Goal: Task Accomplishment & Management: Use online tool/utility

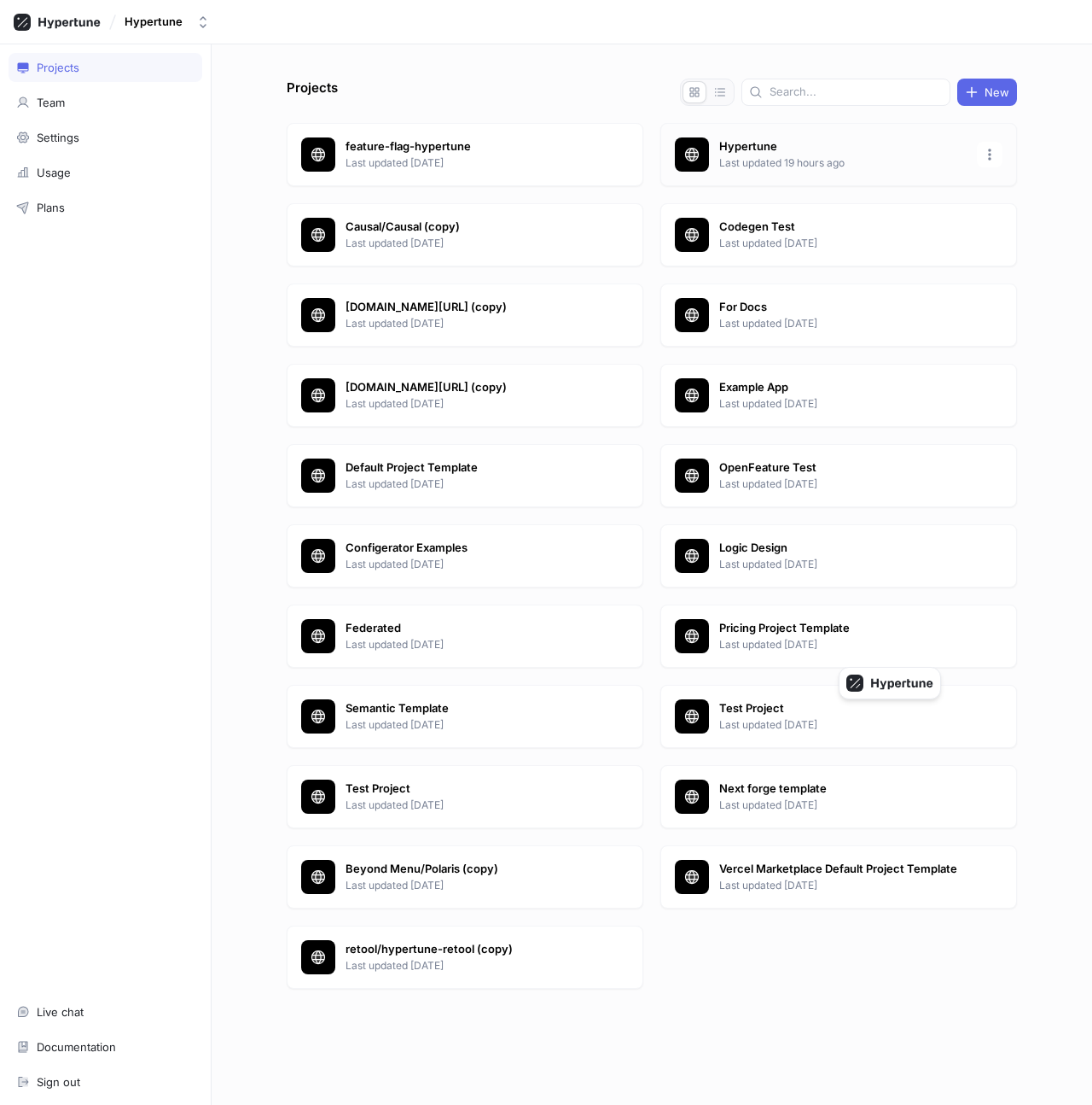
click at [728, 167] on p "Last updated 19 hours ago" at bounding box center [843, 163] width 247 height 15
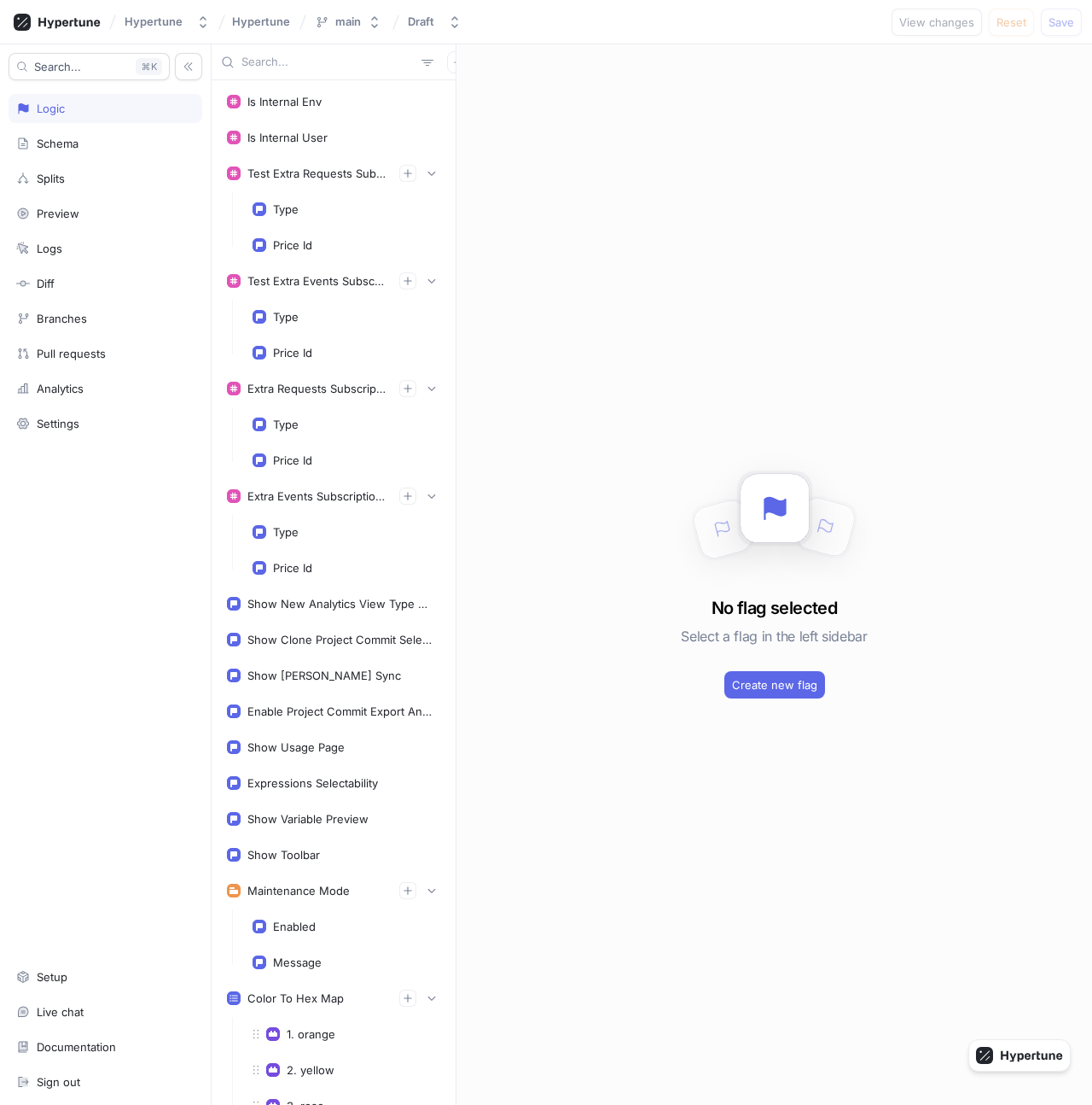
click at [277, 64] on input "text" at bounding box center [328, 62] width 174 height 17
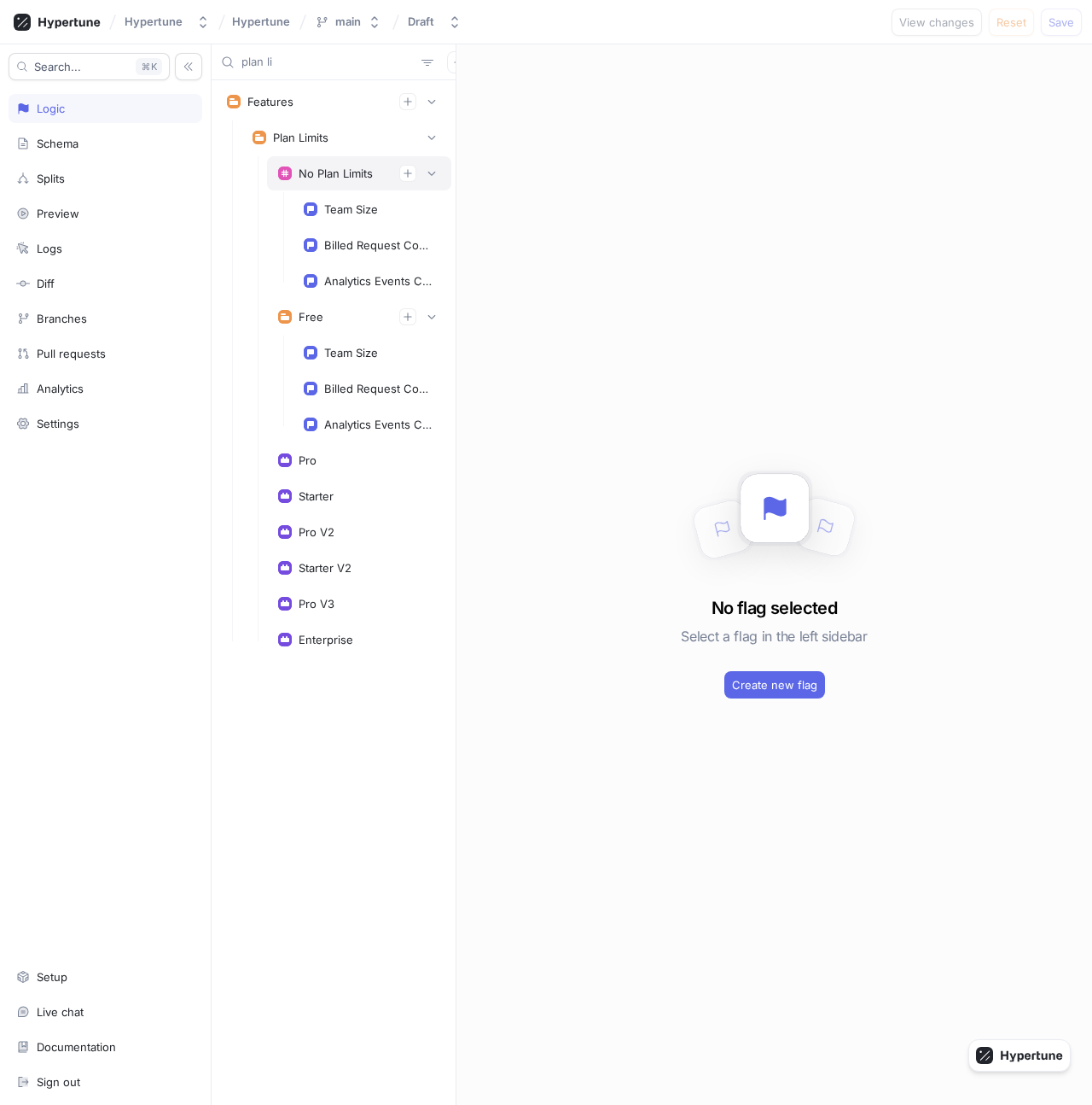
click at [329, 174] on div "No Plan Limits" at bounding box center [336, 173] width 74 height 13
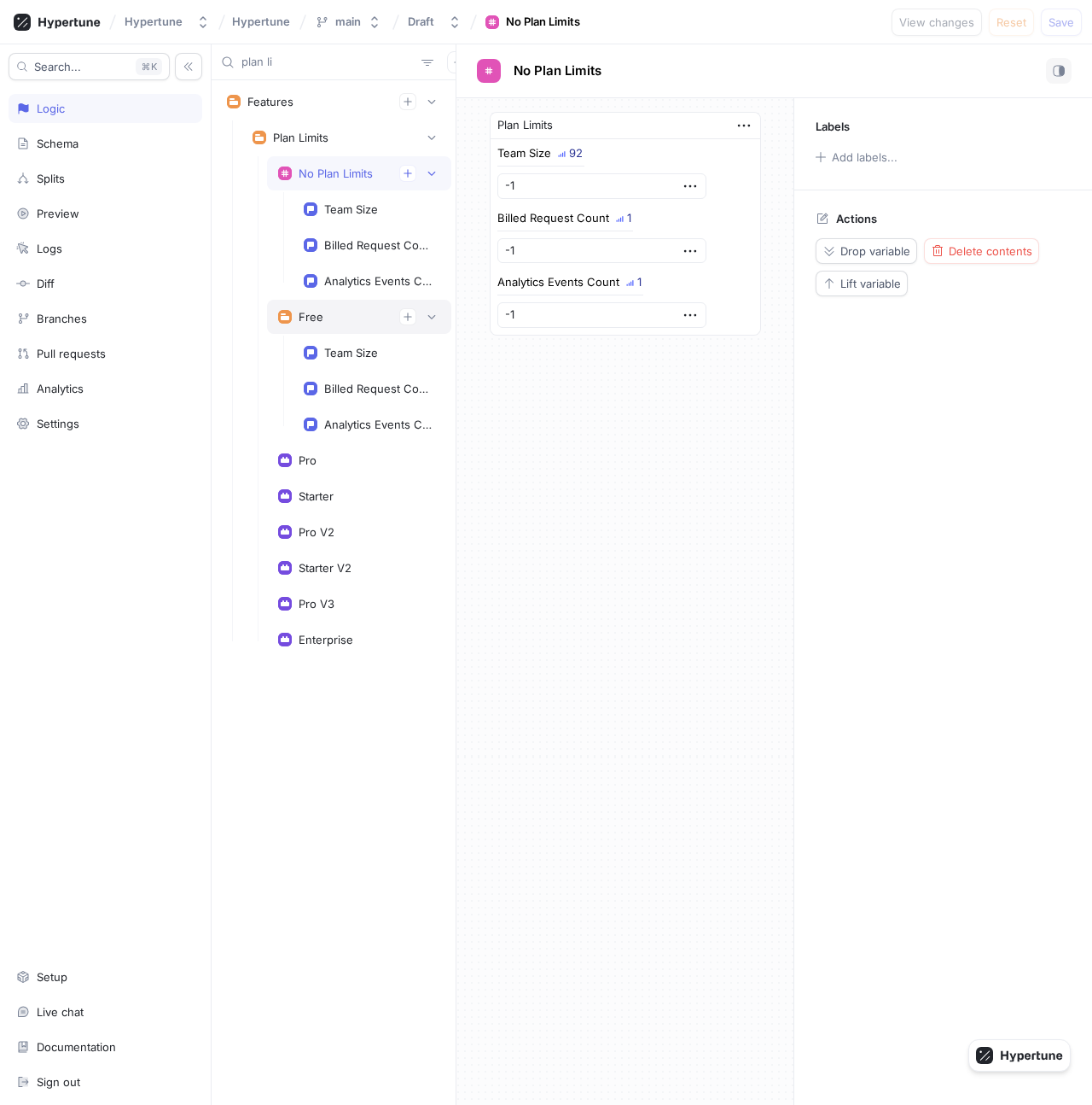
click at [328, 313] on div "Free" at bounding box center [359, 316] width 162 height 17
click at [296, 73] on div "plan li" at bounding box center [333, 63] width 244 height 36
click at [292, 56] on input "plan li" at bounding box center [328, 62] width 174 height 17
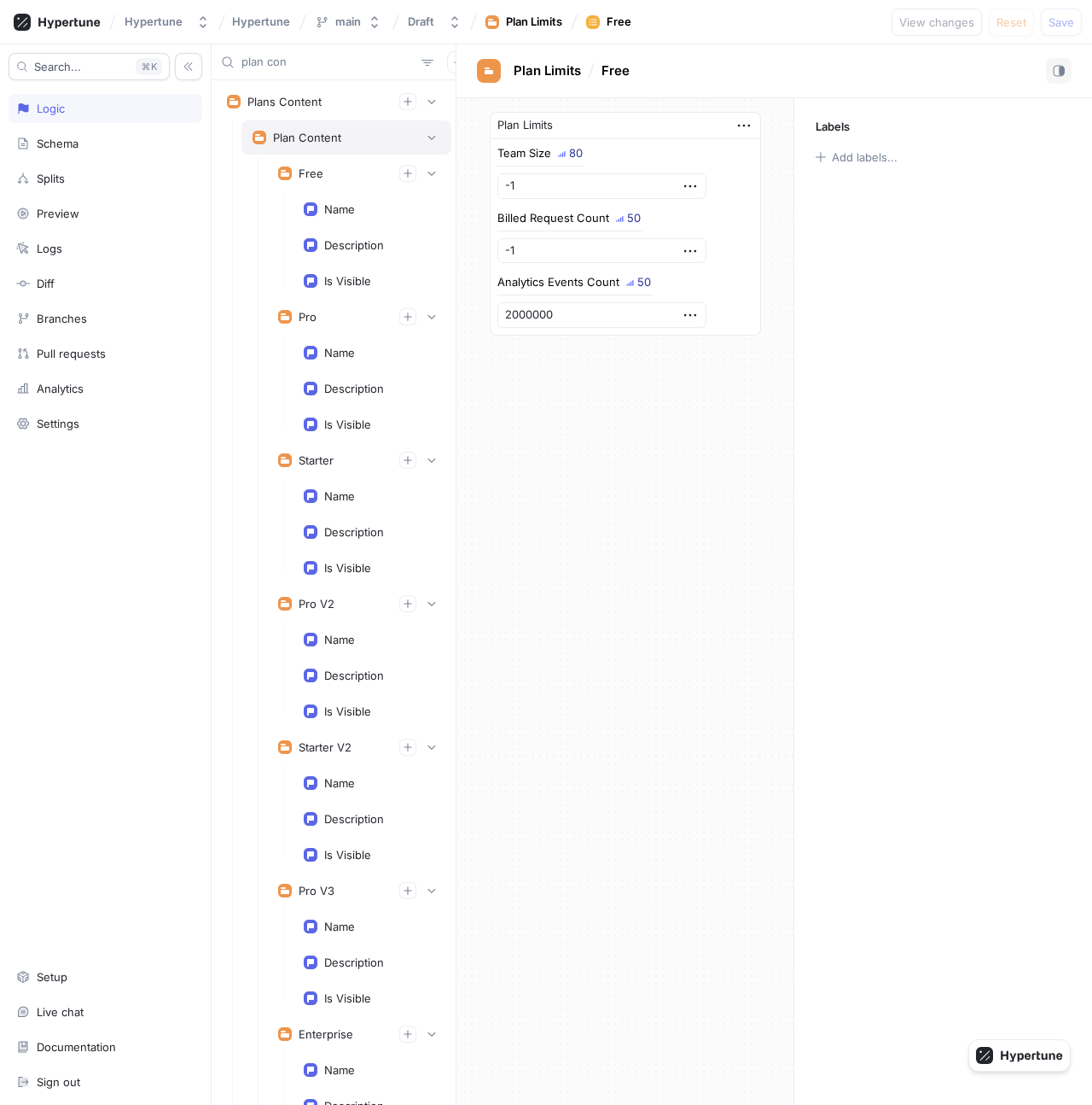
type input "plan con"
click at [339, 140] on div "Plan Content" at bounding box center [307, 137] width 68 height 13
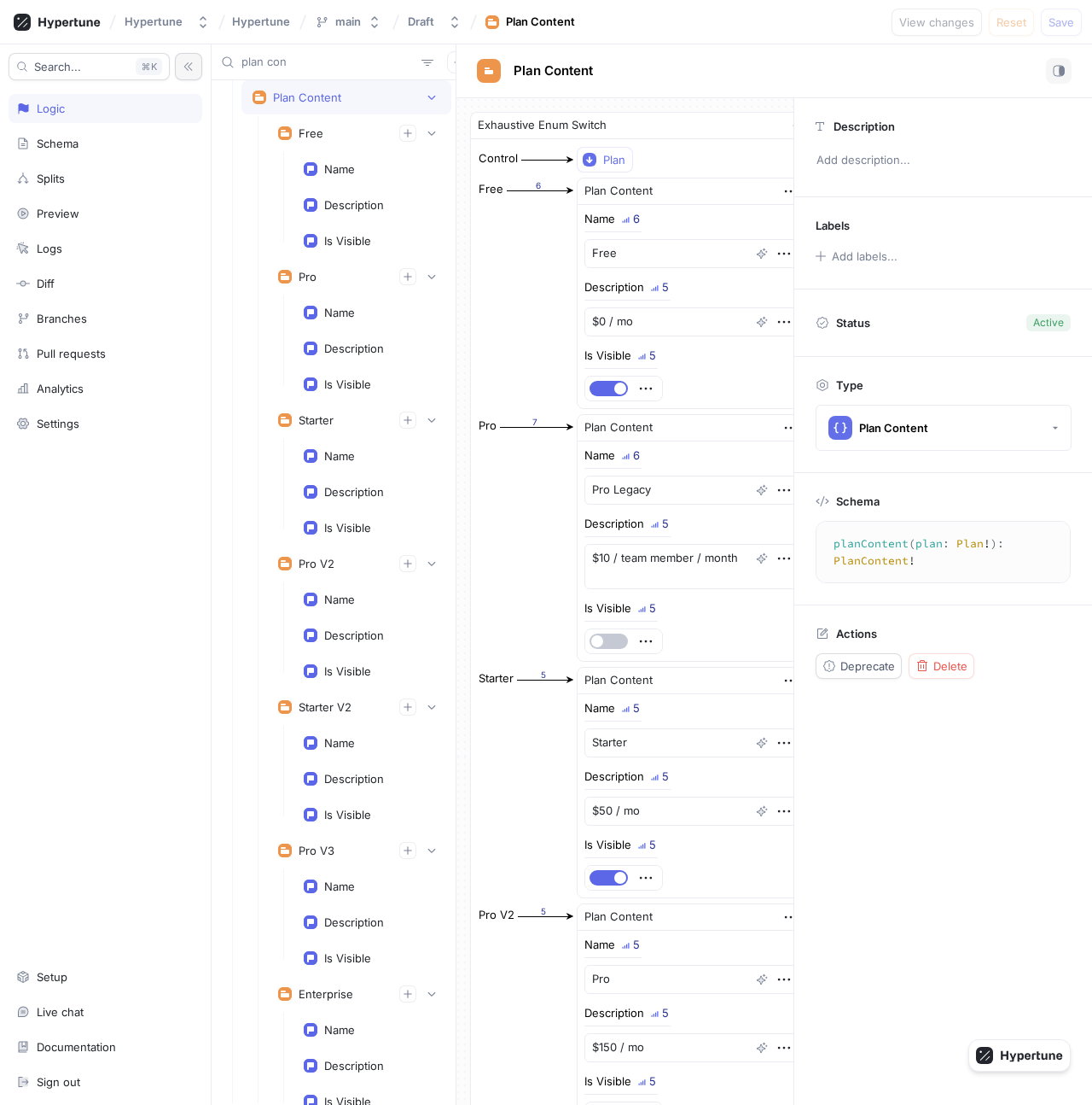
click at [190, 69] on icon "button" at bounding box center [188, 66] width 12 height 12
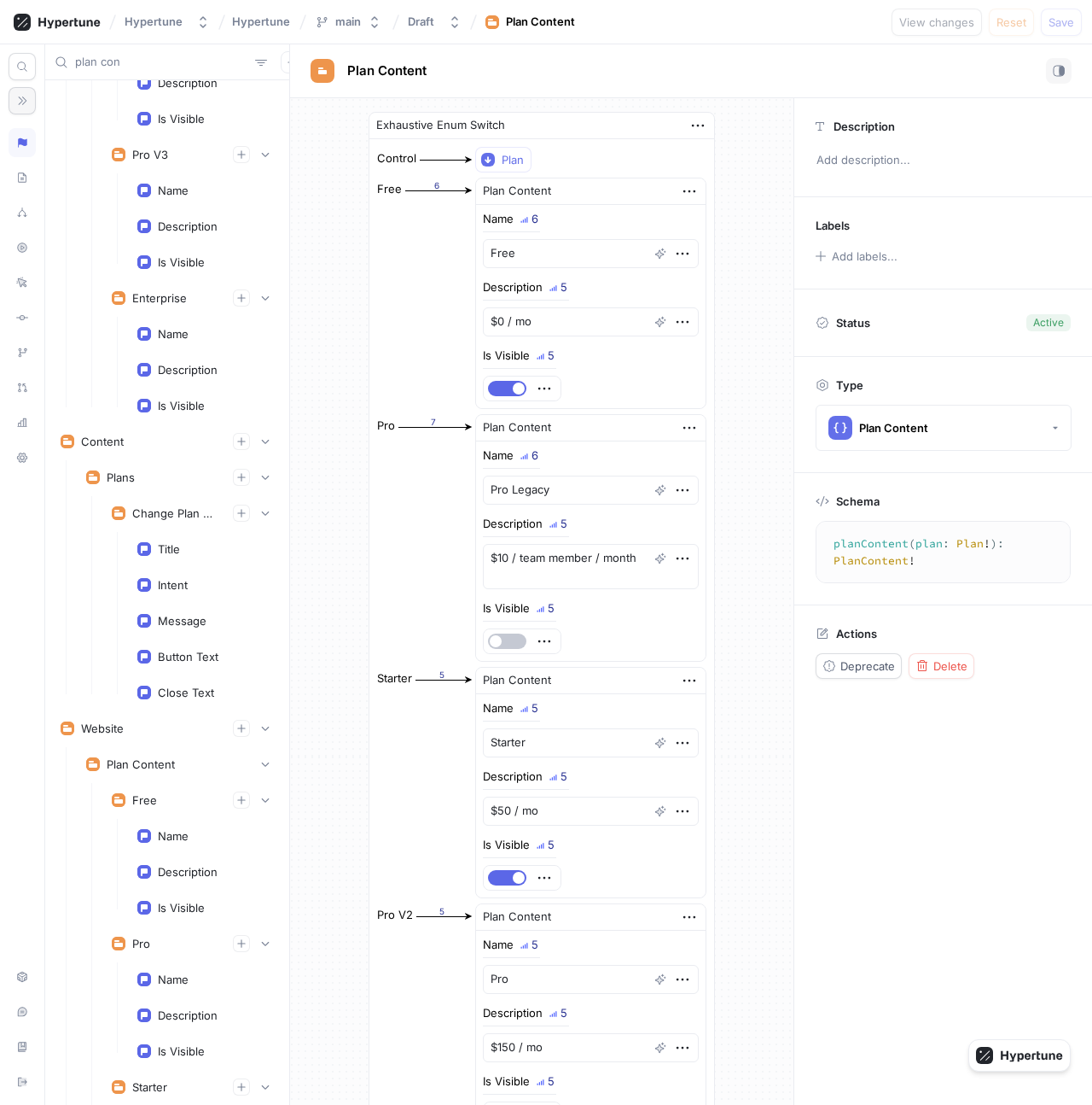
scroll to position [0, 0]
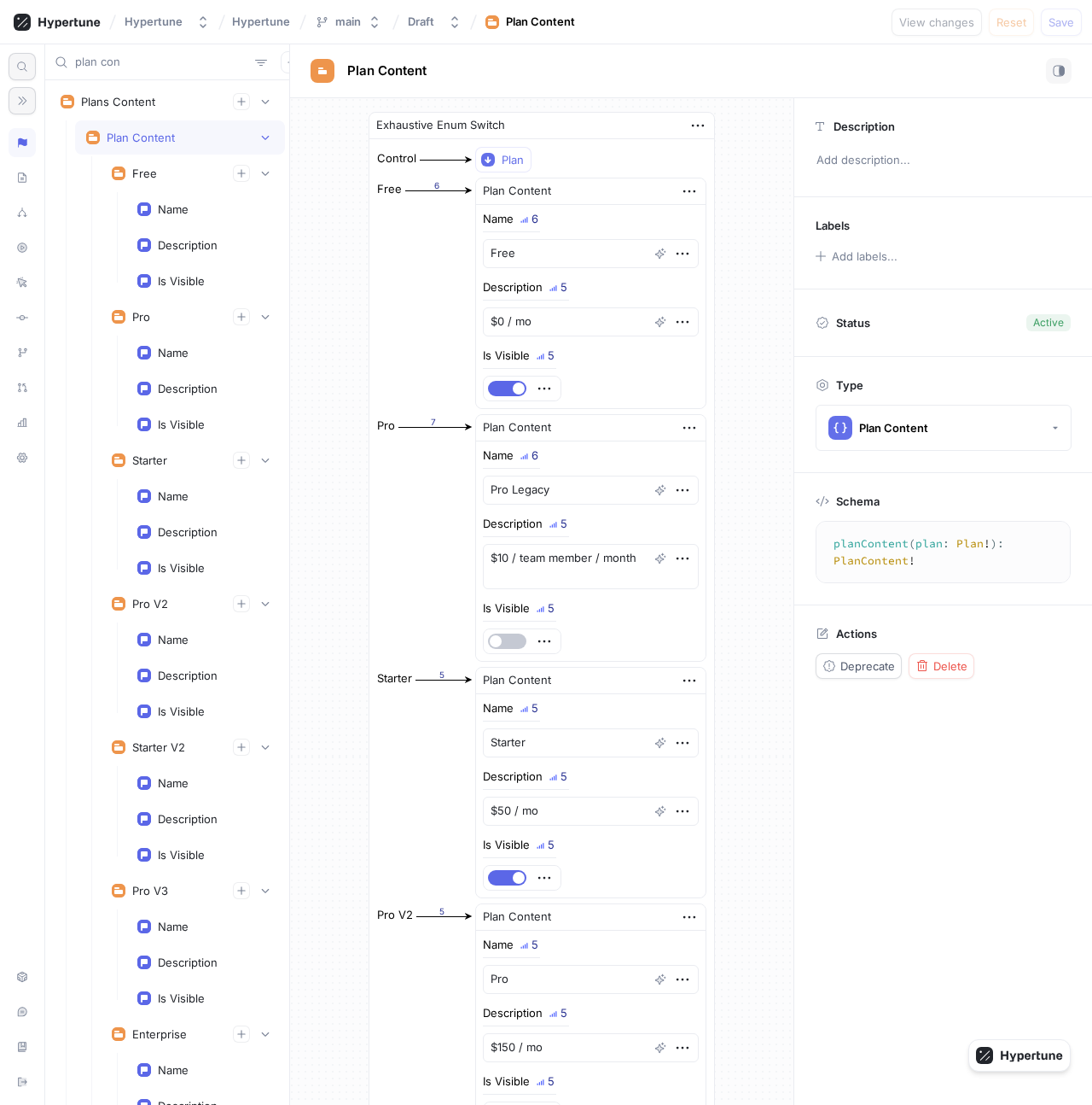
drag, startPoint x: 148, startPoint y: 64, endPoint x: 26, endPoint y: 56, distance: 122.3
click at [26, 56] on div "Type: All Context Open AI Prompt Message Input User Root AI Actions Analytics C…" at bounding box center [546, 575] width 1092 height 1060
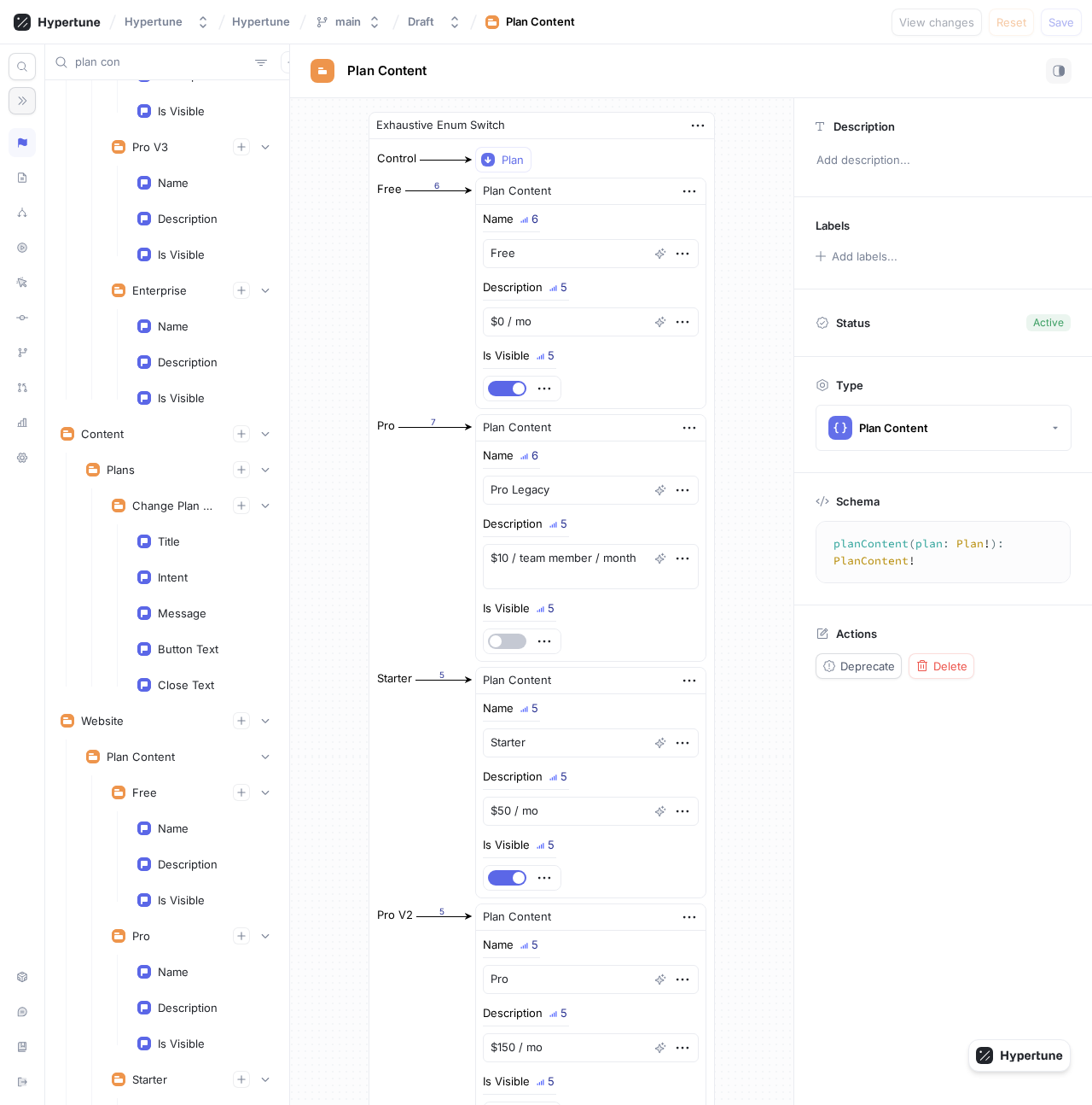
scroll to position [883, 0]
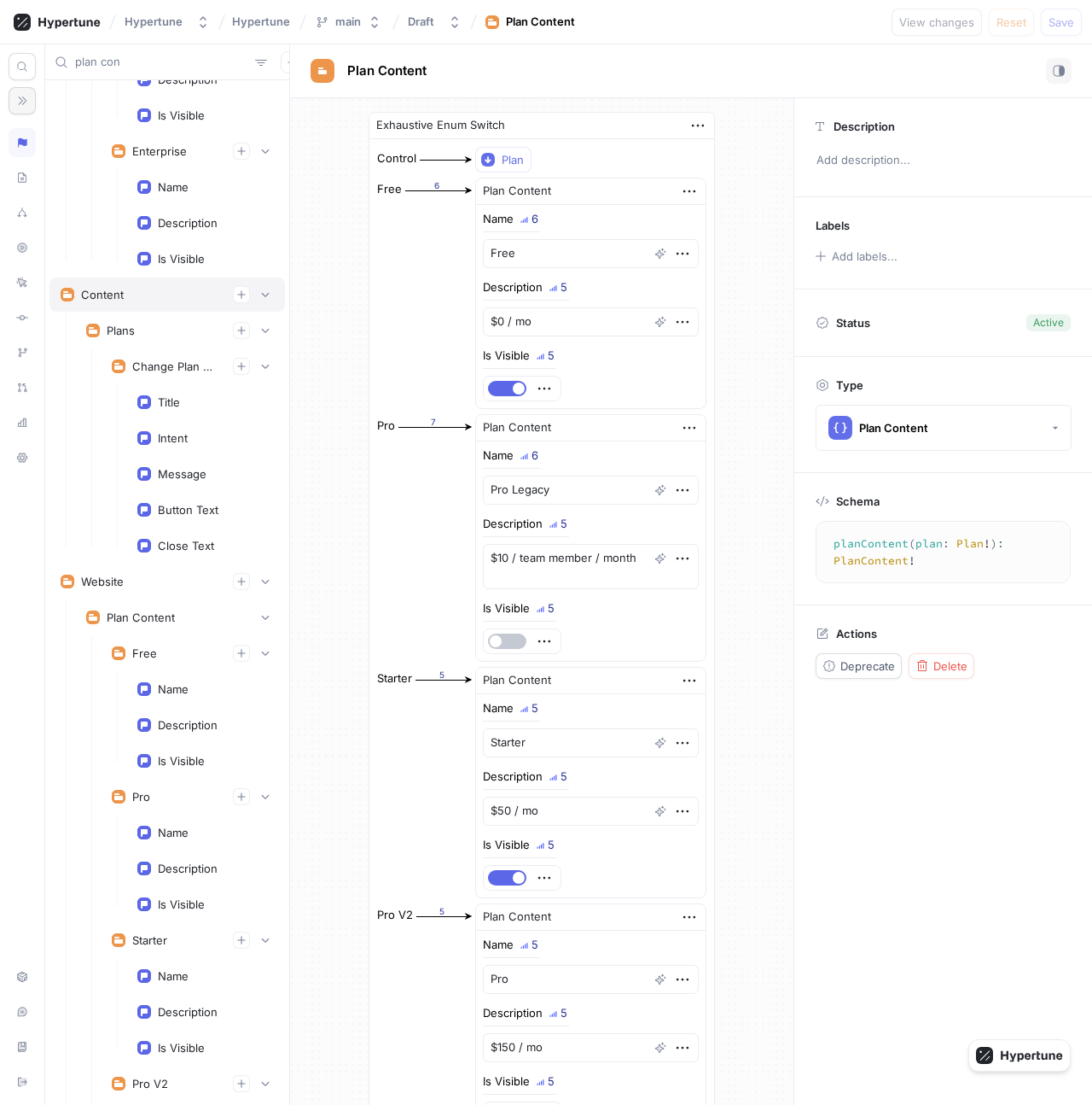
click at [139, 304] on div "Content" at bounding box center [166, 295] width 235 height 34
type textarea "x"
type textarea "content: Content!"
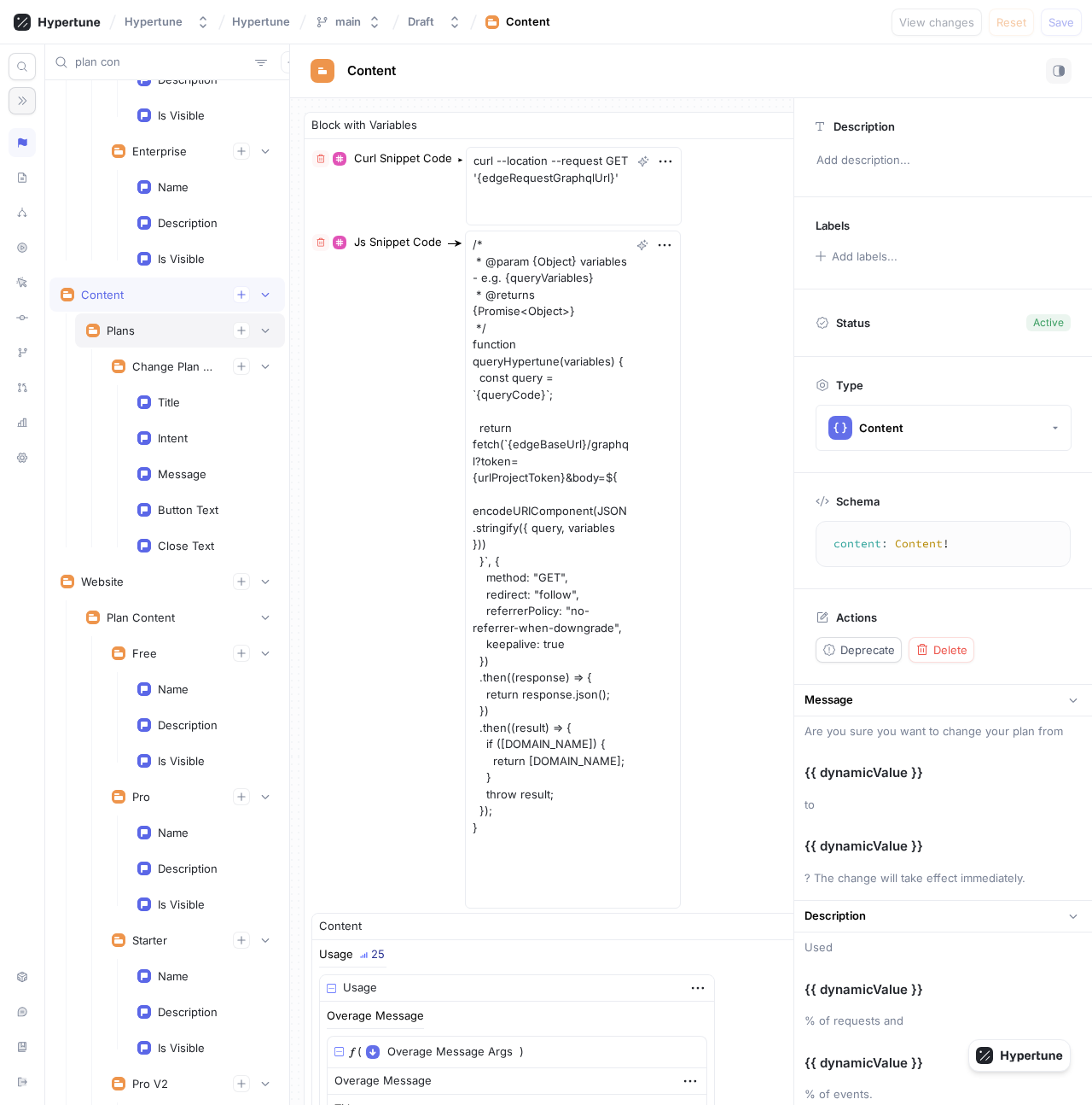
click at [153, 330] on div "Plans" at bounding box center [180, 330] width 188 height 17
type textarea "x"
type textarea "plans: PlansContent!"
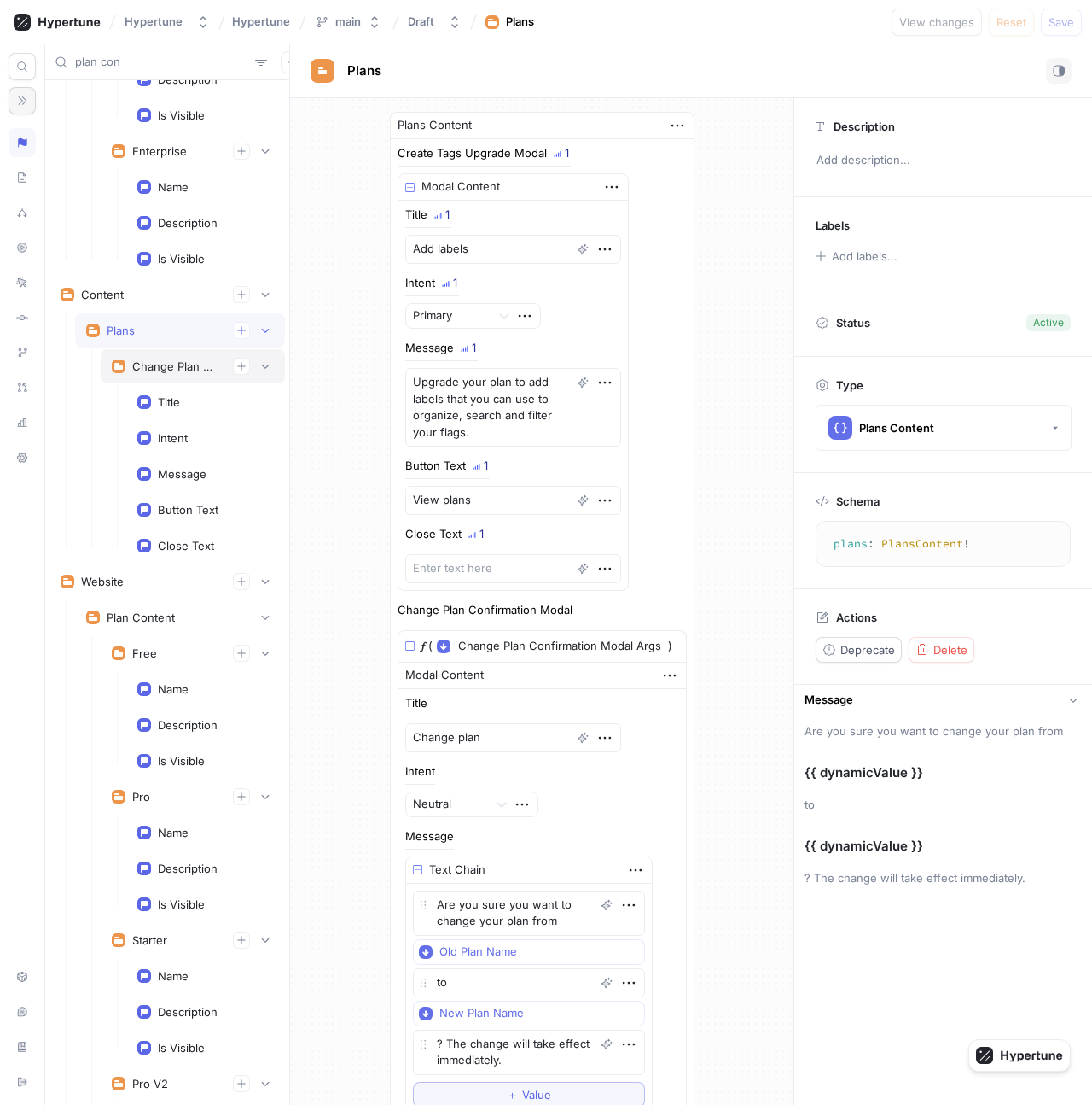
click at [163, 353] on div "Change Plan Confirmation Modal" at bounding box center [192, 366] width 184 height 34
type textarea "x"
type textarea "changePlanConfirmationModal(oldPlanName: String!, newPlanName: String!): ModalC…"
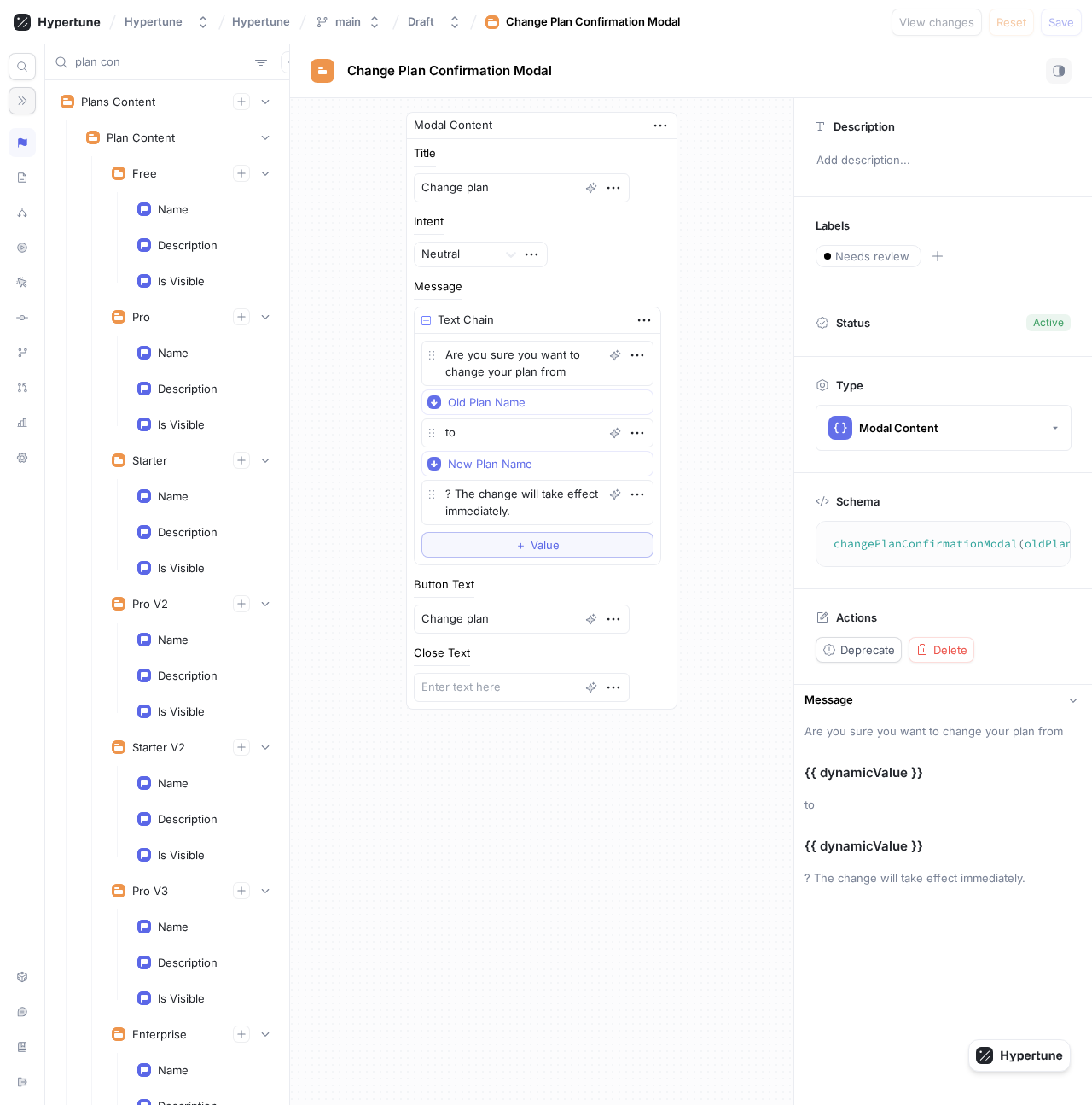
type textarea "x"
click at [167, 64] on input "plan con" at bounding box center [162, 62] width 174 height 17
type input "plan"
type textarea "x"
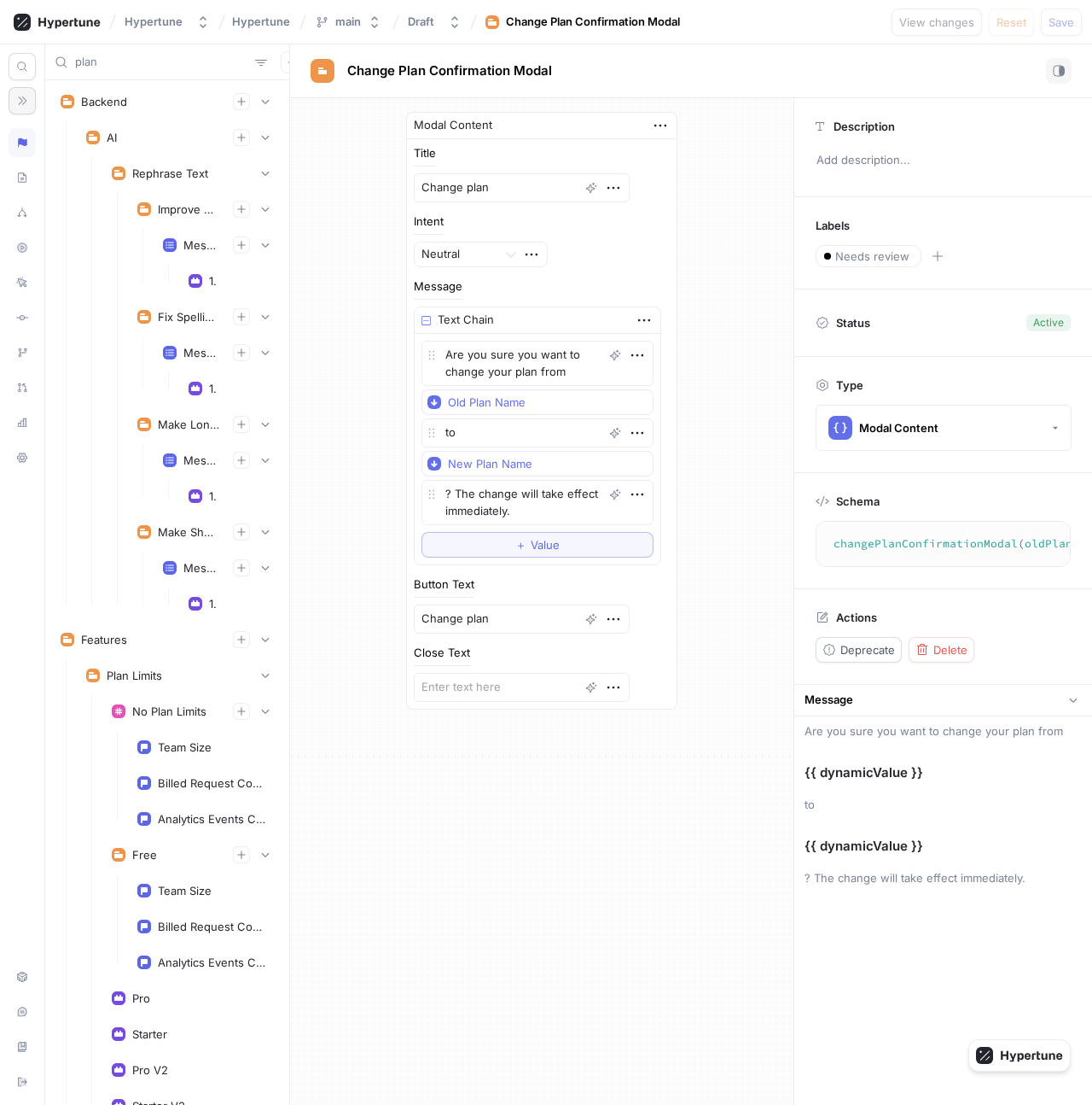
type input "plans"
type textarea "x"
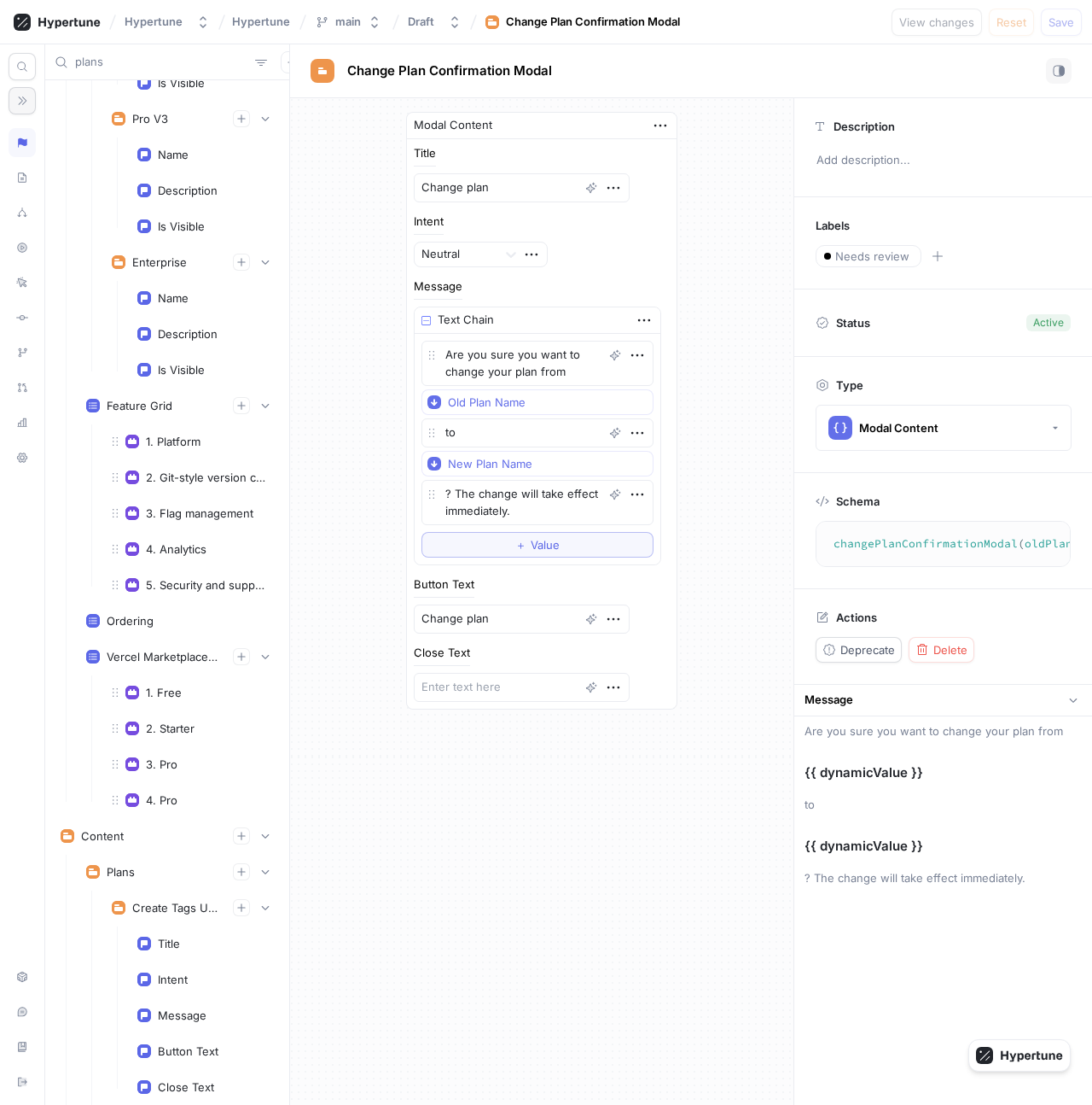
scroll to position [999, 0]
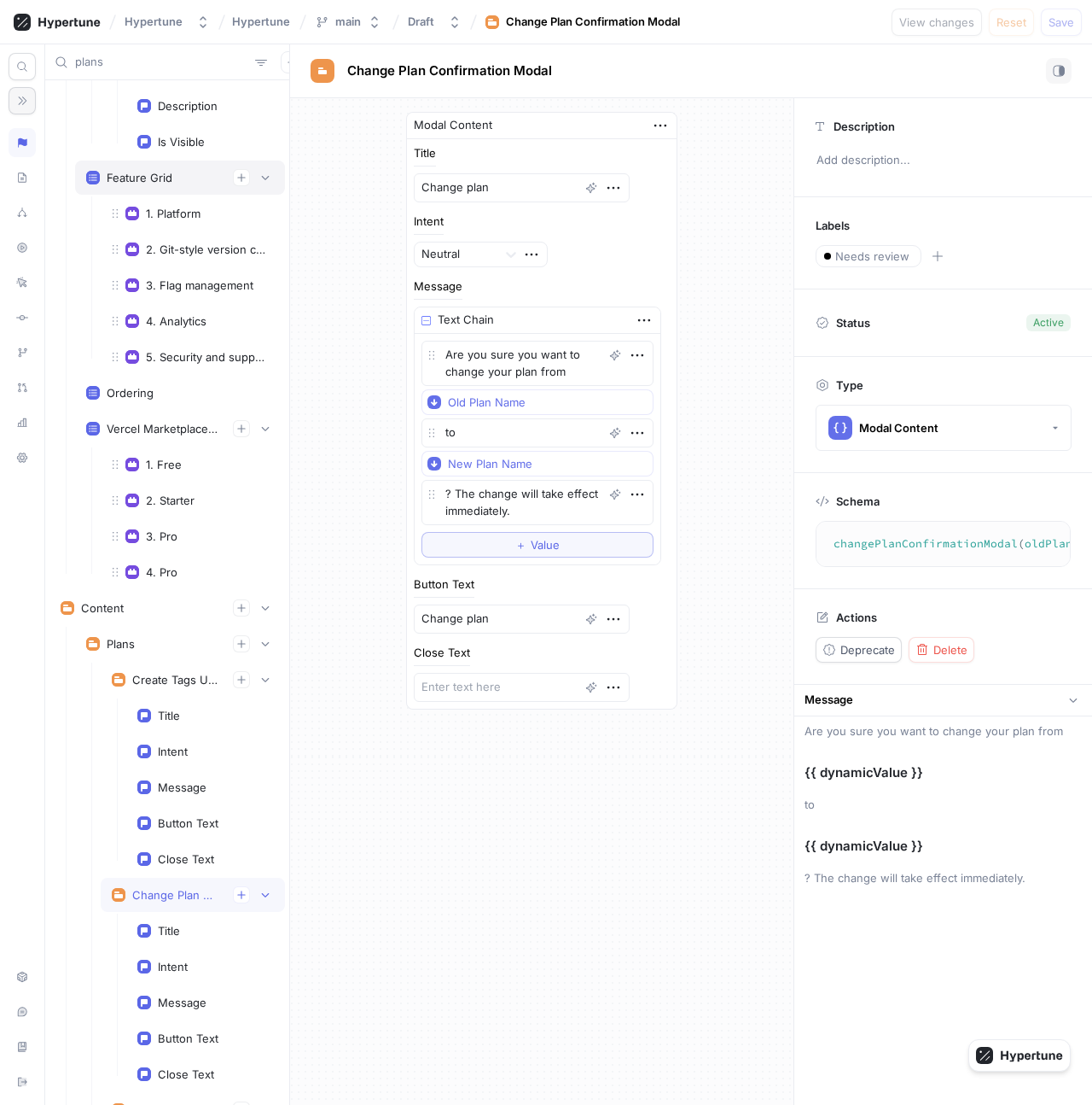
type input "plans"
click at [159, 174] on div "Feature Grid" at bounding box center [139, 177] width 65 height 13
type textarea "x"
type textarea "featureGrid: [FeatureGroup!]!"
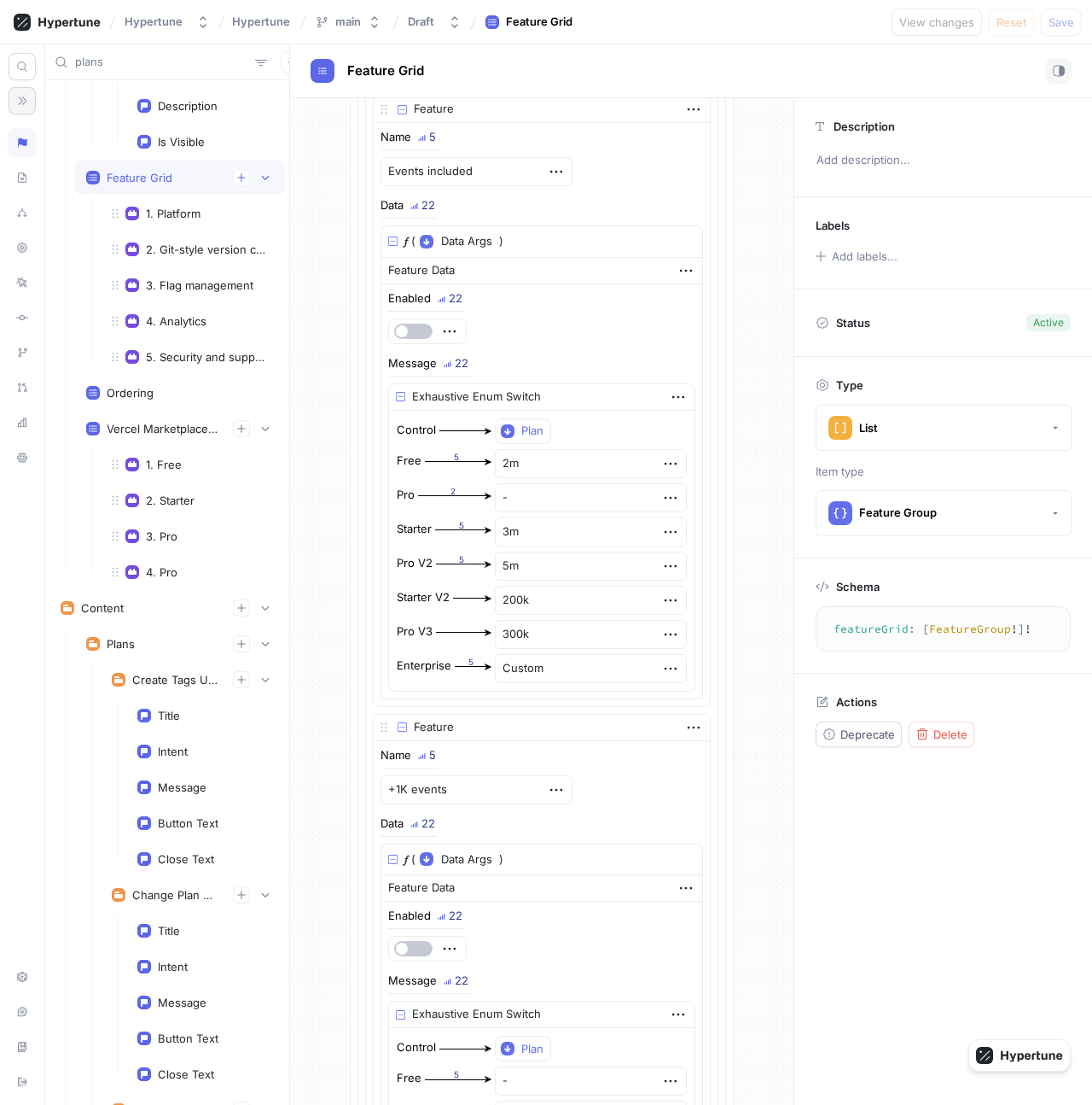
scroll to position [436, 0]
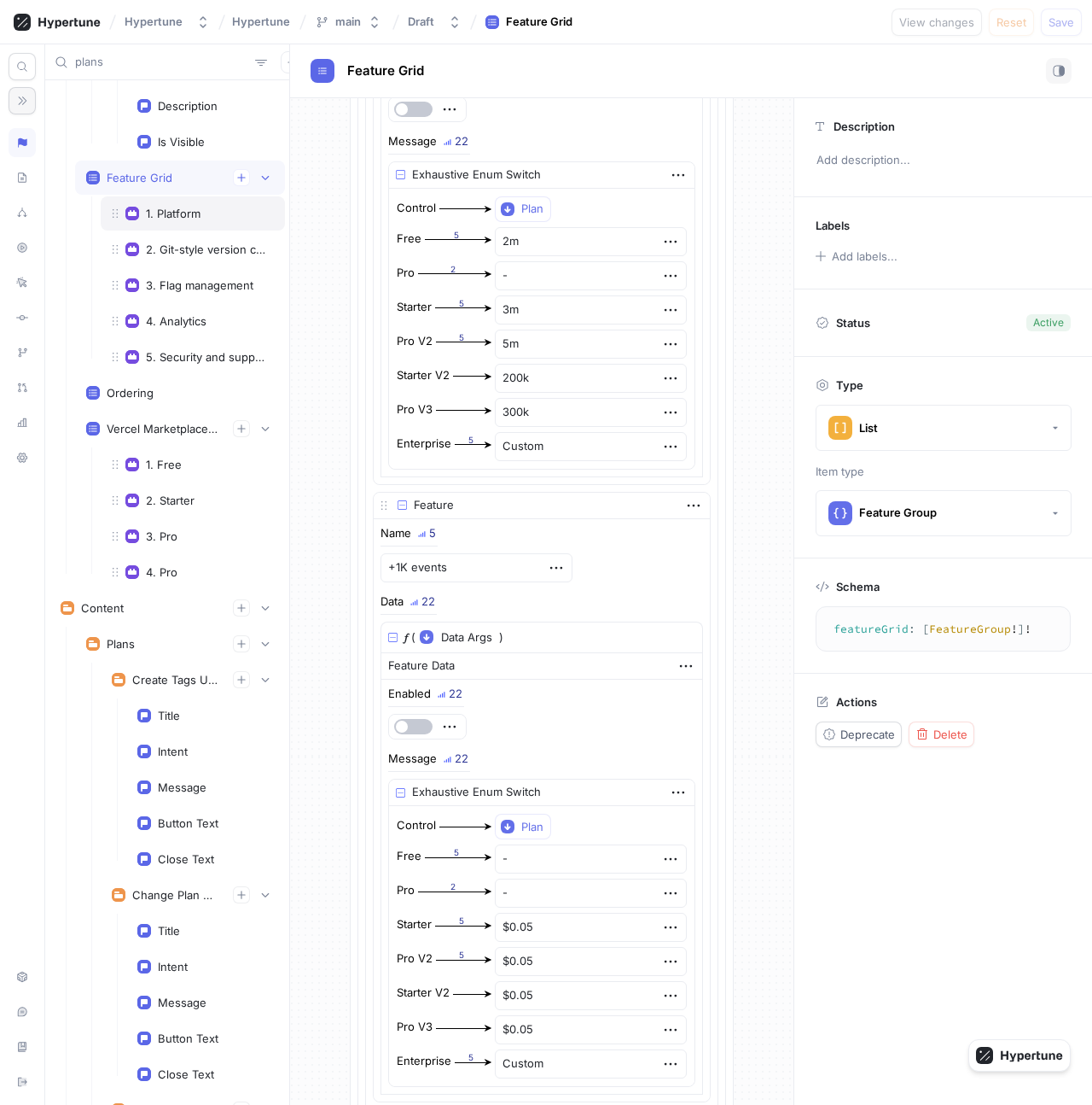
click at [182, 215] on div "1. Platform" at bounding box center [173, 213] width 55 height 13
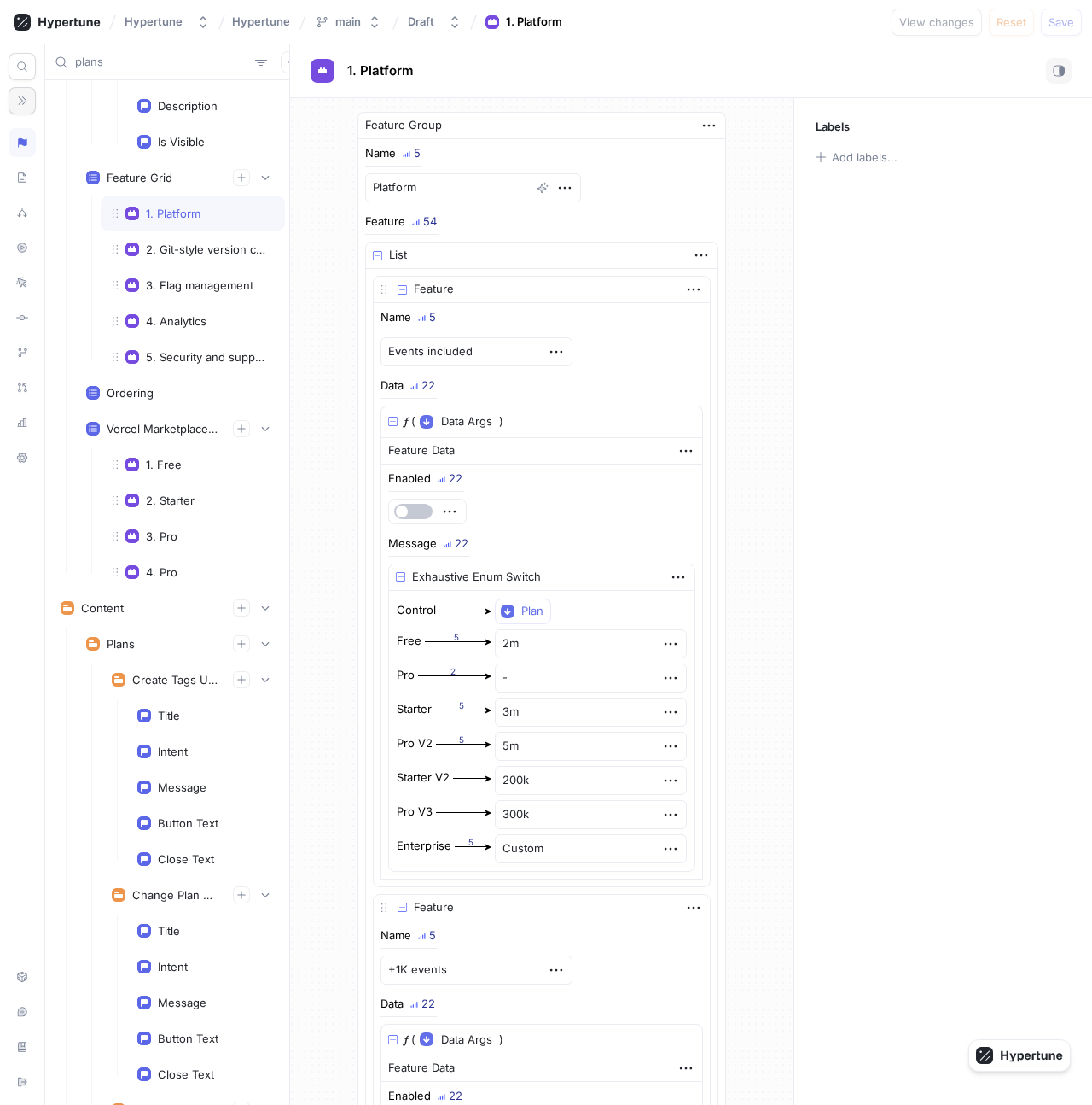
scroll to position [20, 0]
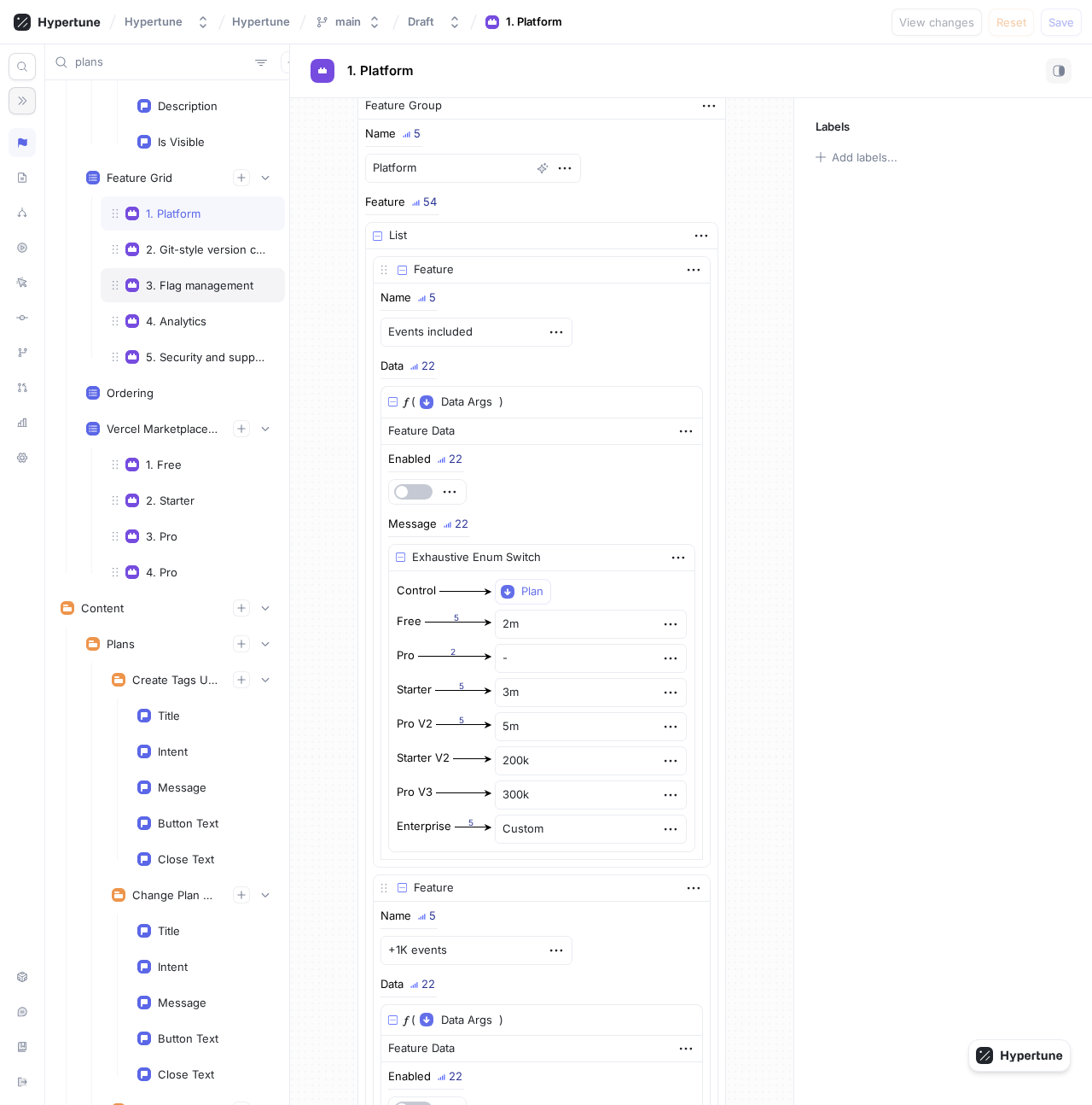
click at [203, 288] on div "3. Flag management" at bounding box center [200, 285] width 107 height 13
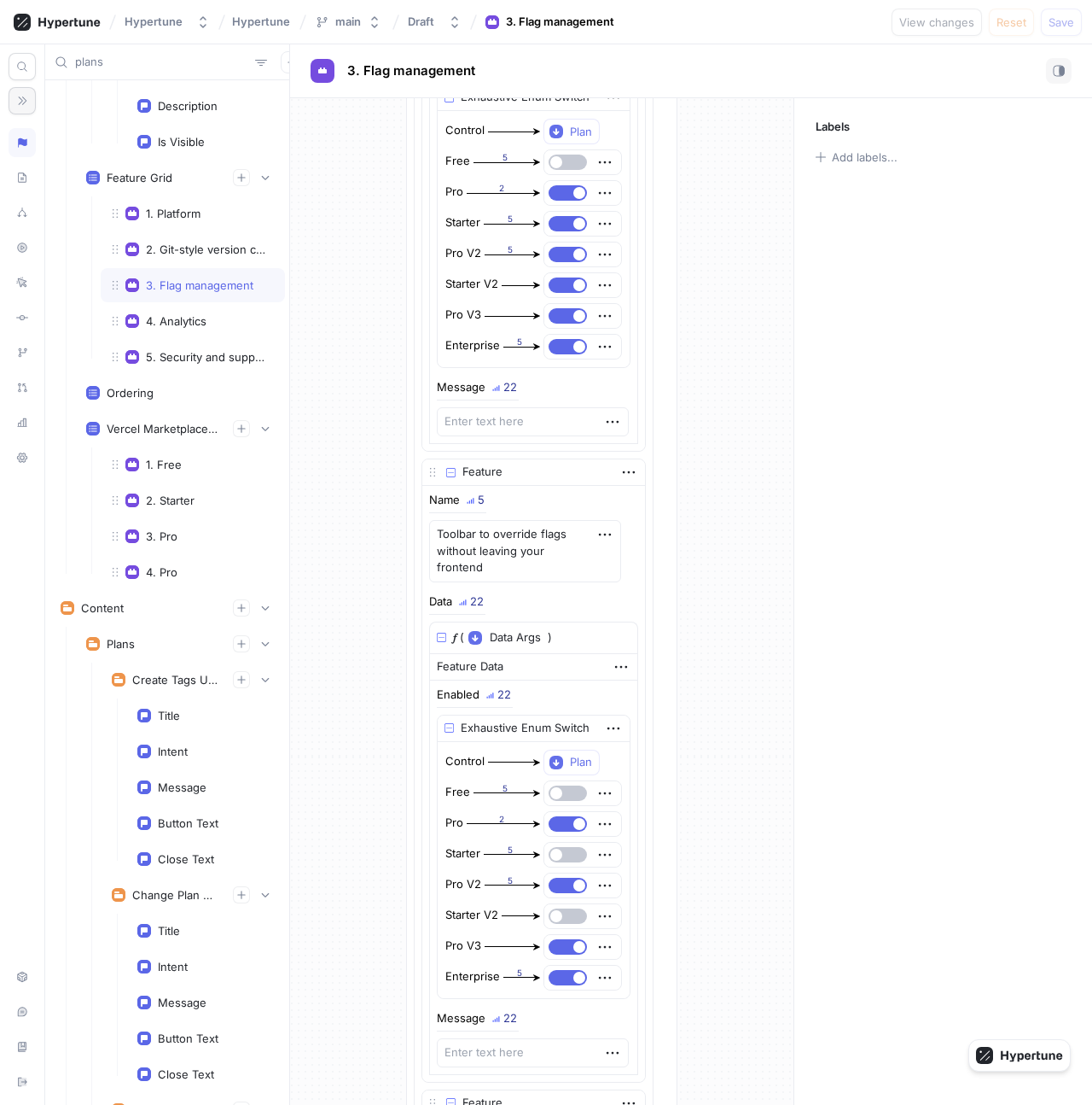
scroll to position [964, 0]
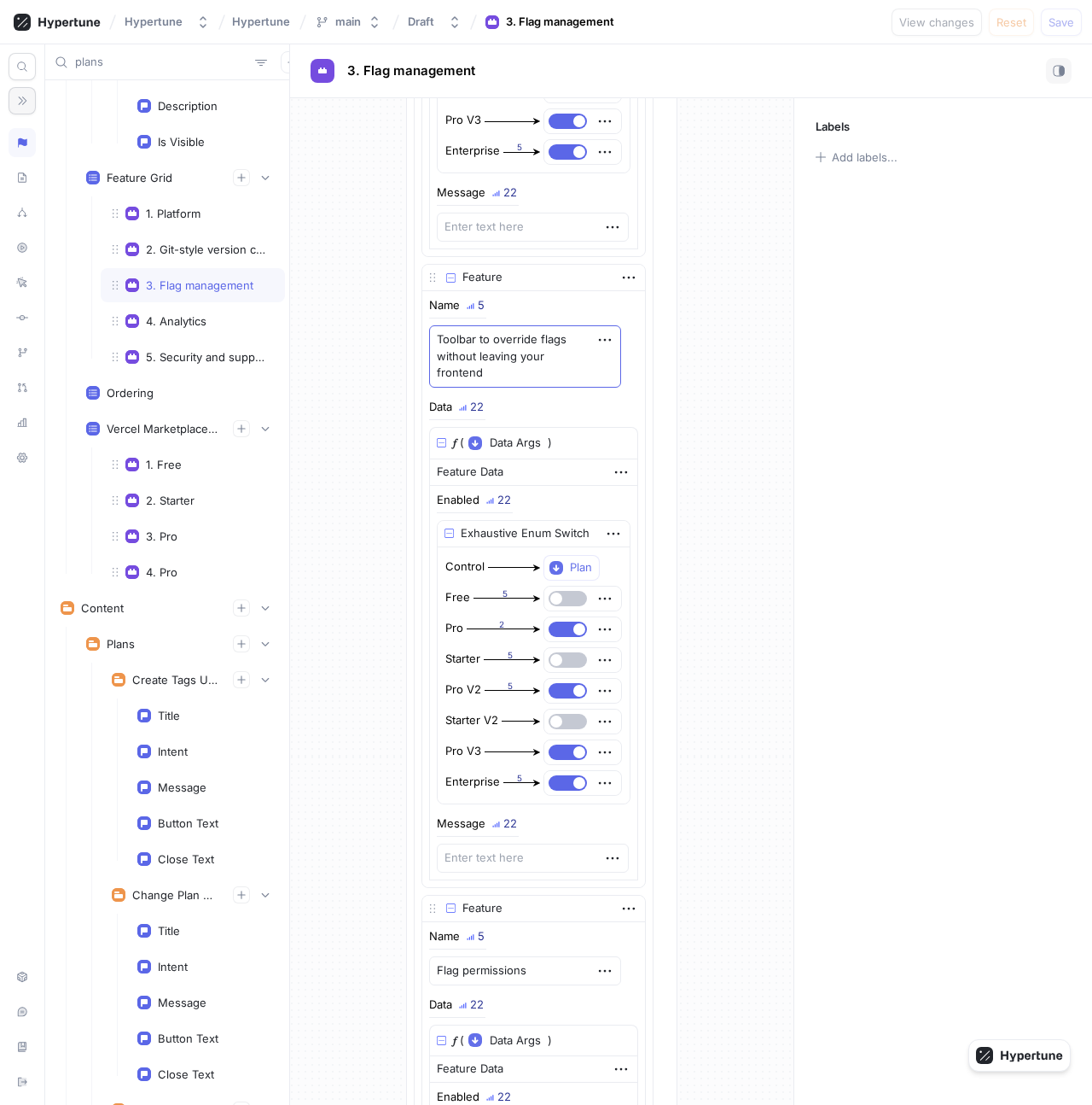
click at [482, 333] on textarea "Toolbar to override flags without leaving your frontend" at bounding box center [525, 356] width 192 height 63
click at [480, 360] on textarea "Toolbar to override flags without leaving your frontend" at bounding box center [525, 356] width 192 height 63
paste textarea "Hypertune Toolbar to view and override flags"
type textarea "x"
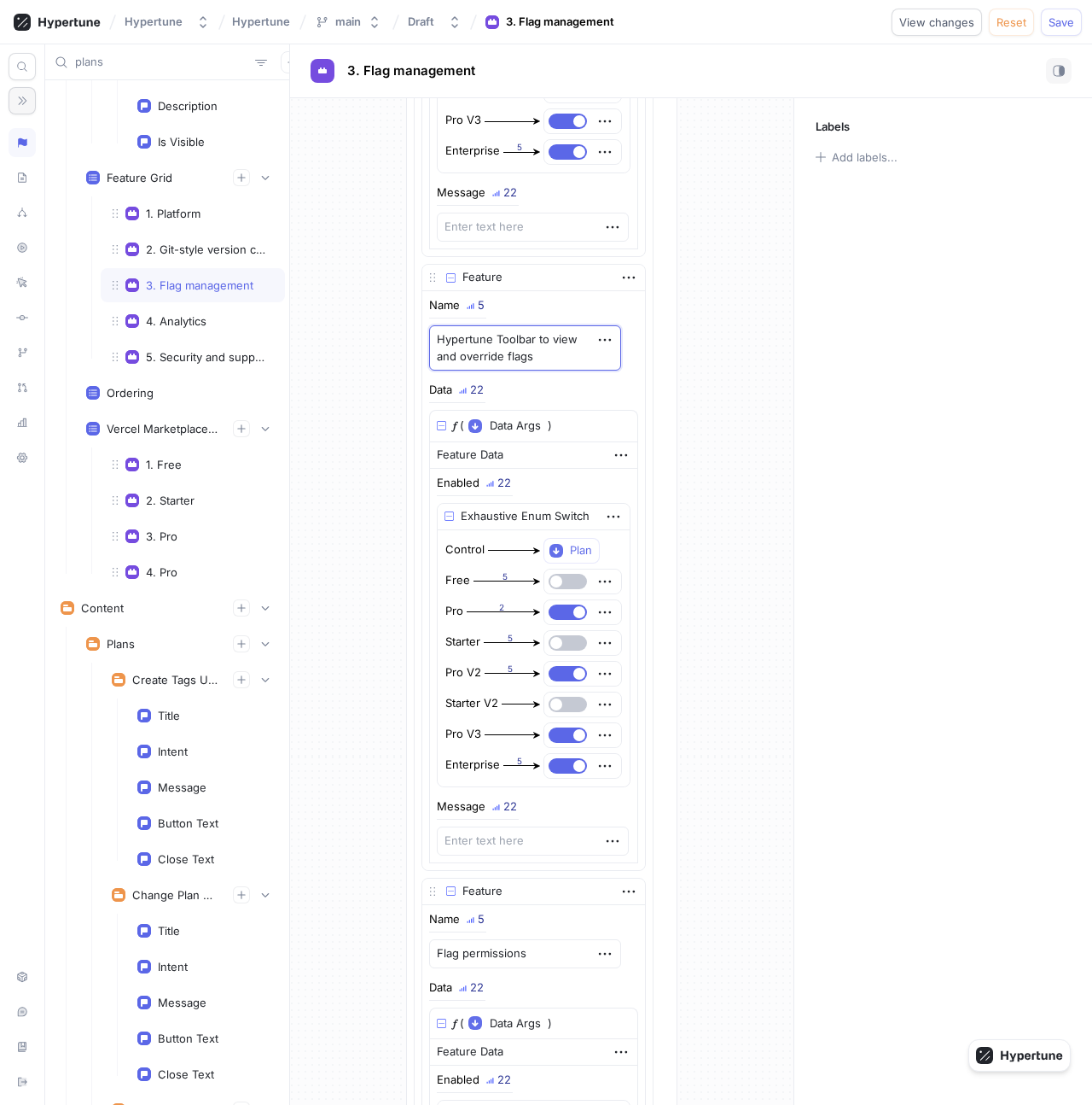
type textarea "Hypertune Toolbar to view and override flags"
click at [665, 386] on div "Feature 108 List Feature Name 5 Notes and comments Data 22 𝑓 ( Data Args ▾ {} ◦…" at bounding box center [542, 396] width 256 height 2288
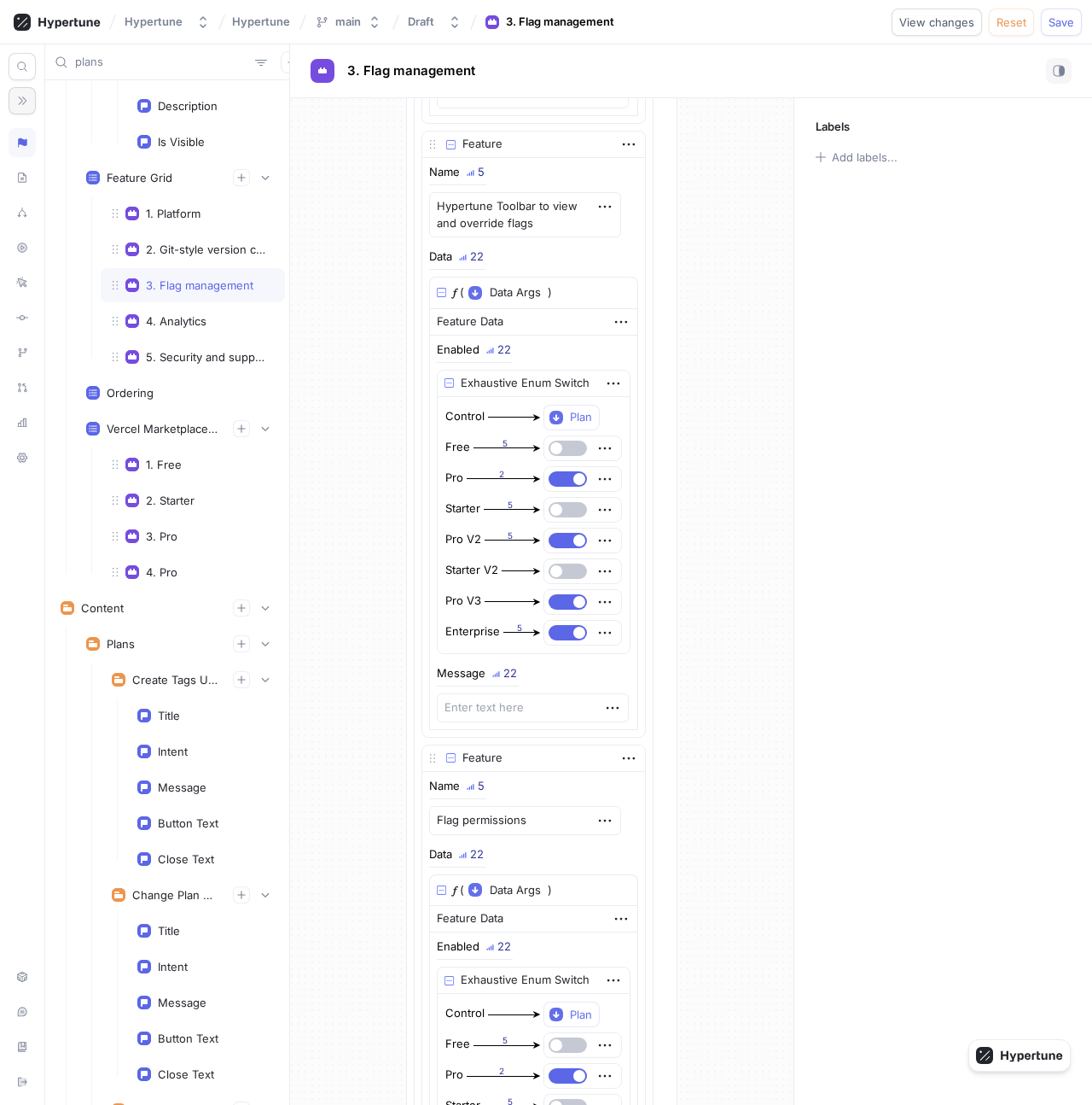
scroll to position [1099, 0]
click at [575, 509] on button "button" at bounding box center [567, 508] width 38 height 15
click at [576, 561] on button "button" at bounding box center [567, 569] width 38 height 15
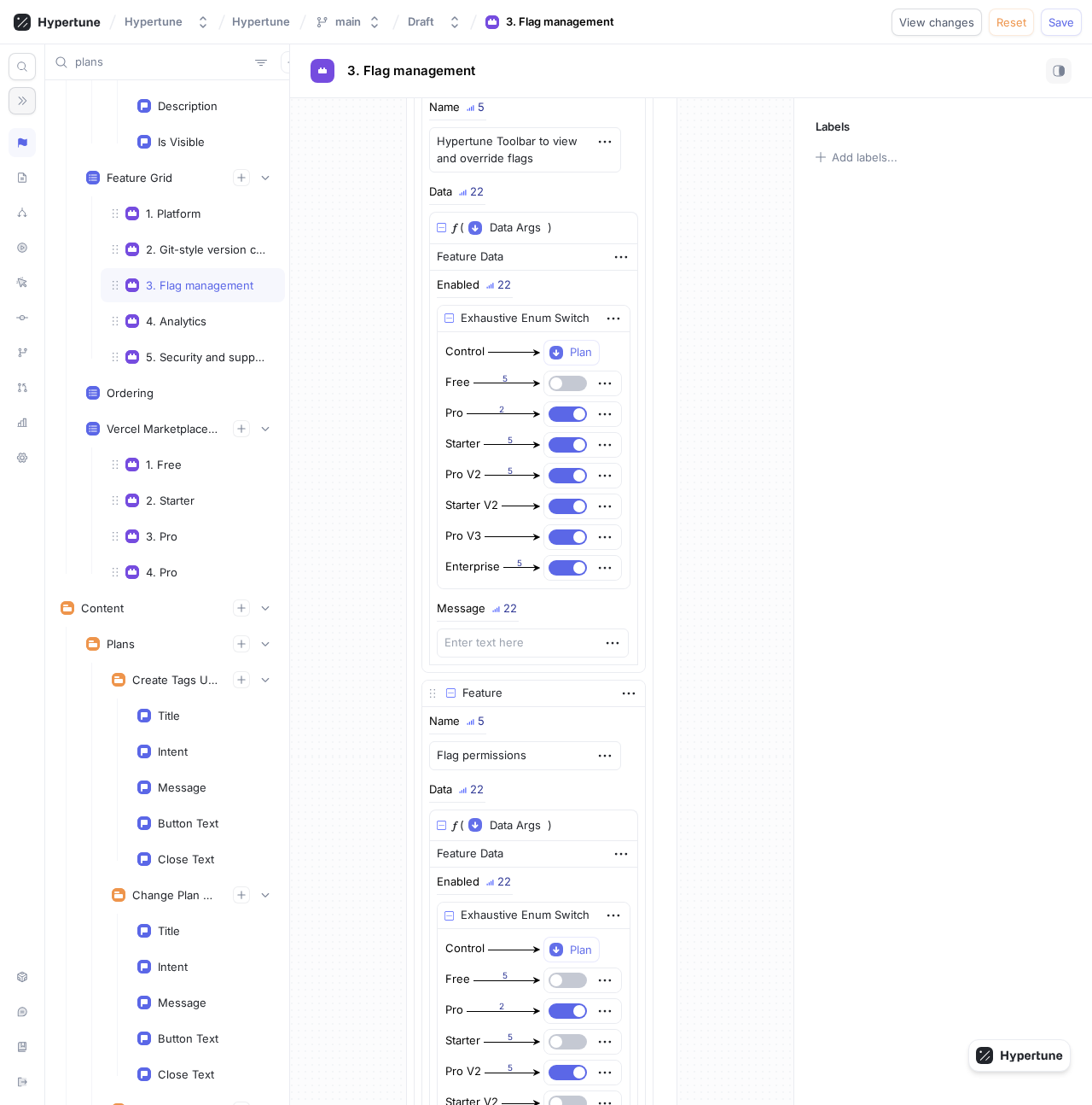
scroll to position [1163, 0]
click at [357, 528] on div "Feature Group Name 5 Flag management Feature 108 List Feature Name 5 Notes and …" at bounding box center [542, 148] width 503 height 2427
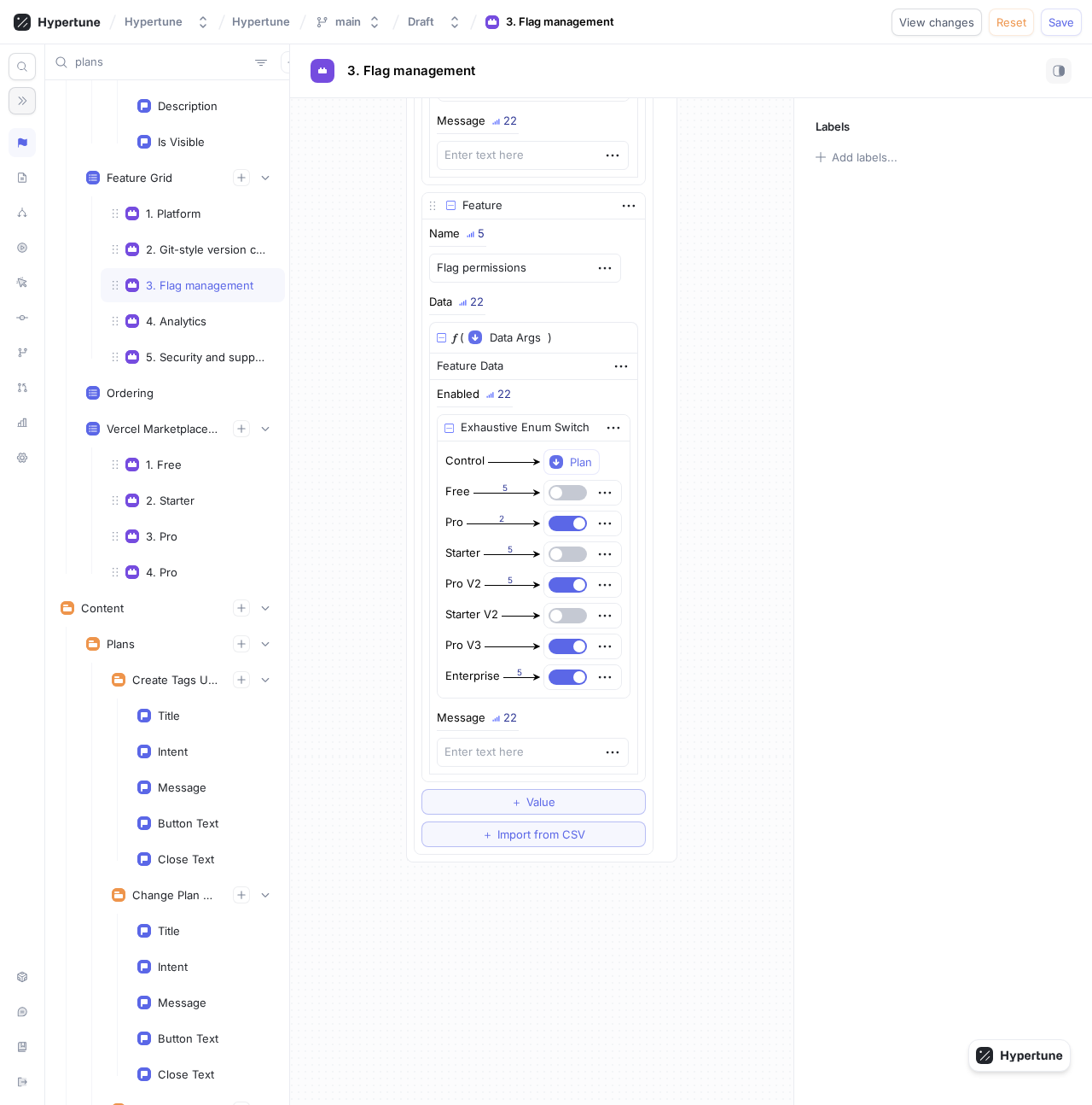
scroll to position [1752, 0]
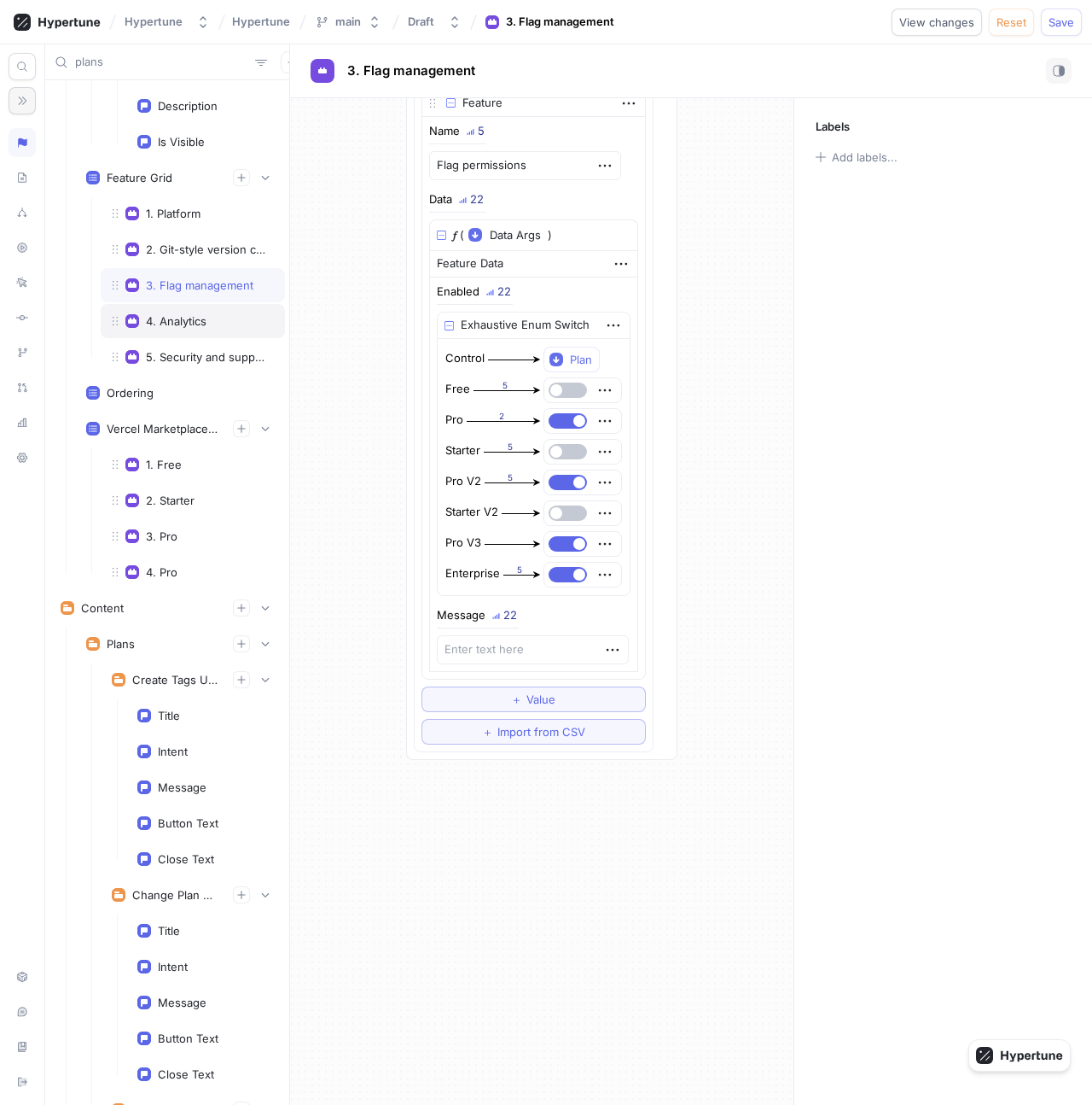
click at [192, 323] on div "4. Analytics" at bounding box center [176, 321] width 61 height 13
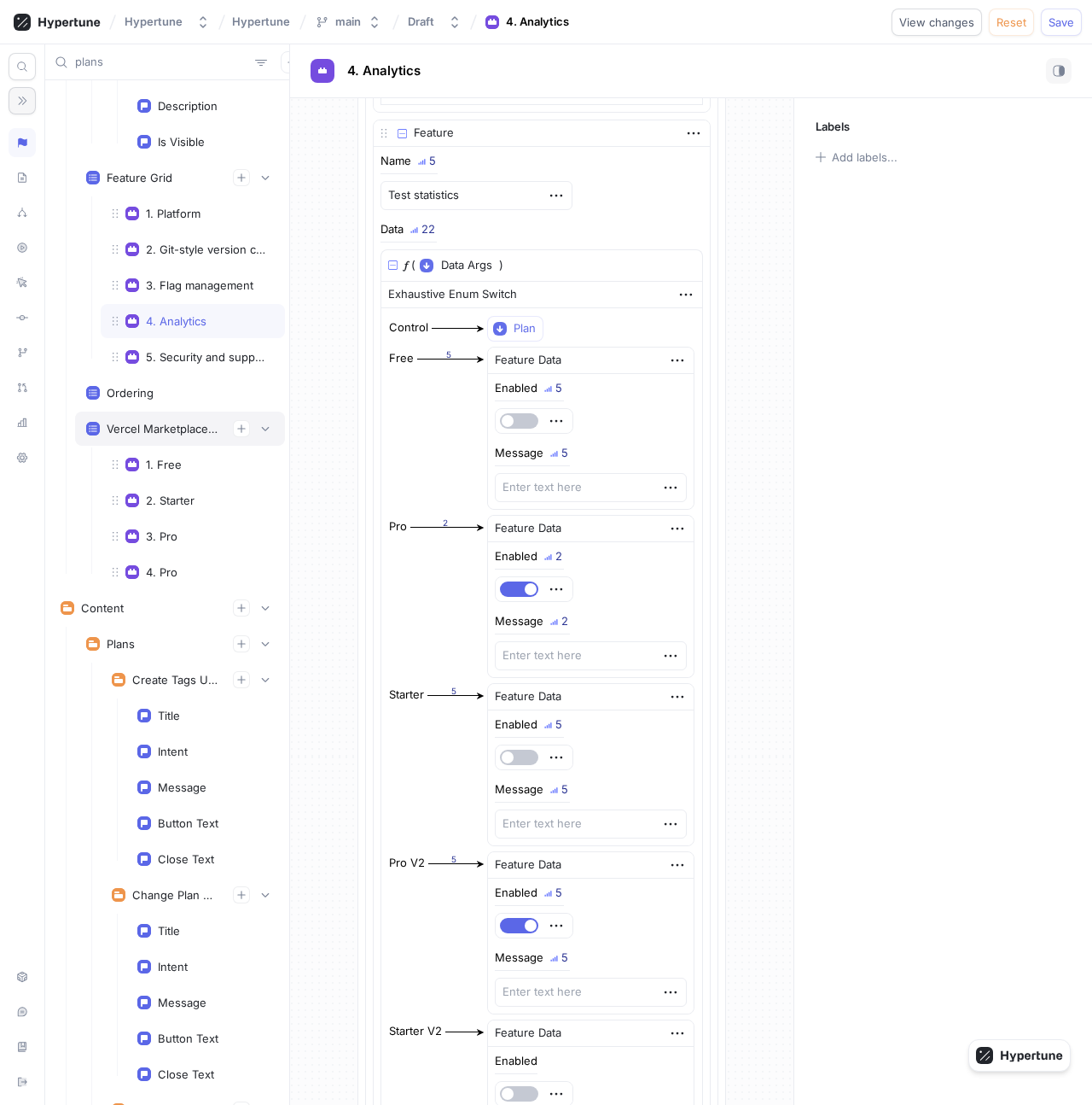
scroll to position [3684, 0]
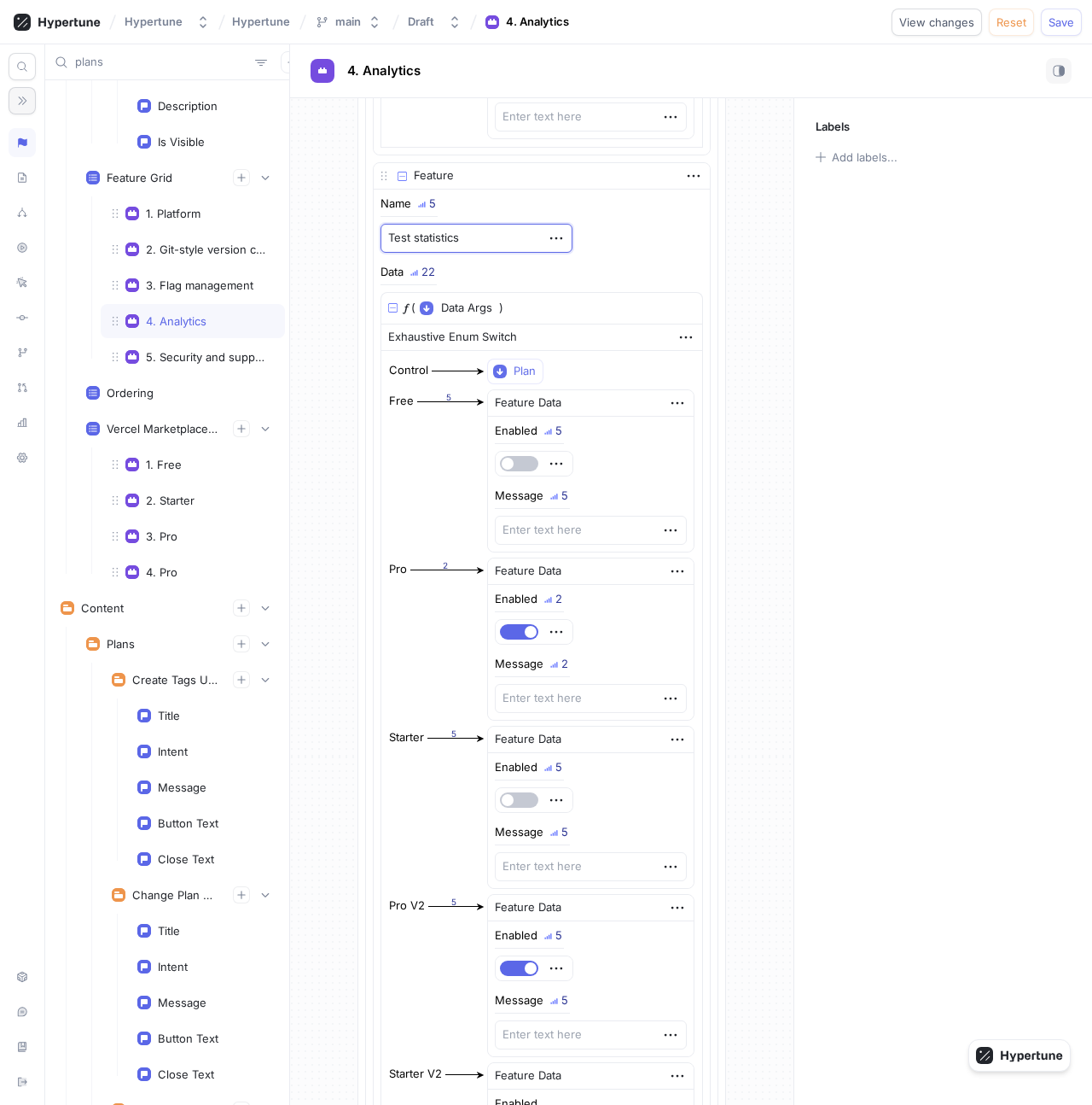
click at [485, 236] on textarea "Test statistics" at bounding box center [476, 238] width 192 height 29
paste textarea "Advanced experimen"
type textarea "x"
type textarea "Advanced experiment statistics"
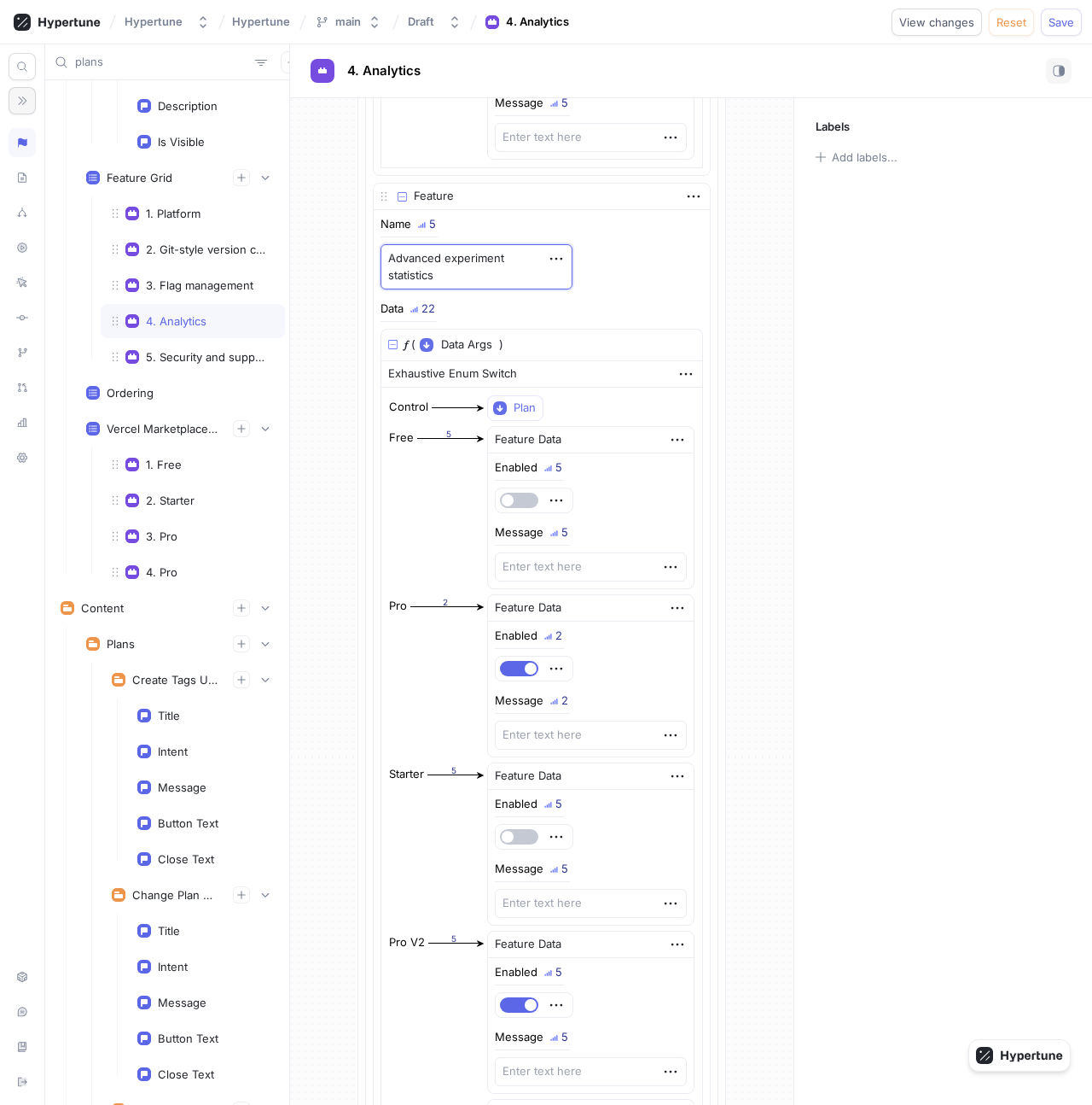
type textarea "x"
type textarea "Advanced experiment statistics"
click at [635, 273] on div "Name 5 Advanced experiment statistics" at bounding box center [542, 253] width 322 height 71
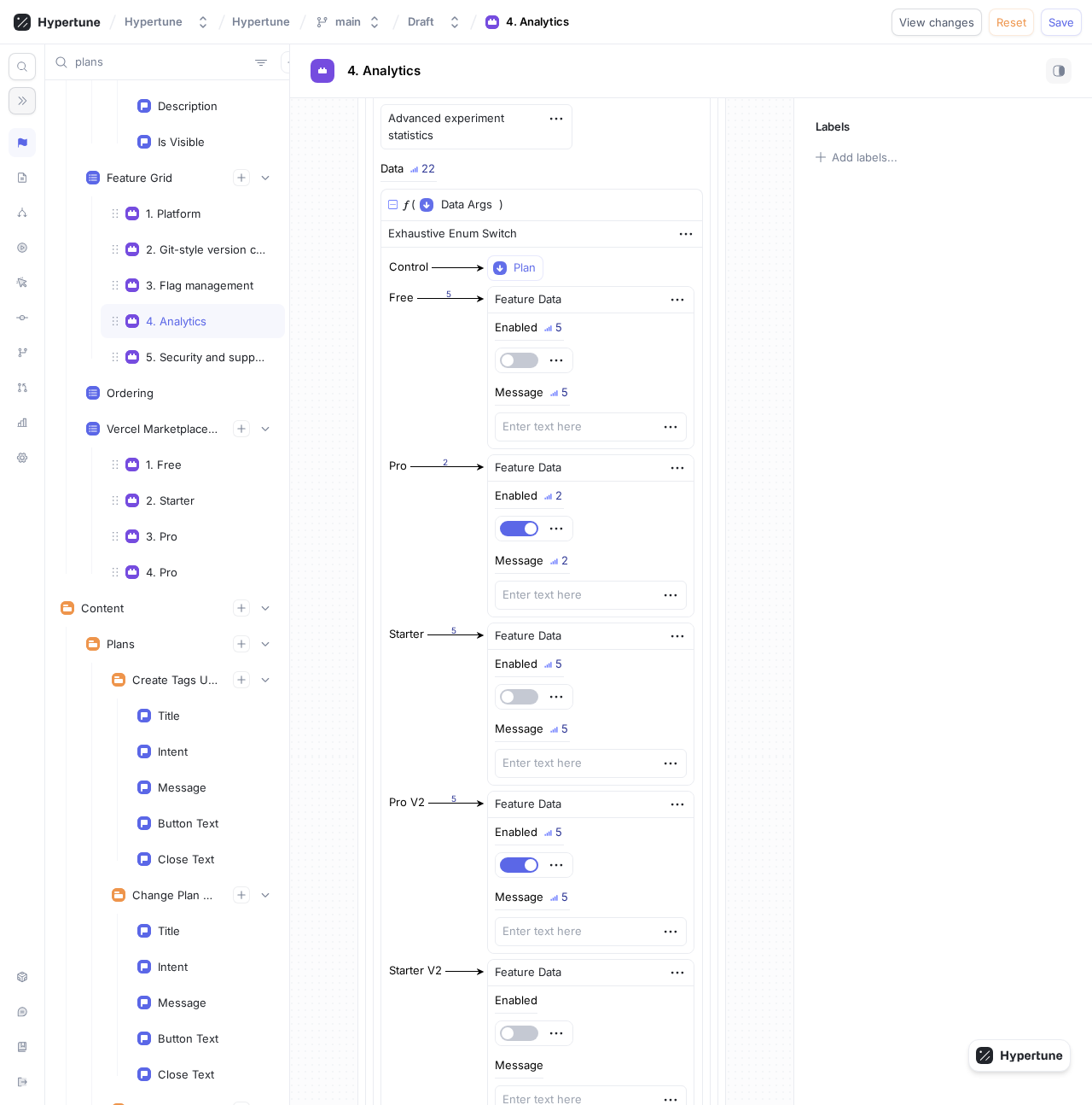
scroll to position [3856, 0]
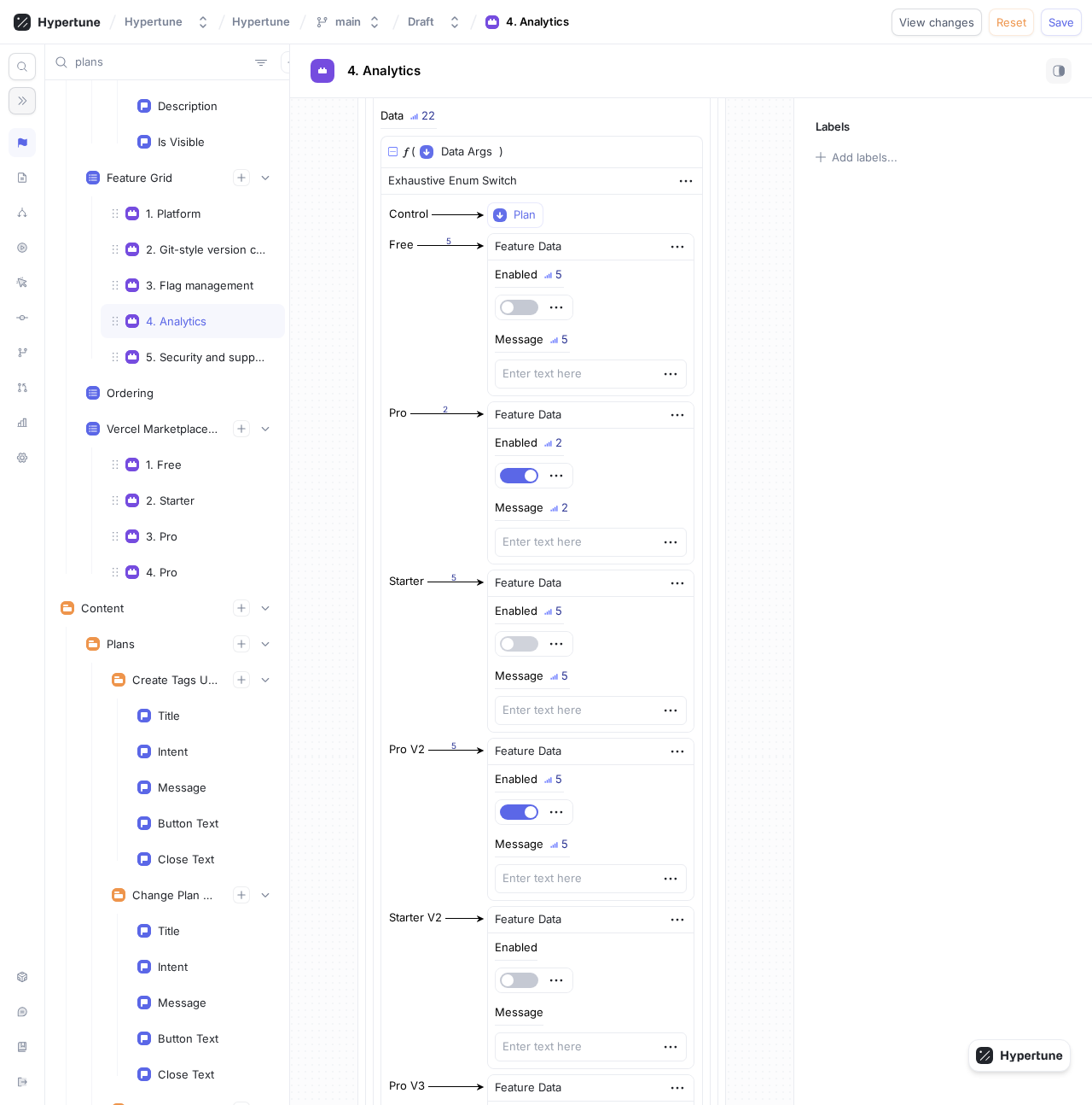
click at [538, 644] on button "button" at bounding box center [519, 643] width 38 height 15
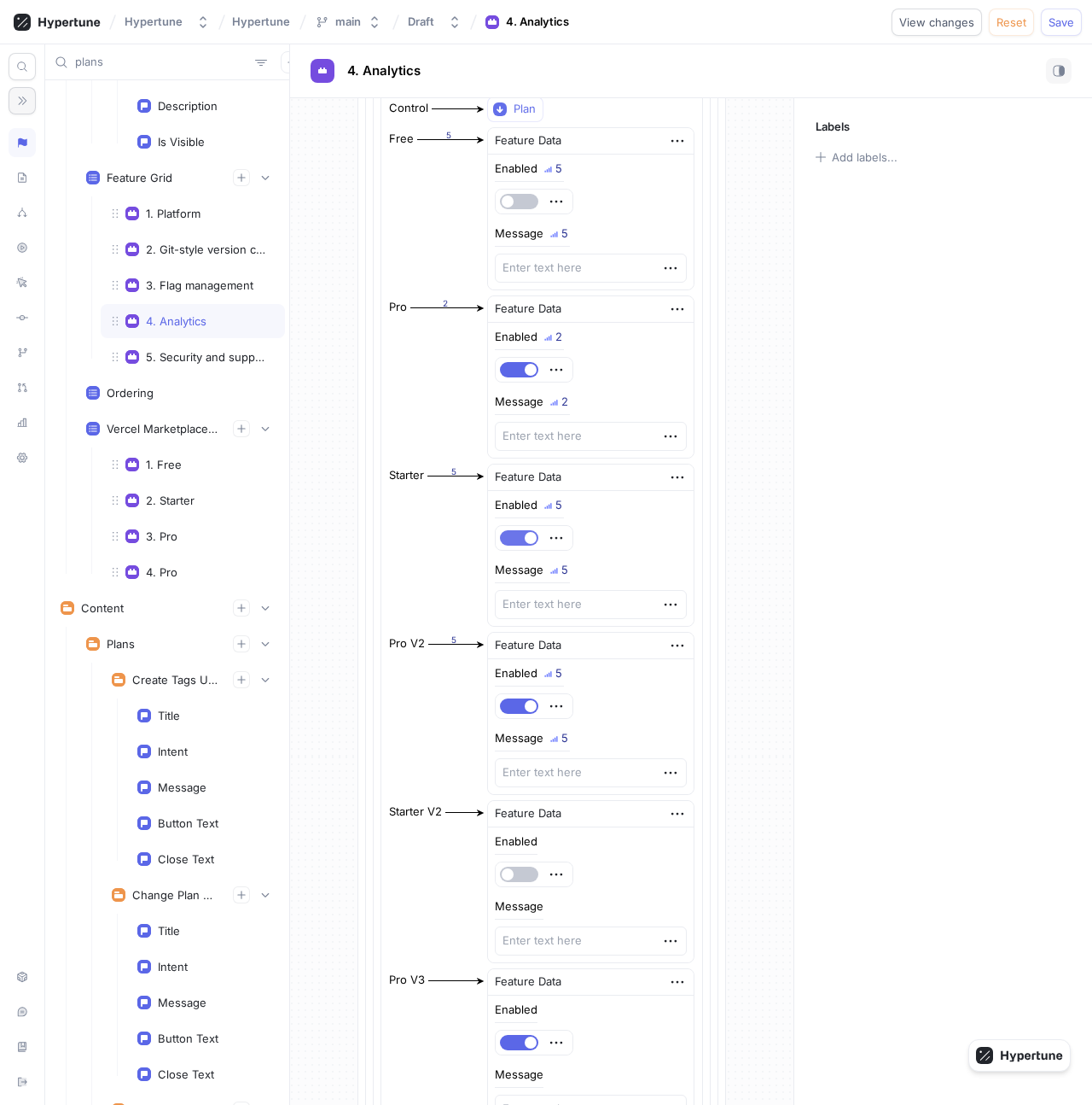
scroll to position [4113, 0]
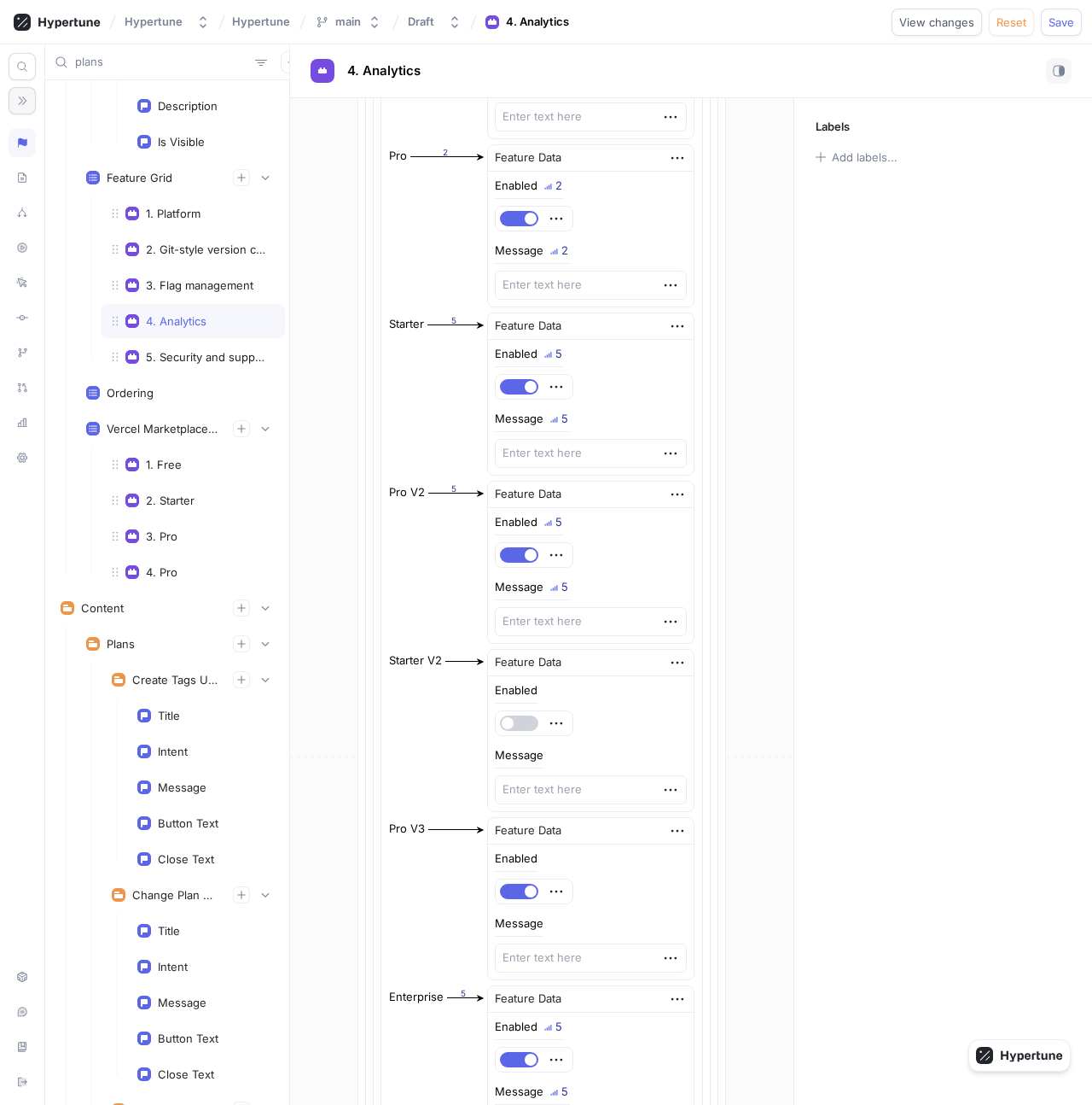
click at [530, 723] on button "button" at bounding box center [519, 723] width 38 height 15
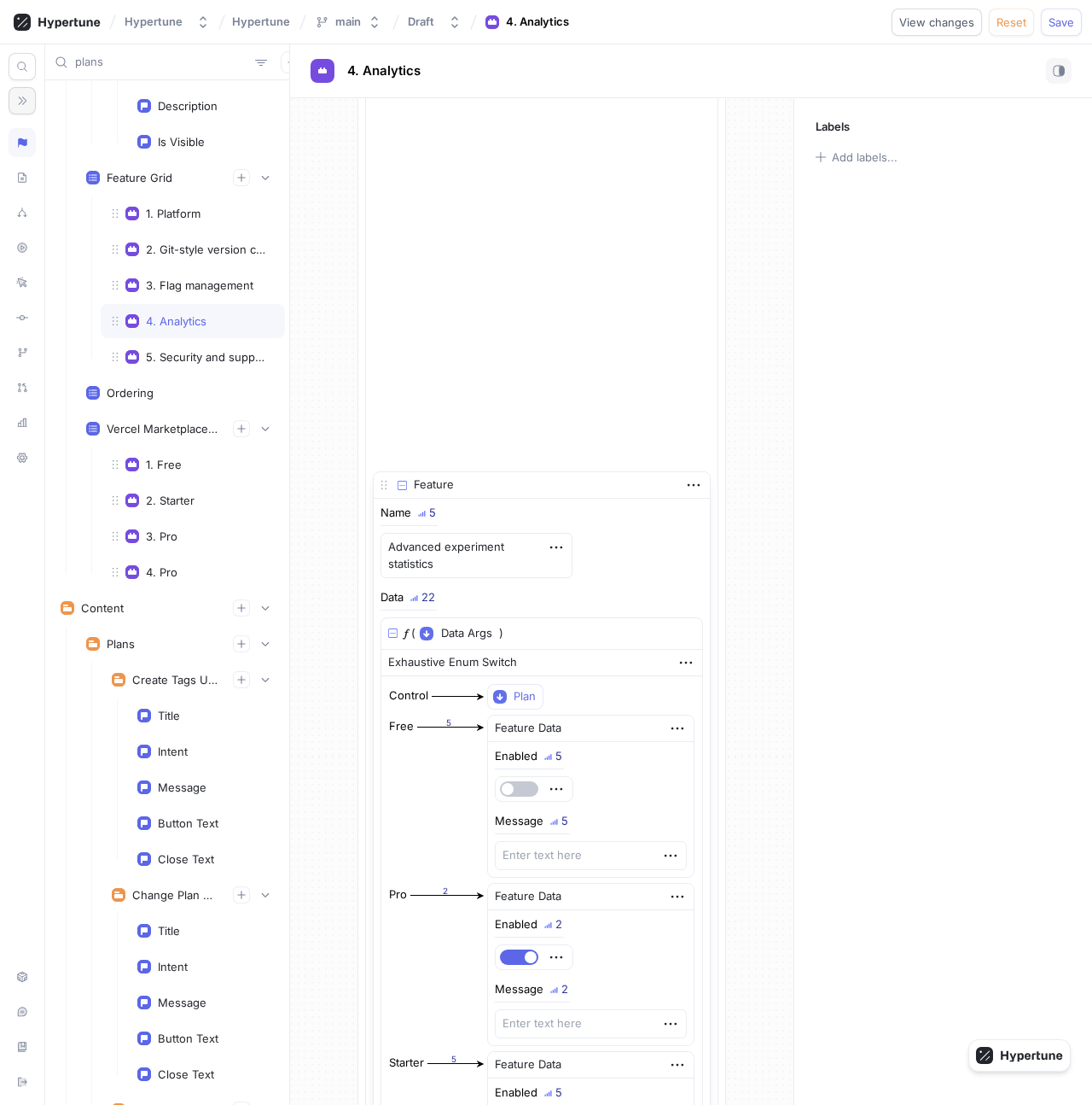
scroll to position [1881, 0]
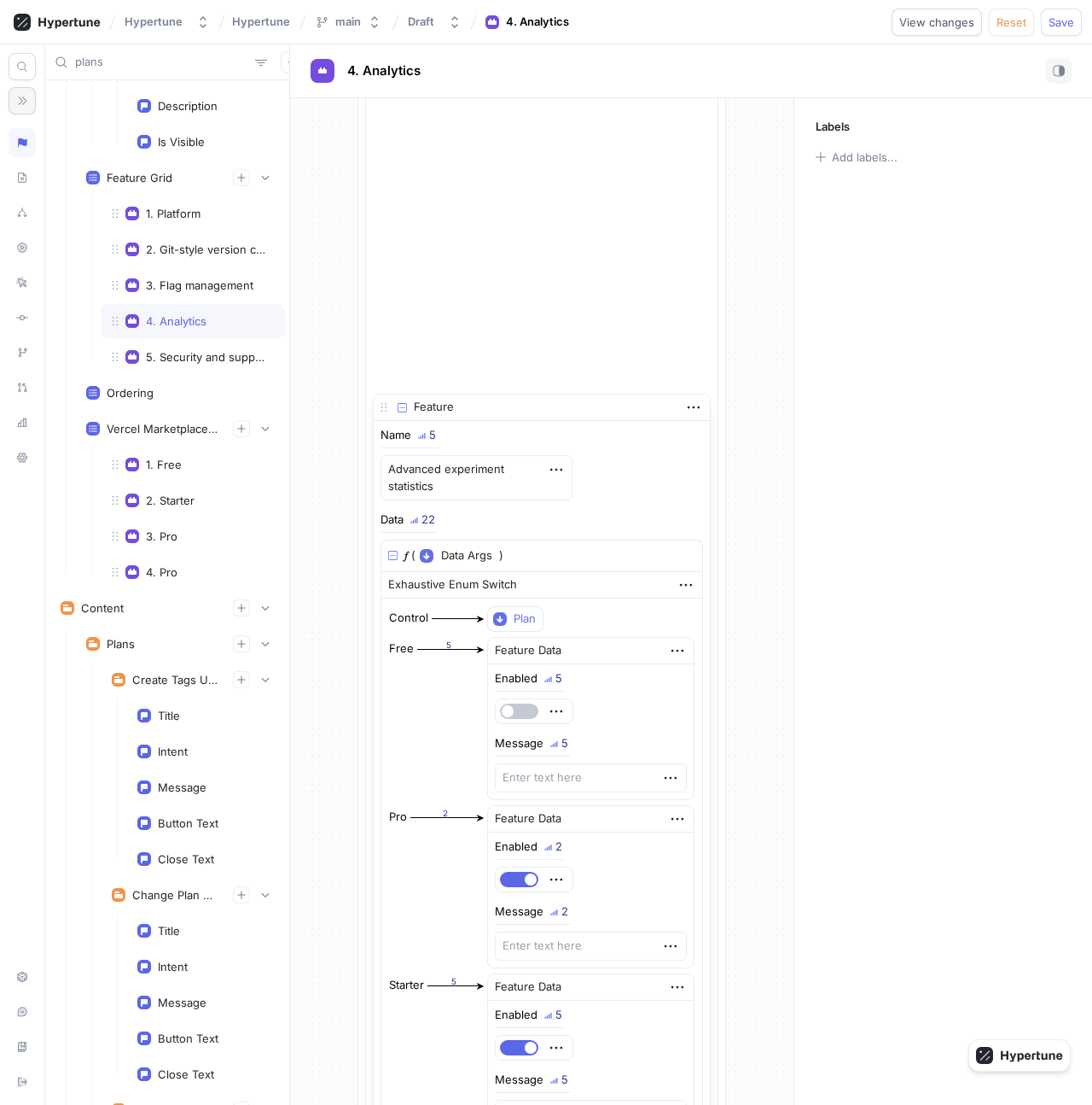
drag, startPoint x: 403, startPoint y: 679, endPoint x: 438, endPoint y: 407, distance: 274.2
click at [438, 407] on div "Feature" at bounding box center [542, 407] width 337 height 27
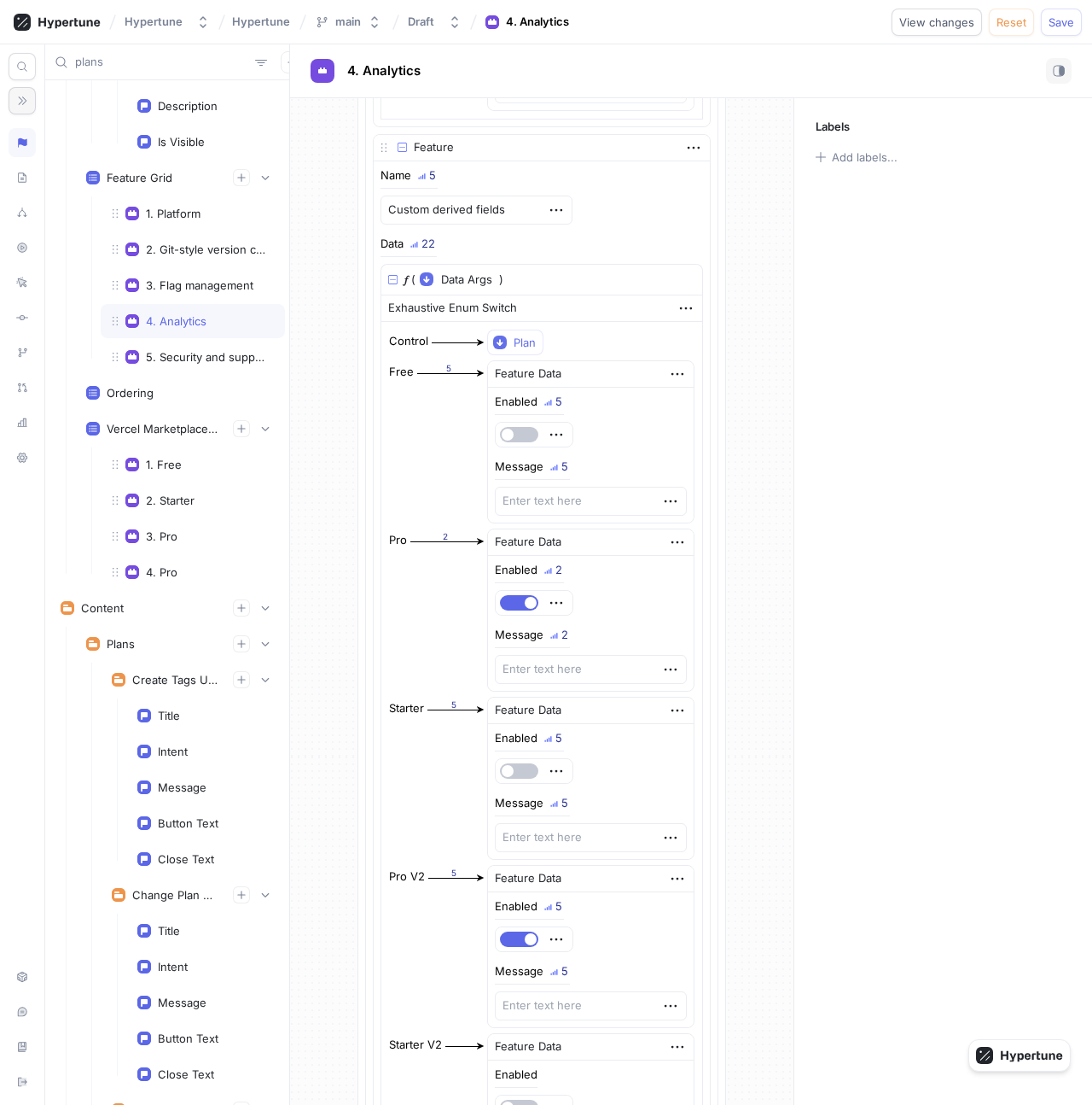
scroll to position [2321, 0]
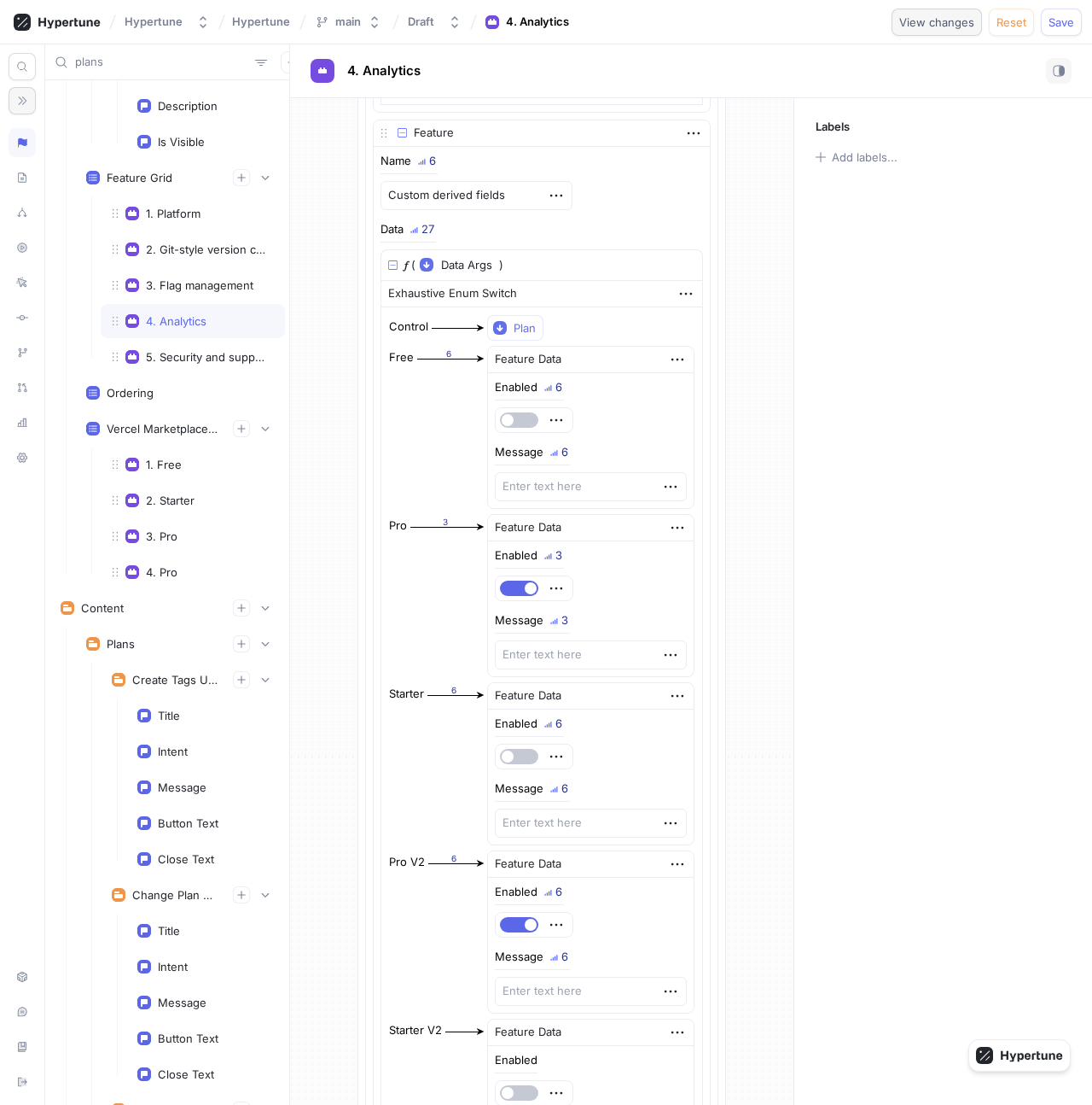
click at [960, 22] on span "View changes" at bounding box center [937, 21] width 75 height 10
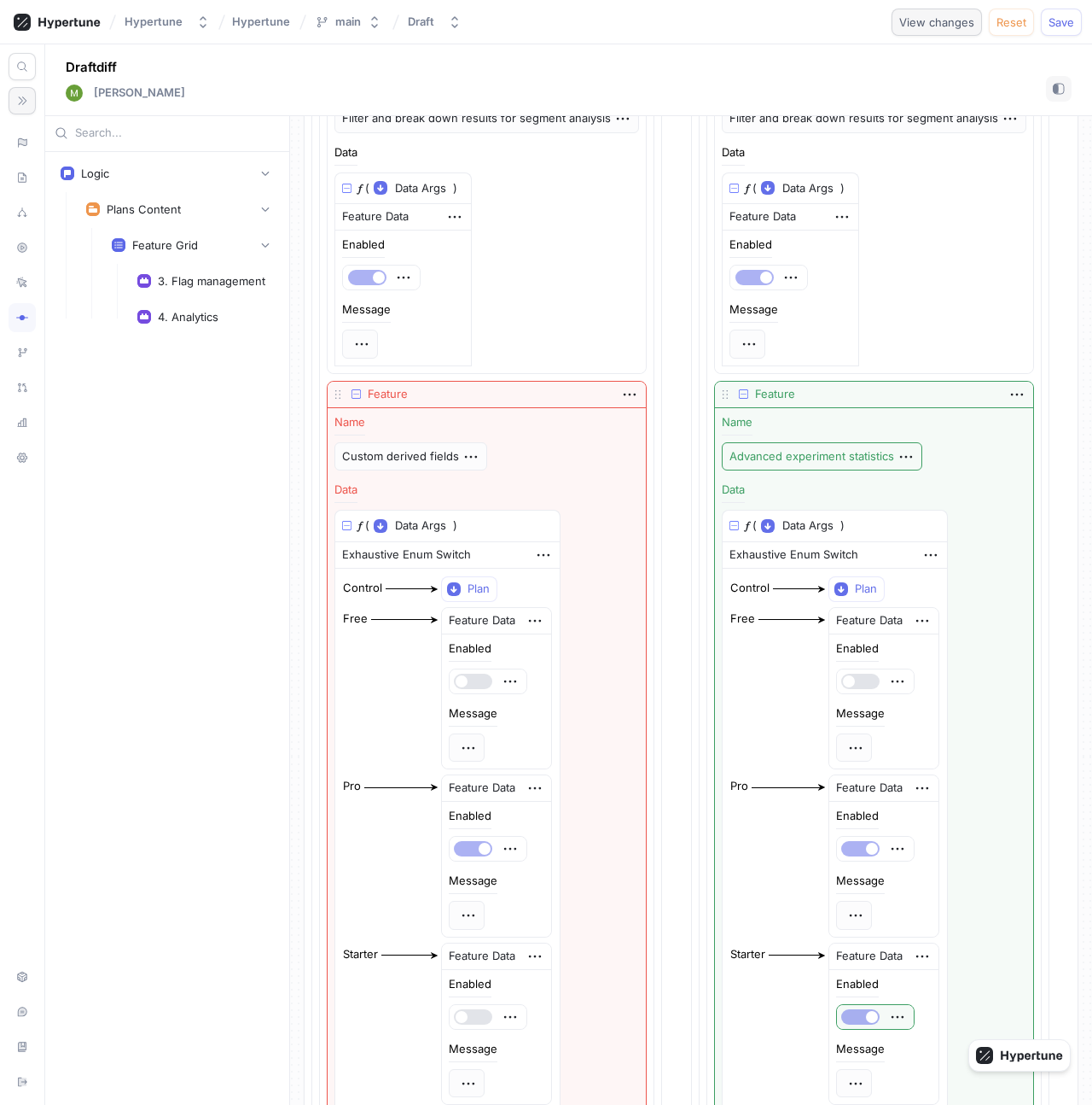
scroll to position [3054, 0]
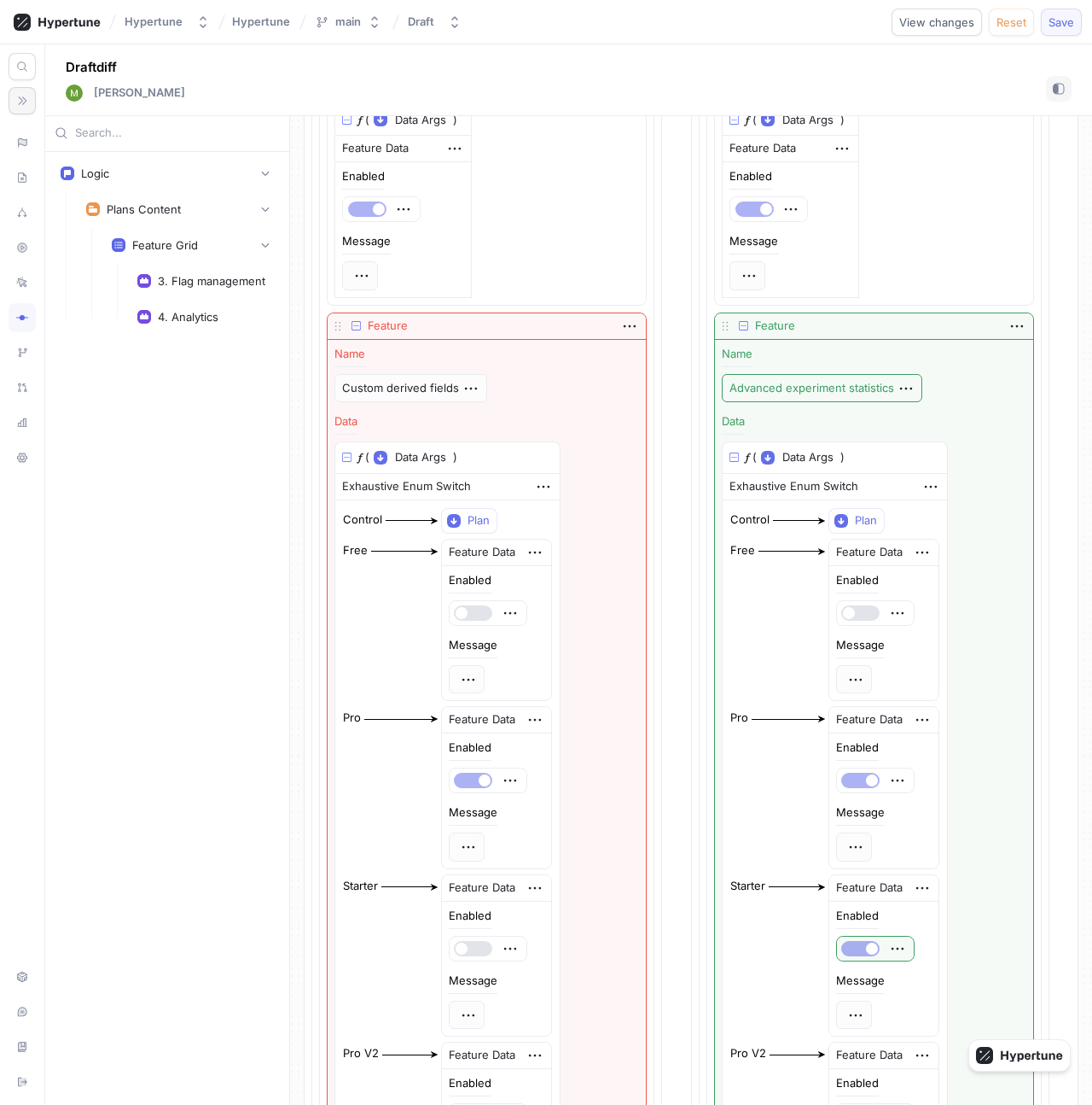
click at [1065, 25] on span "Save" at bounding box center [1062, 21] width 26 height 10
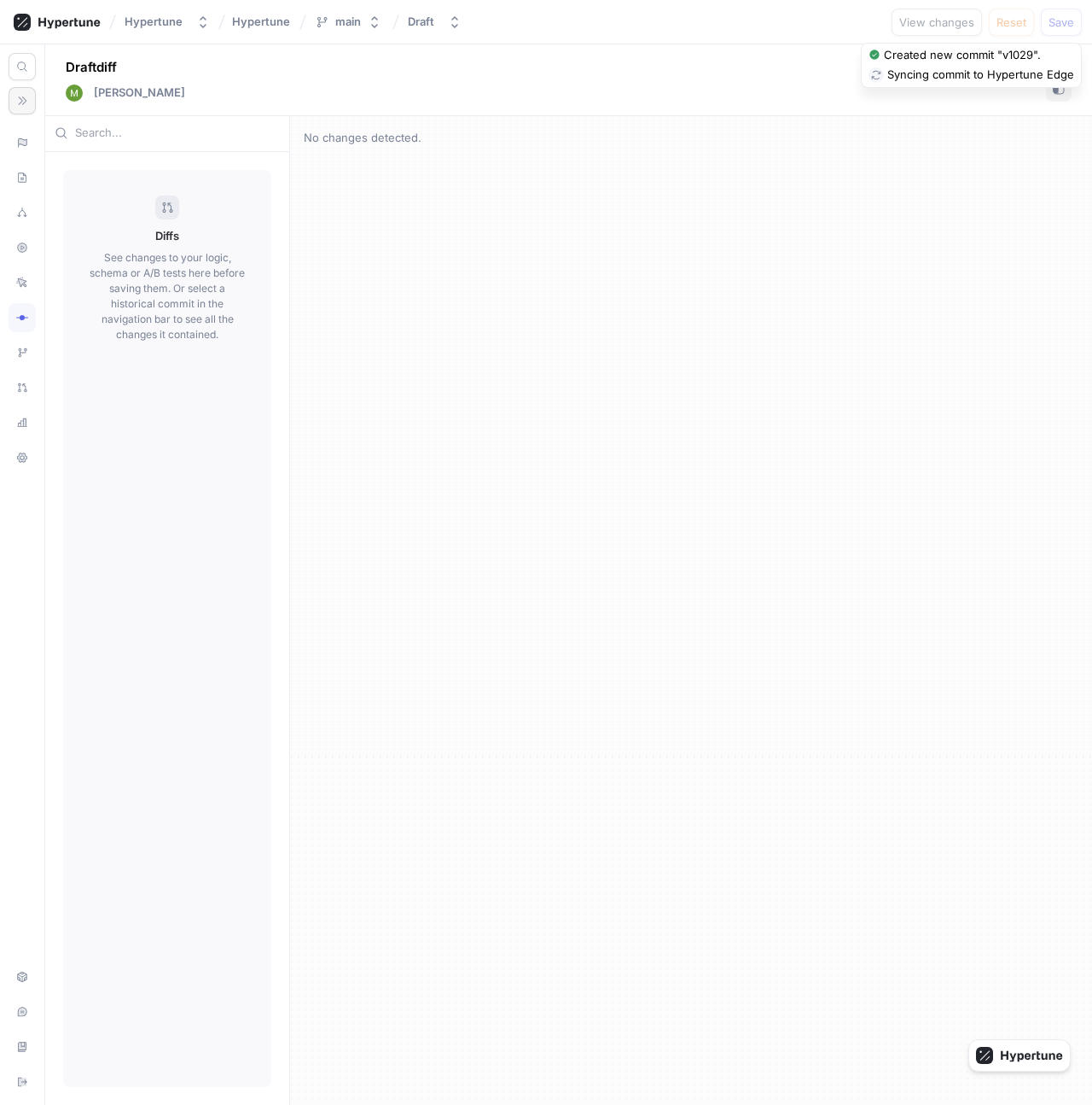
scroll to position [0, 0]
click at [28, 99] on button "button" at bounding box center [22, 100] width 28 height 28
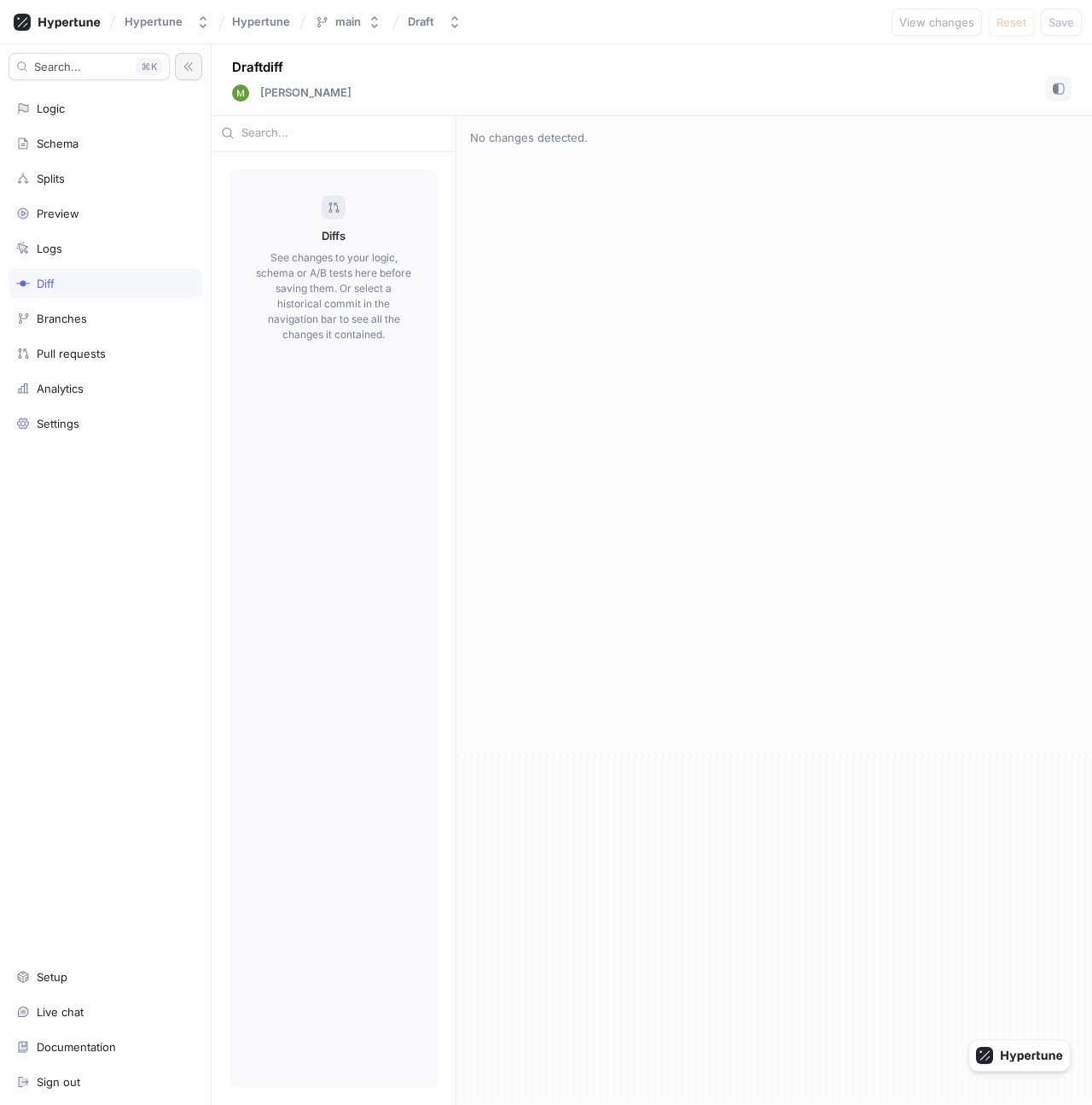
click at [28, 99] on div "Logic" at bounding box center [106, 108] width 193 height 29
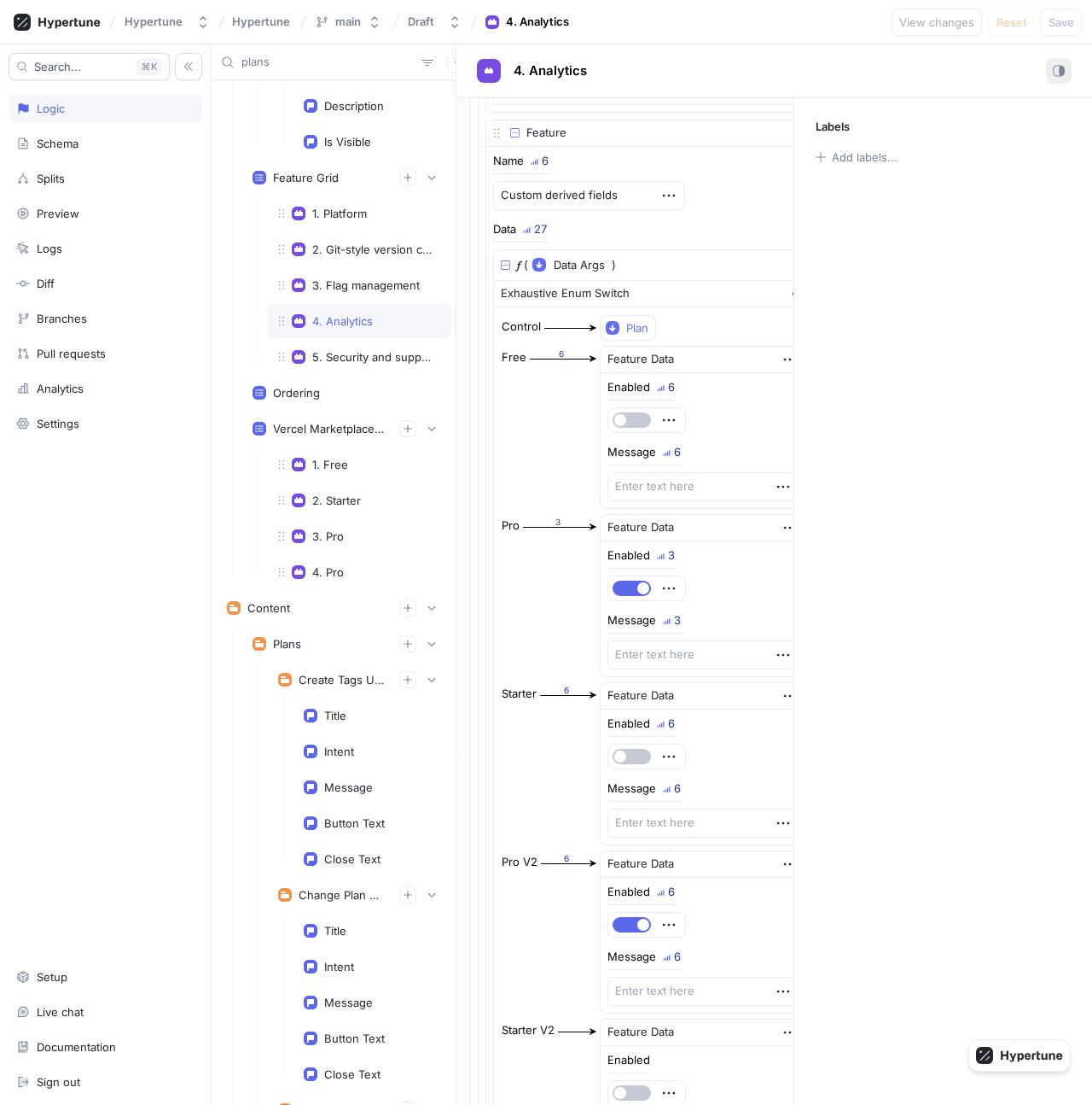
click at [1060, 60] on button "button" at bounding box center [1059, 71] width 26 height 26
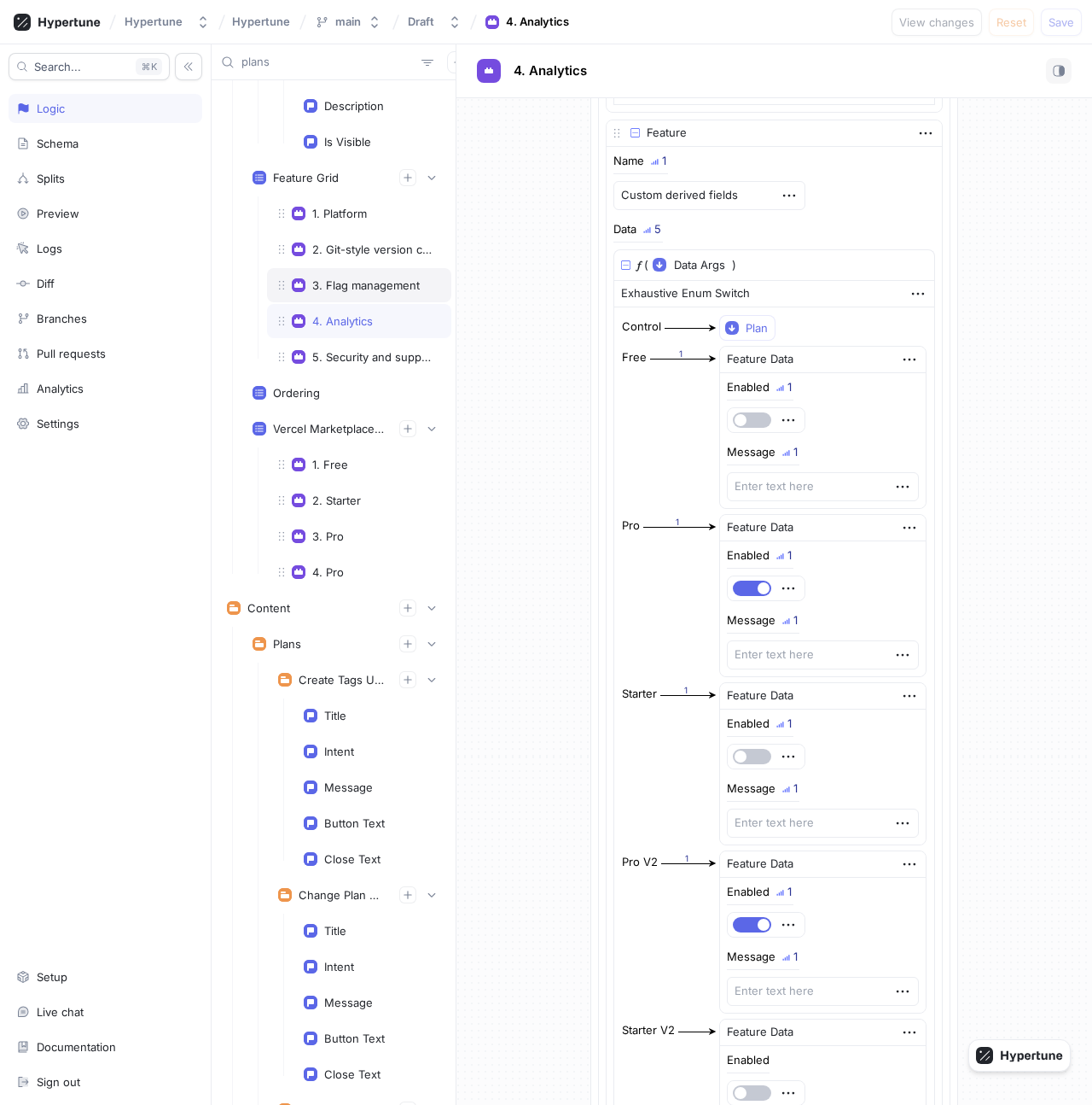
click at [371, 276] on div "3. Flag management" at bounding box center [359, 285] width 184 height 34
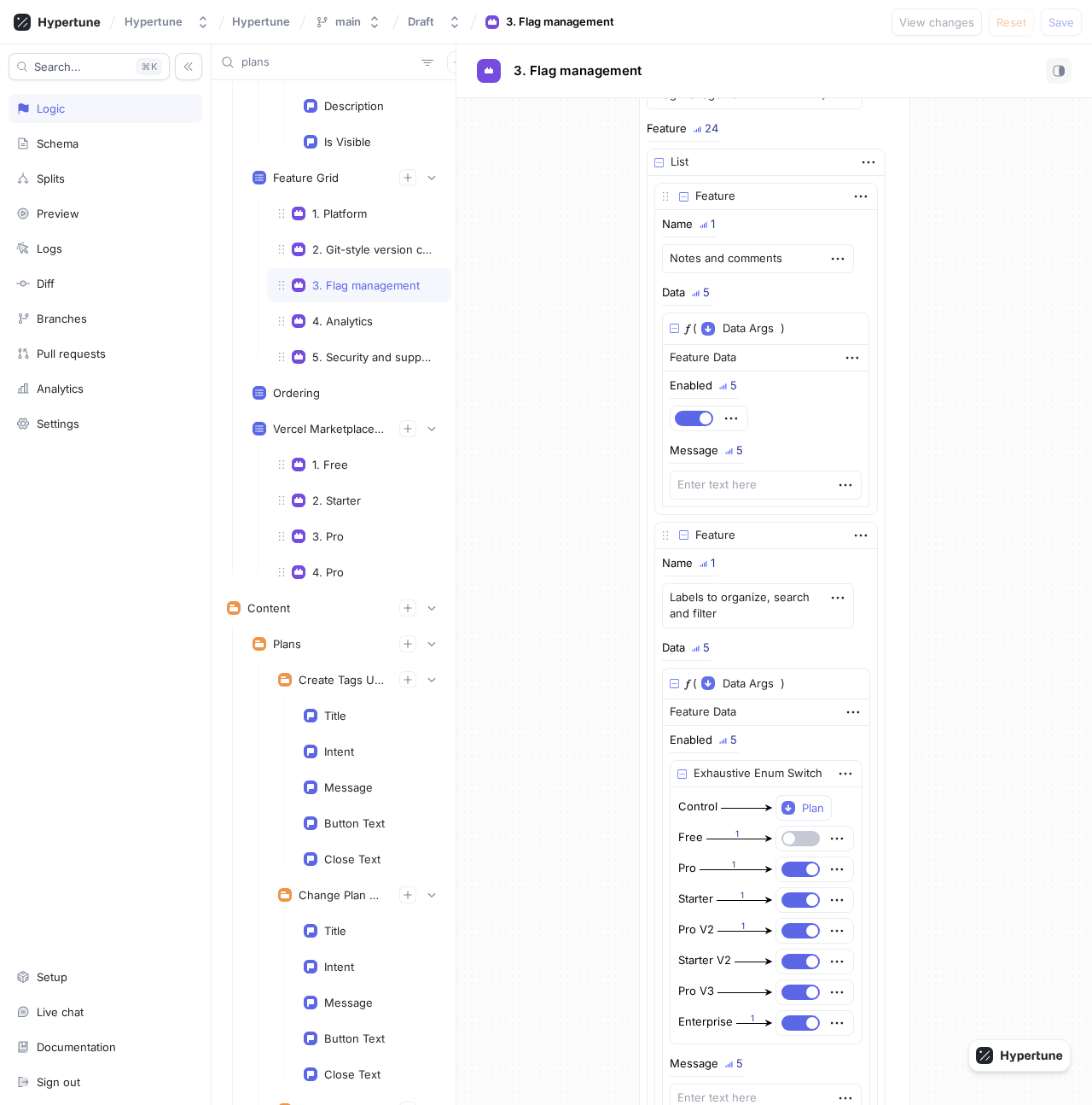
scroll to position [95, 0]
click at [1059, 78] on button "button" at bounding box center [1059, 71] width 26 height 26
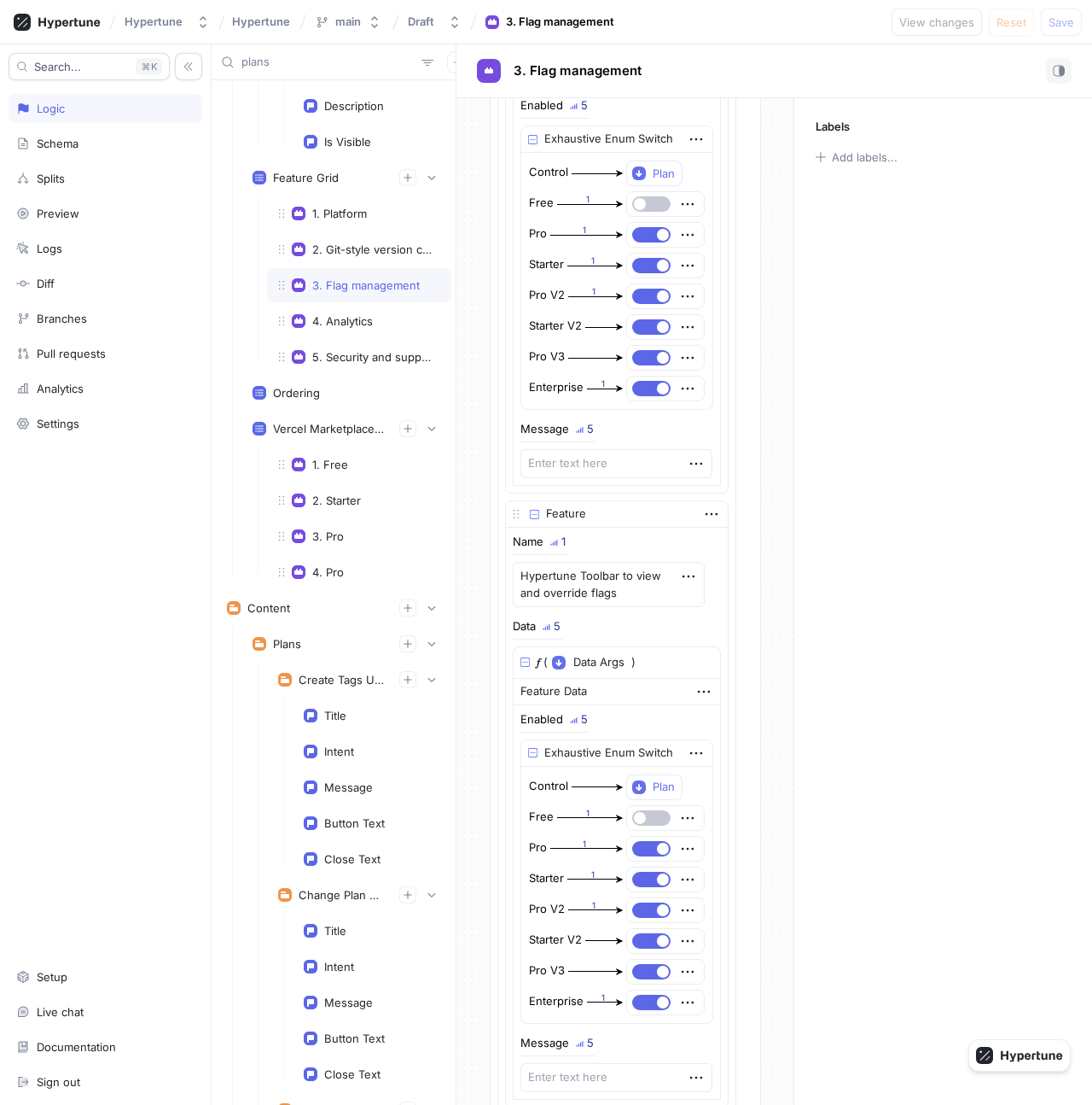
scroll to position [1005, 0]
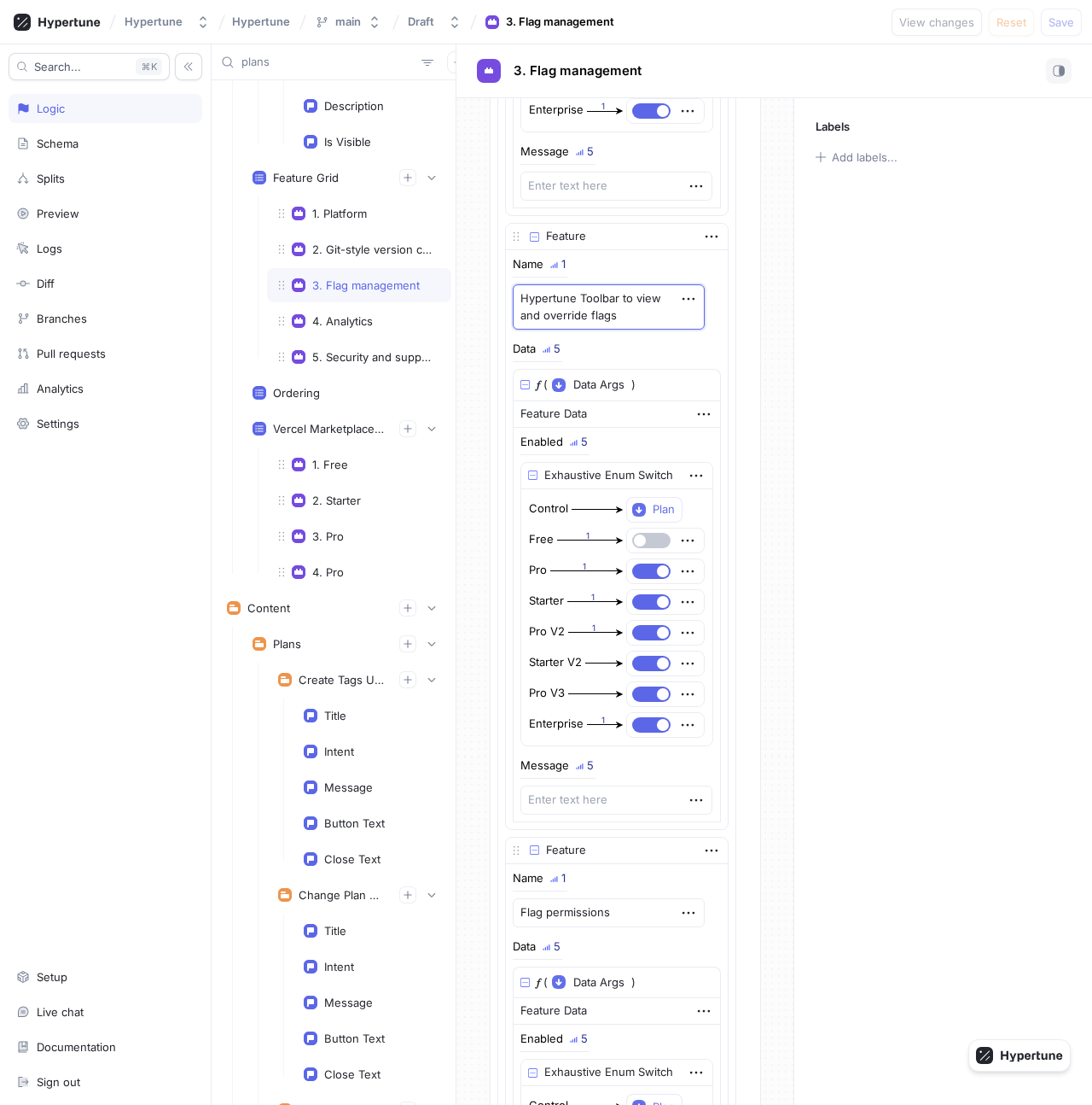
click at [567, 311] on textarea "Hypertune Toolbar to view and override flags" at bounding box center [609, 306] width 192 height 46
click at [569, 314] on textarea "Hypertune Toolbar to view and override flags" at bounding box center [609, 306] width 192 height 46
type textarea "x"
type textarea "Hypertune Toolbar to override flags"
type textarea "x"
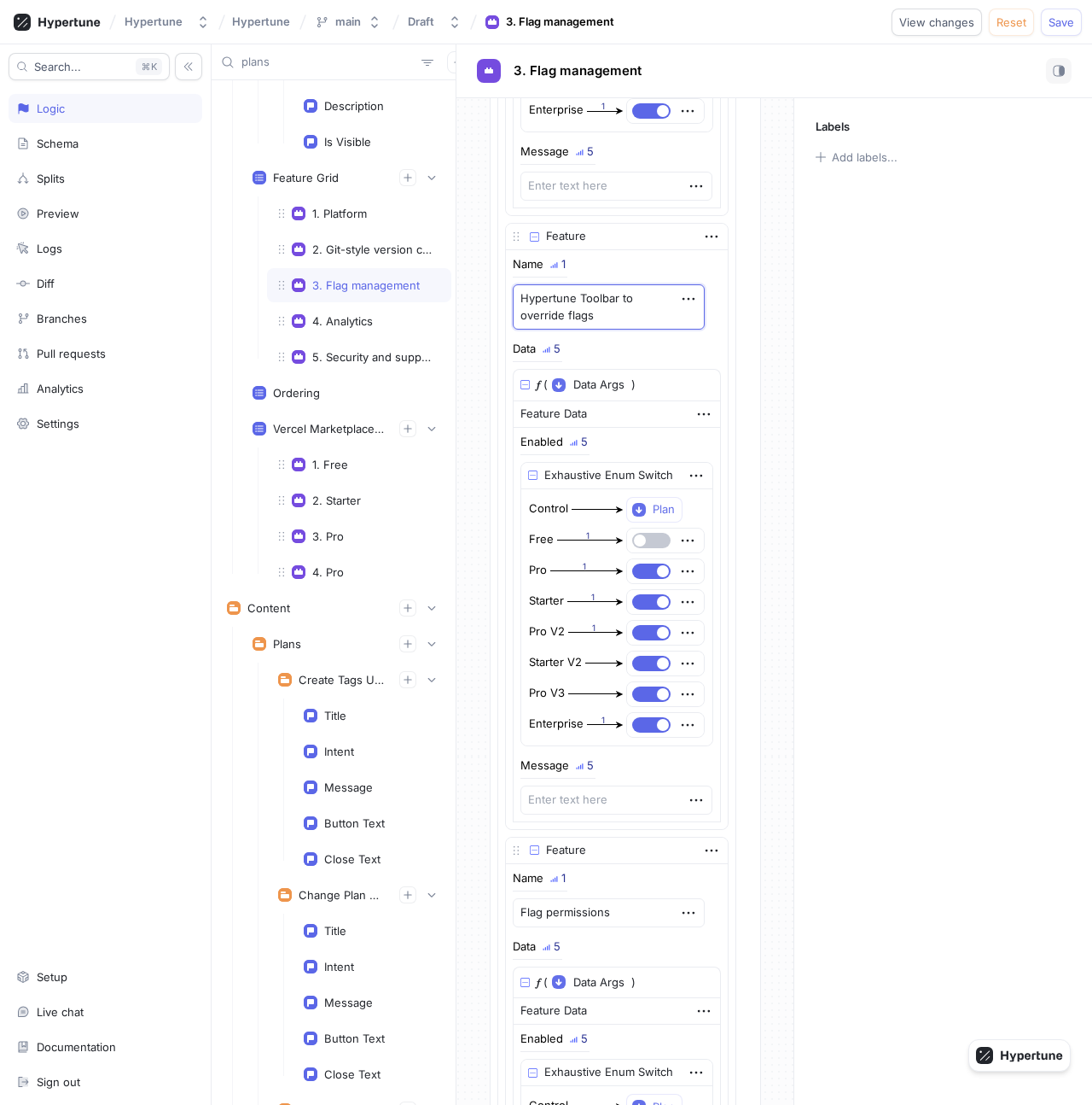
type textarea "Hypertune Toolbar tooverride flags"
type textarea "x"
type textarea "Hypertune Toolbar to override flags"
click at [608, 315] on textarea "Hypertune Toolbar to override flags" at bounding box center [609, 306] width 192 height 46
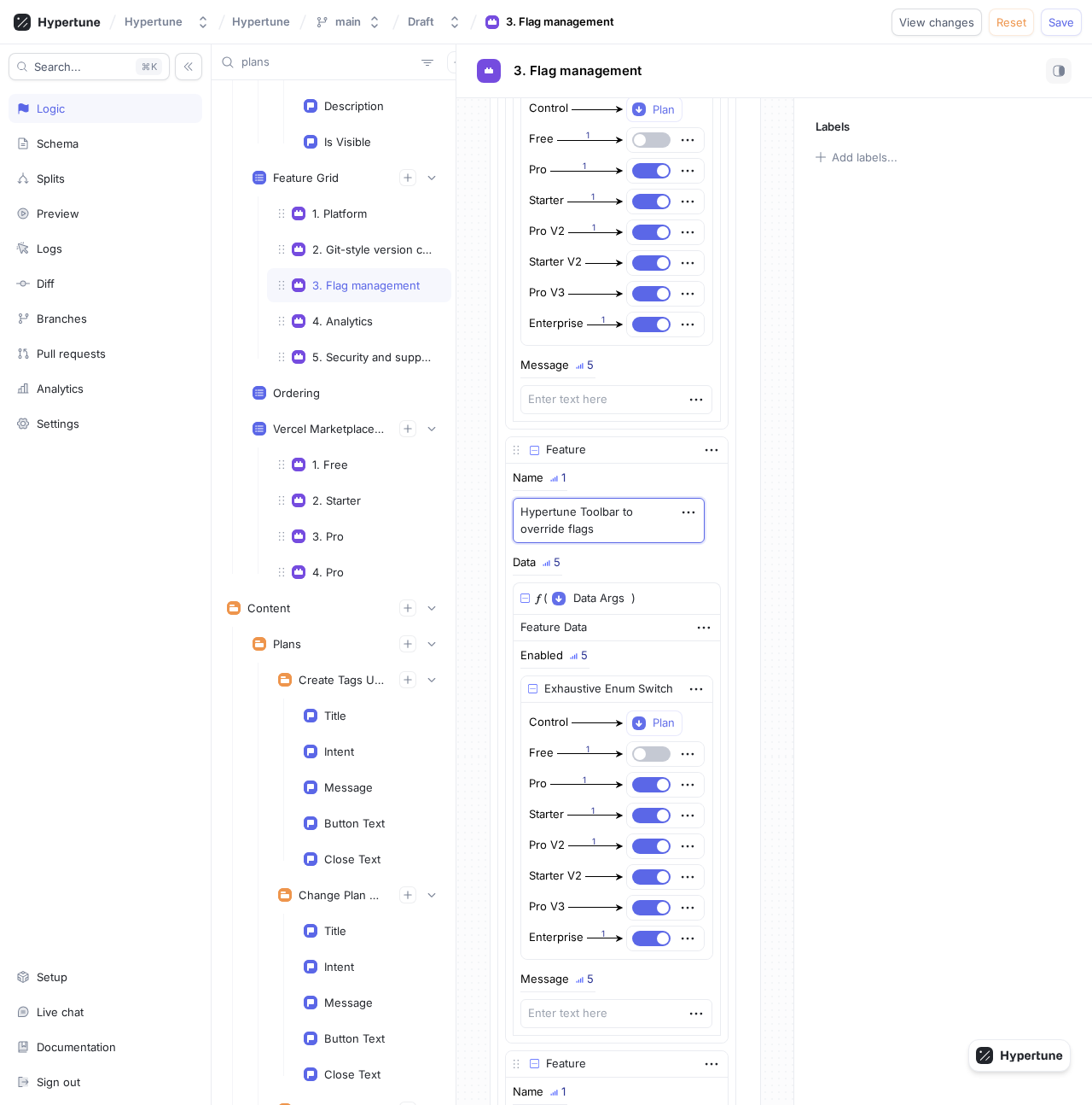
scroll to position [775, 0]
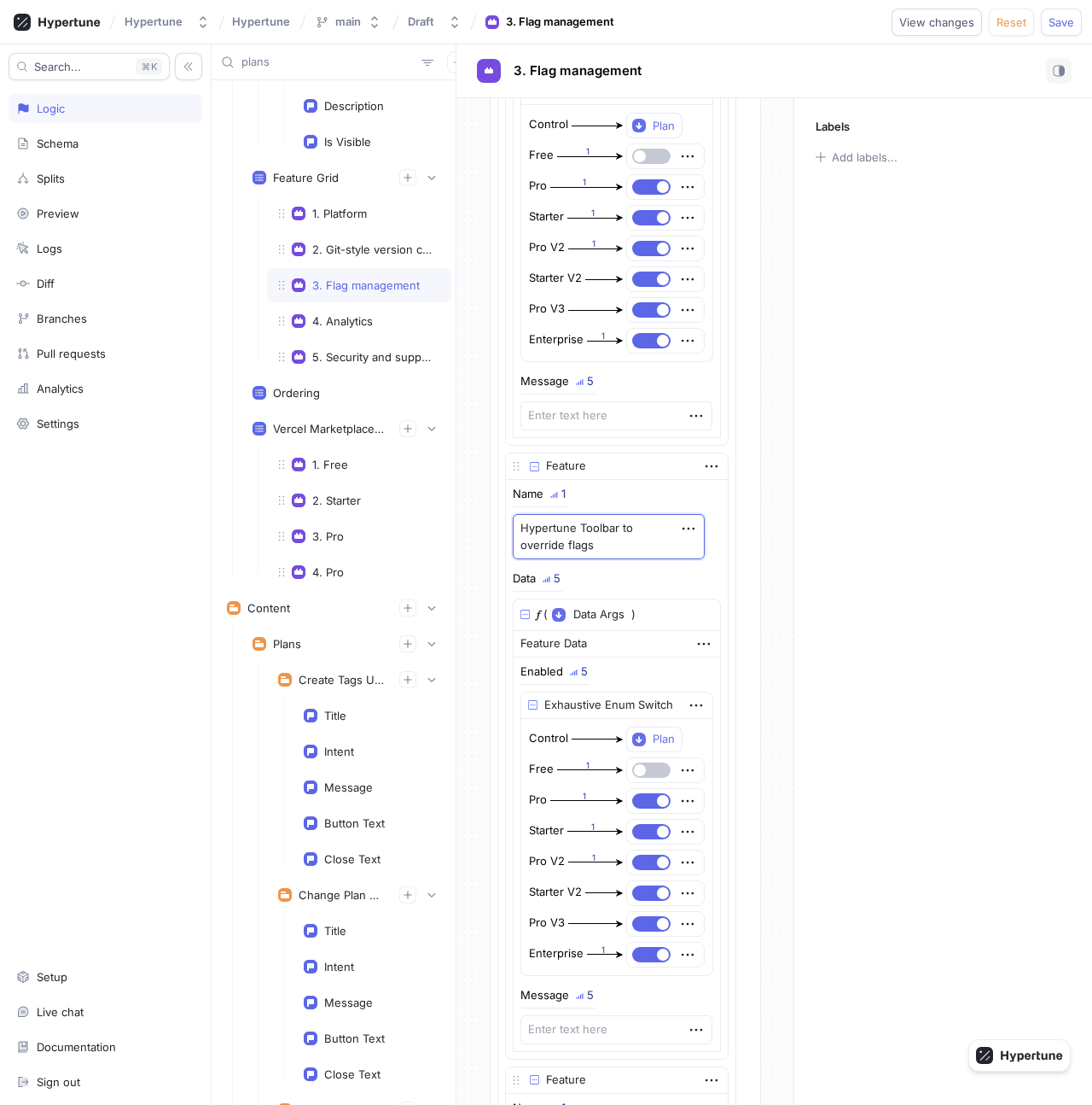
type textarea "x"
type textarea "Hypertune Toolbar to override flags"
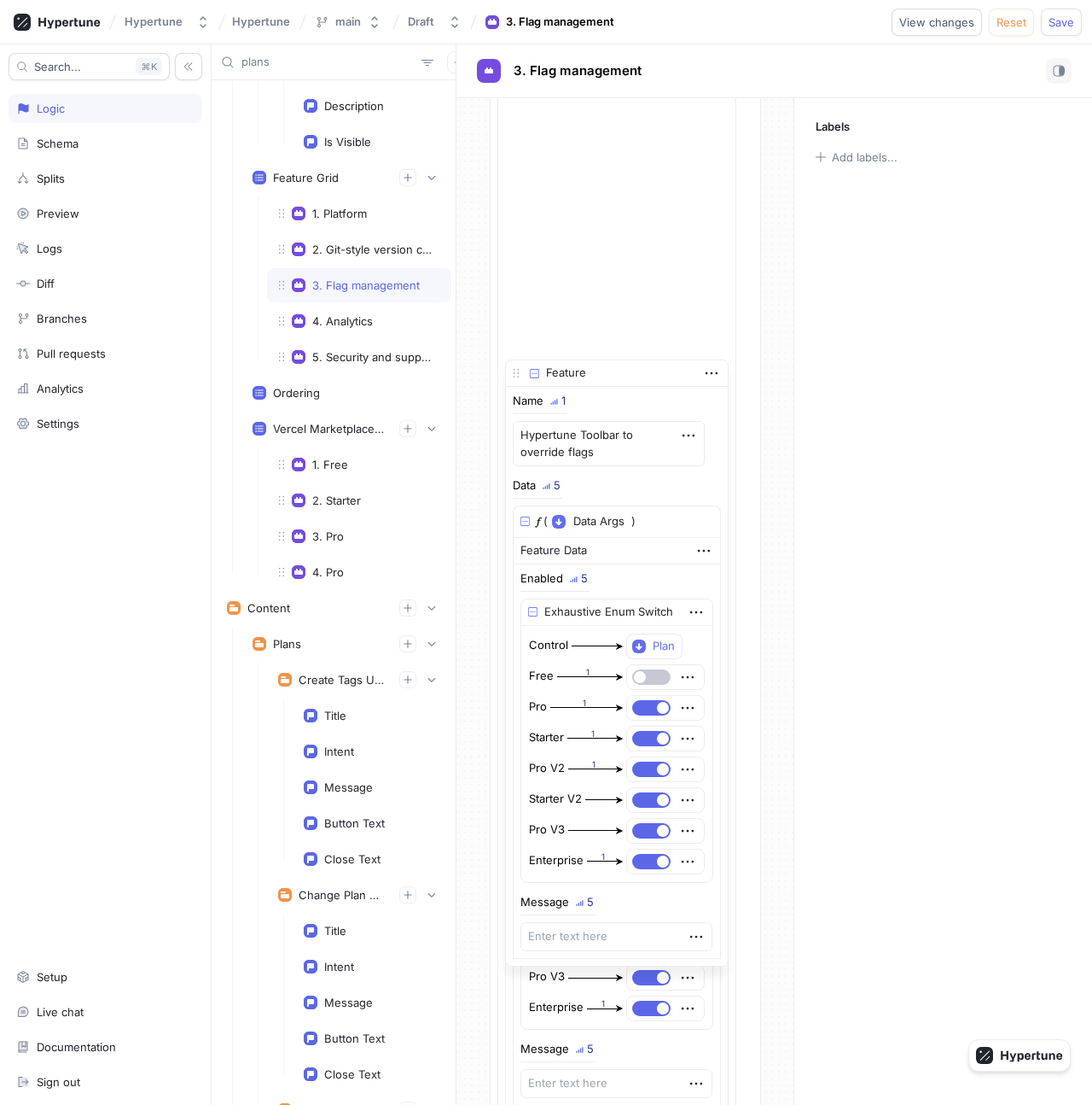
drag, startPoint x: 513, startPoint y: 463, endPoint x: 521, endPoint y: 365, distance: 98.3
click at [521, 366] on icon at bounding box center [516, 373] width 13 height 13
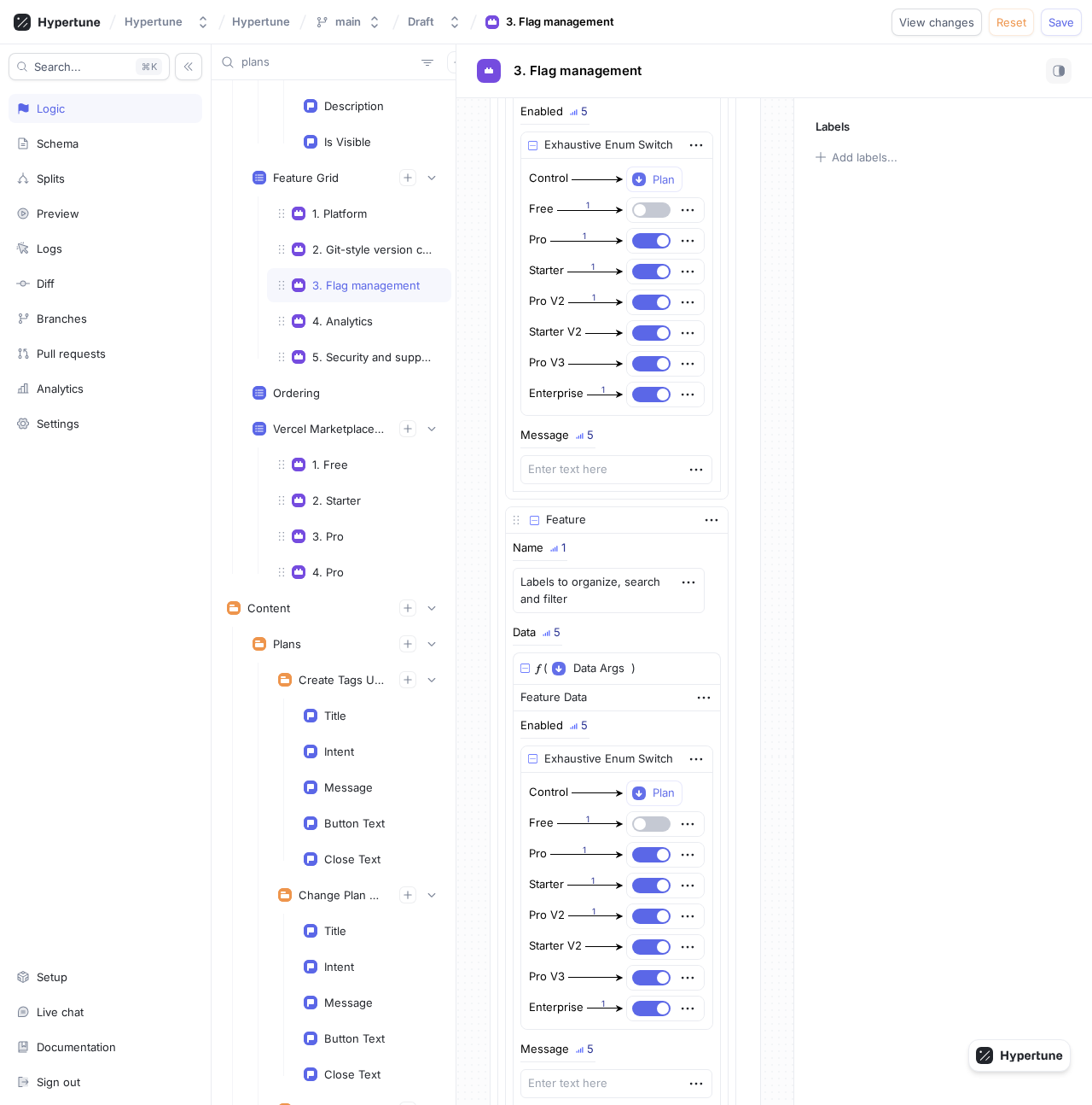
scroll to position [681, 0]
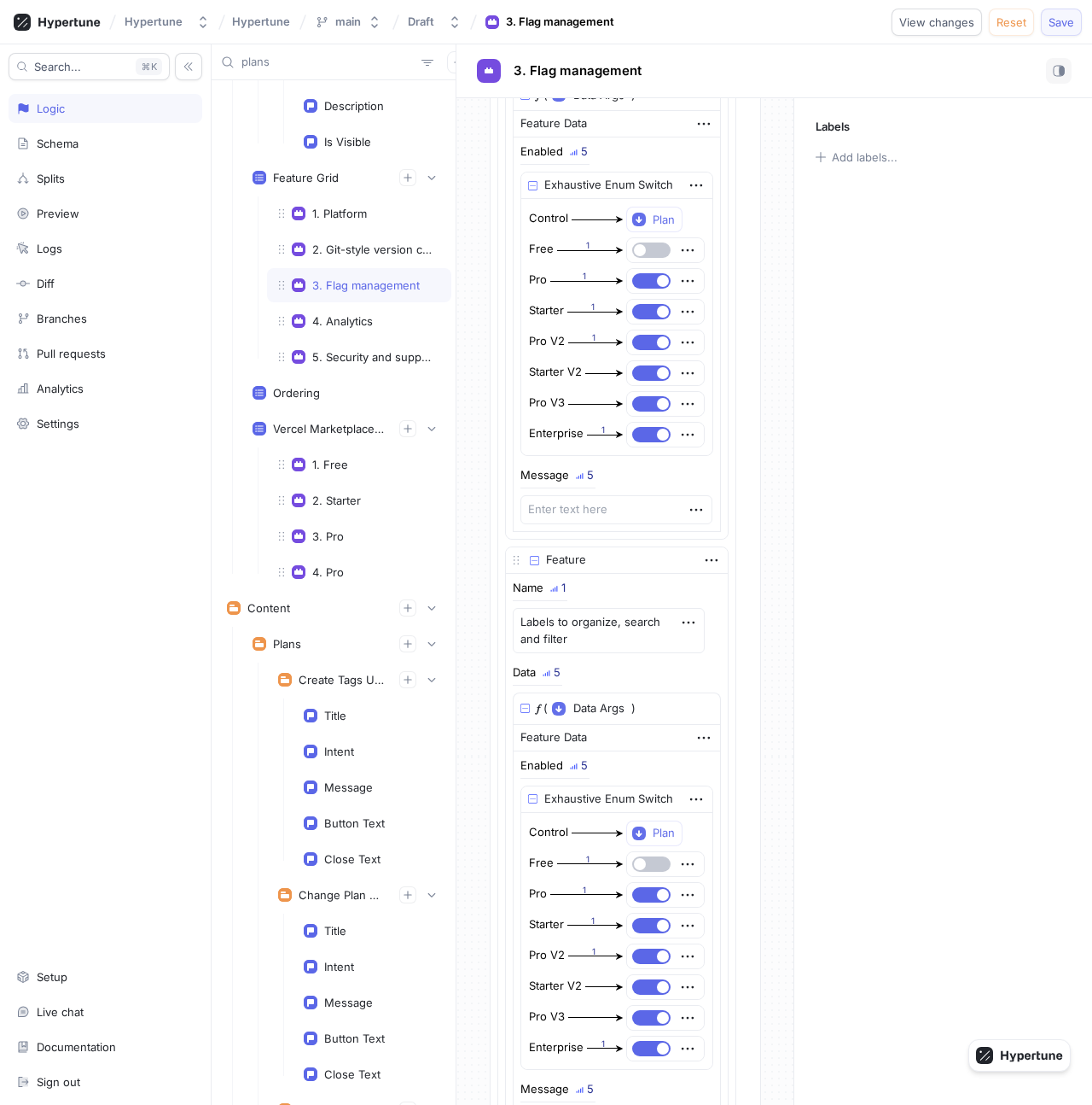
click at [1076, 17] on button "Save" at bounding box center [1062, 22] width 41 height 28
click at [262, 64] on input "plans" at bounding box center [328, 62] width 174 height 17
click at [282, 64] on input "plans" at bounding box center [328, 62] width 174 height 17
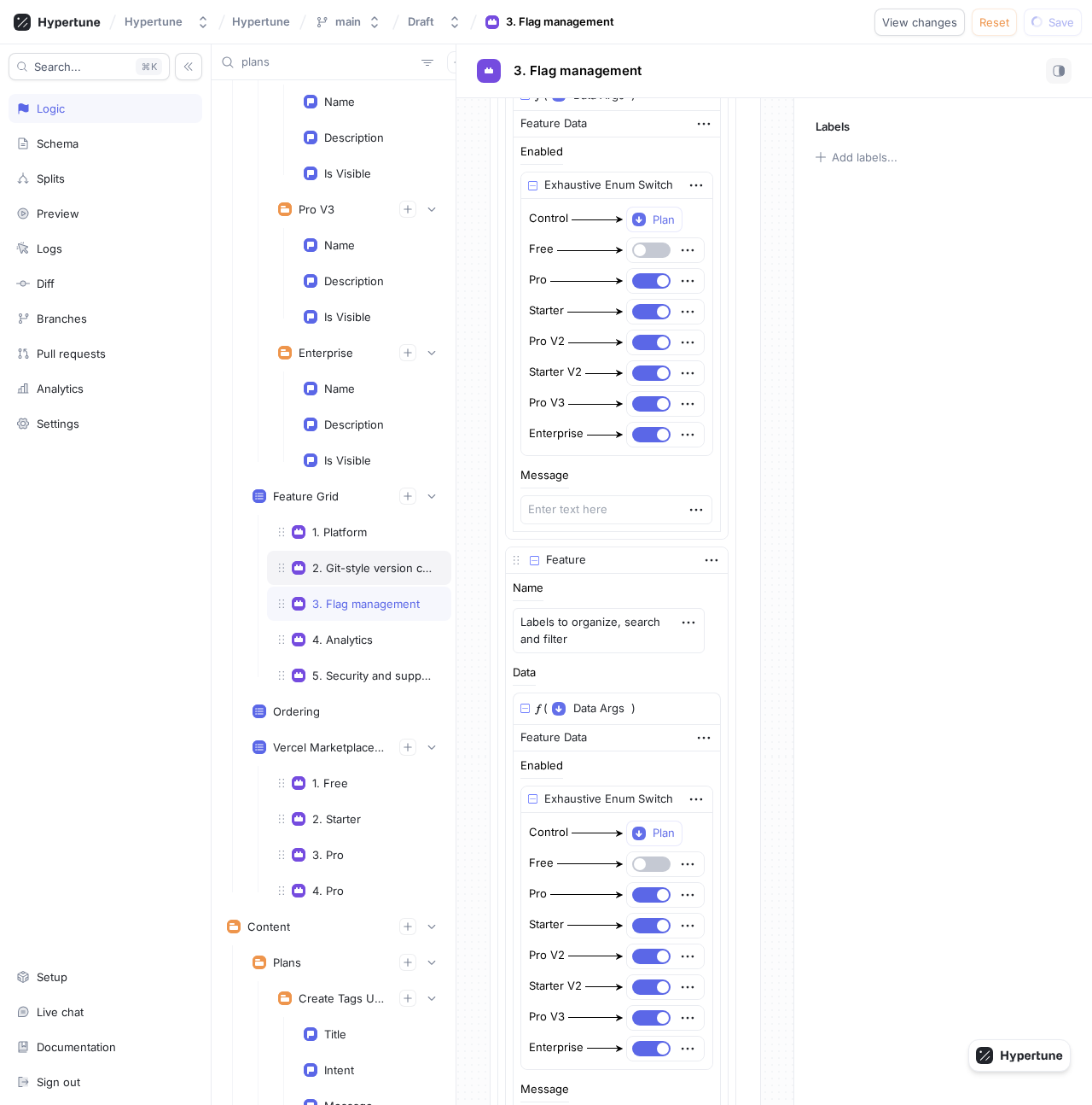
scroll to position [0, 0]
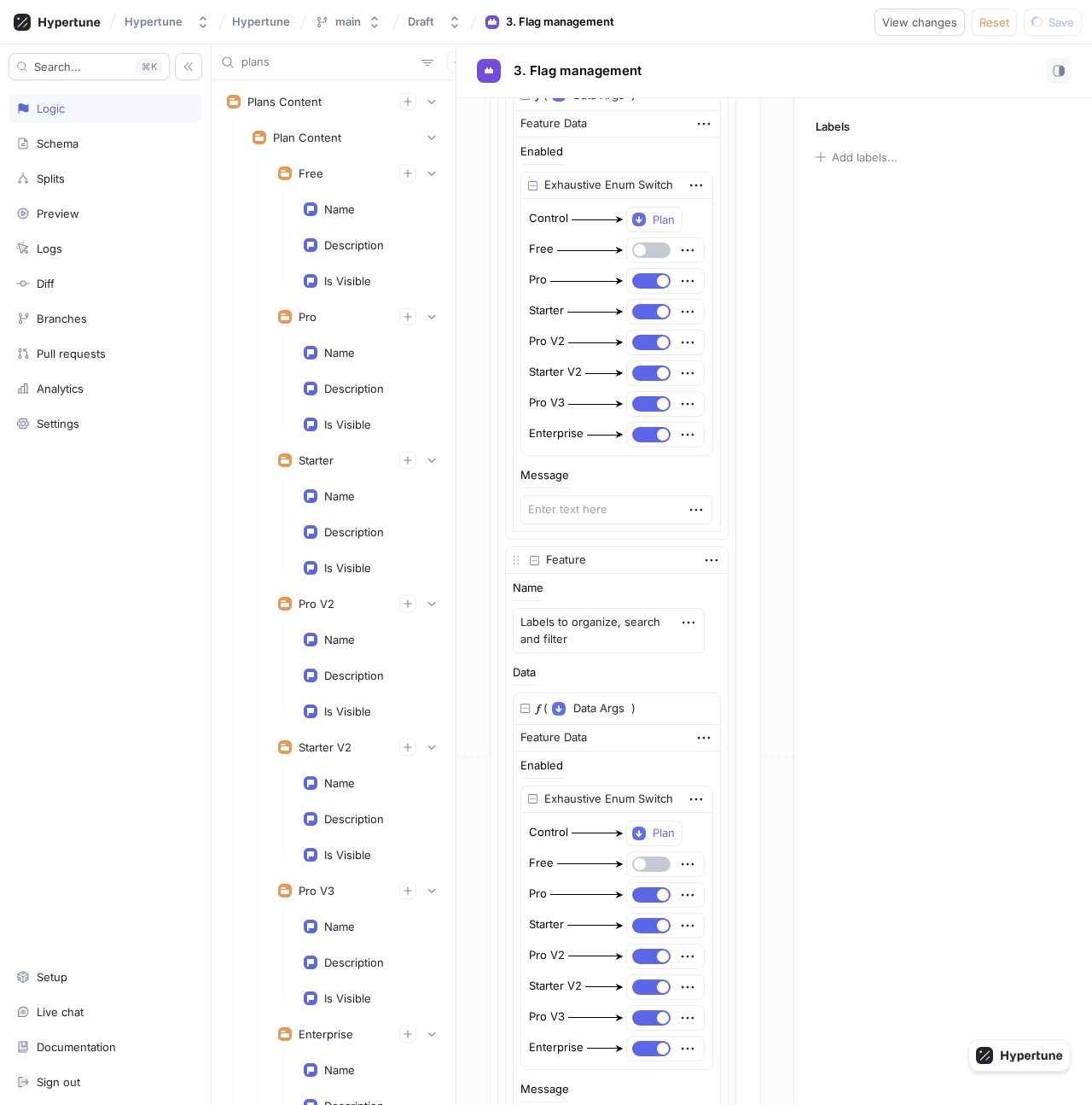
type textarea "x"
type input "pla"
type textarea "x"
type input "plan"
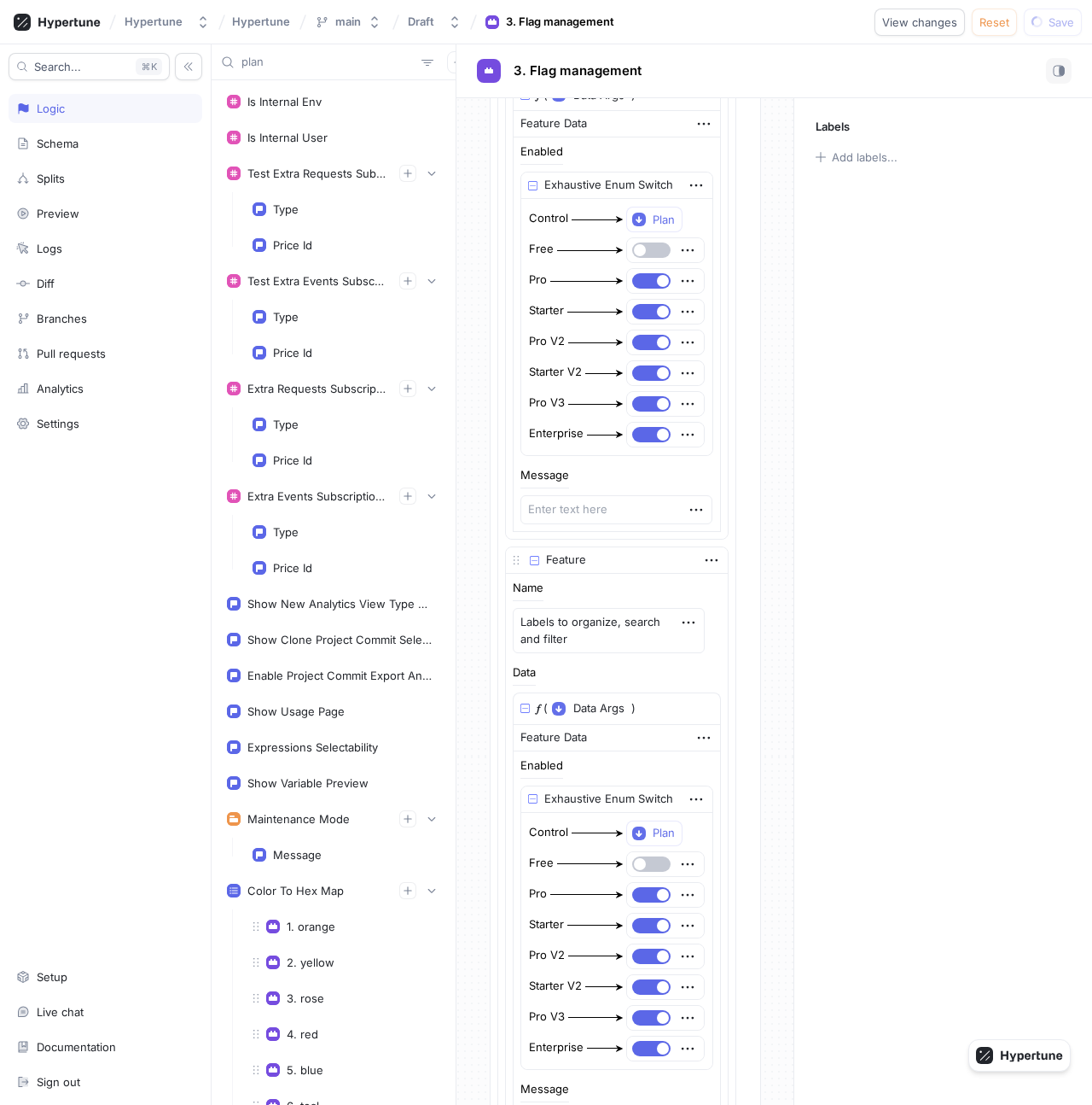
type textarea "x"
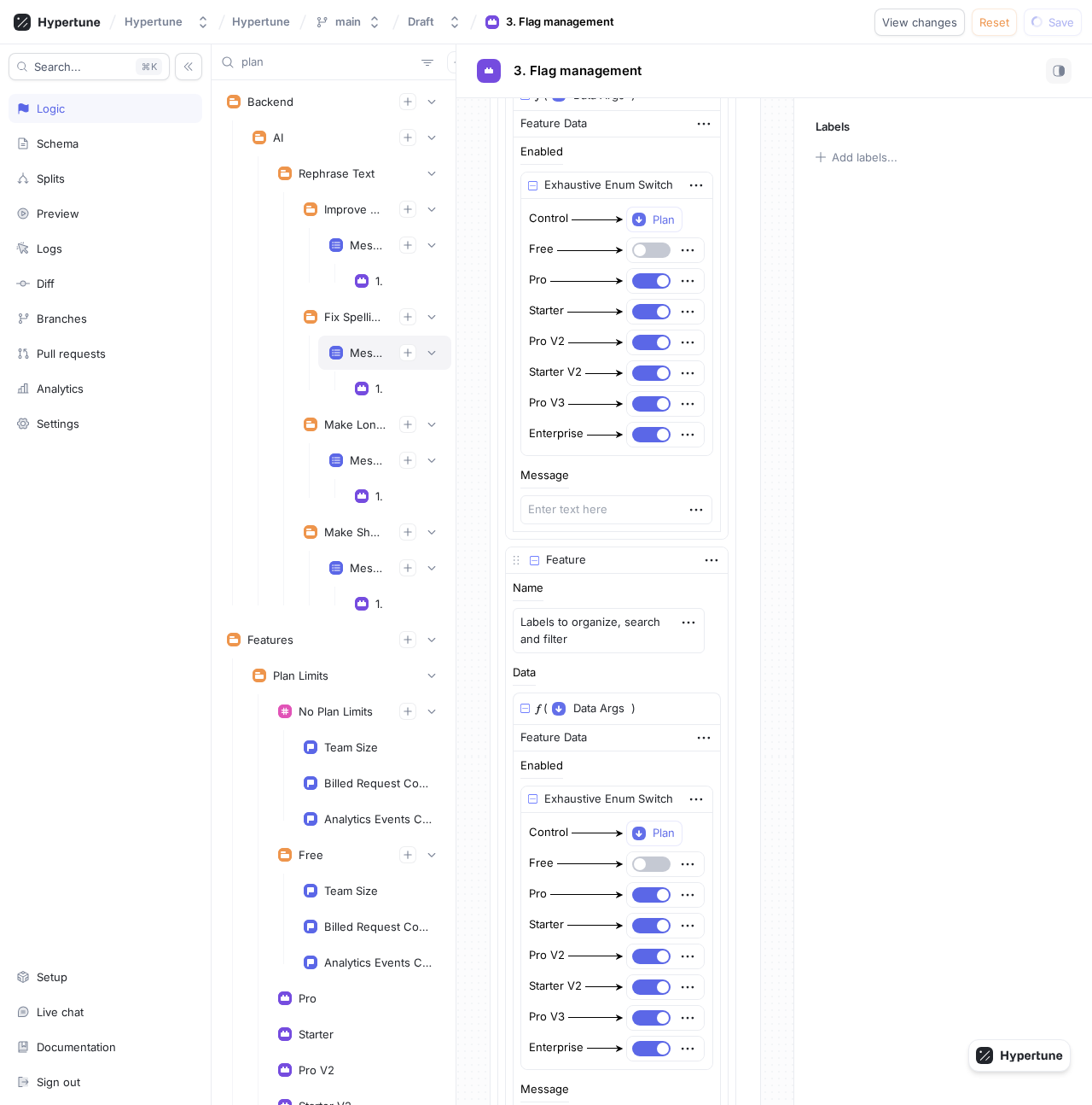
type input "plans"
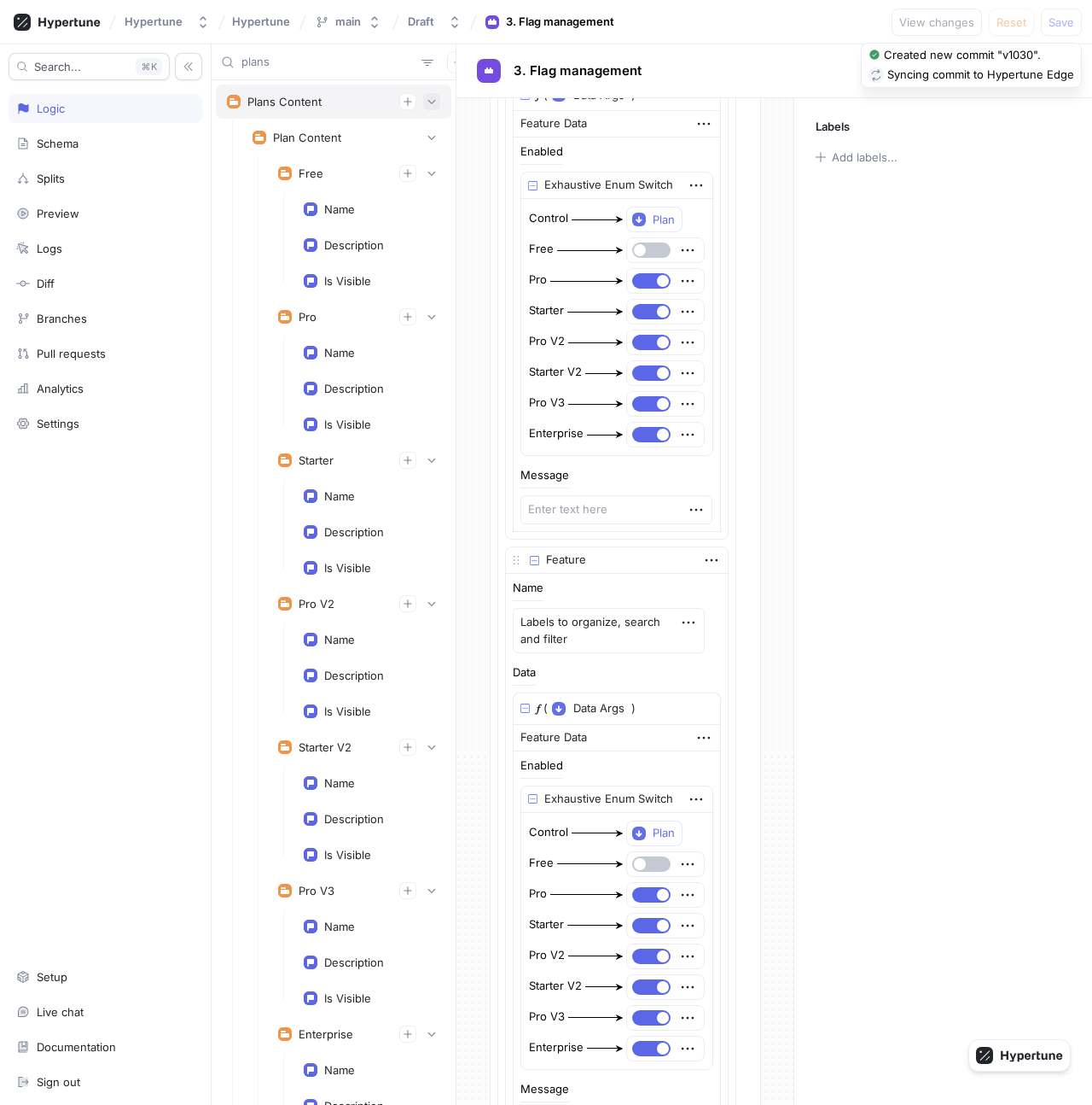
click at [431, 99] on icon "button" at bounding box center [431, 101] width 10 height 10
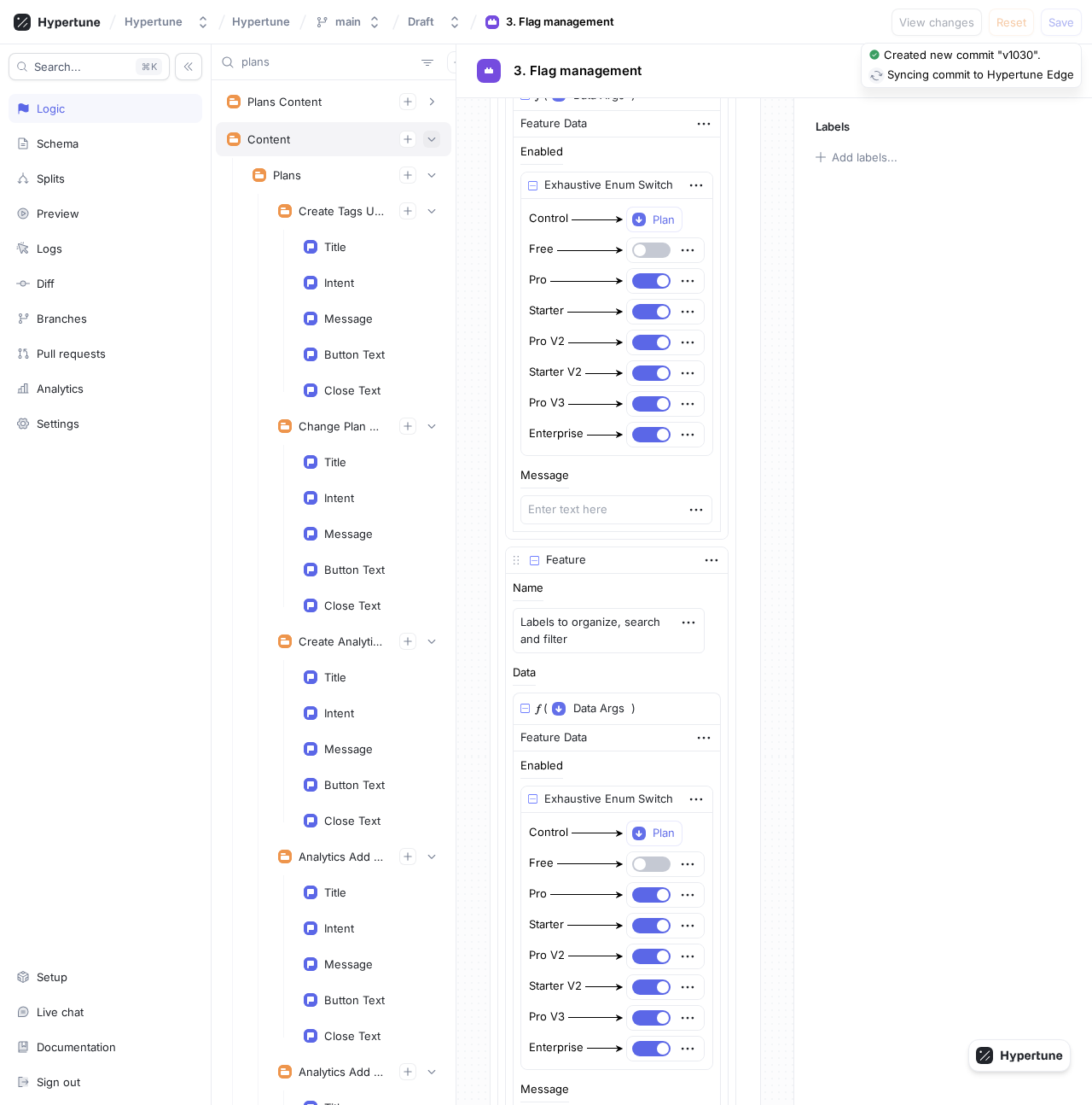
click at [434, 137] on icon "button" at bounding box center [432, 139] width 8 height 4
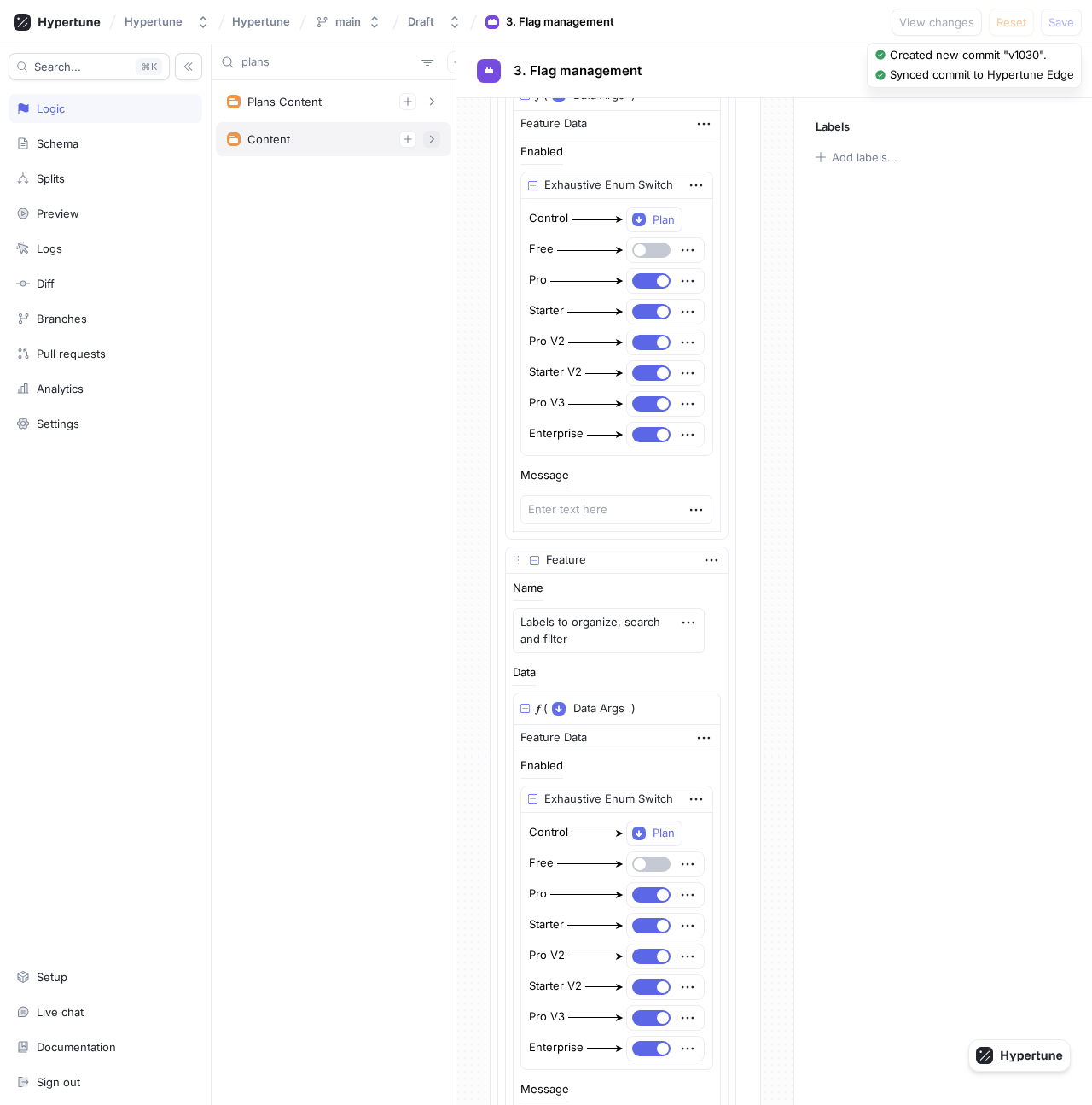
click at [434, 137] on icon "button" at bounding box center [431, 139] width 10 height 10
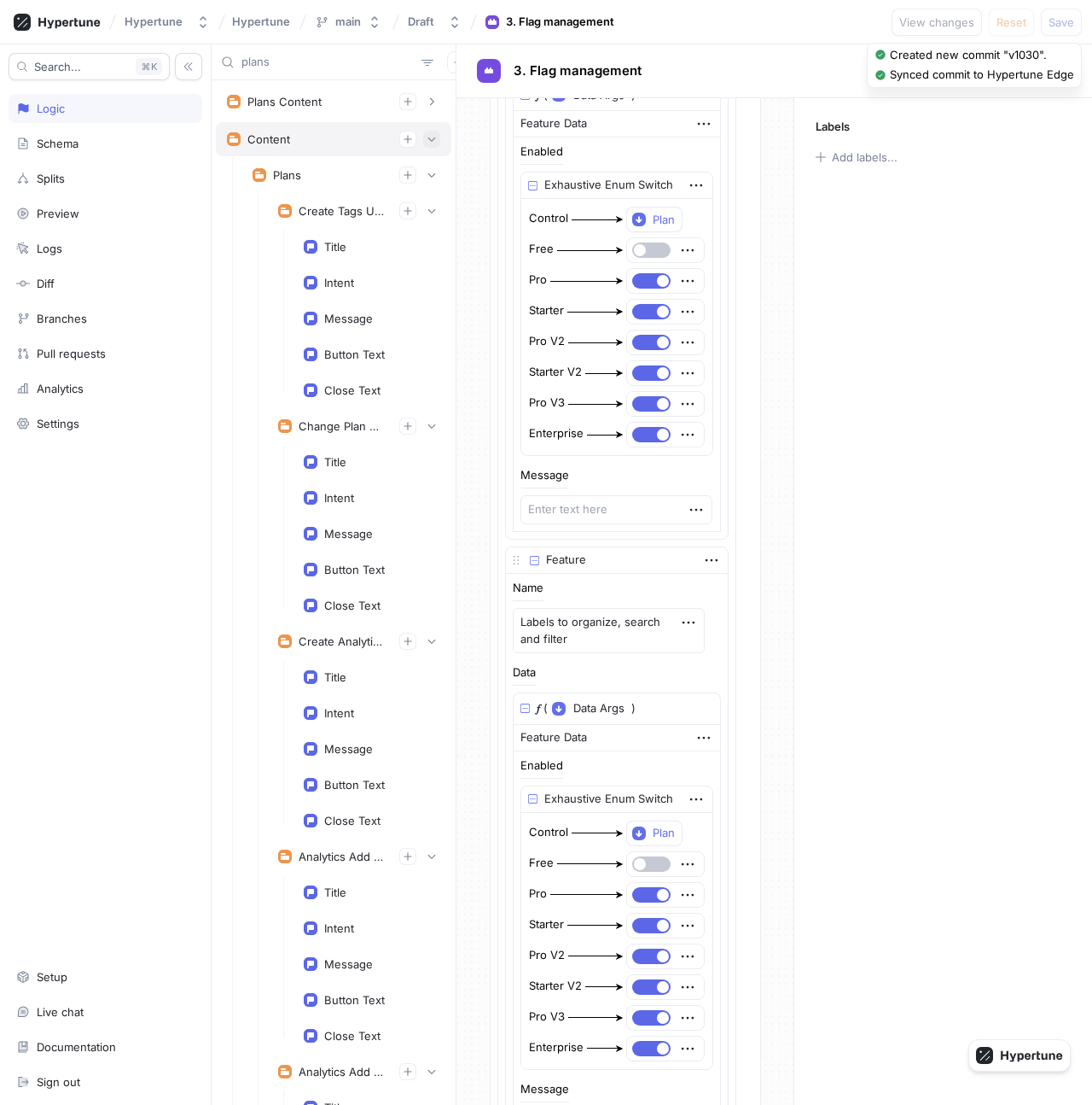
type textarea "x"
click at [302, 48] on div "plans" at bounding box center [333, 63] width 244 height 36
click at [317, 61] on input "plans" at bounding box center [328, 62] width 174 height 17
type input "web"
type textarea "x"
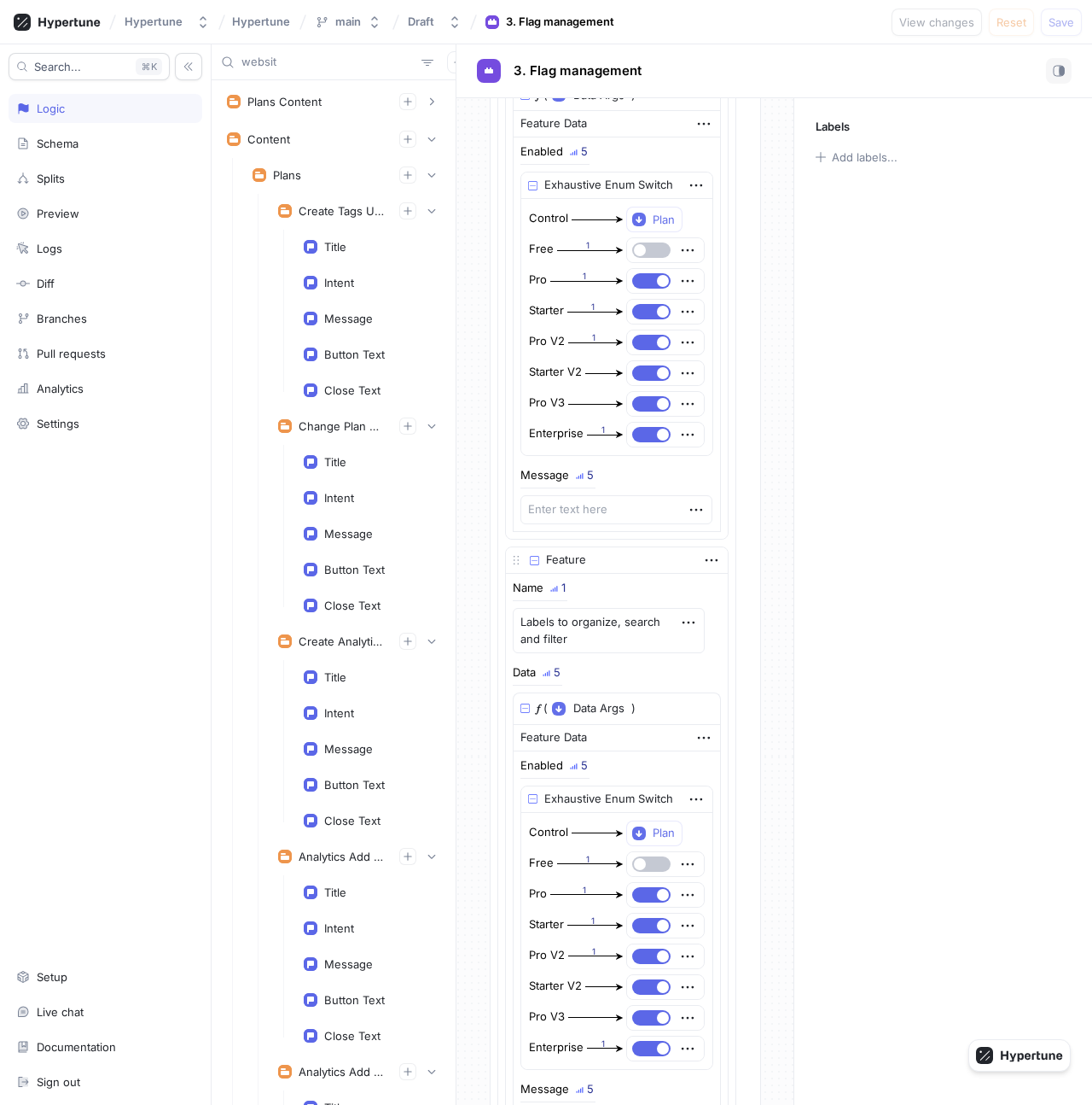
type input "website"
type textarea "x"
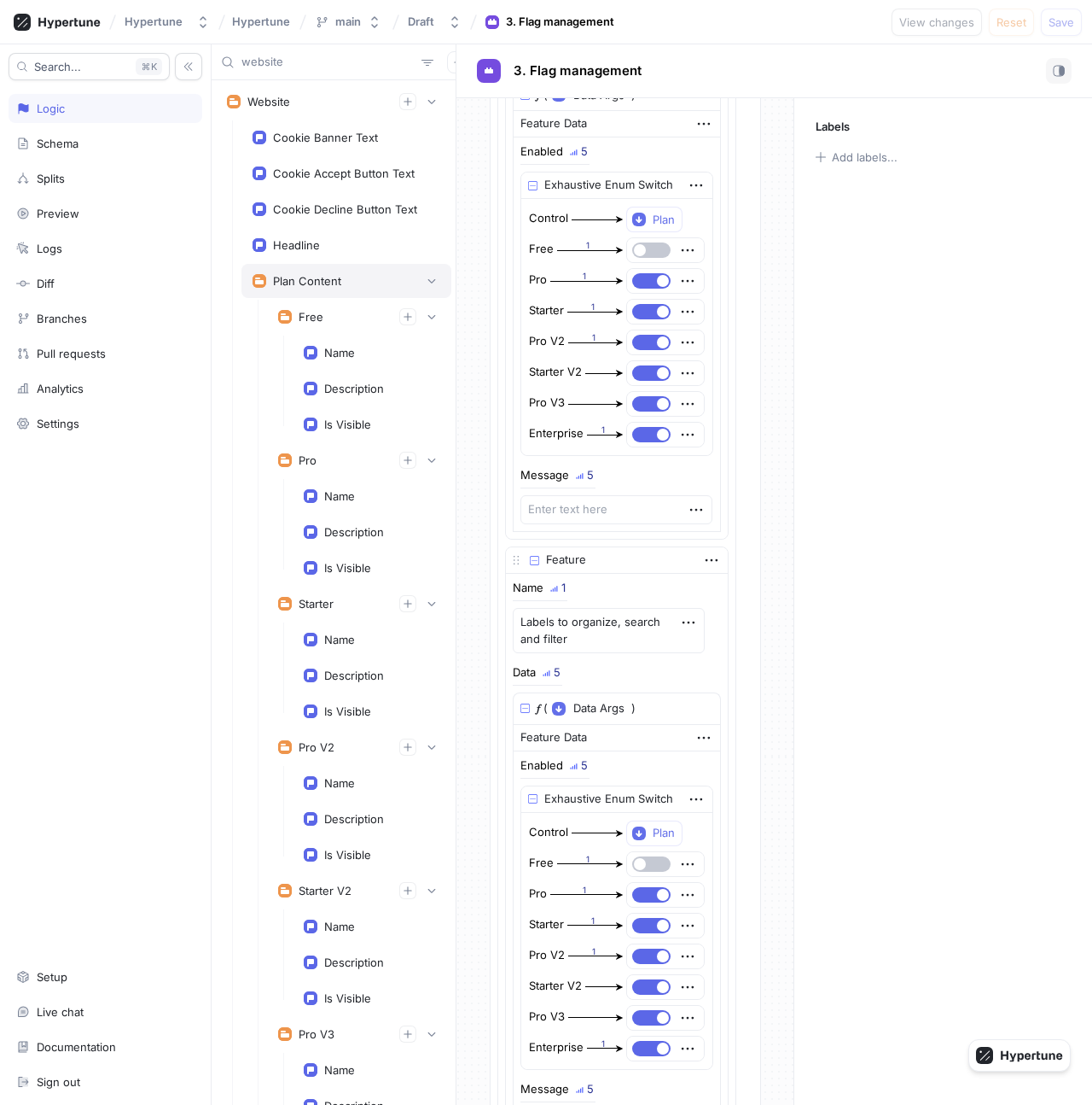
type input "website"
click at [331, 279] on div "Plan Content" at bounding box center [307, 280] width 68 height 13
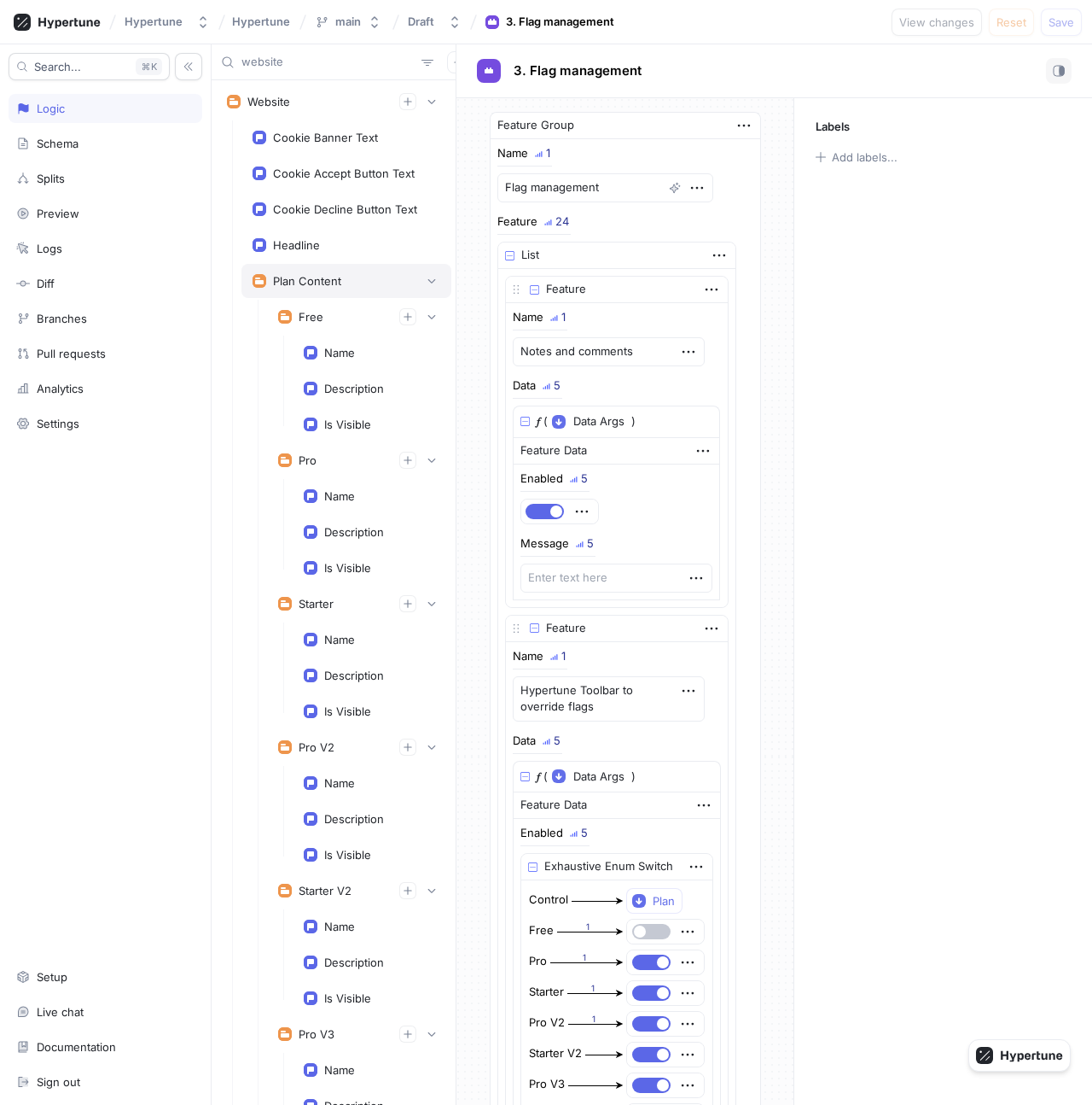
scroll to position [184, 0]
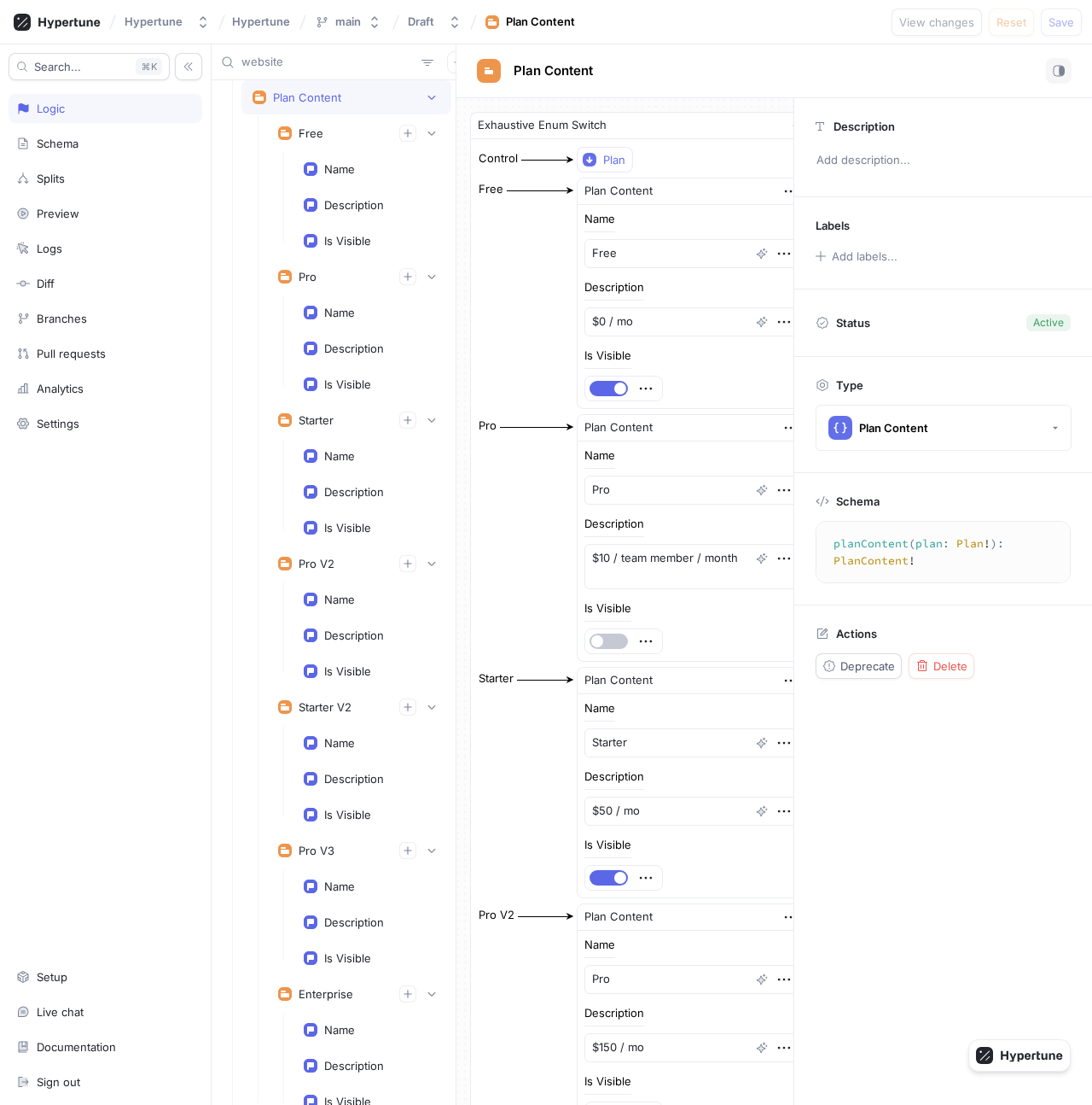
type textarea "x"
click at [1069, 73] on button "button" at bounding box center [1059, 71] width 26 height 26
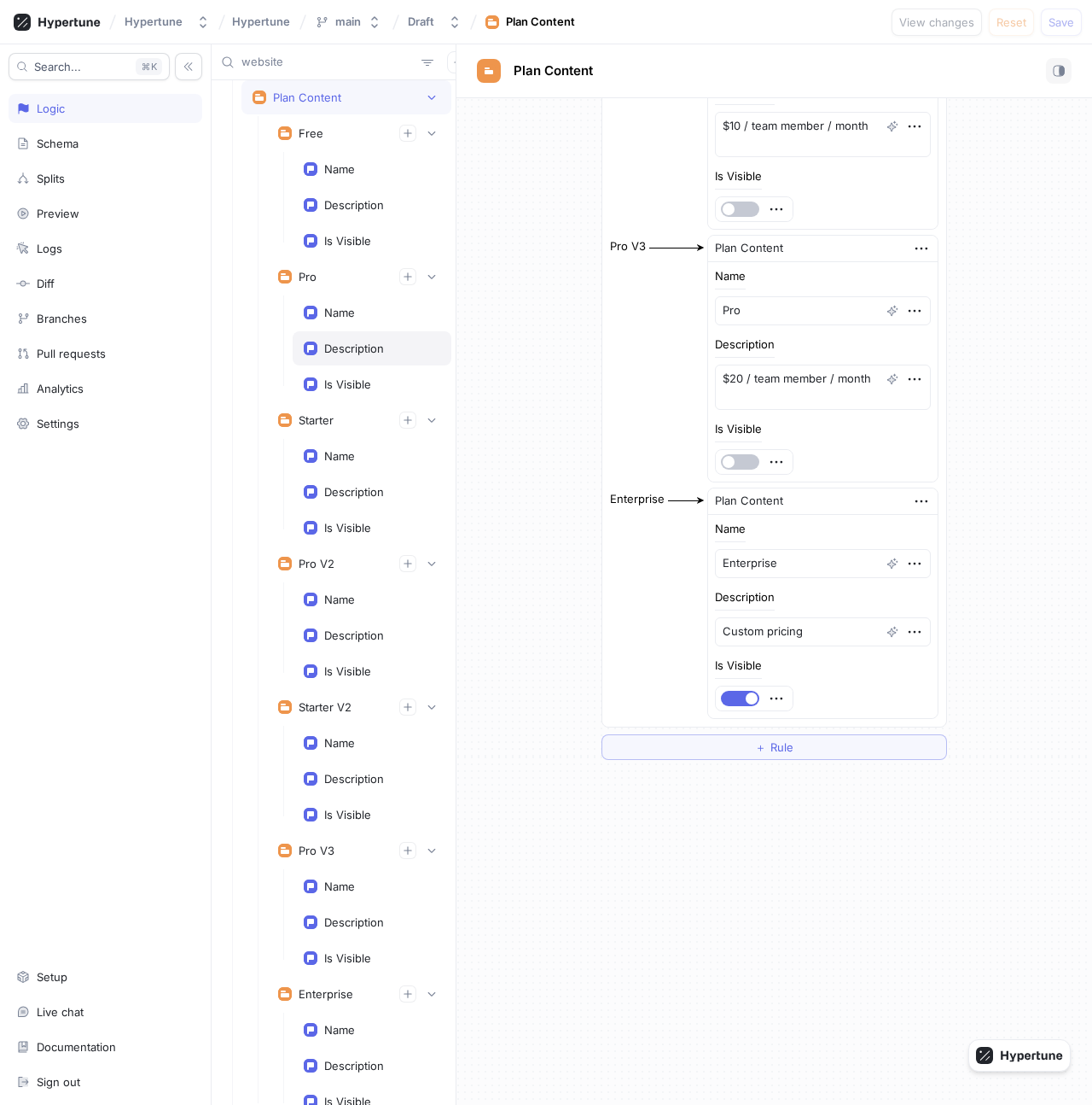
scroll to position [718, 0]
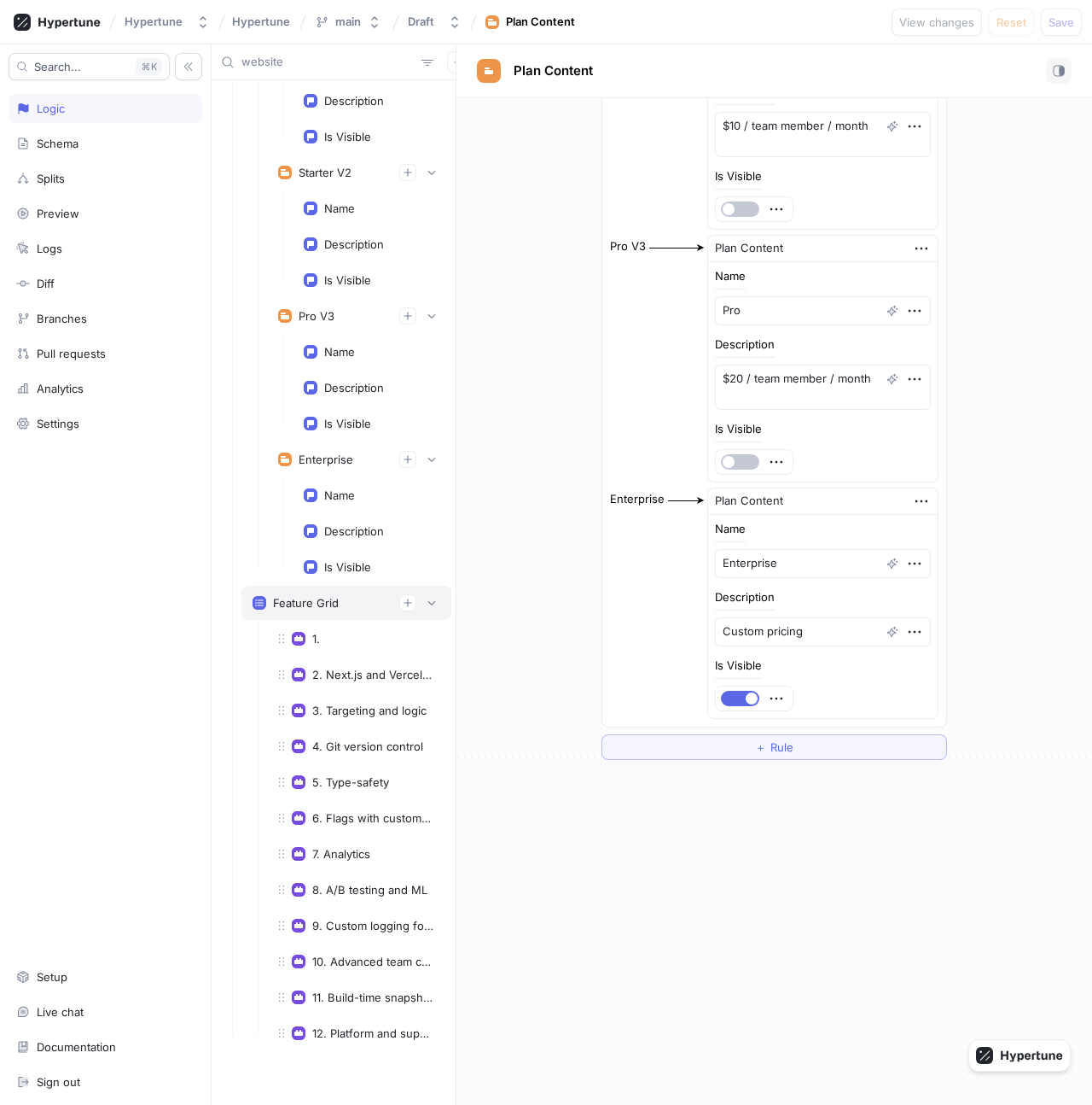
click at [286, 599] on div "Feature Grid" at bounding box center [305, 602] width 65 height 13
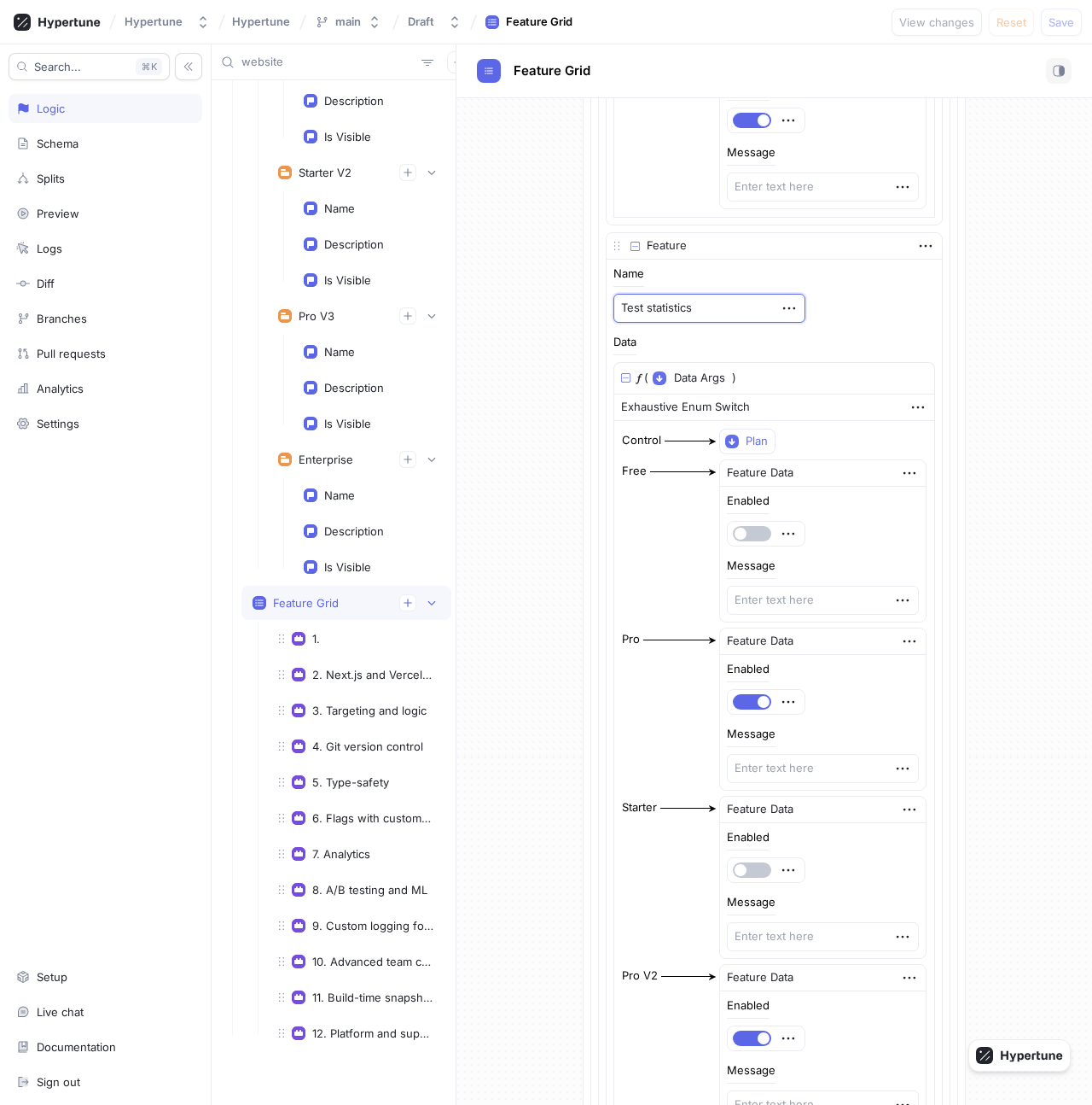
scroll to position [19519, 0]
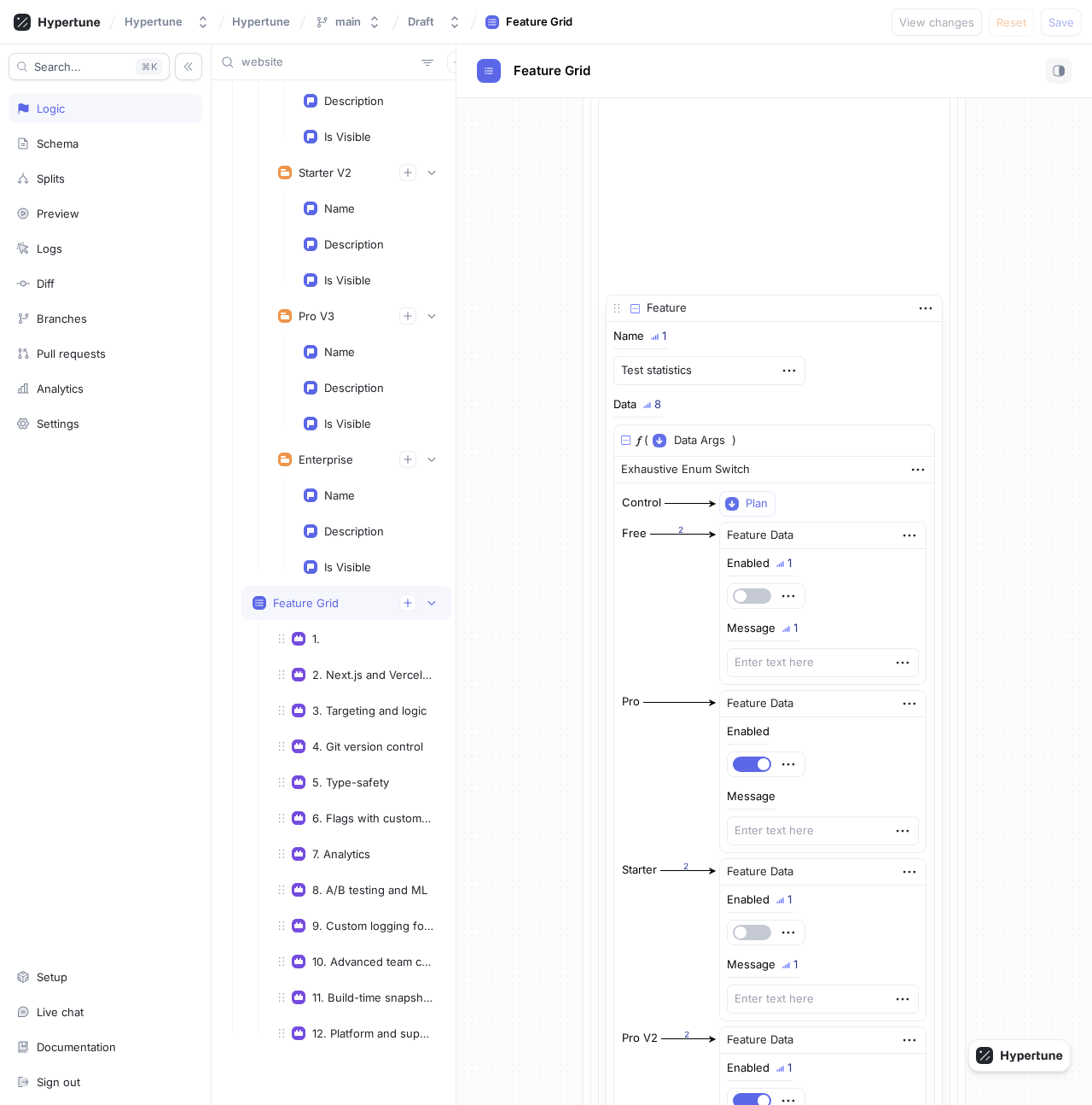
drag, startPoint x: 631, startPoint y: 493, endPoint x: 644, endPoint y: 310, distance: 183.5
click at [644, 310] on div at bounding box center [628, 308] width 37 height 13
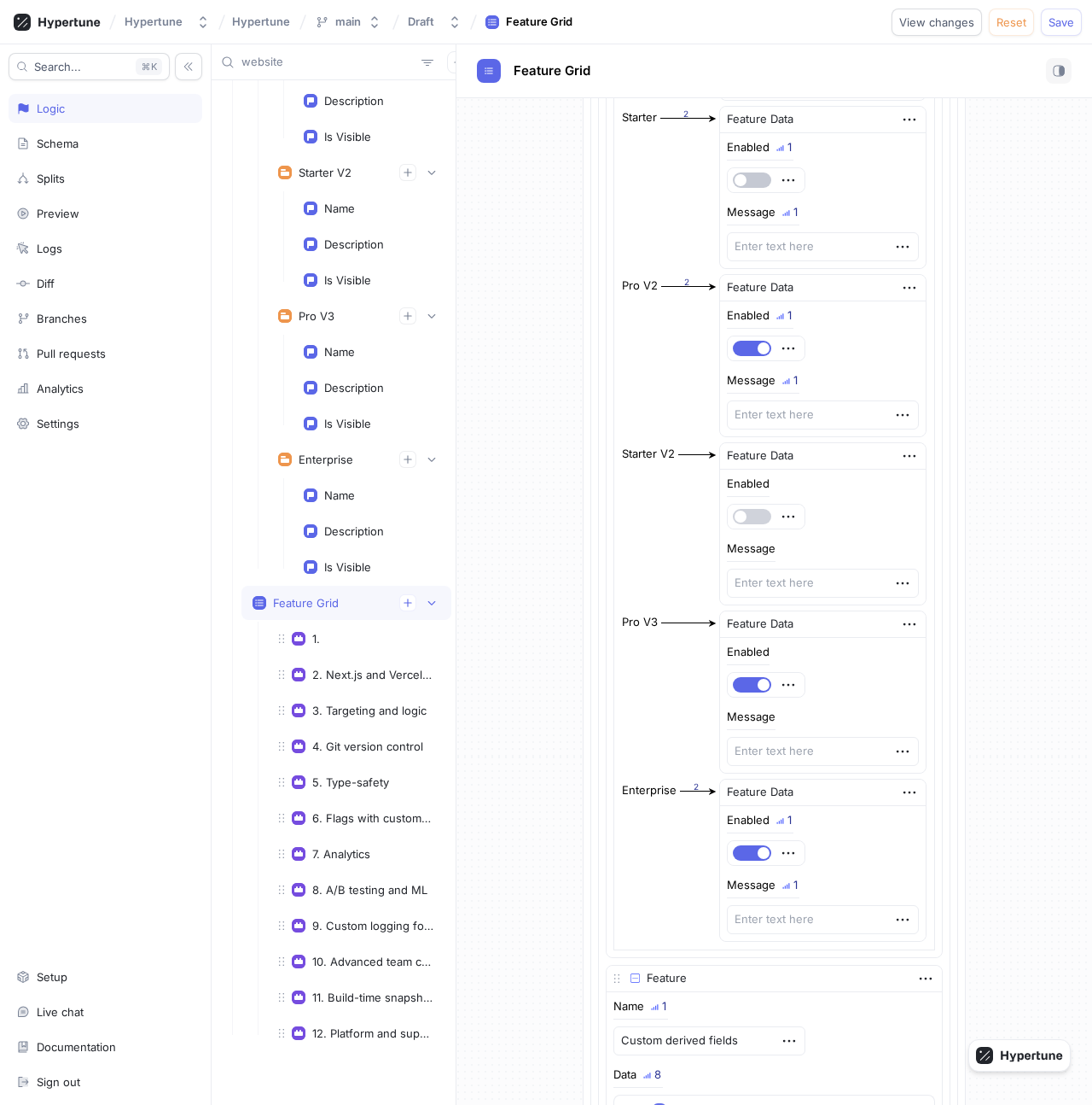
click at [746, 515] on span "button" at bounding box center [740, 516] width 12 height 12
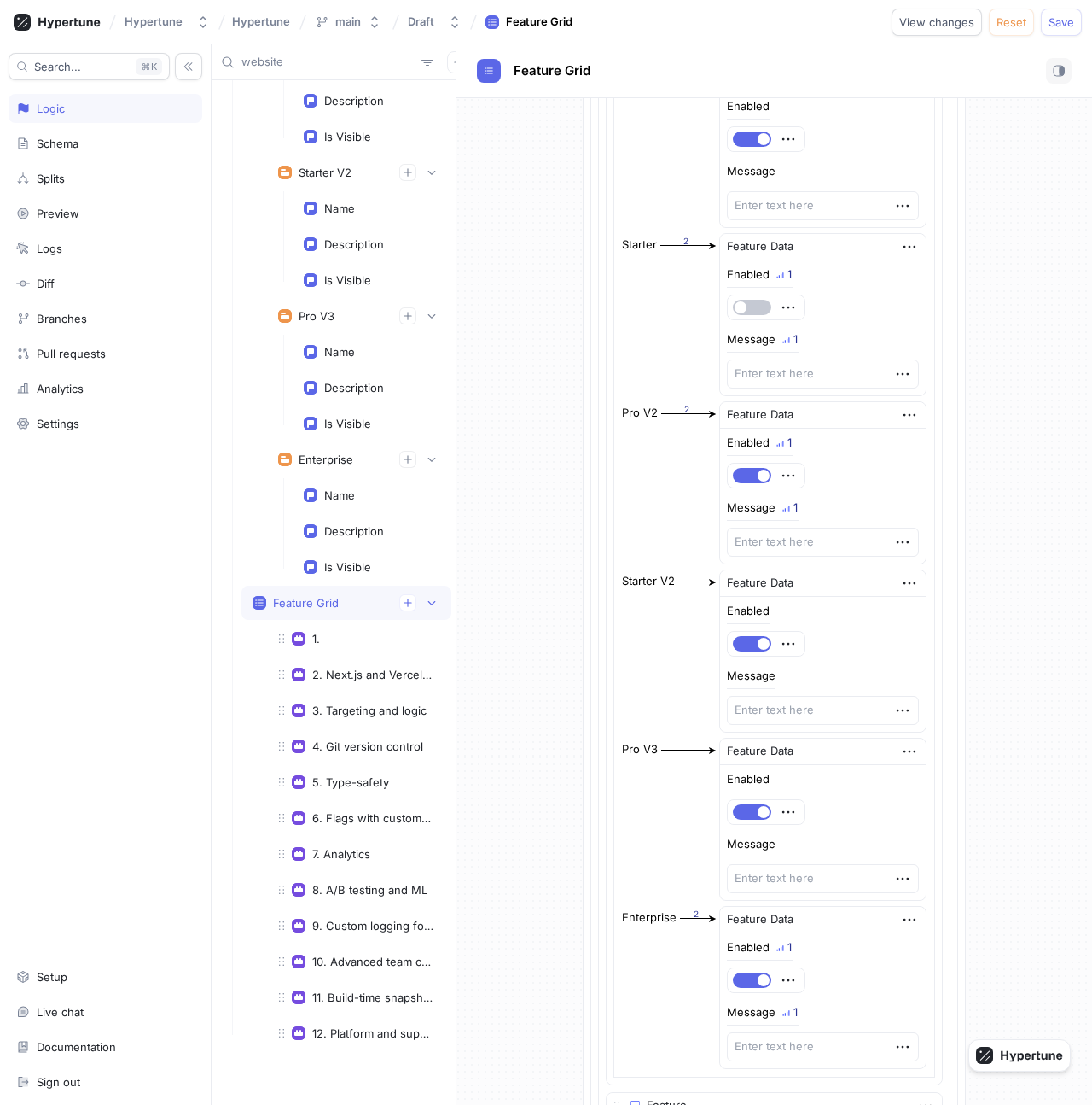
click at [764, 295] on div at bounding box center [766, 307] width 79 height 26
click at [764, 309] on button "button" at bounding box center [752, 307] width 38 height 15
type textarea "x"
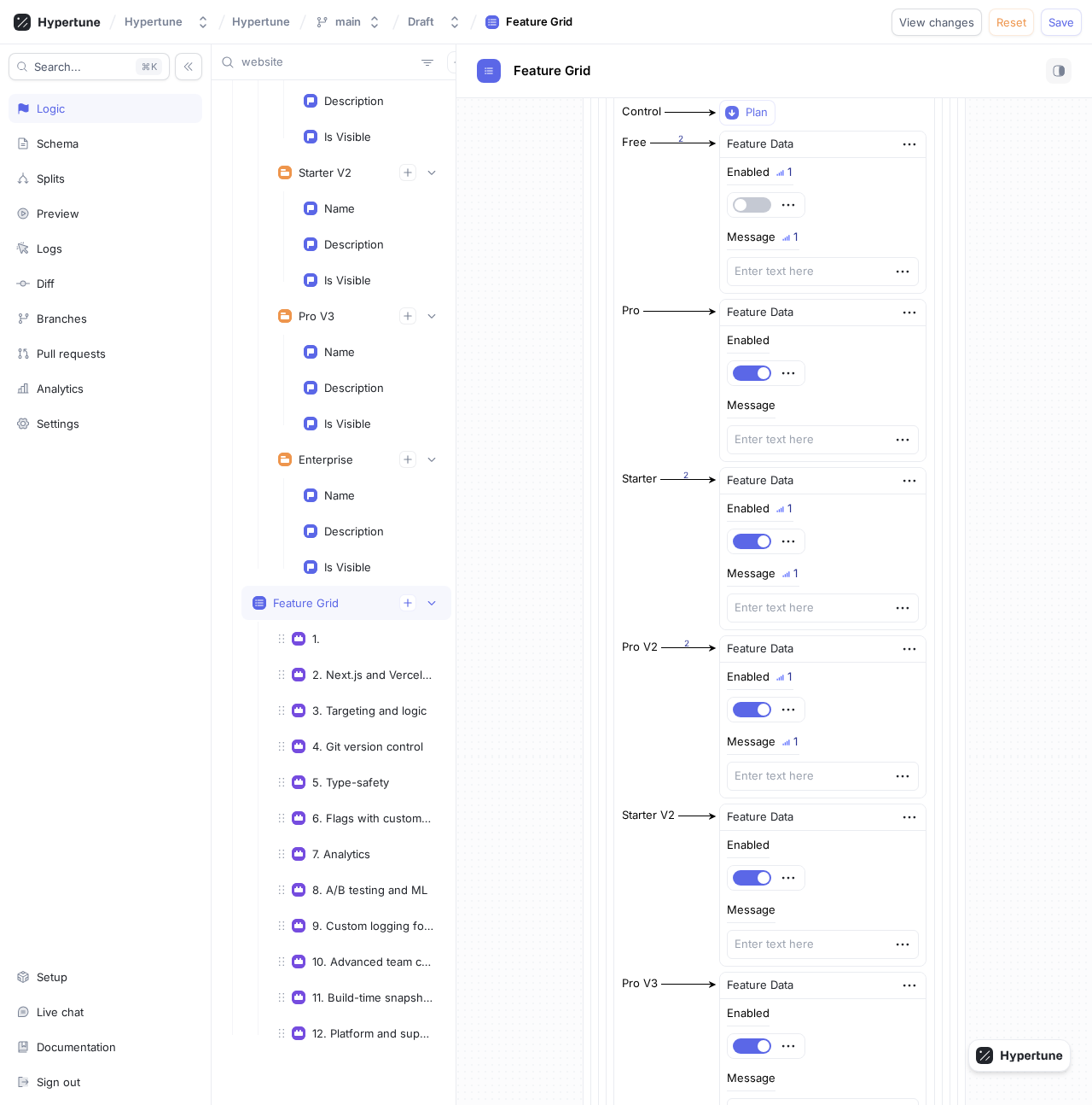
scroll to position [16945, 0]
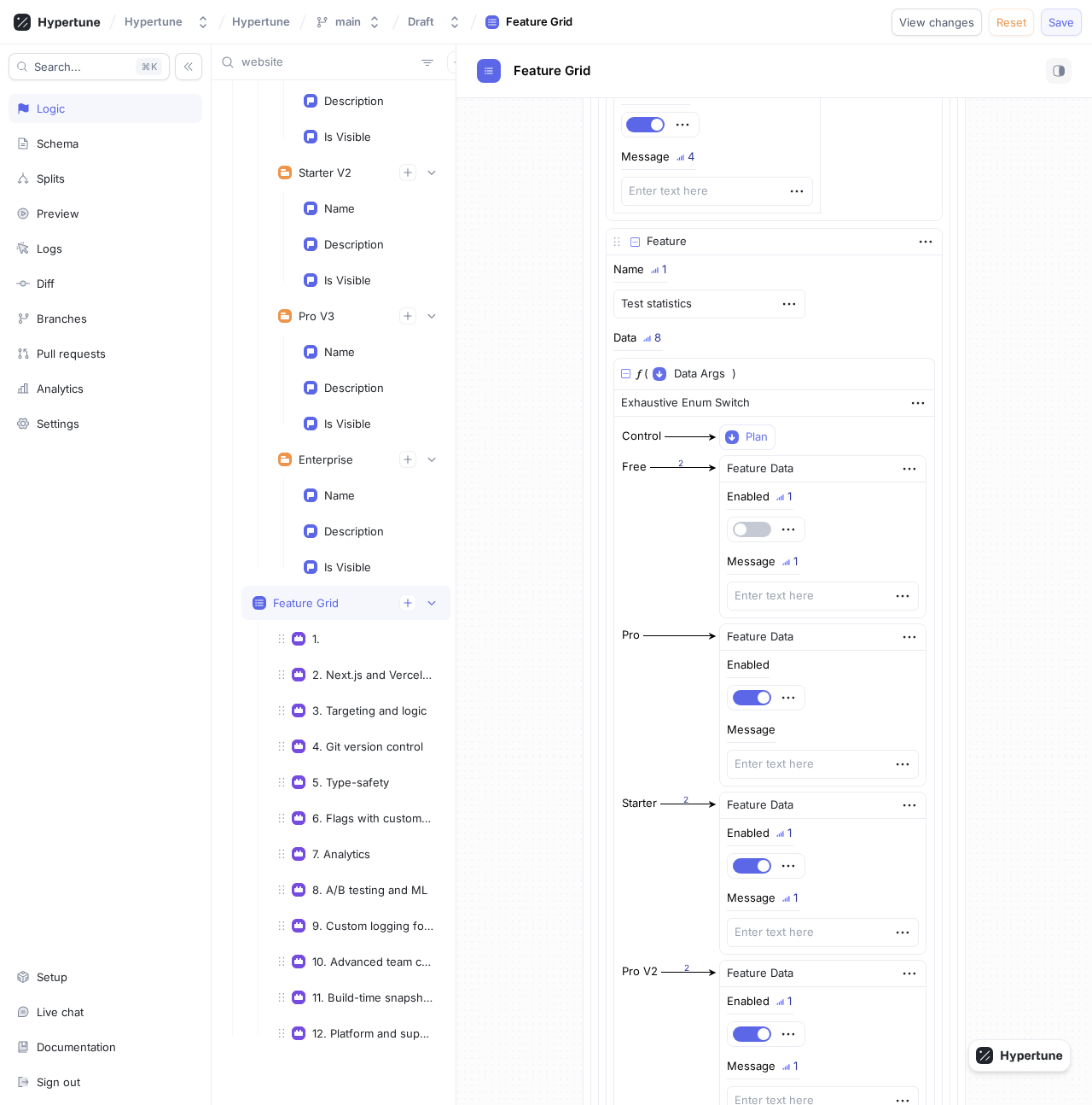
click at [1053, 18] on span "Save" at bounding box center [1062, 21] width 26 height 10
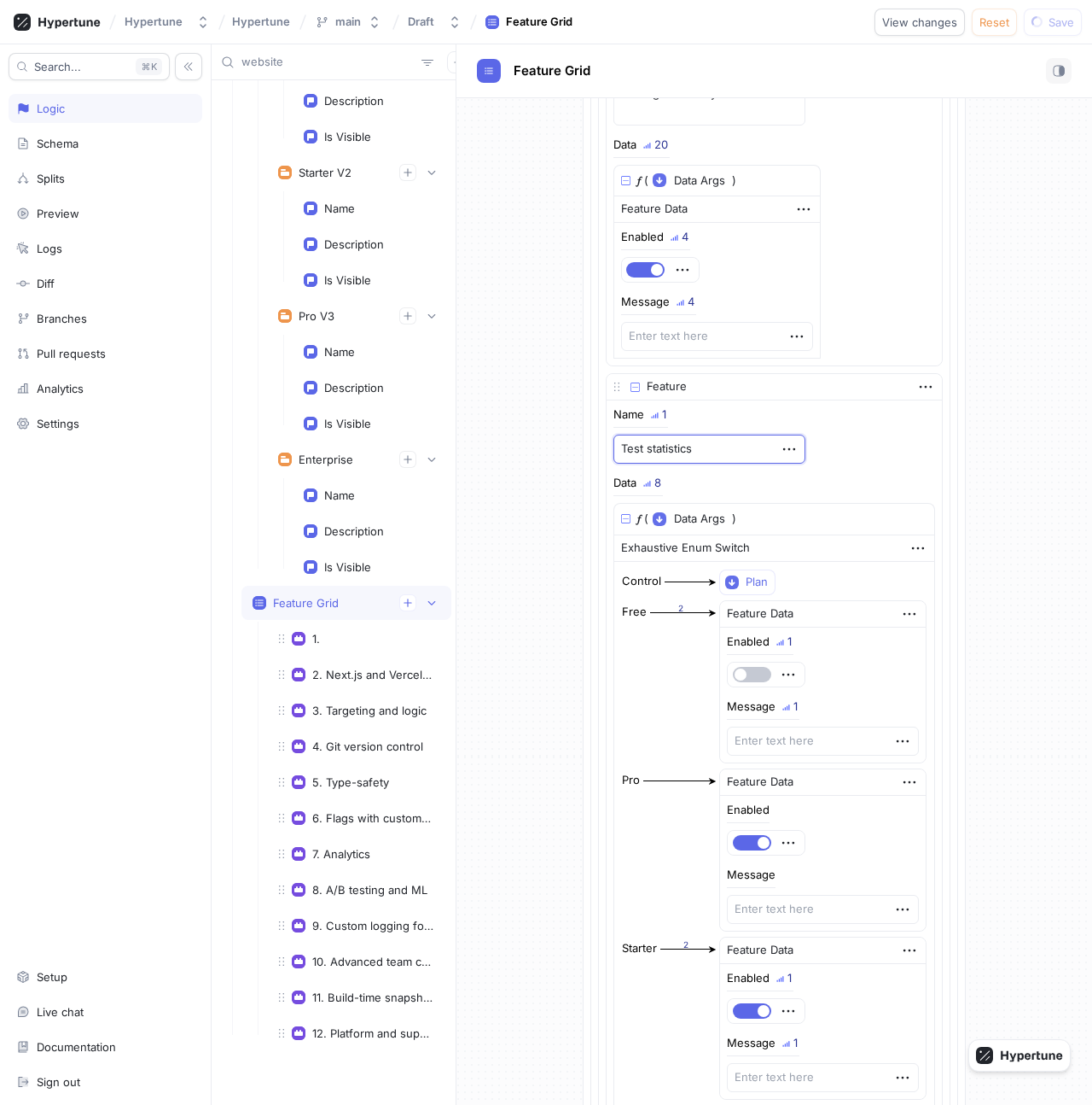
click at [696, 446] on textarea "Test statistics" at bounding box center [709, 449] width 192 height 29
click at [712, 446] on textarea "Test statistics" at bounding box center [709, 449] width 192 height 29
type textarea "x"
type textarea "Adva"
type textarea "x"
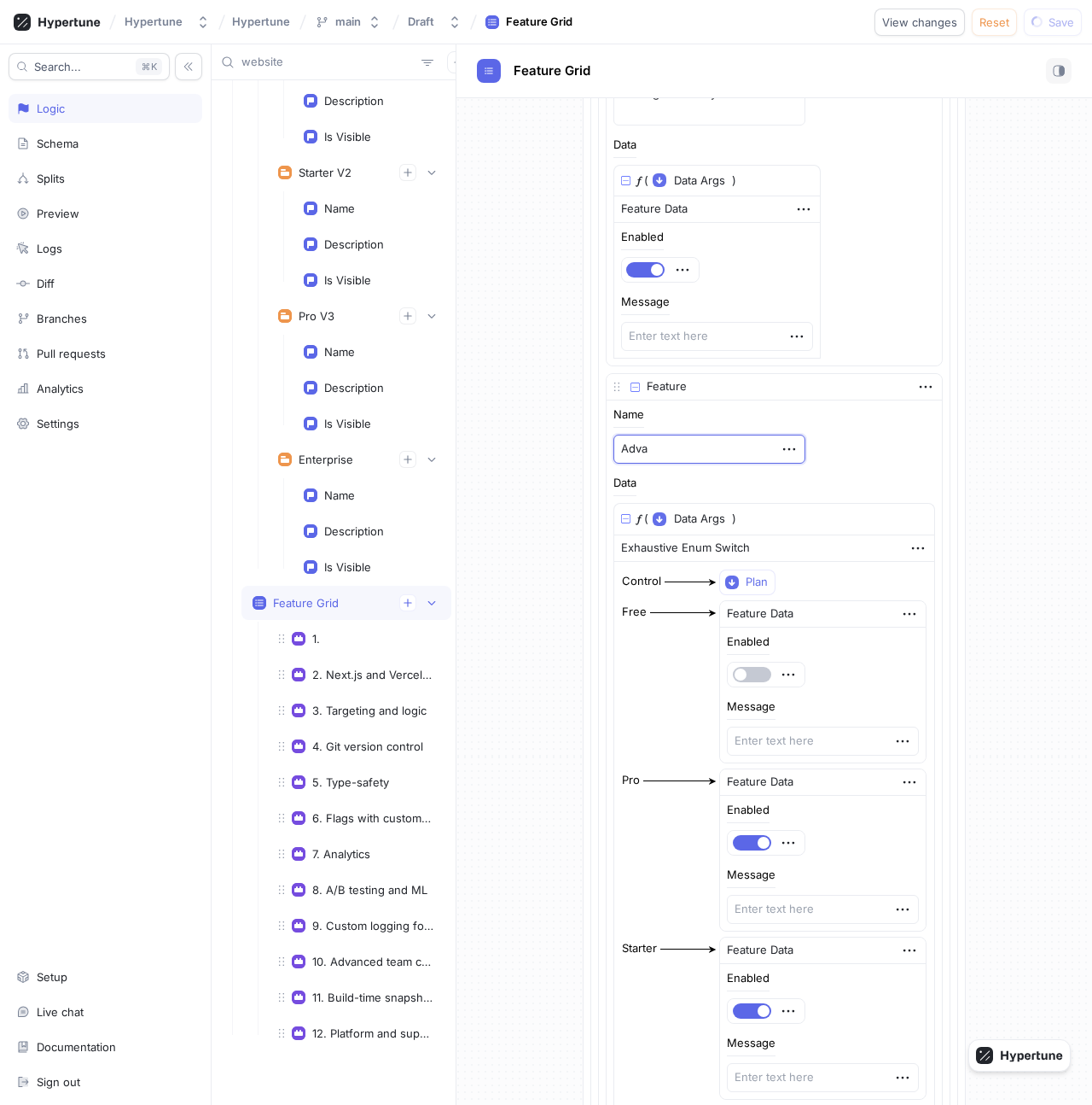
type textarea "Advac"
type textarea "x"
type textarea "Adv"
type textarea "x"
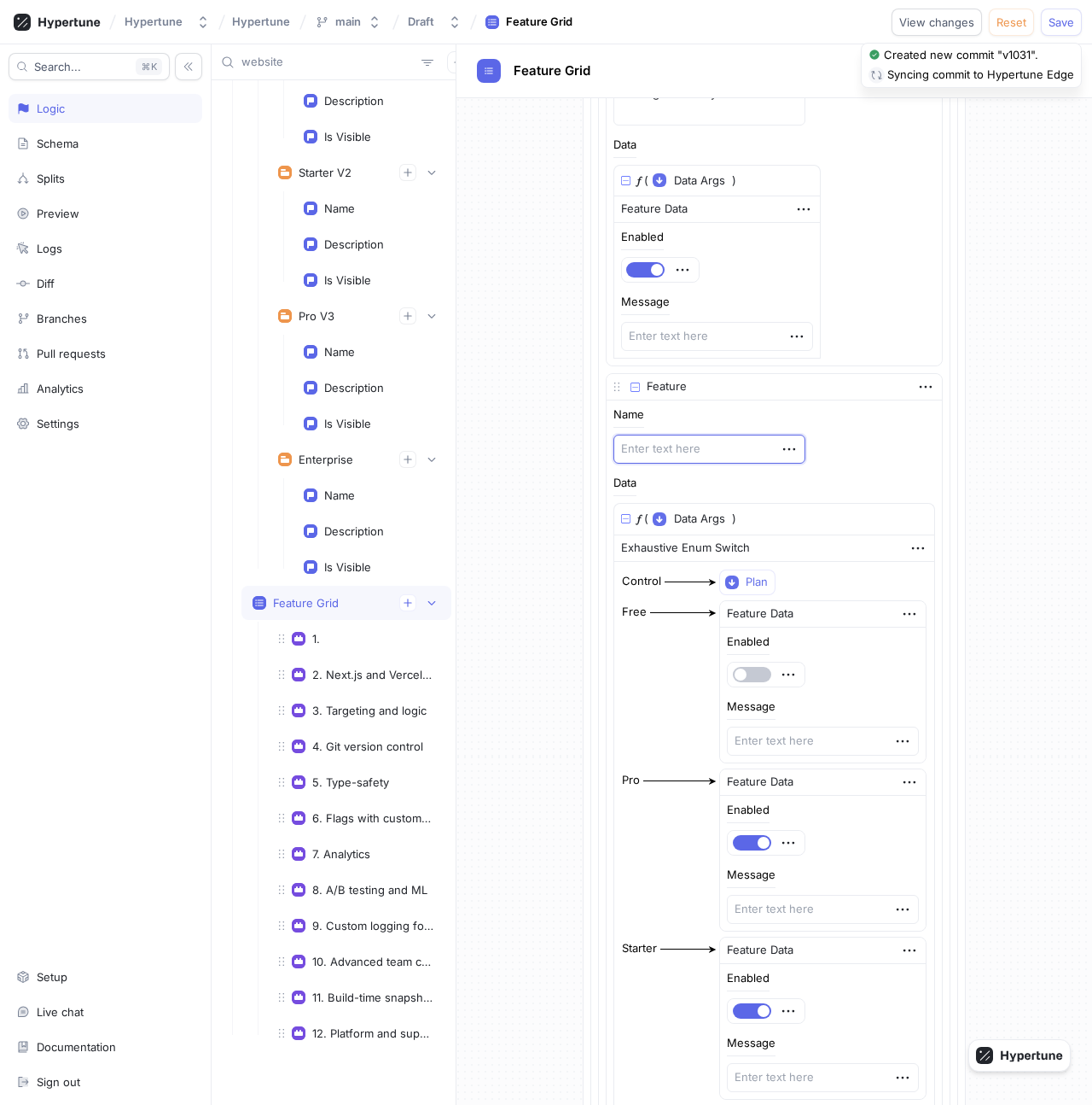
type textarea "A"
type textarea "x"
type textarea "Ad"
type textarea "x"
type textarea "Adv"
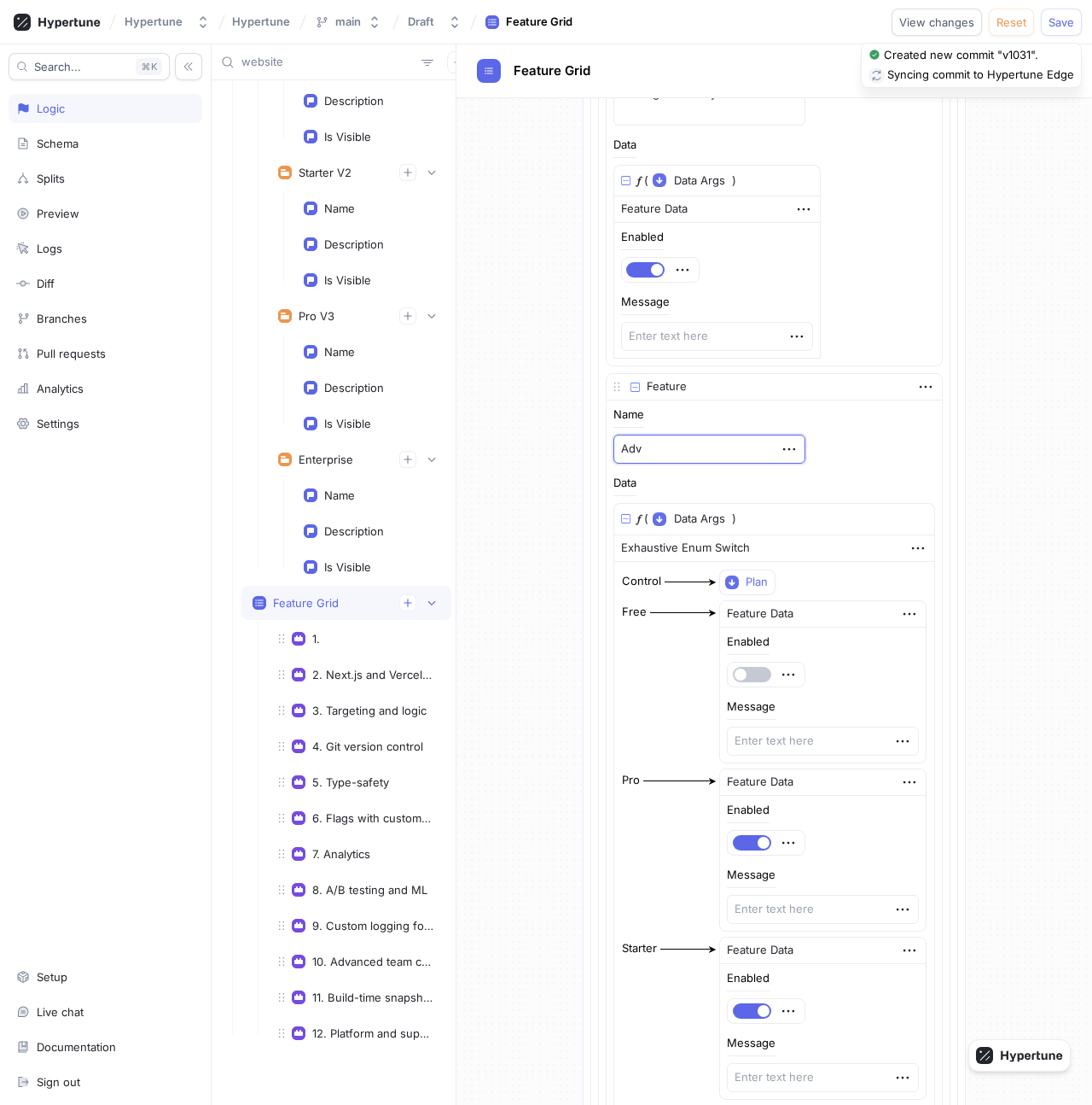
type textarea "x"
type textarea "Advanced"
type textarea "x"
type textarea "Advanced e"
type textarea "x"
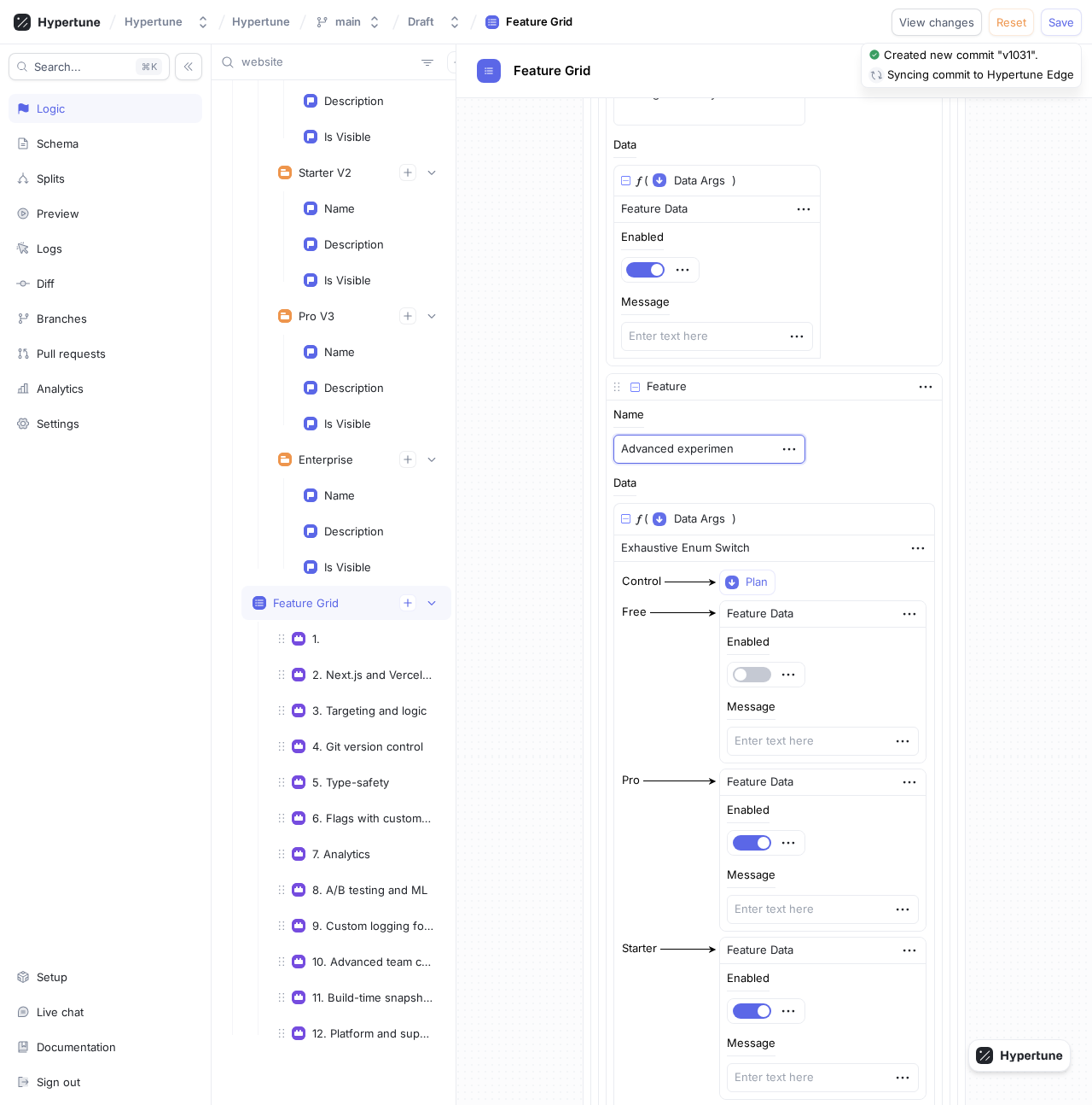
type textarea "Advanced experiment"
type textarea "x"
type textarea "Advanced experiment"
type textarea "x"
type textarea "Advanced experiment stat"
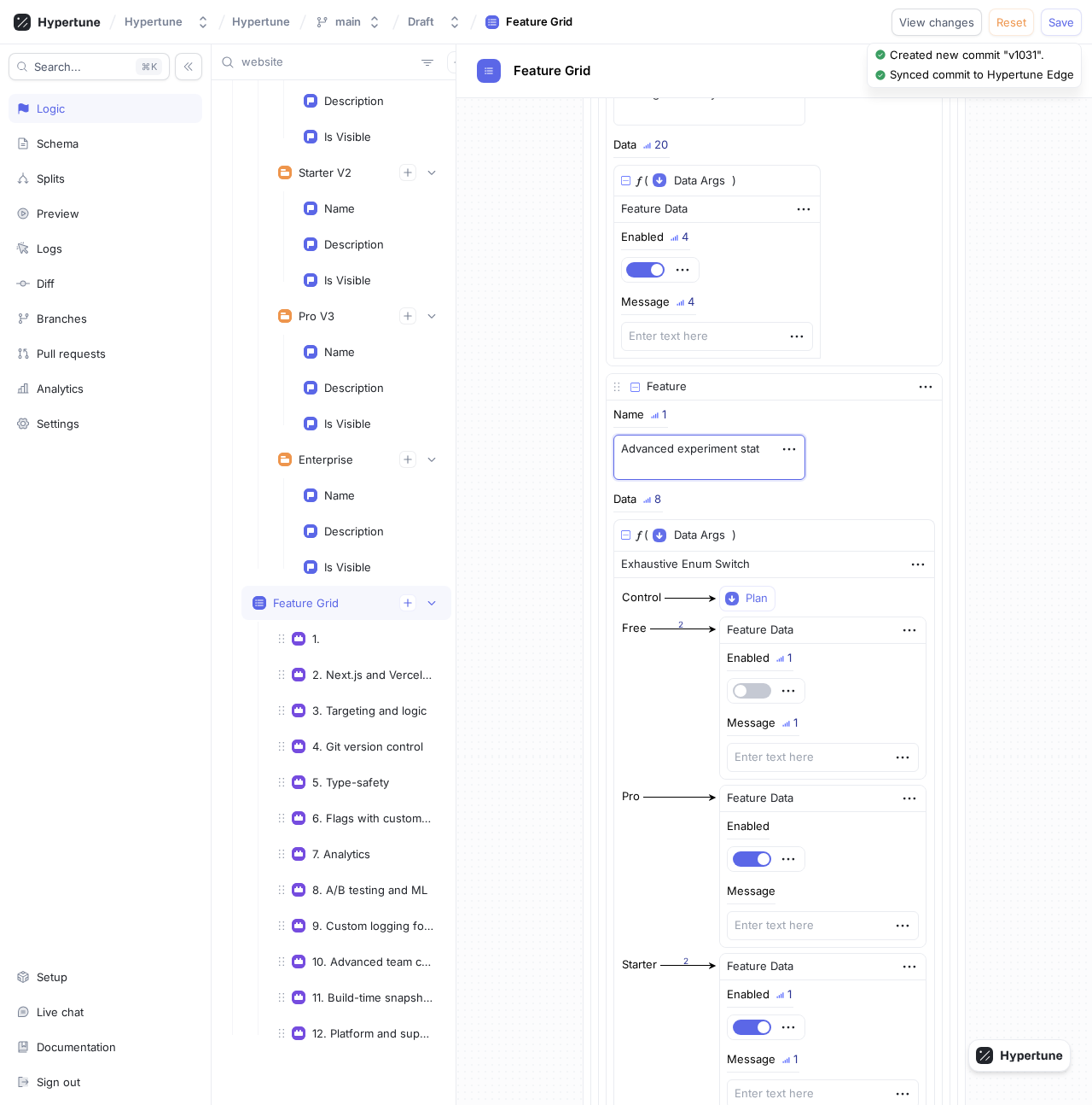
type textarea "x"
type textarea "Advanced experiment statistics"
click at [713, 467] on textarea "Advanced experiment statistics" at bounding box center [709, 457] width 192 height 46
type textarea "x"
type textarea "Advanced experiment statistics"
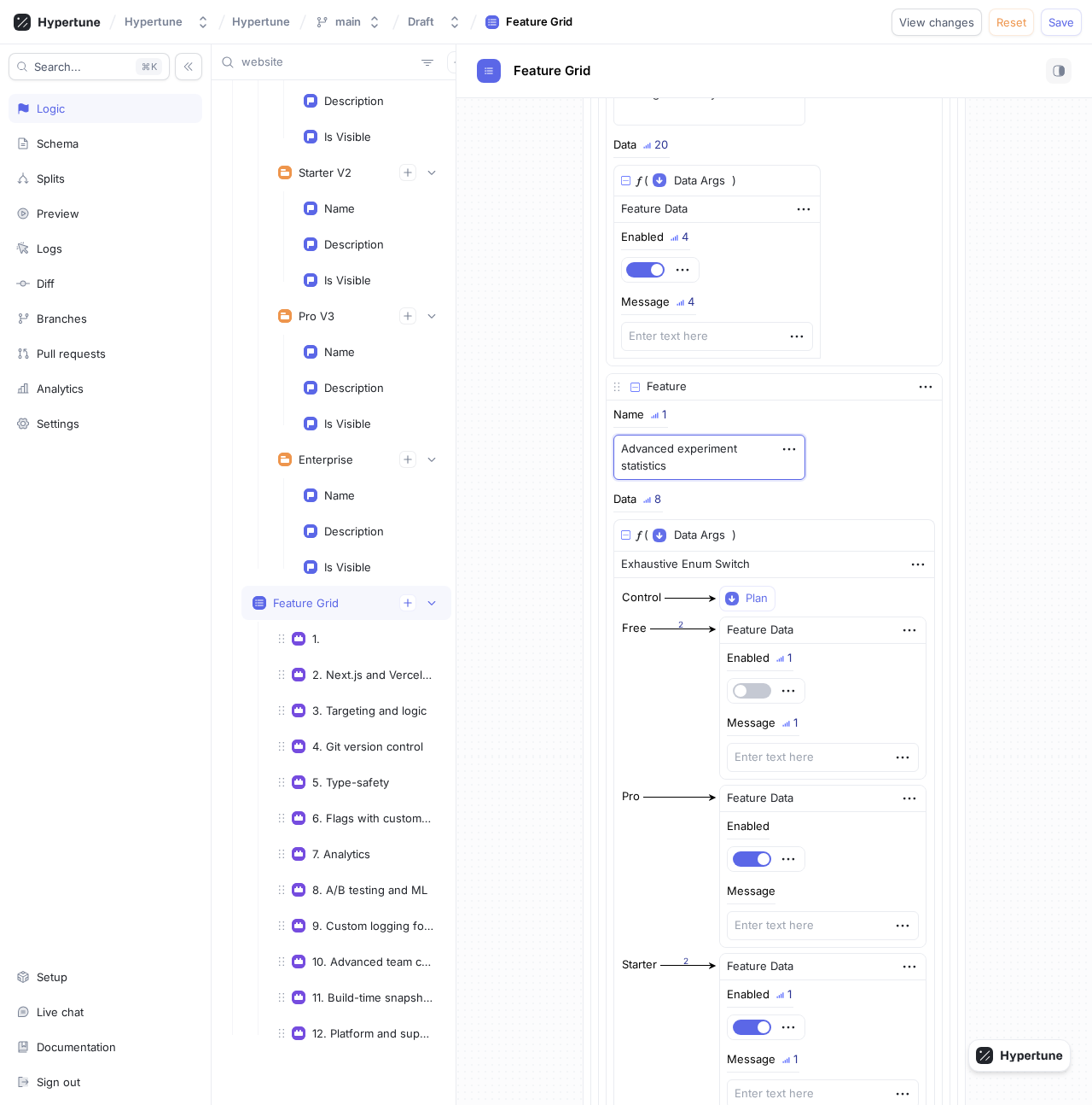
click at [879, 443] on div "Name 1 Advanced experiment statistics" at bounding box center [774, 444] width 322 height 71
click at [949, 20] on span "View changes" at bounding box center [937, 21] width 75 height 10
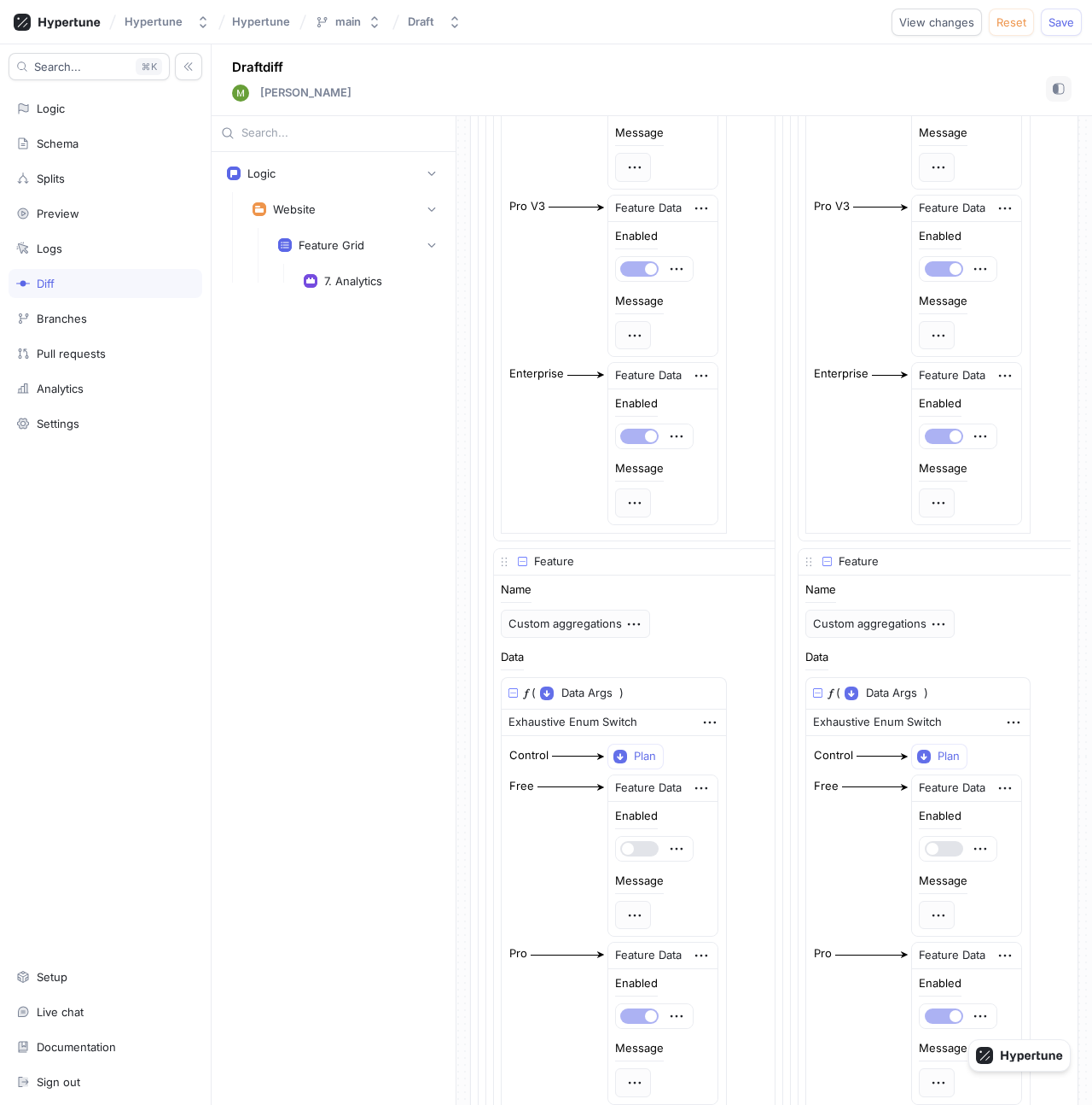
scroll to position [3331, 0]
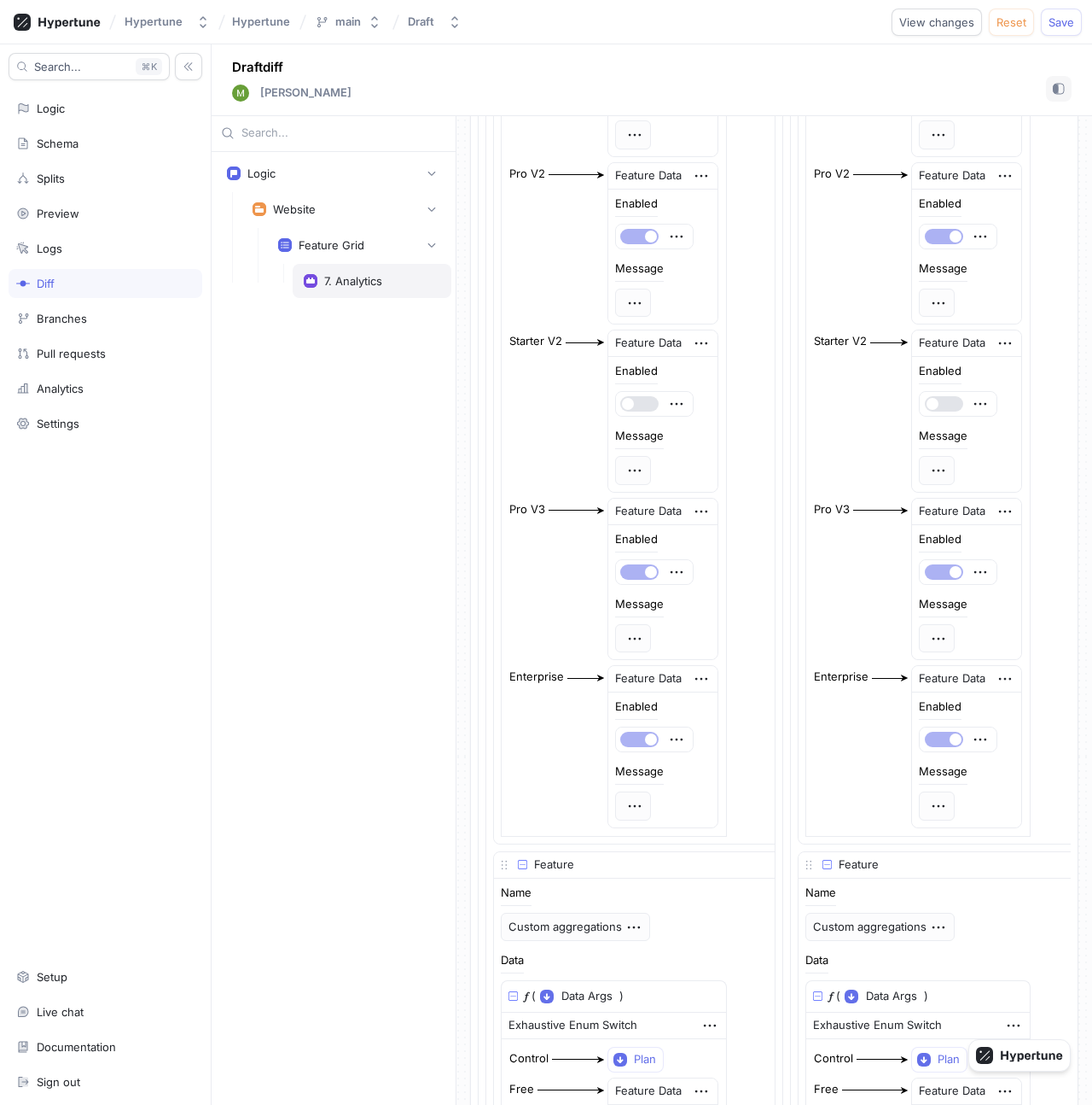
click at [364, 295] on div "7. Analytics" at bounding box center [371, 281] width 158 height 34
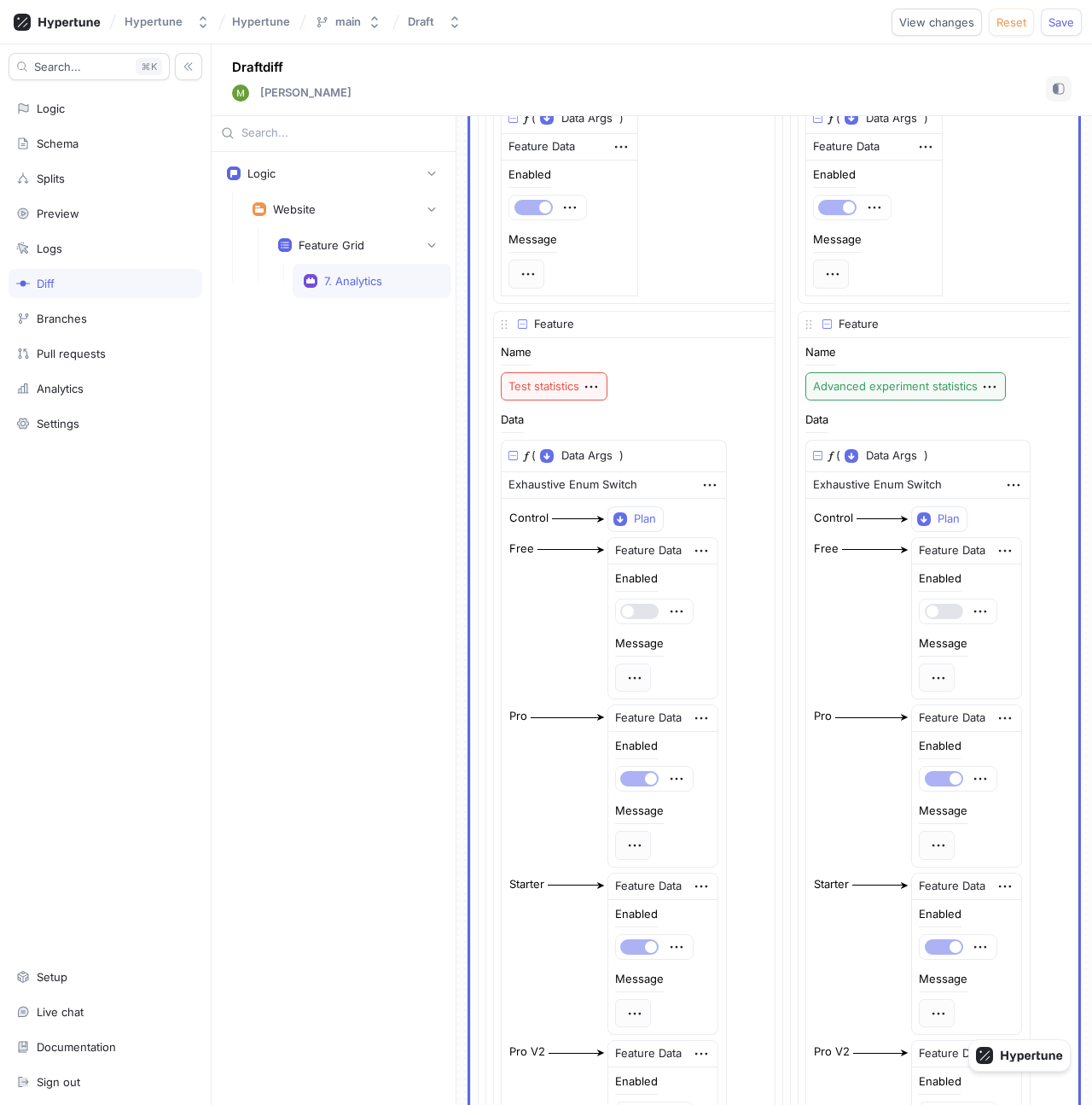
scroll to position [1058, 0]
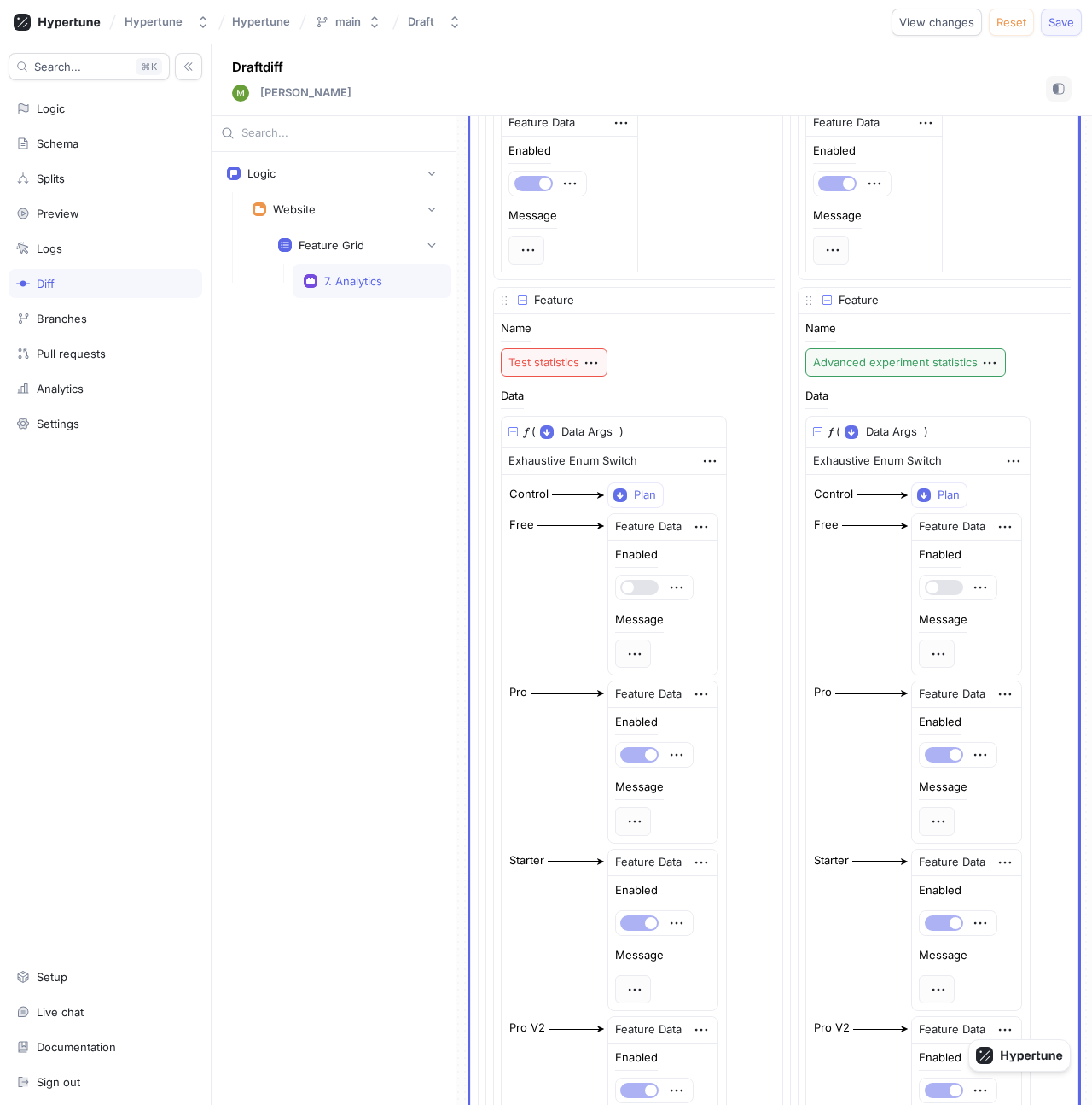
click at [1061, 21] on span "Save" at bounding box center [1062, 21] width 26 height 10
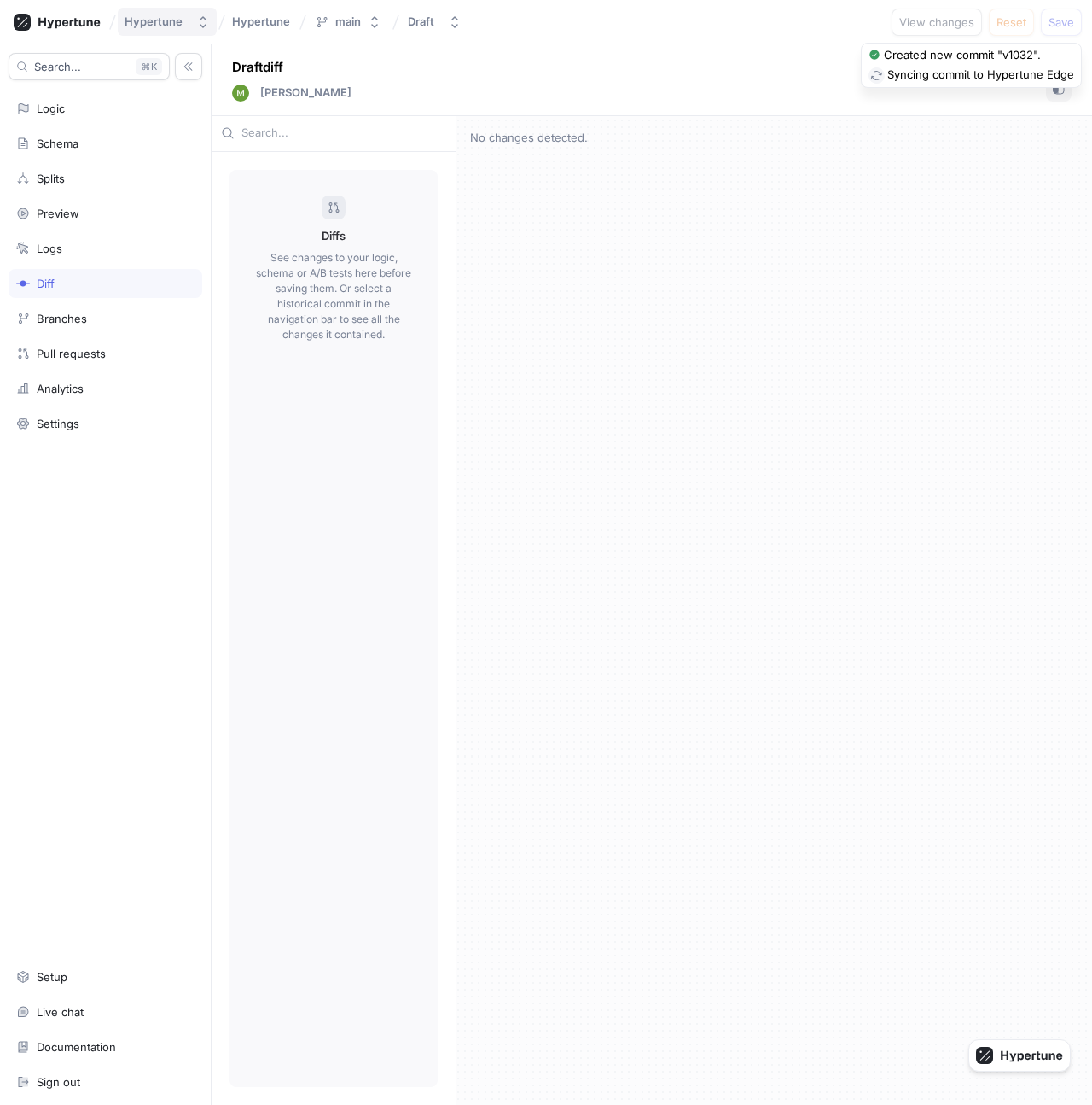
scroll to position [0, 0]
click at [121, 116] on div "Logic" at bounding box center [106, 108] width 193 height 29
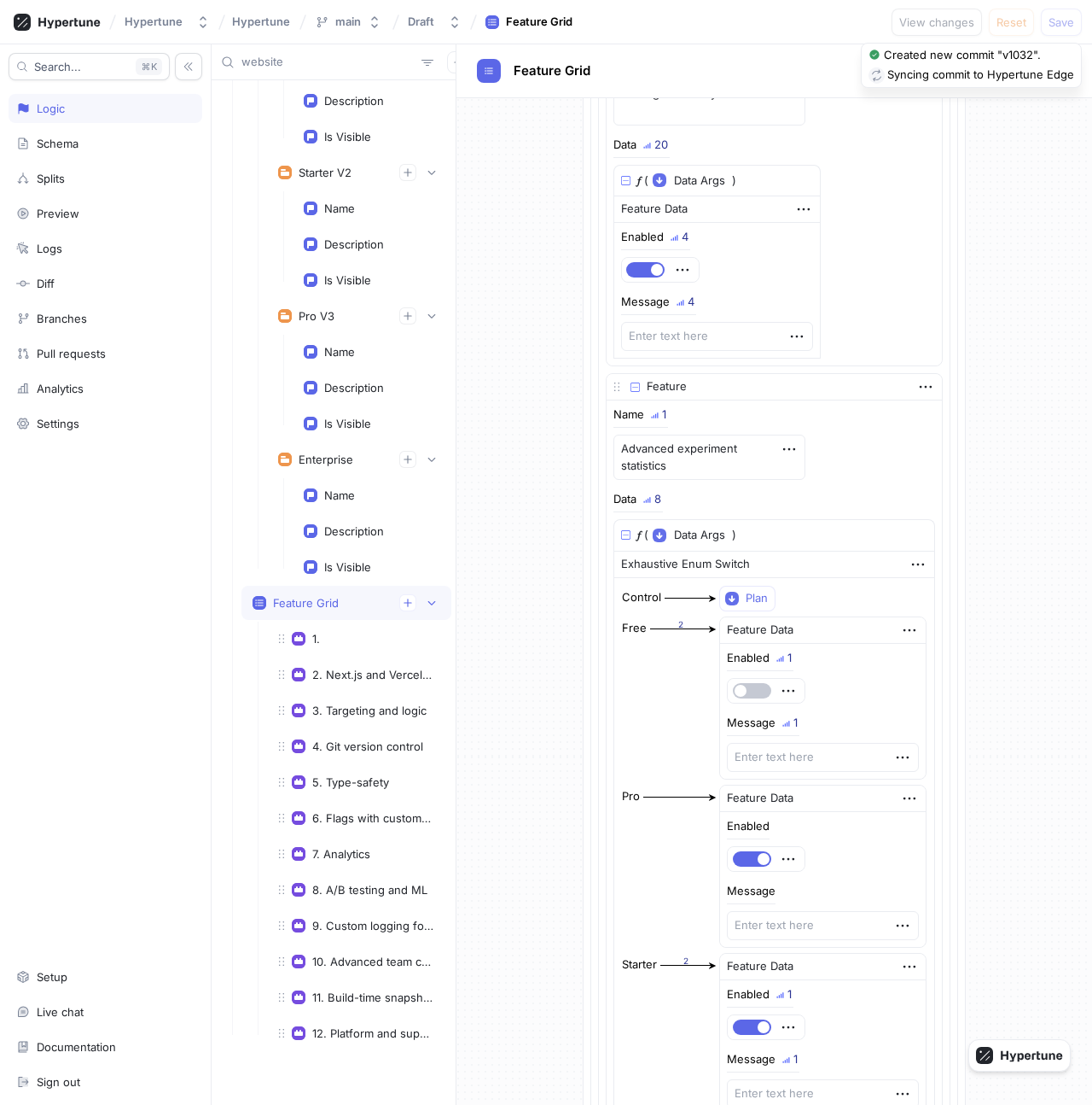
scroll to position [16635, 0]
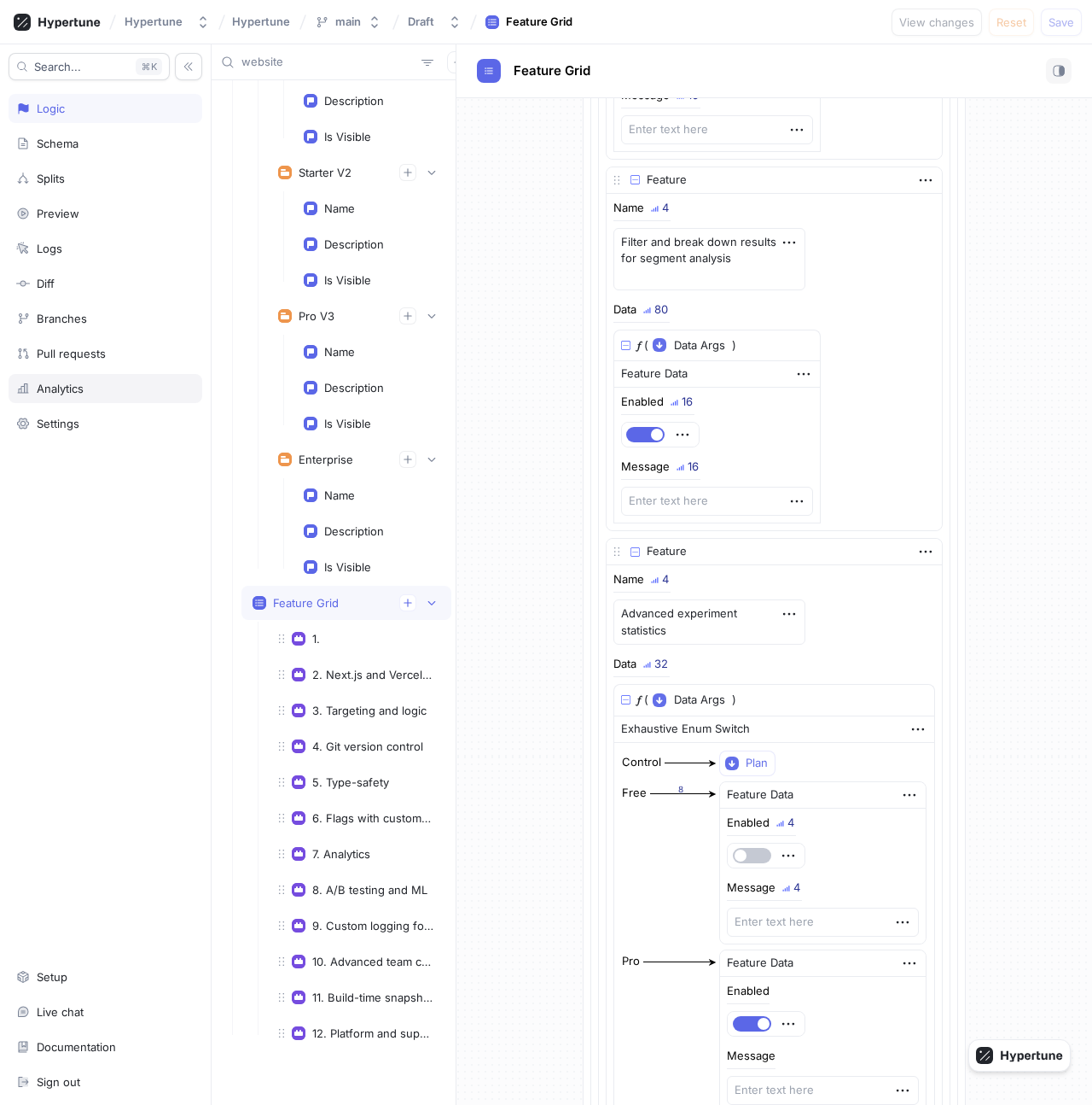
type textarea "x"
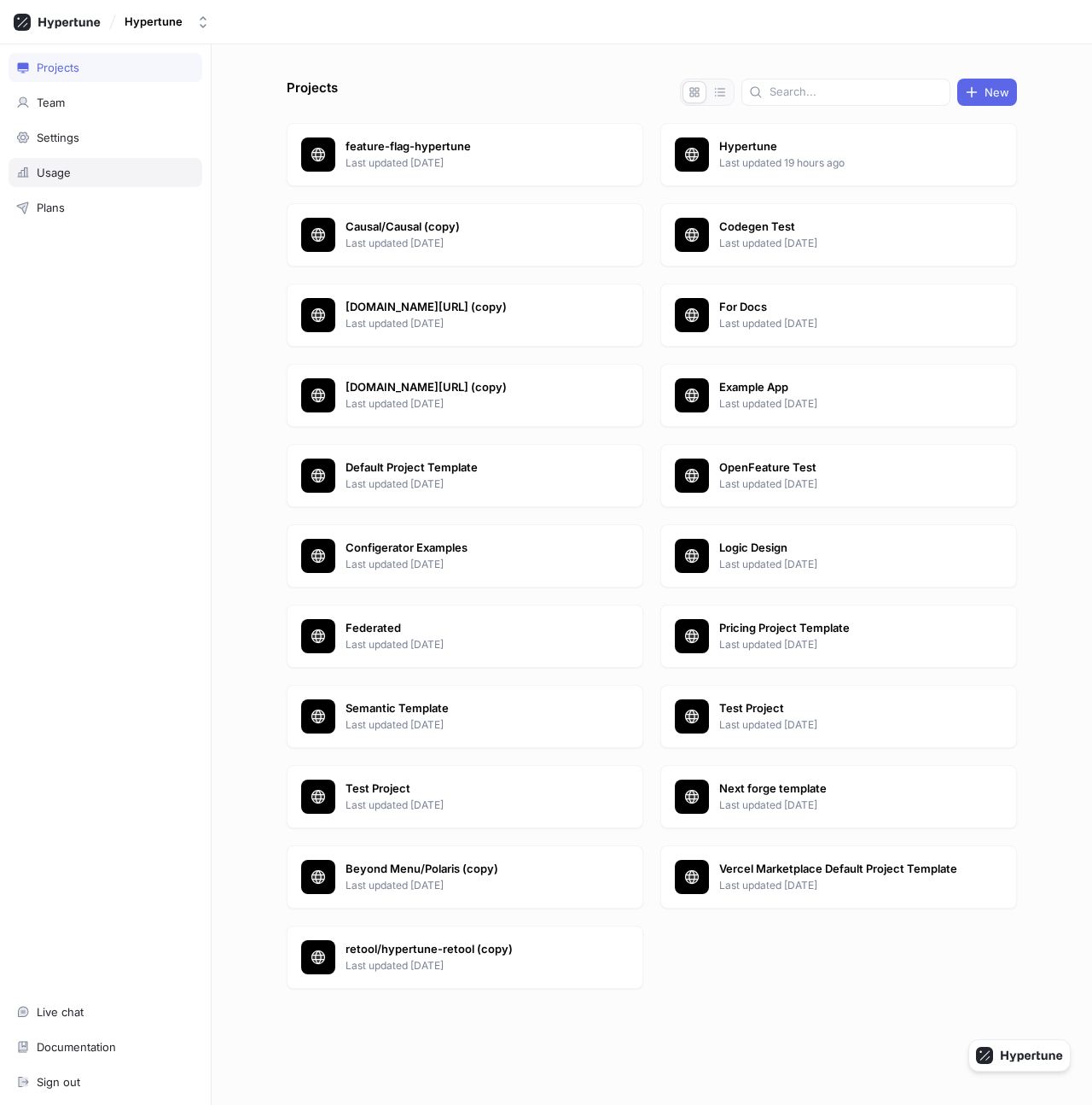
click at [88, 174] on div "Usage" at bounding box center [105, 172] width 178 height 13
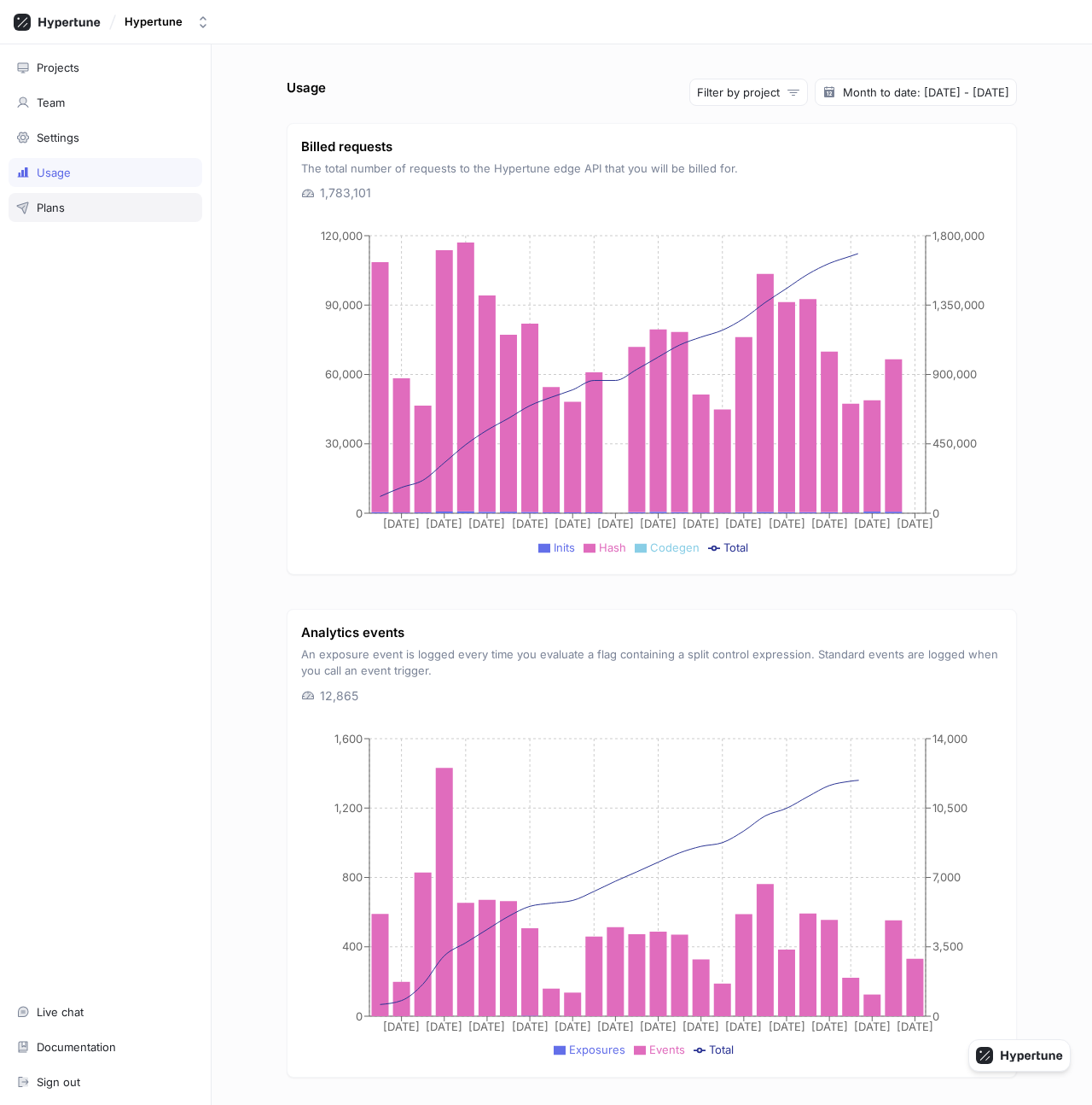
click at [97, 214] on div "Plans" at bounding box center [106, 207] width 193 height 29
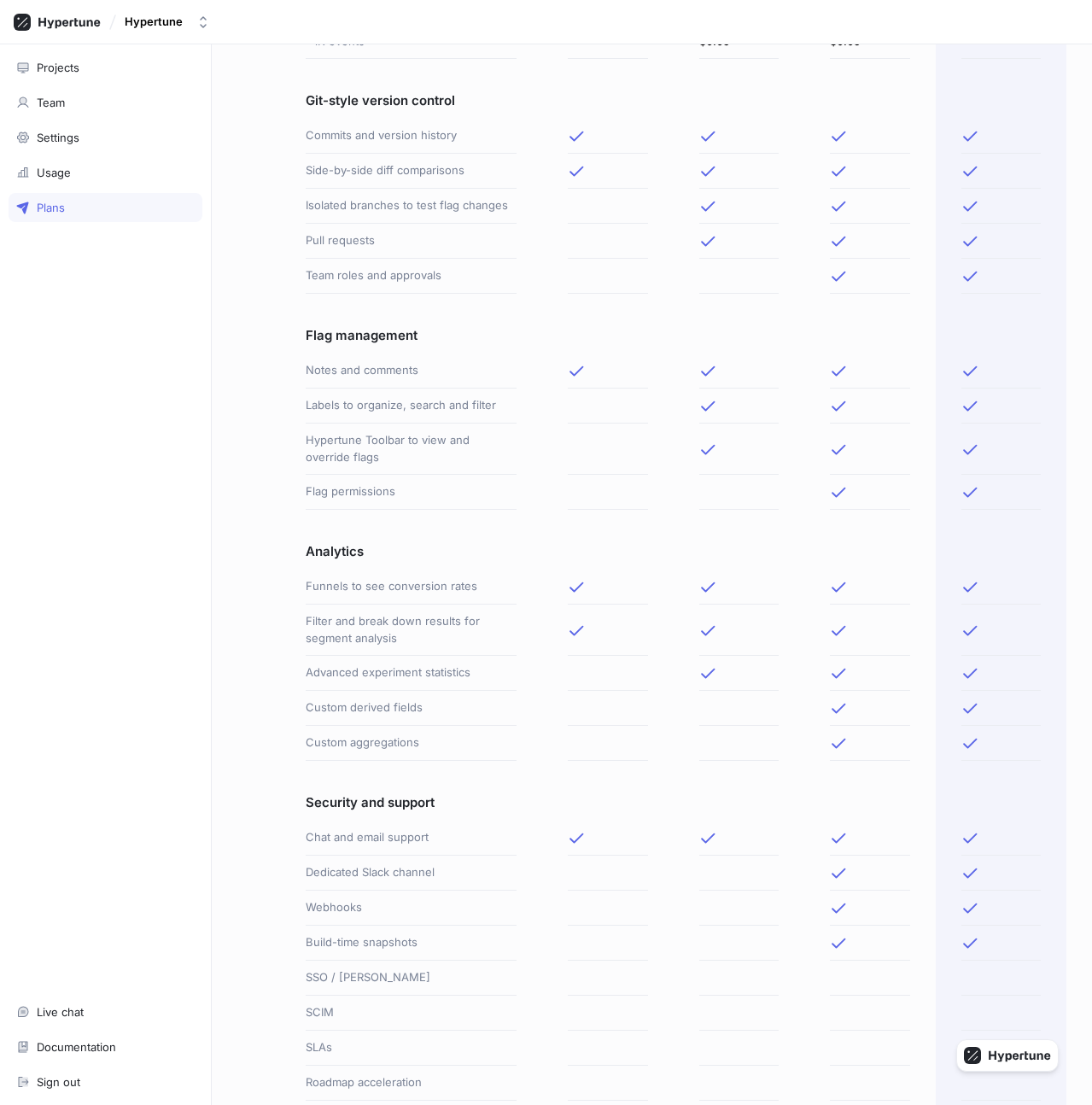
scroll to position [320, 0]
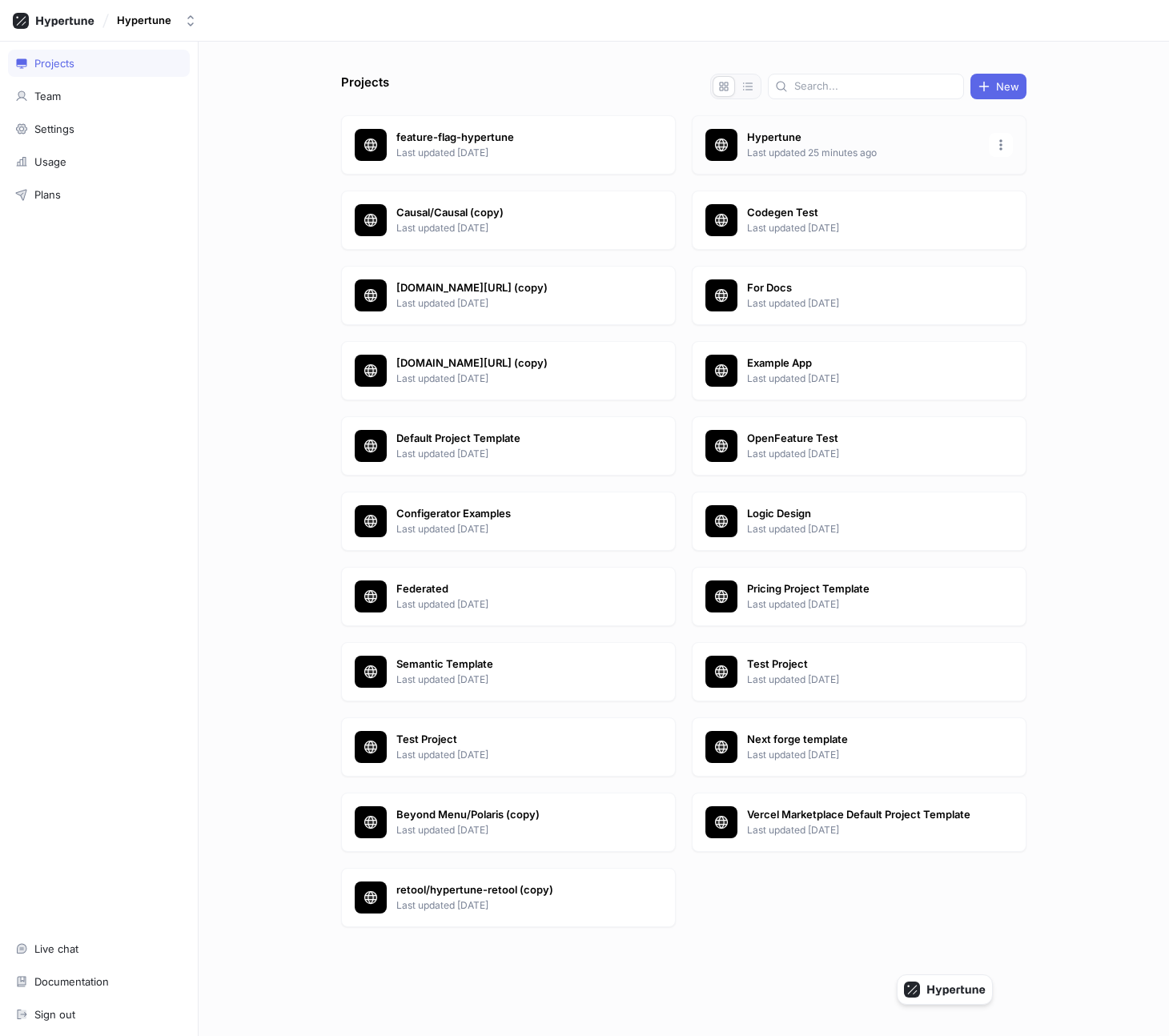
click at [867, 144] on p "Hypertune" at bounding box center [862, 137] width 232 height 16
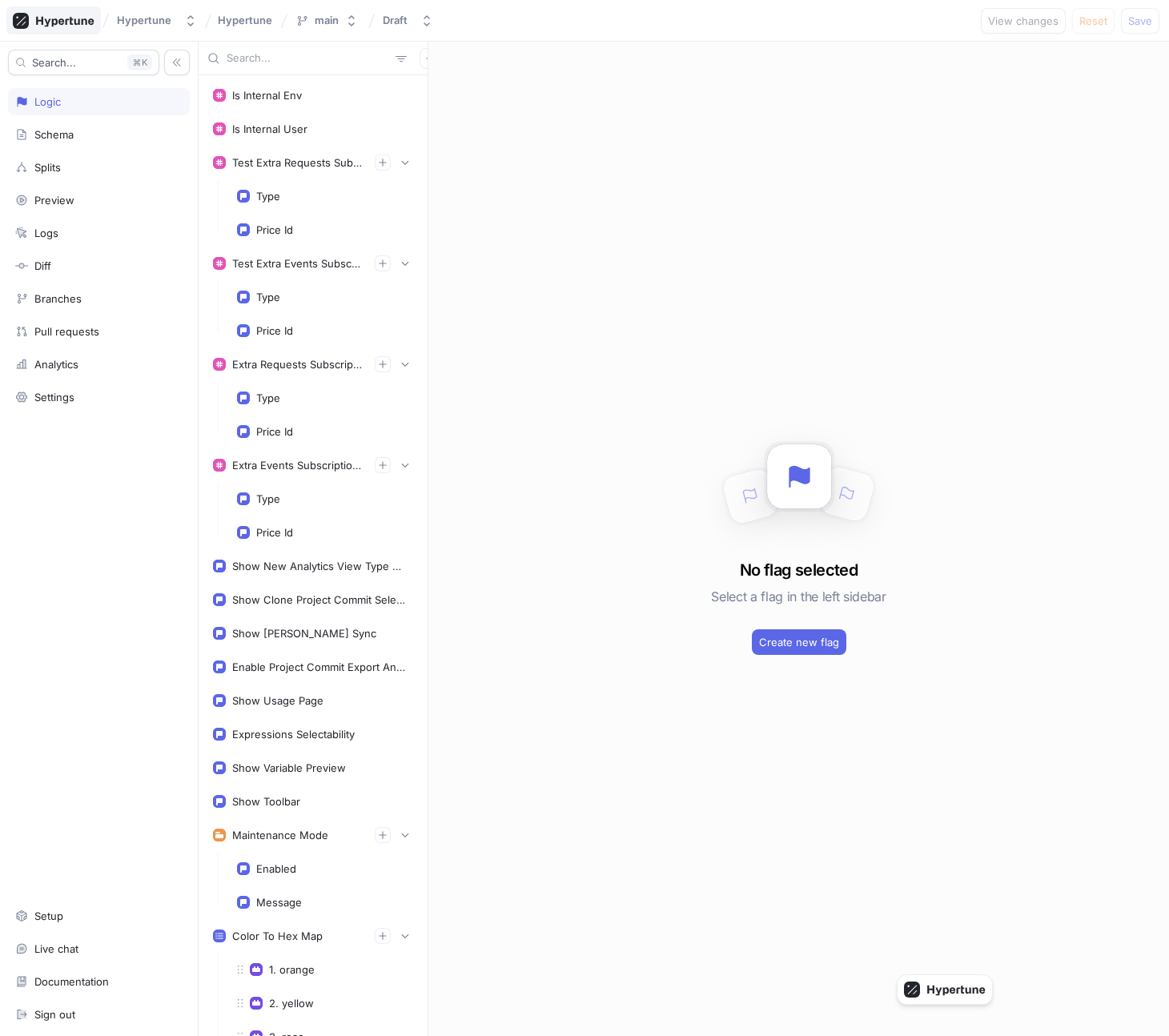
click at [75, 29] on div at bounding box center [54, 20] width 94 height 28
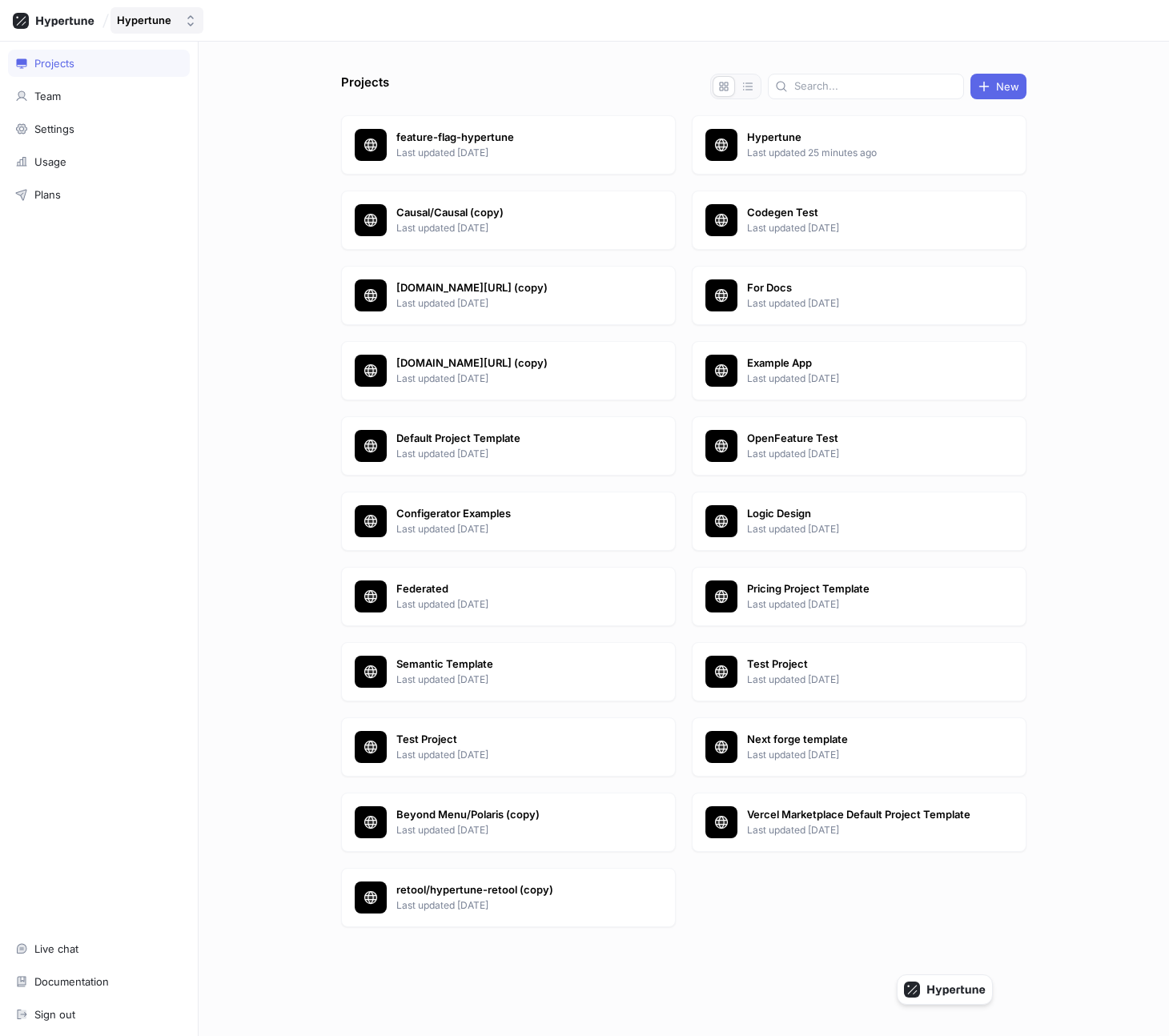
click at [143, 26] on div "Hypertune" at bounding box center [144, 20] width 55 height 13
type input "retool"
click at [198, 115] on span "retool" at bounding box center [216, 110] width 145 height 13
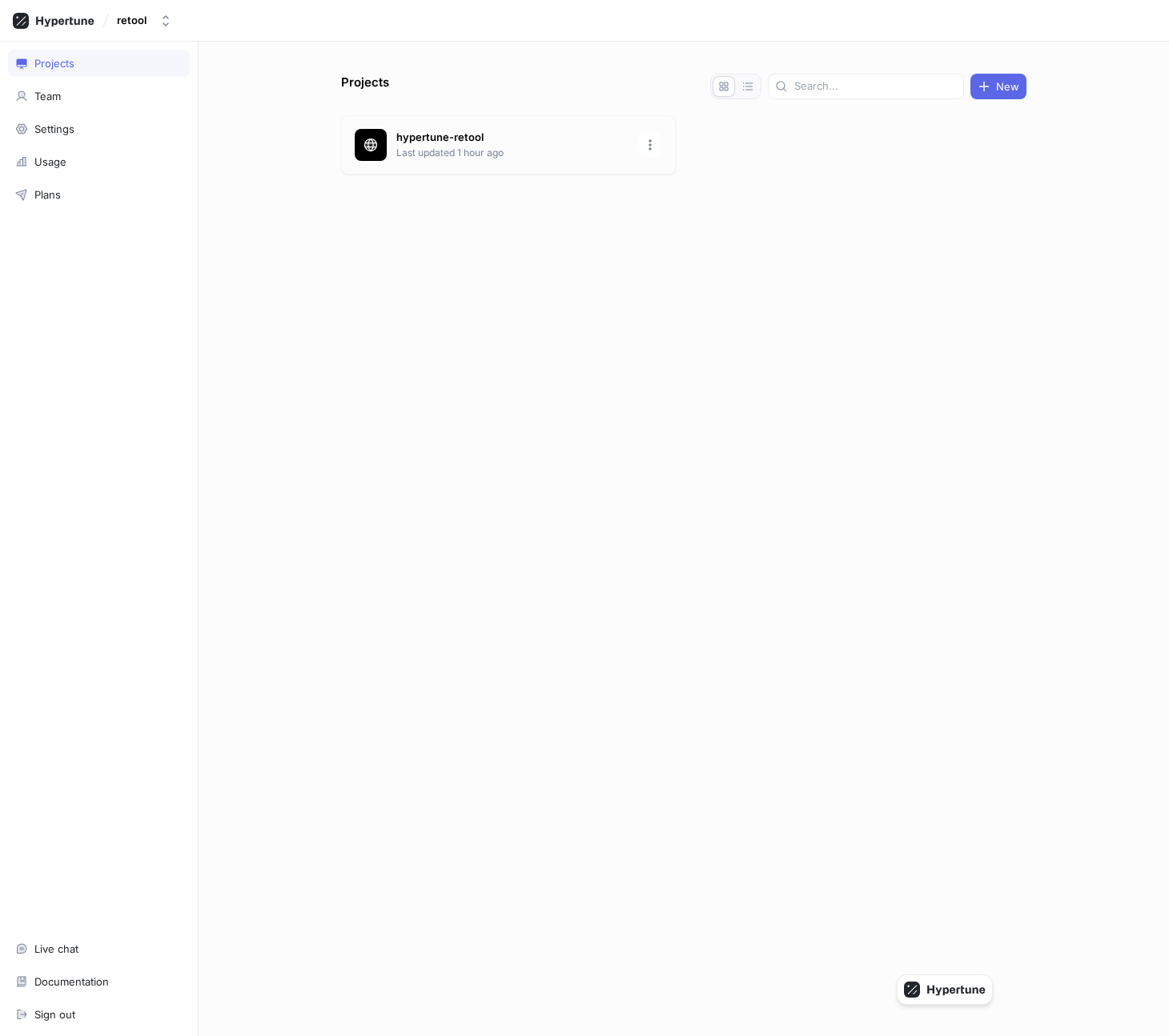
click at [463, 152] on p "Last updated 1 hour ago" at bounding box center [512, 153] width 232 height 14
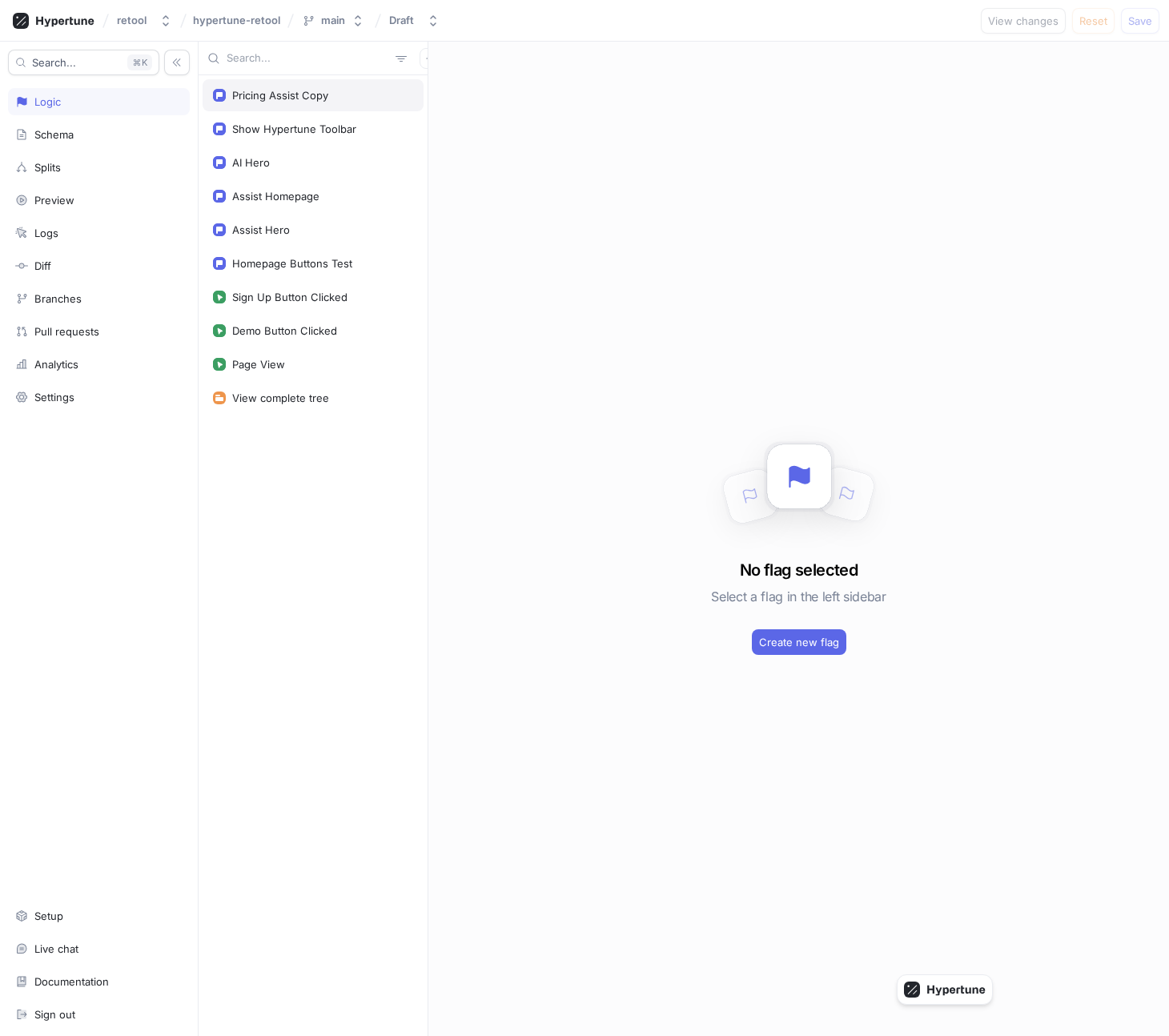
click at [284, 106] on div "Pricing Assist Copy" at bounding box center [312, 95] width 221 height 32
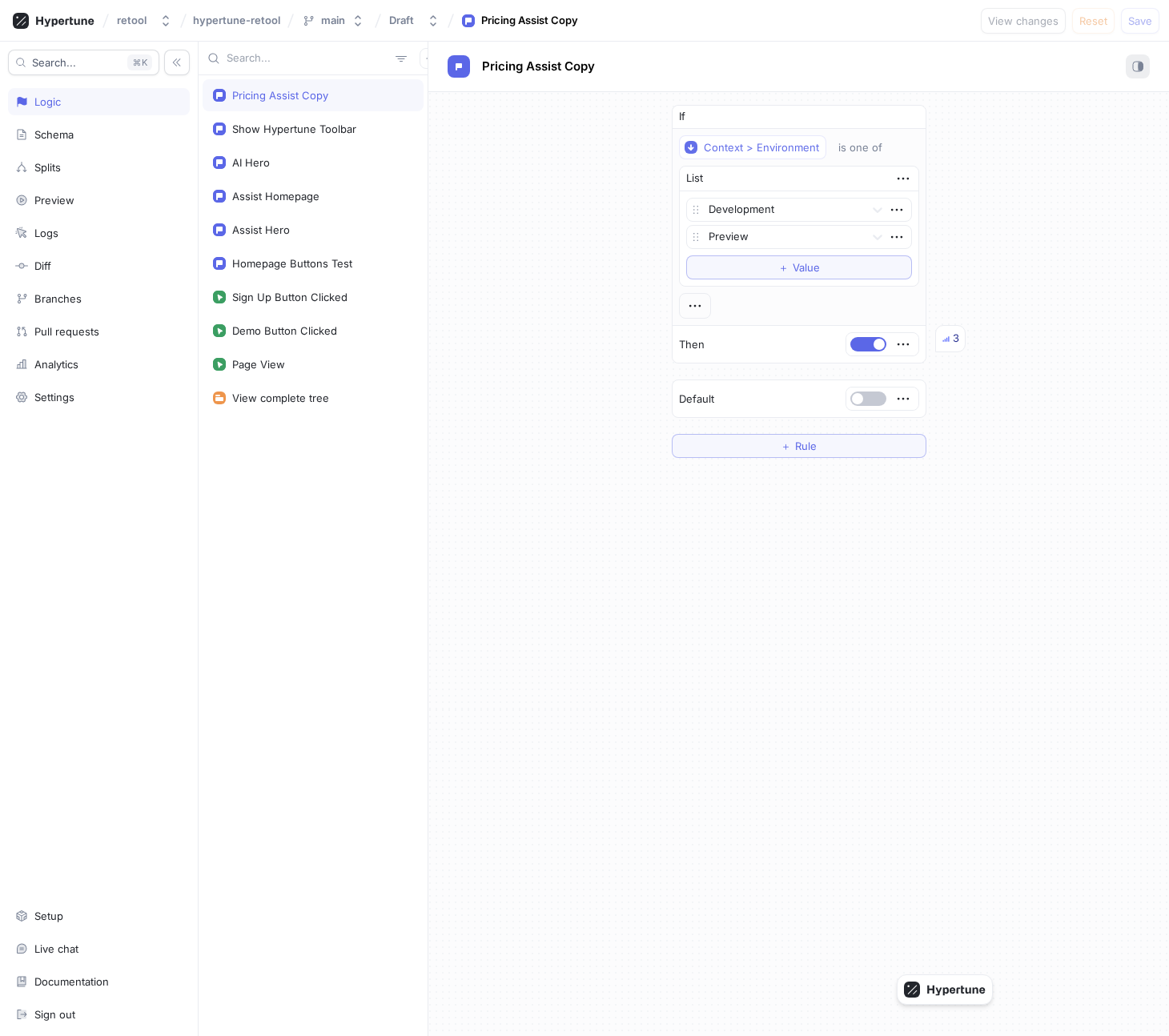
click at [1142, 65] on rect "button" at bounding box center [1141, 66] width 5 height 8
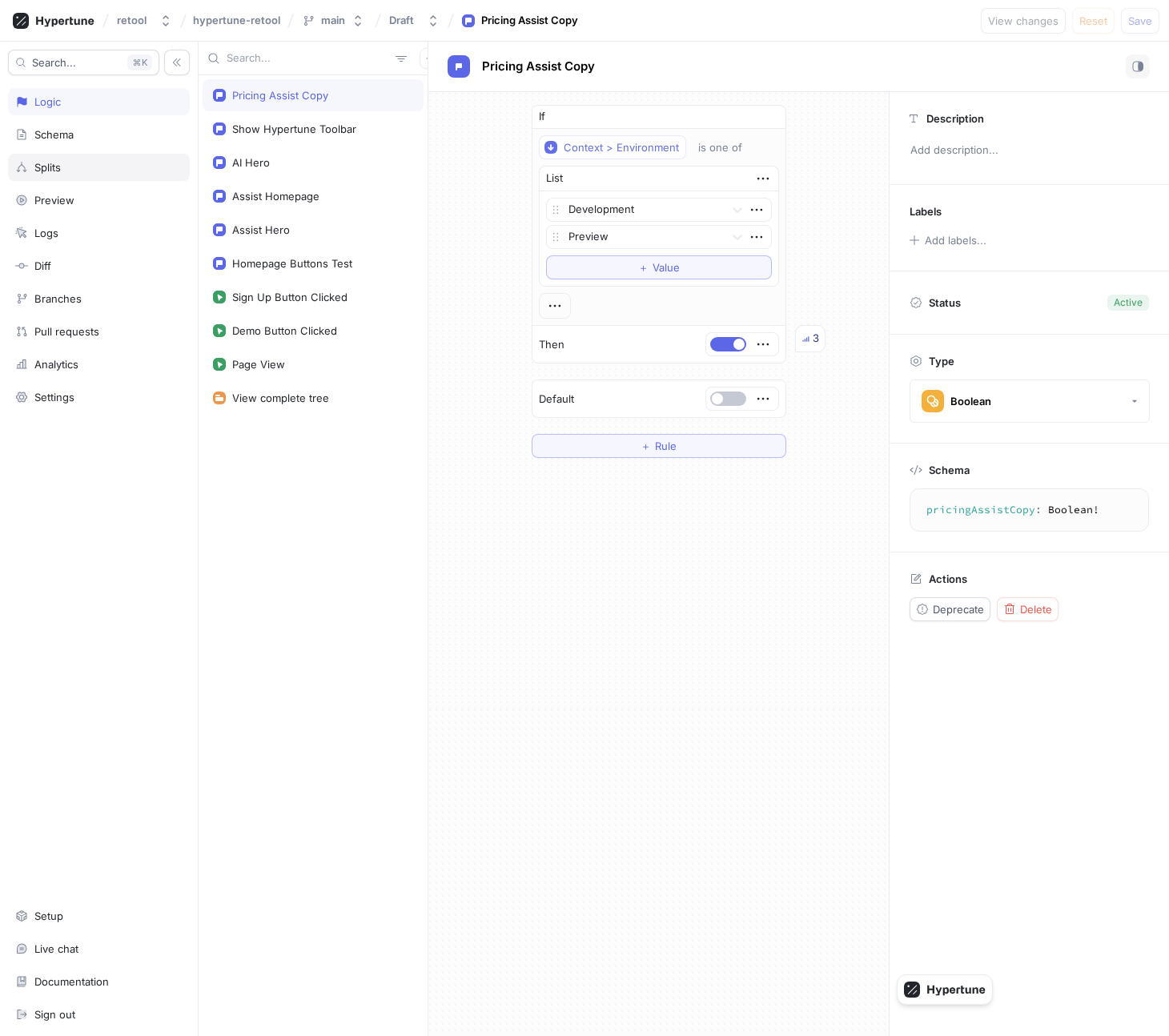
click at [101, 160] on div "Splits" at bounding box center [99, 167] width 181 height 27
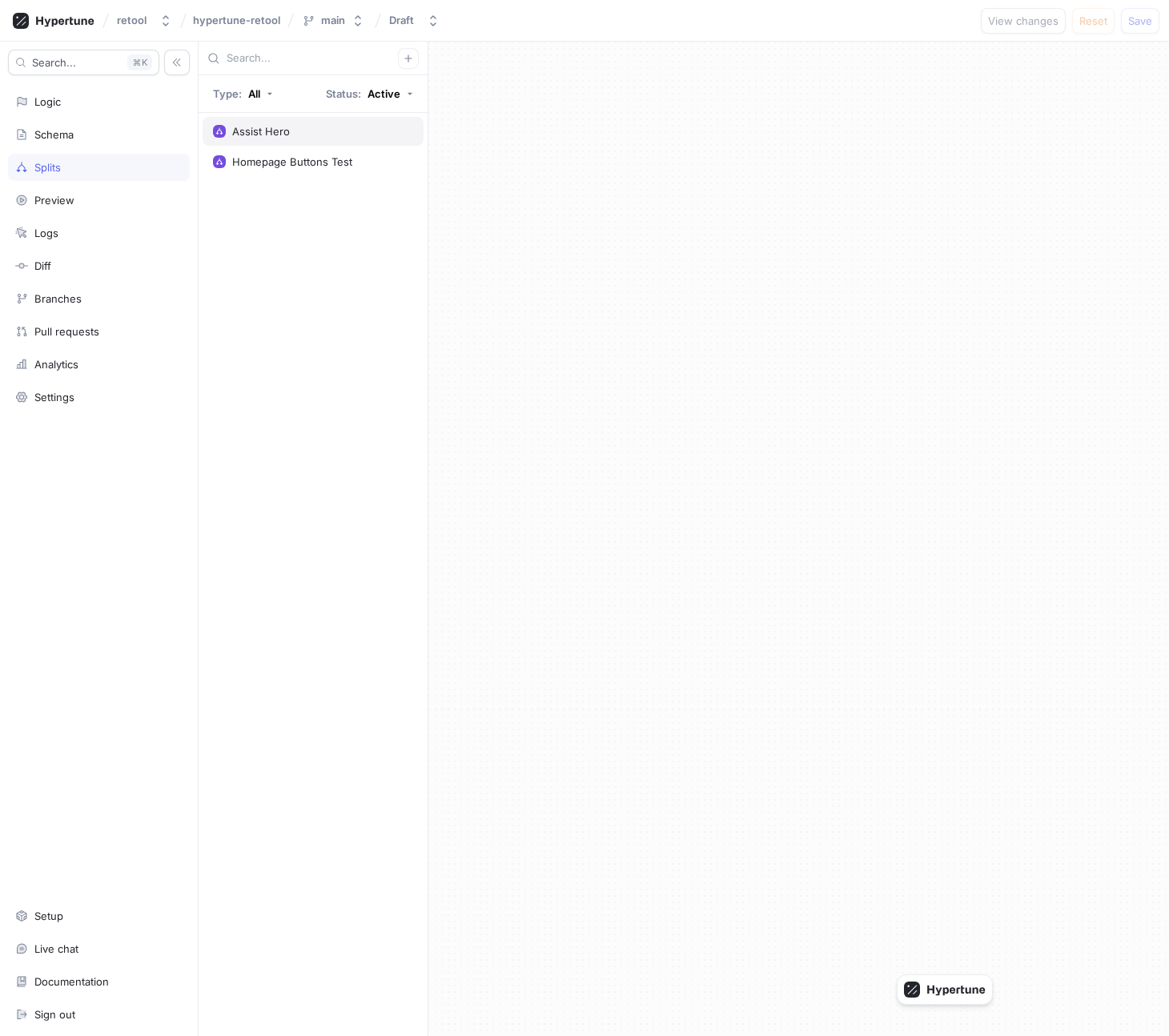
click at [320, 128] on div "Assist Hero" at bounding box center [313, 131] width 200 height 13
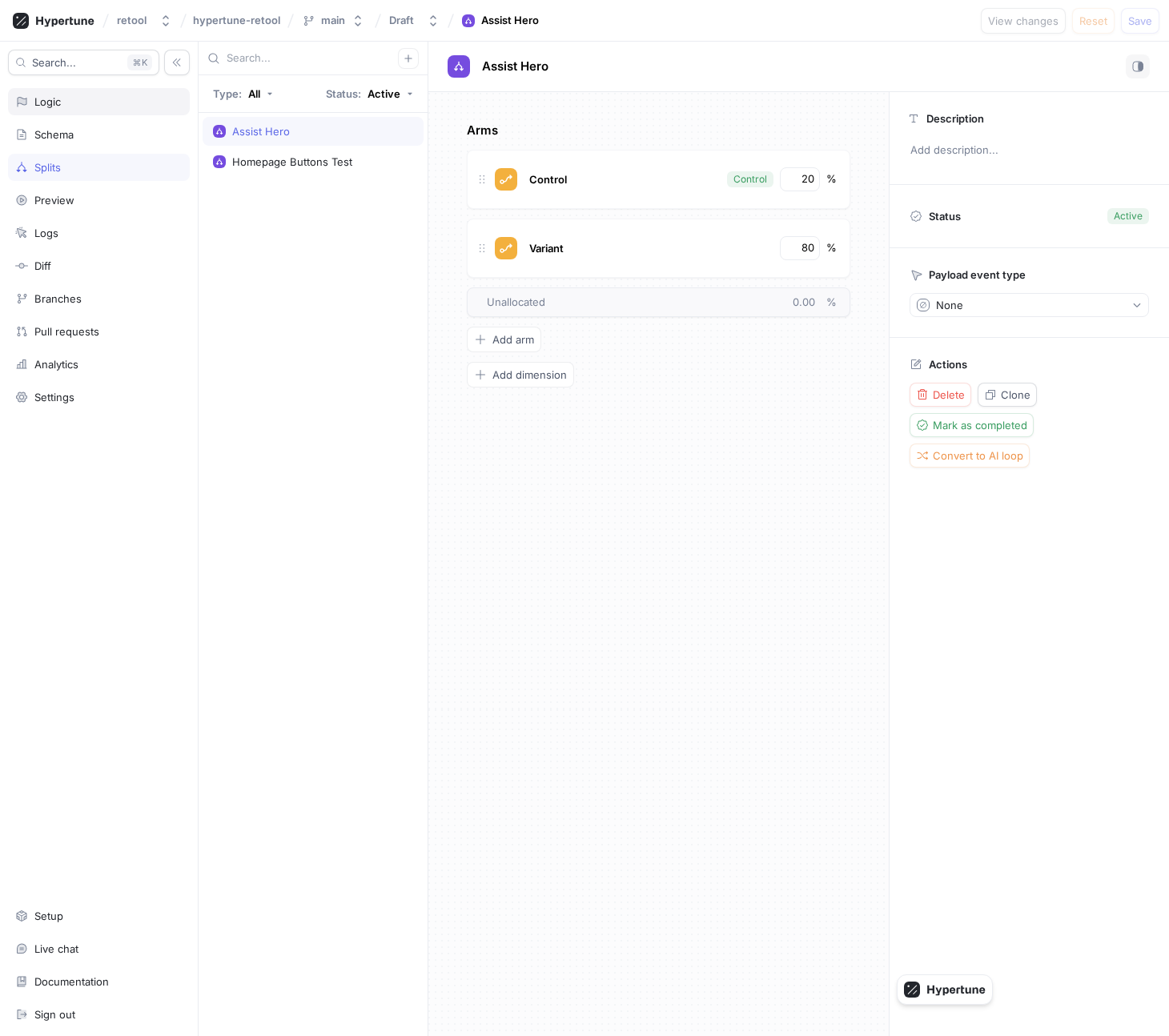
click at [101, 111] on div "Logic" at bounding box center [99, 102] width 181 height 27
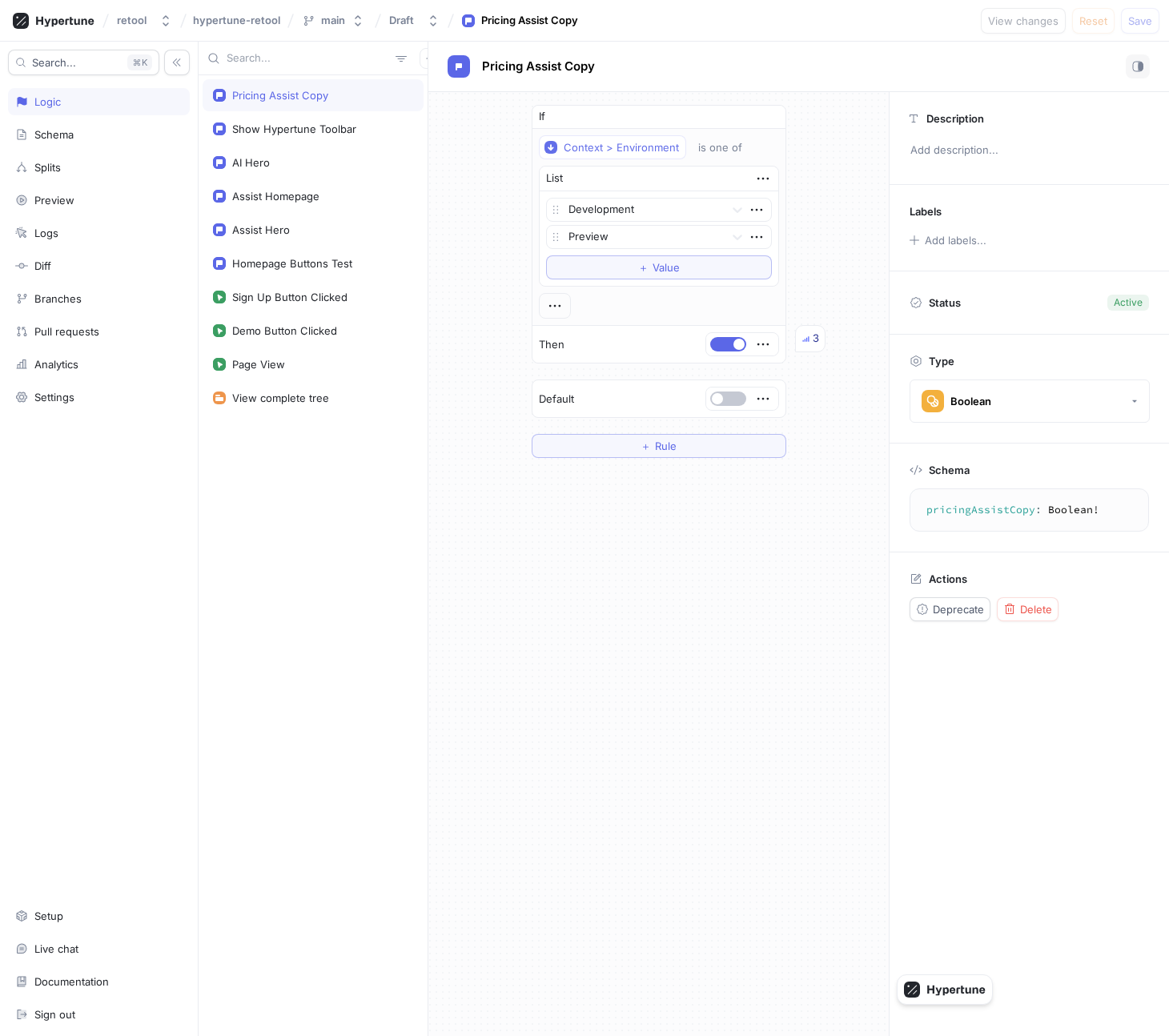
click at [1001, 512] on textarea "pricingAssistCopy: Boolean!" at bounding box center [1030, 510] width 225 height 29
click at [1056, 500] on textarea "pricingAssistCopy: Boolean!" at bounding box center [1030, 510] width 225 height 29
click at [97, 918] on div "Setup" at bounding box center [98, 915] width 167 height 13
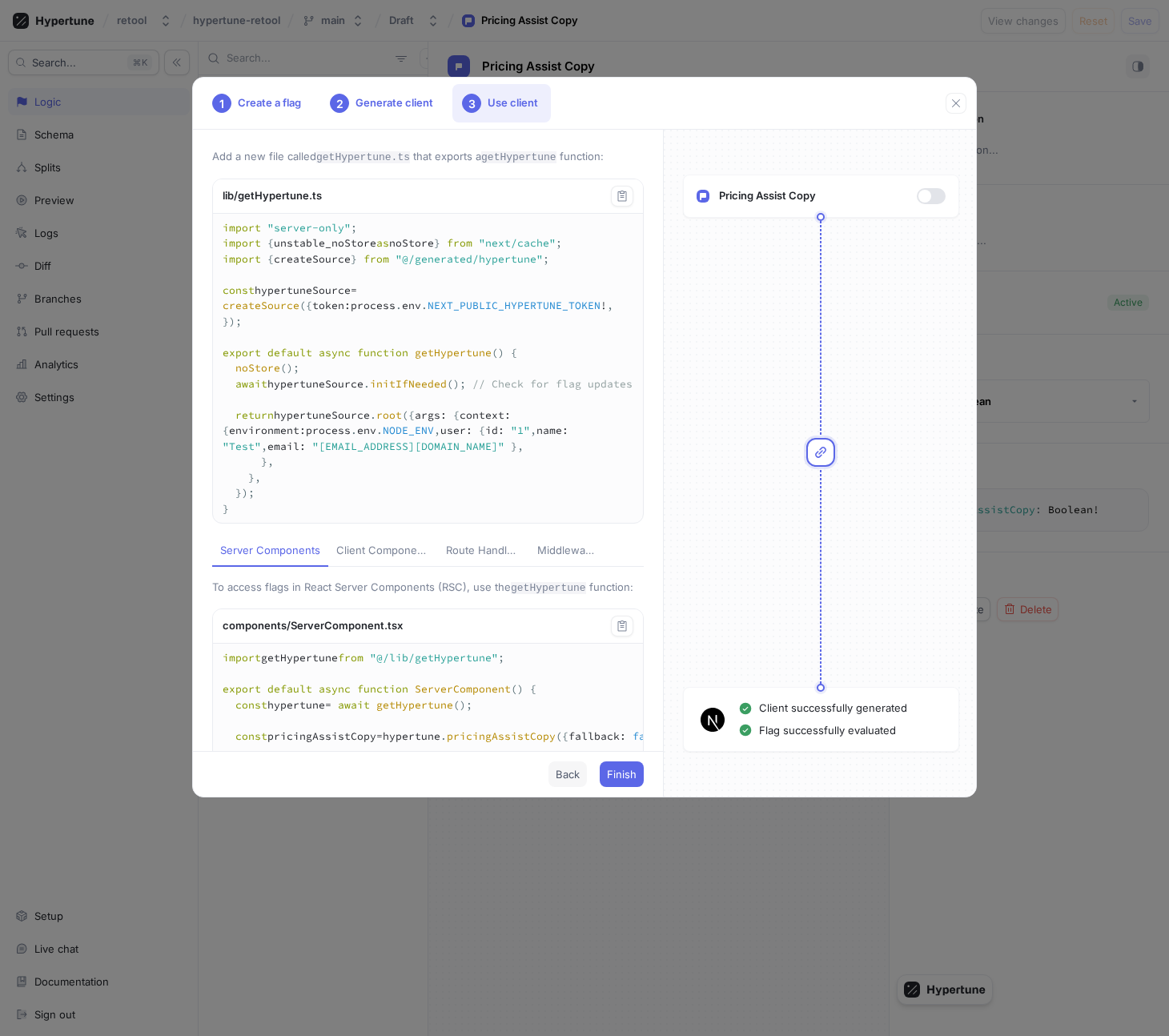
click at [553, 764] on button "Back" at bounding box center [568, 774] width 39 height 26
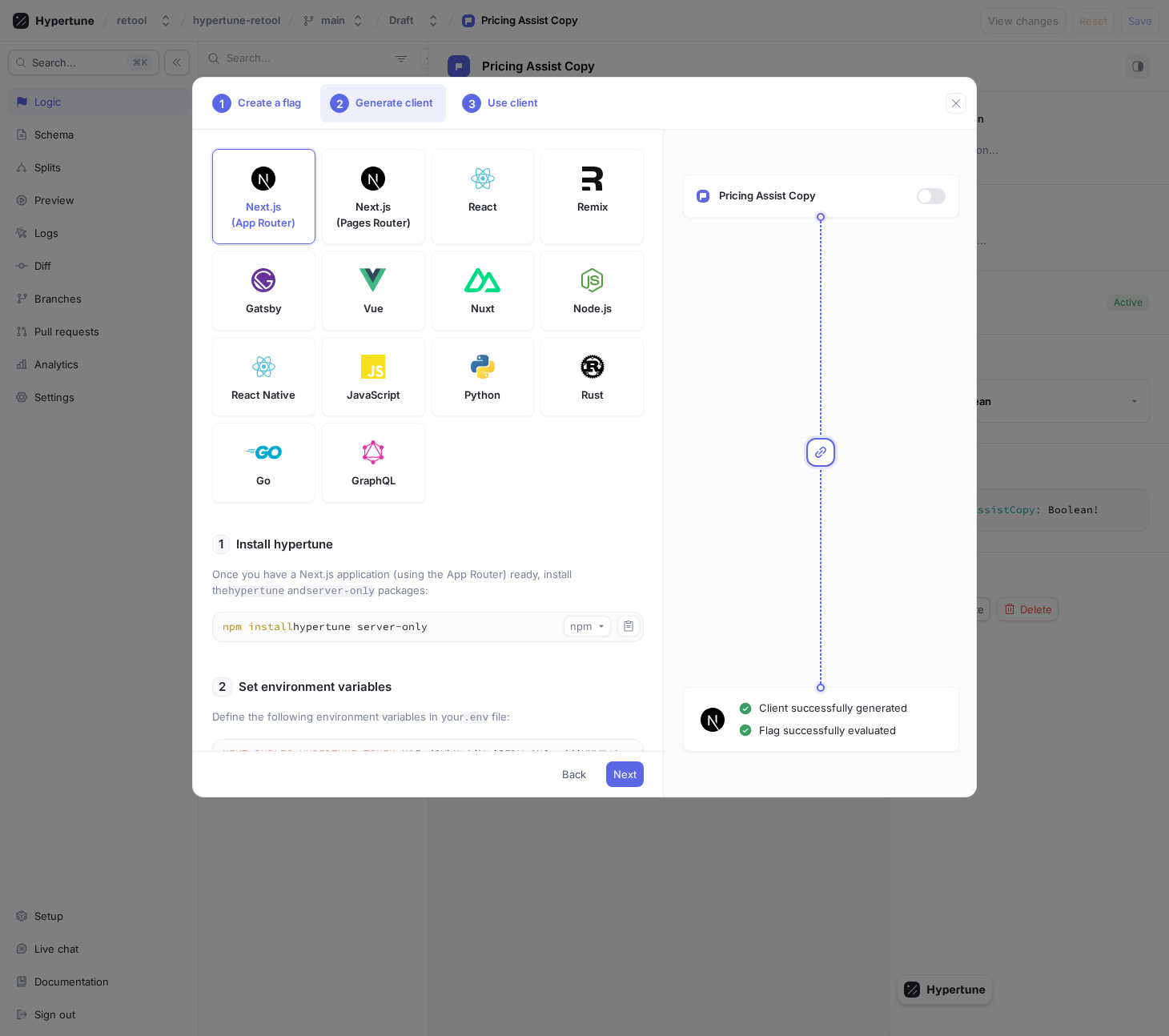
click at [1021, 584] on div "1 Create a flag 2 Generate client 3 Use client Next.js (App Router) Next.js (Pa…" at bounding box center [584, 518] width 1169 height 1036
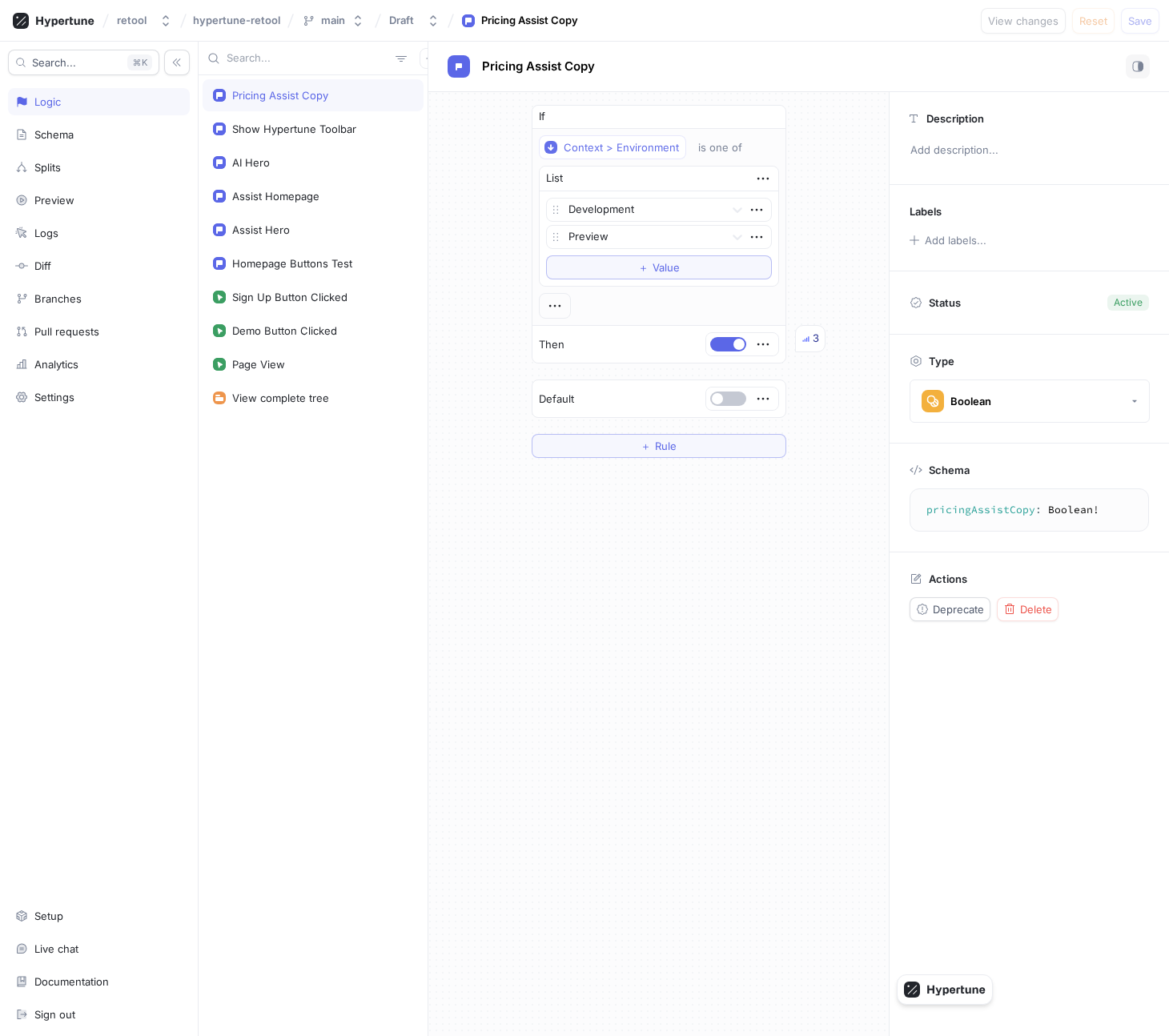
click at [1092, 498] on textarea "pricingAssistCopy: Boolean!" at bounding box center [1030, 510] width 225 height 29
click at [1115, 502] on textarea "pricingAssistCopy: Boolean!" at bounding box center [1030, 510] width 225 height 29
click at [946, 511] on textarea "pricingAssistCopy: Boolean!" at bounding box center [1030, 510] width 225 height 29
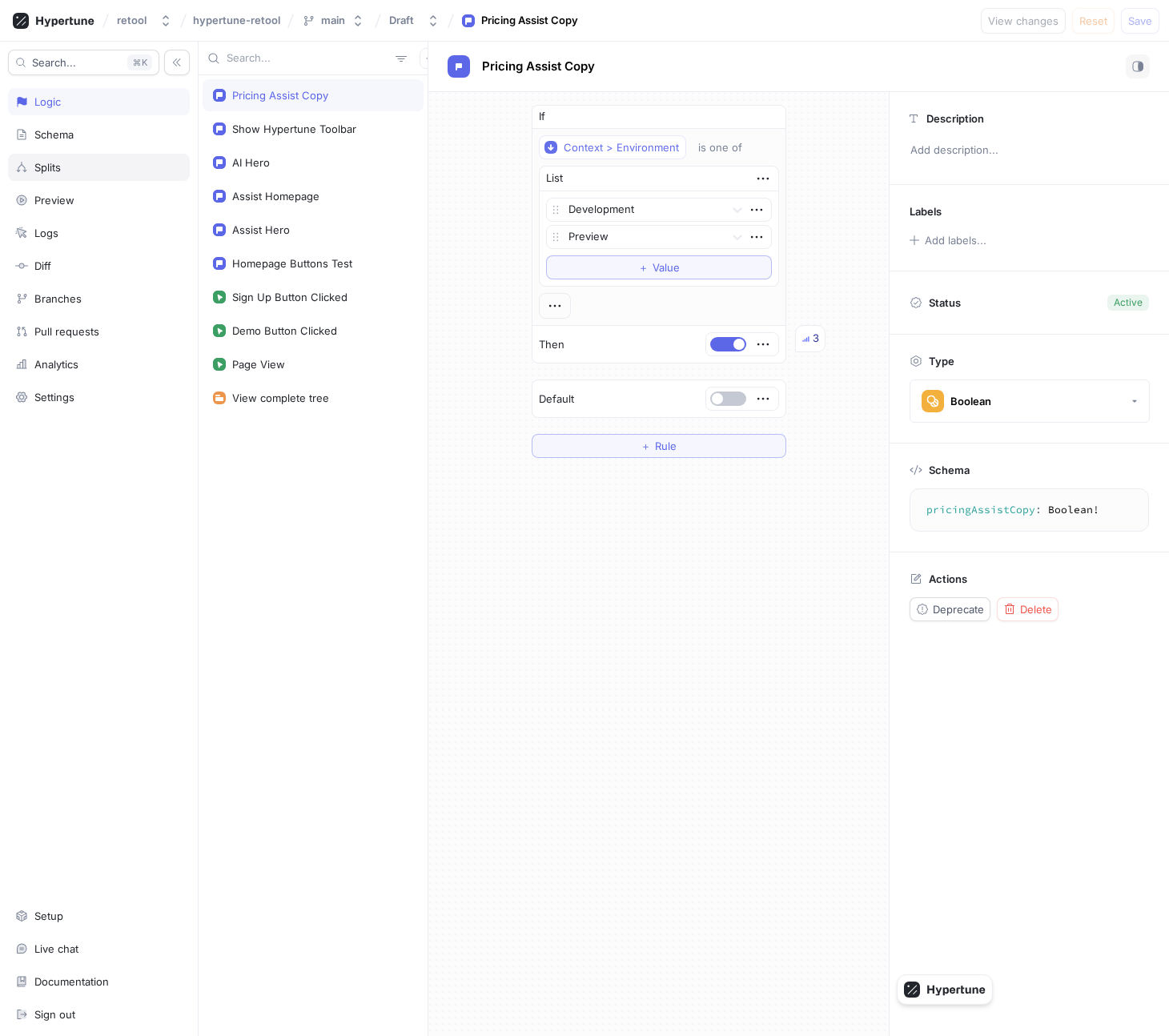
click at [60, 170] on div "Splits" at bounding box center [47, 167] width 26 height 13
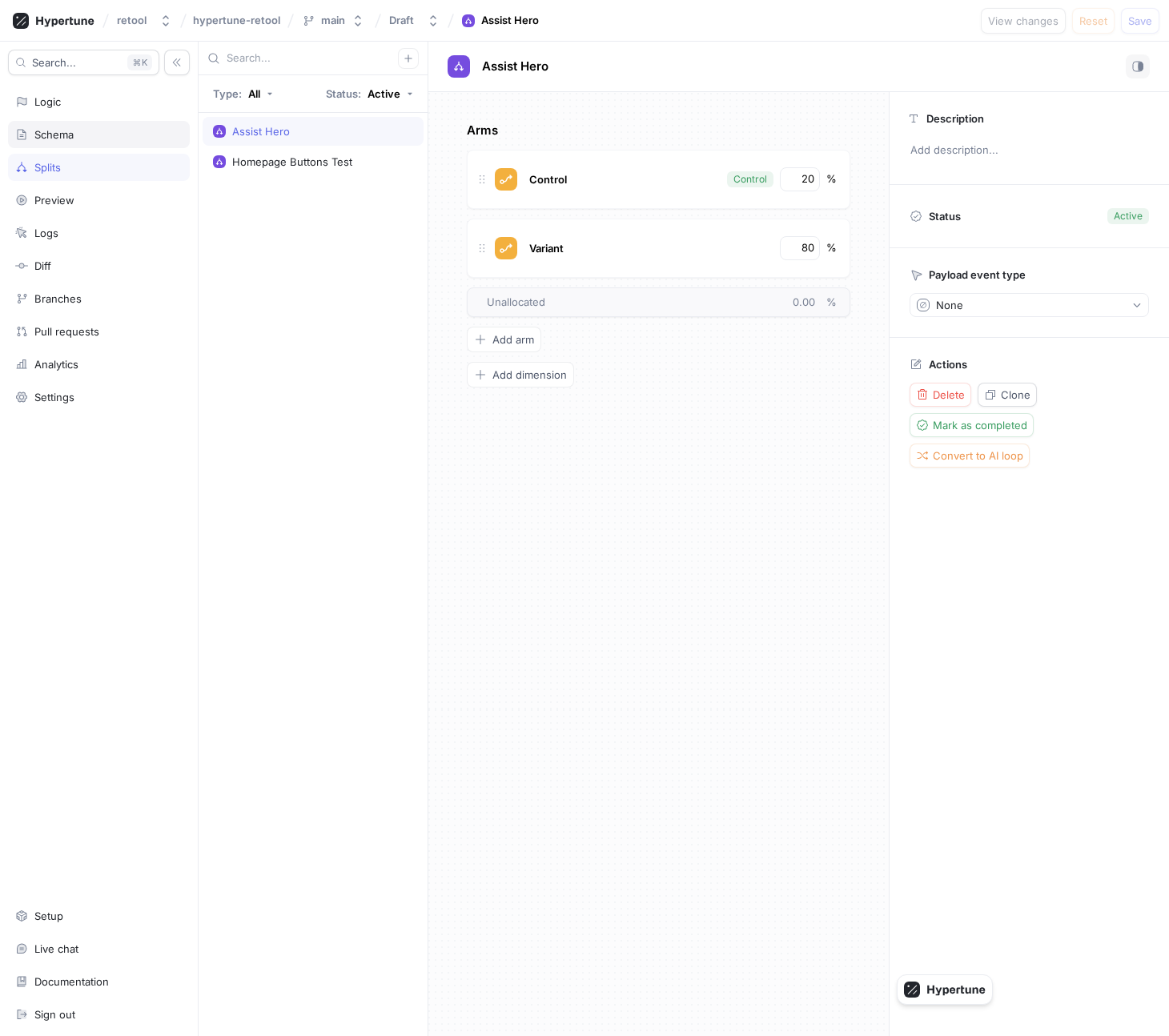
click at [55, 145] on div "Schema" at bounding box center [99, 134] width 181 height 27
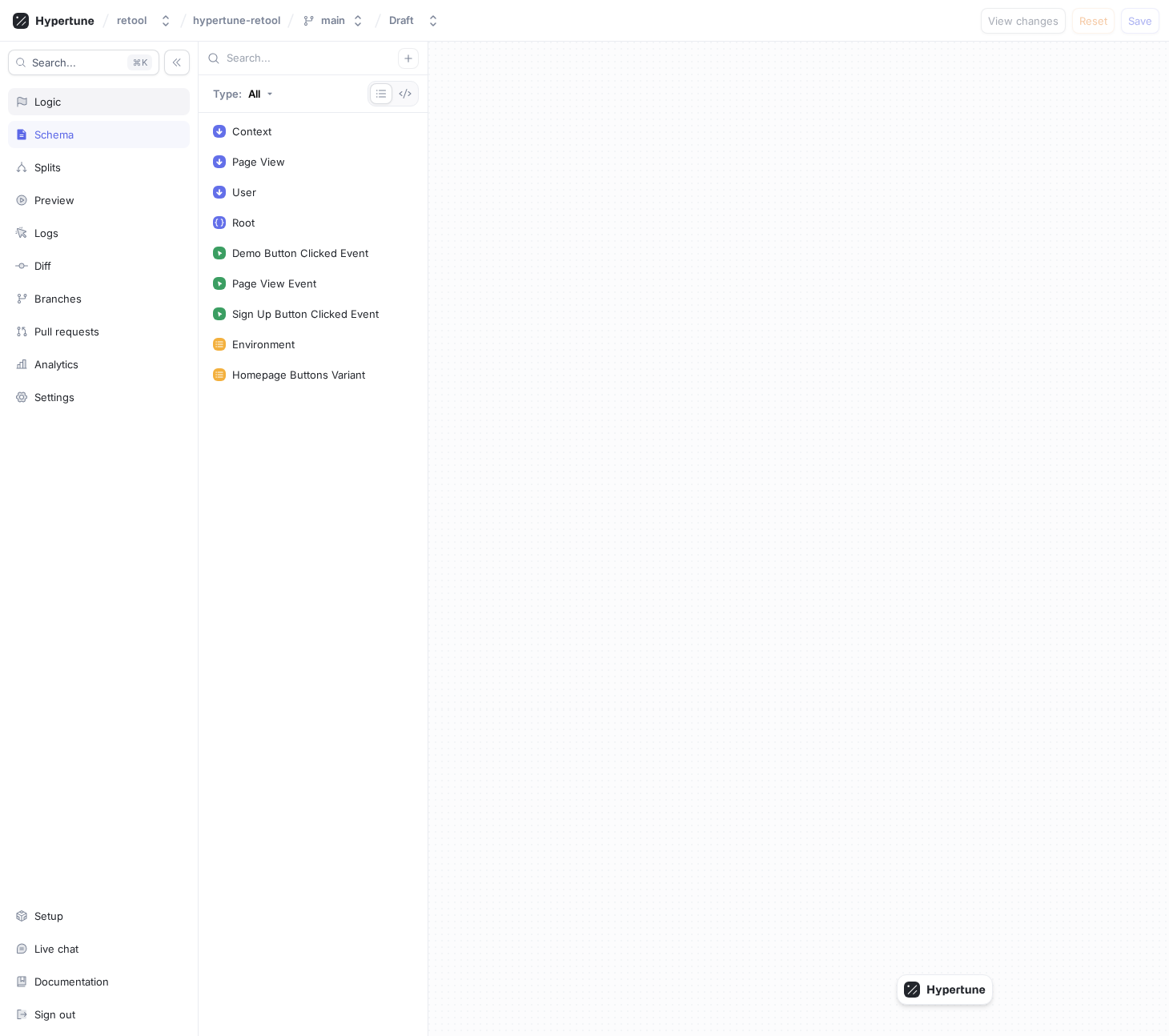
click at [70, 98] on div "Logic" at bounding box center [98, 101] width 167 height 13
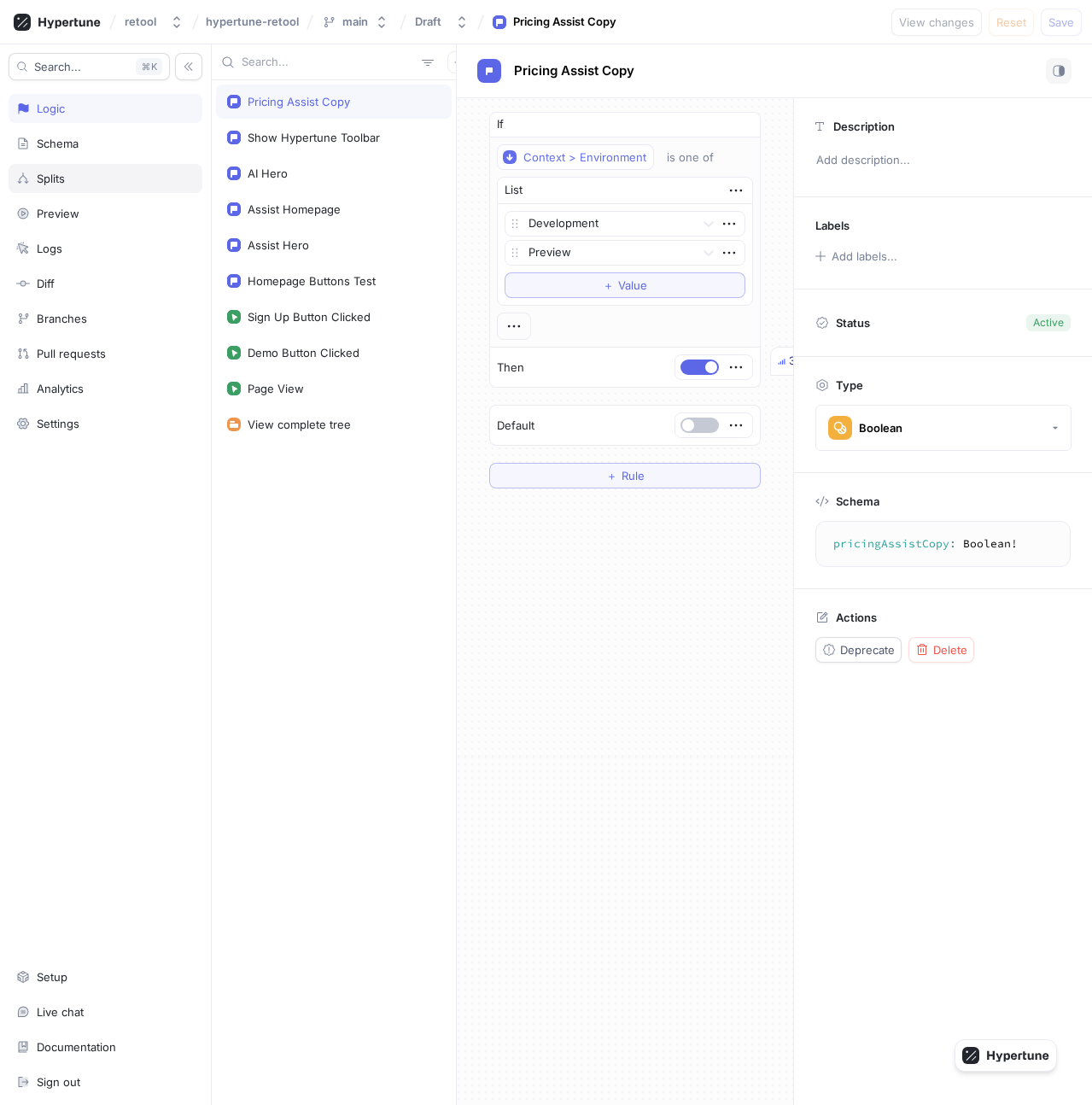
click at [92, 171] on div "Splits" at bounding box center [106, 178] width 193 height 29
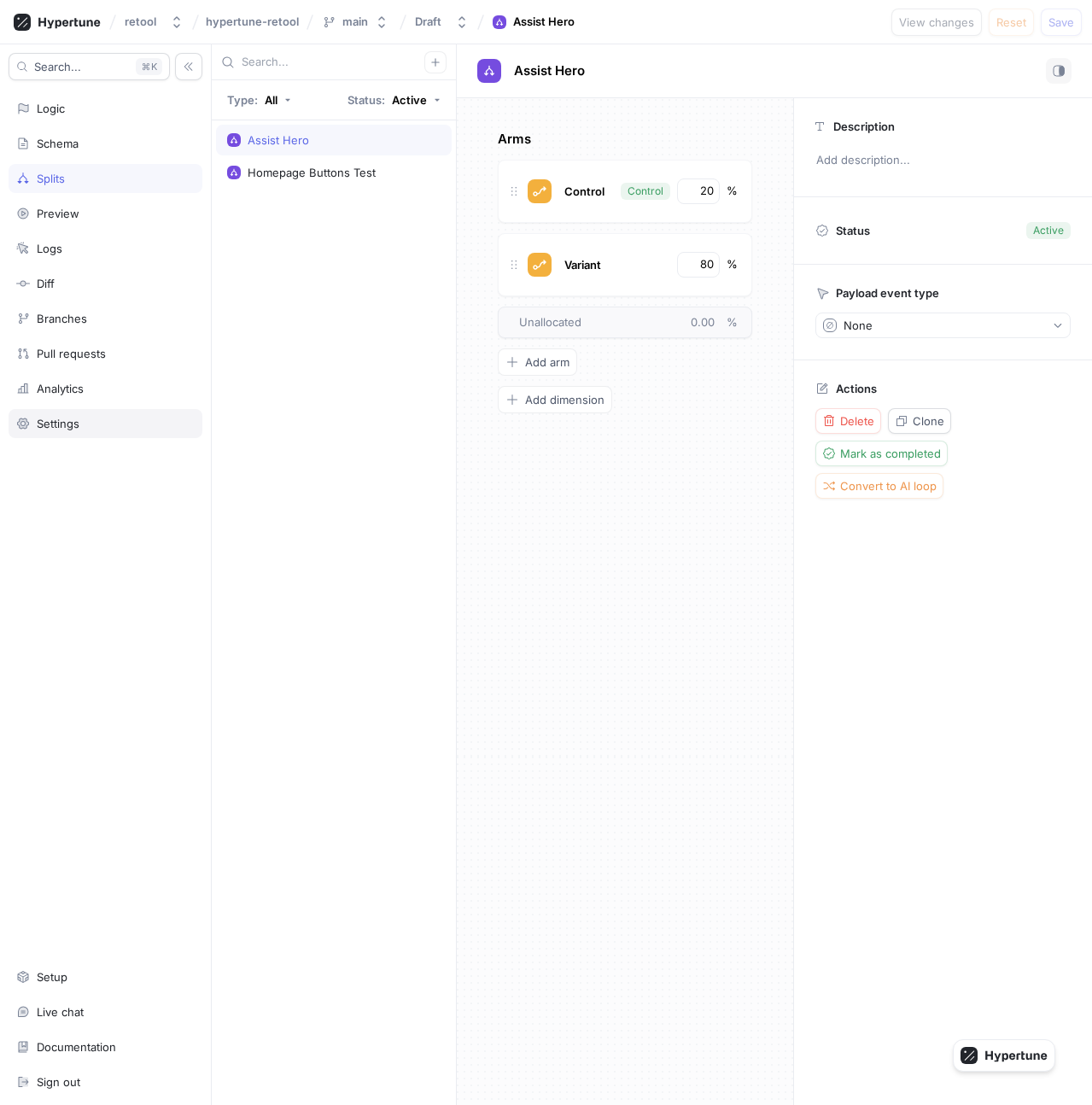
click at [48, 427] on div "Settings" at bounding box center [58, 423] width 43 height 13
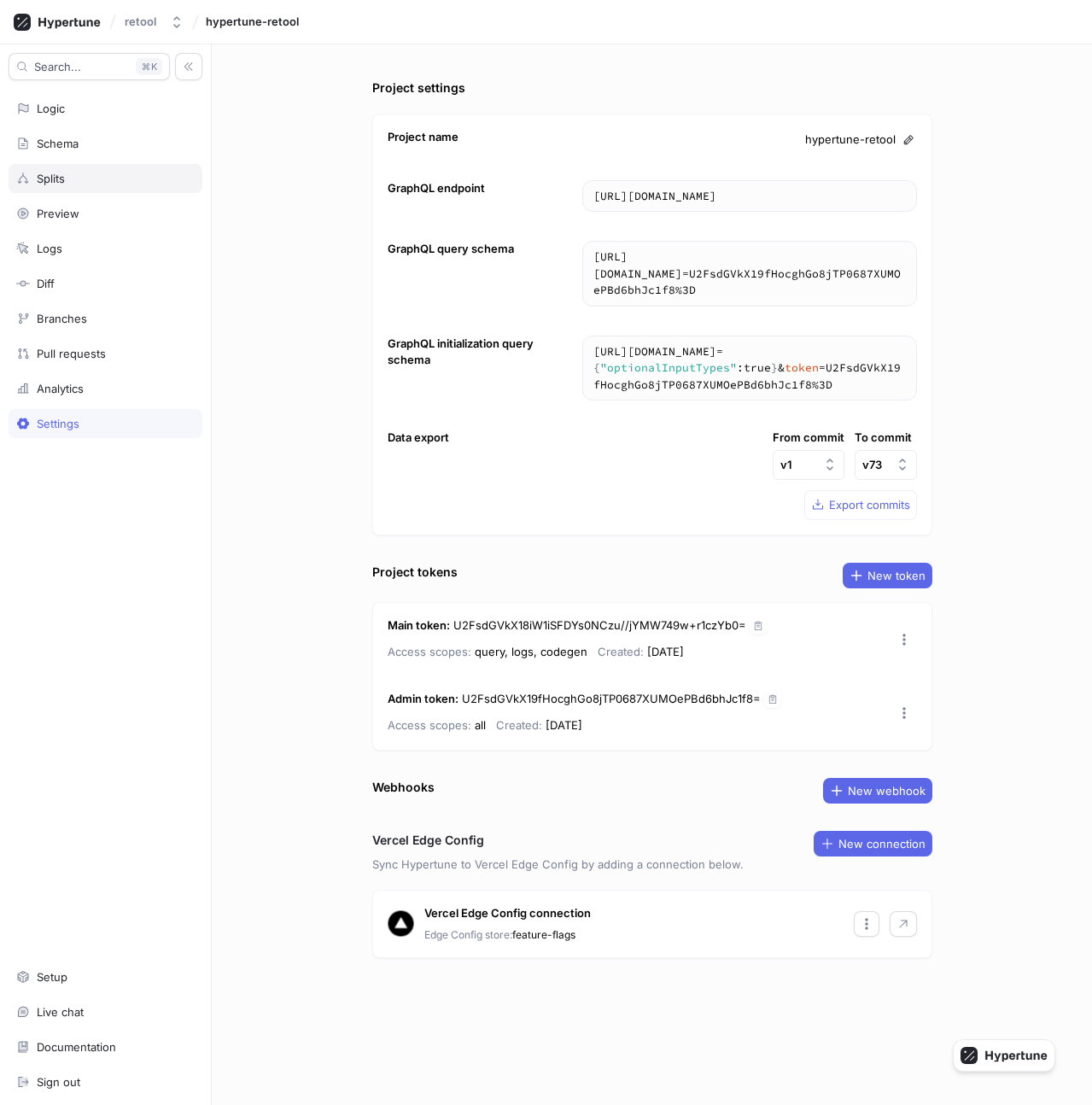
click at [67, 183] on div "Splits" at bounding box center [105, 178] width 178 height 13
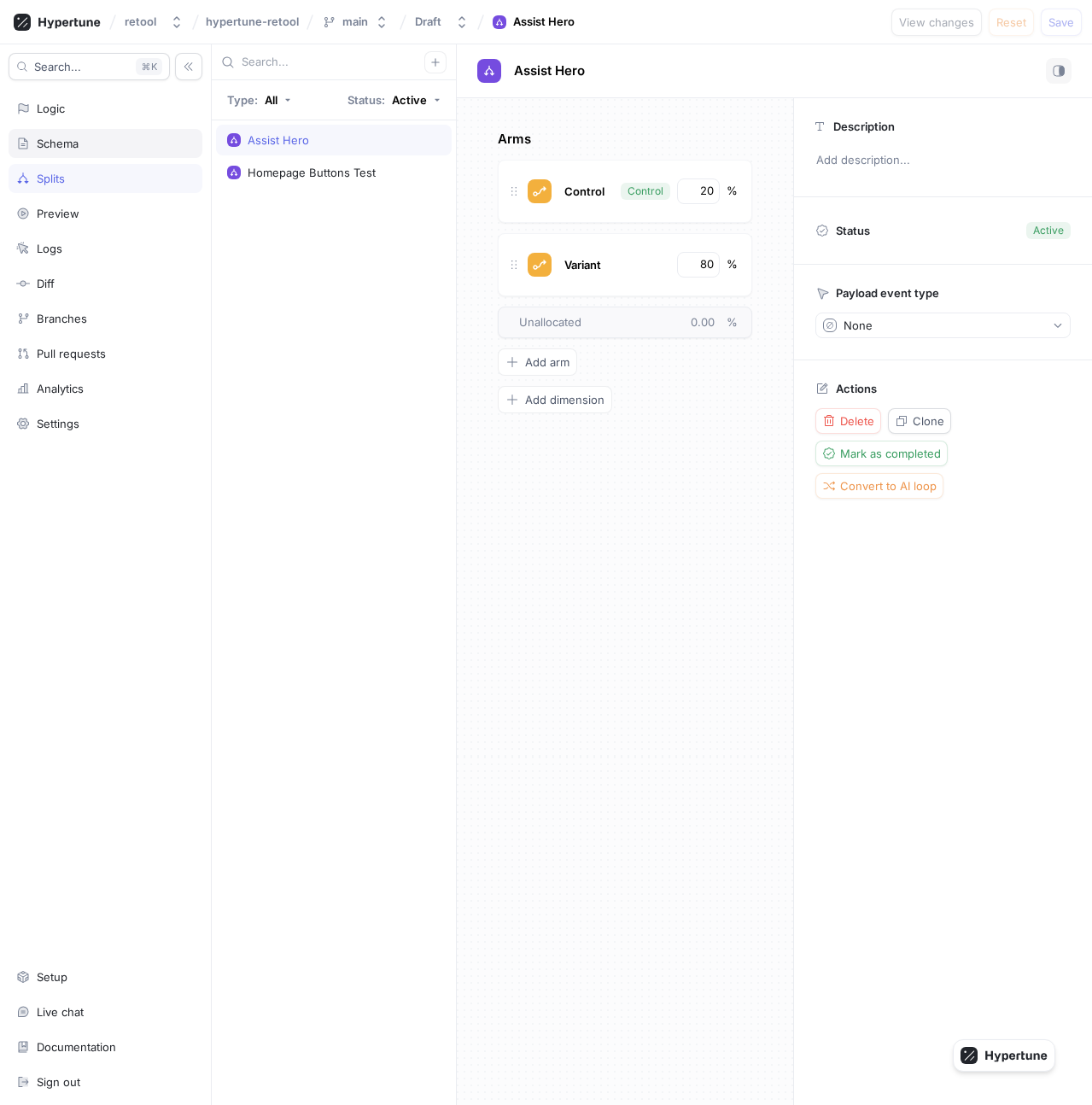
click at [82, 137] on div "Schema" at bounding box center [105, 143] width 178 height 13
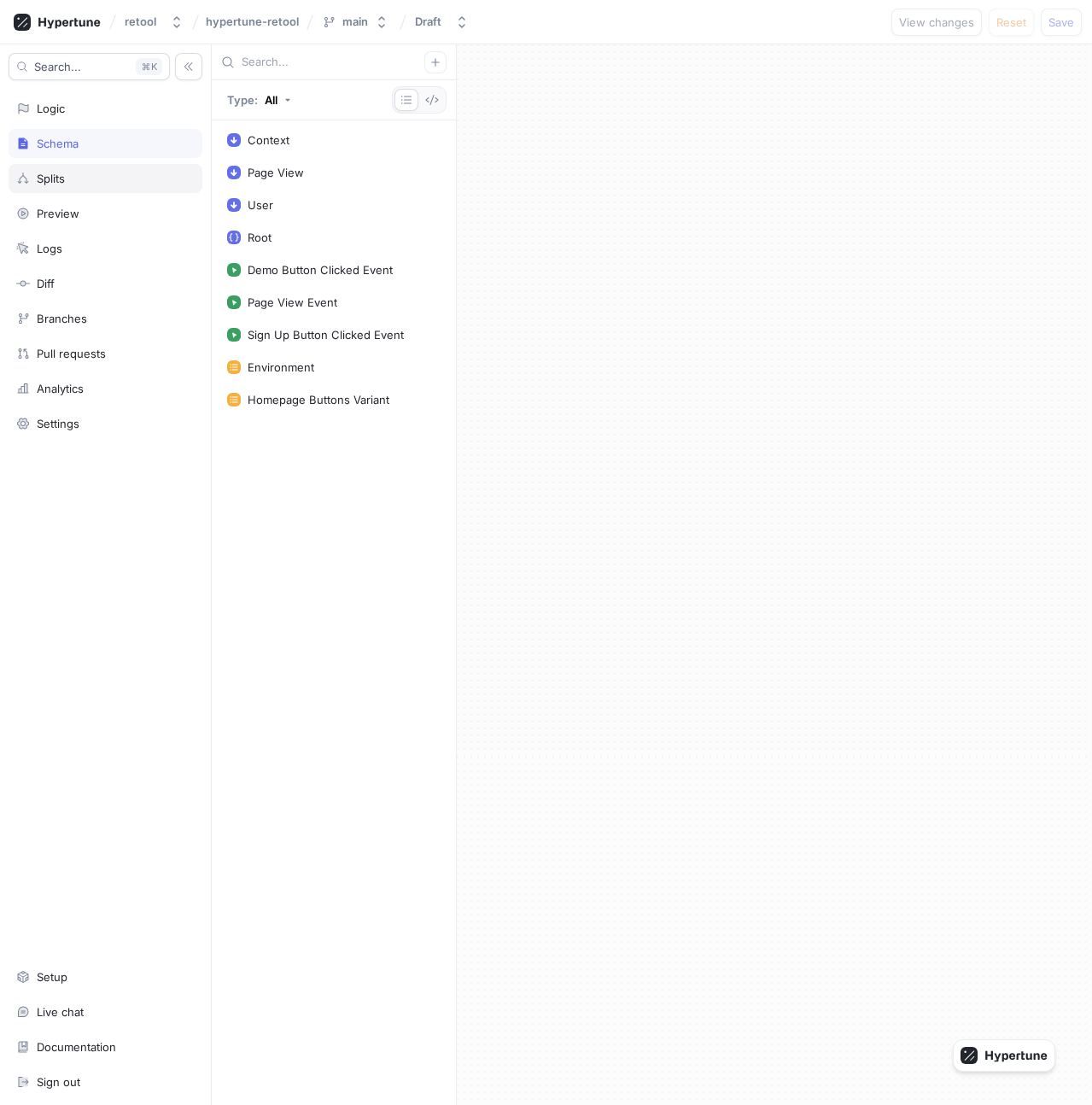
click at [90, 174] on div "Splits" at bounding box center [105, 178] width 178 height 13
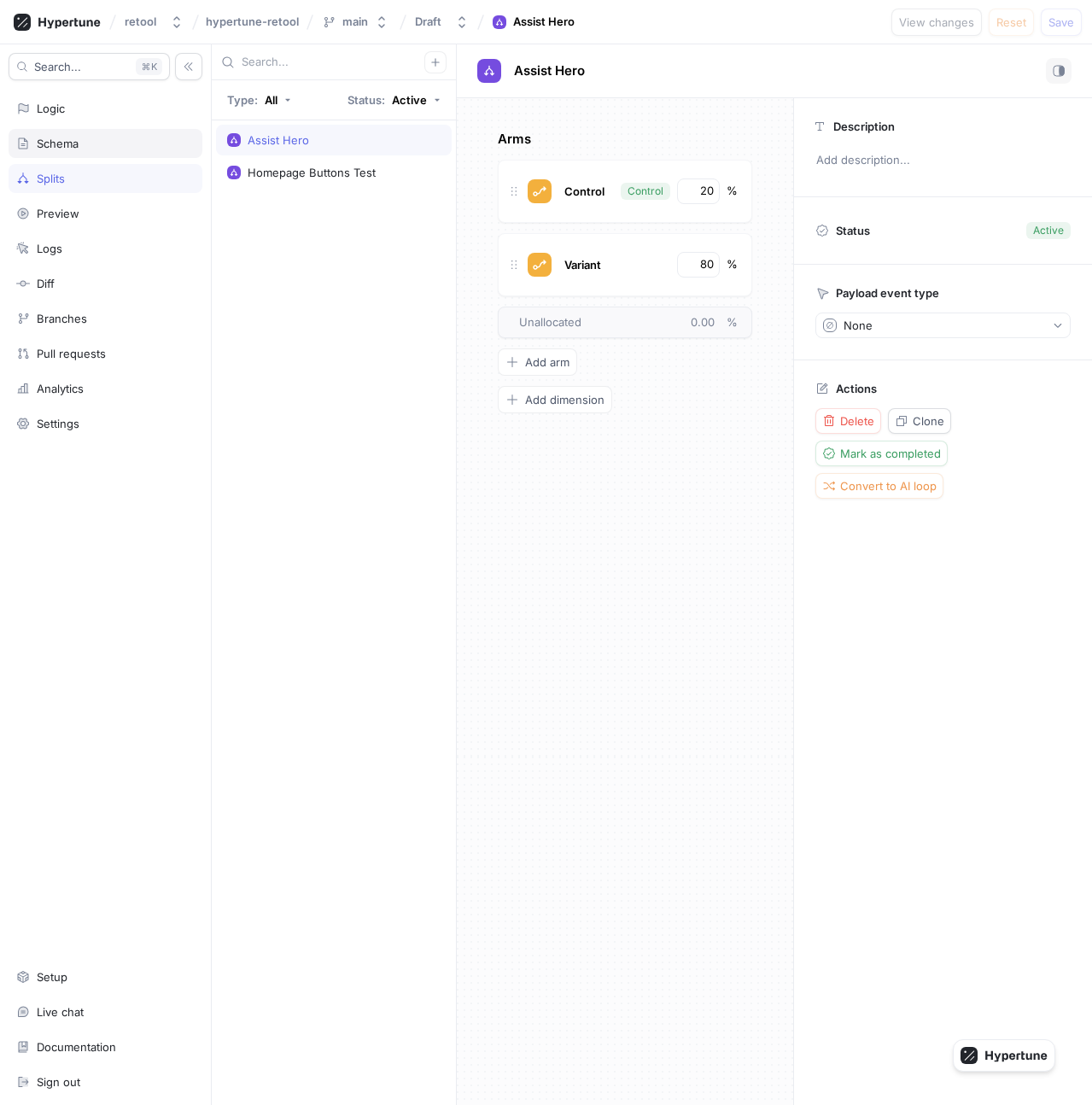
click at [86, 150] on div "Schema" at bounding box center [105, 143] width 178 height 13
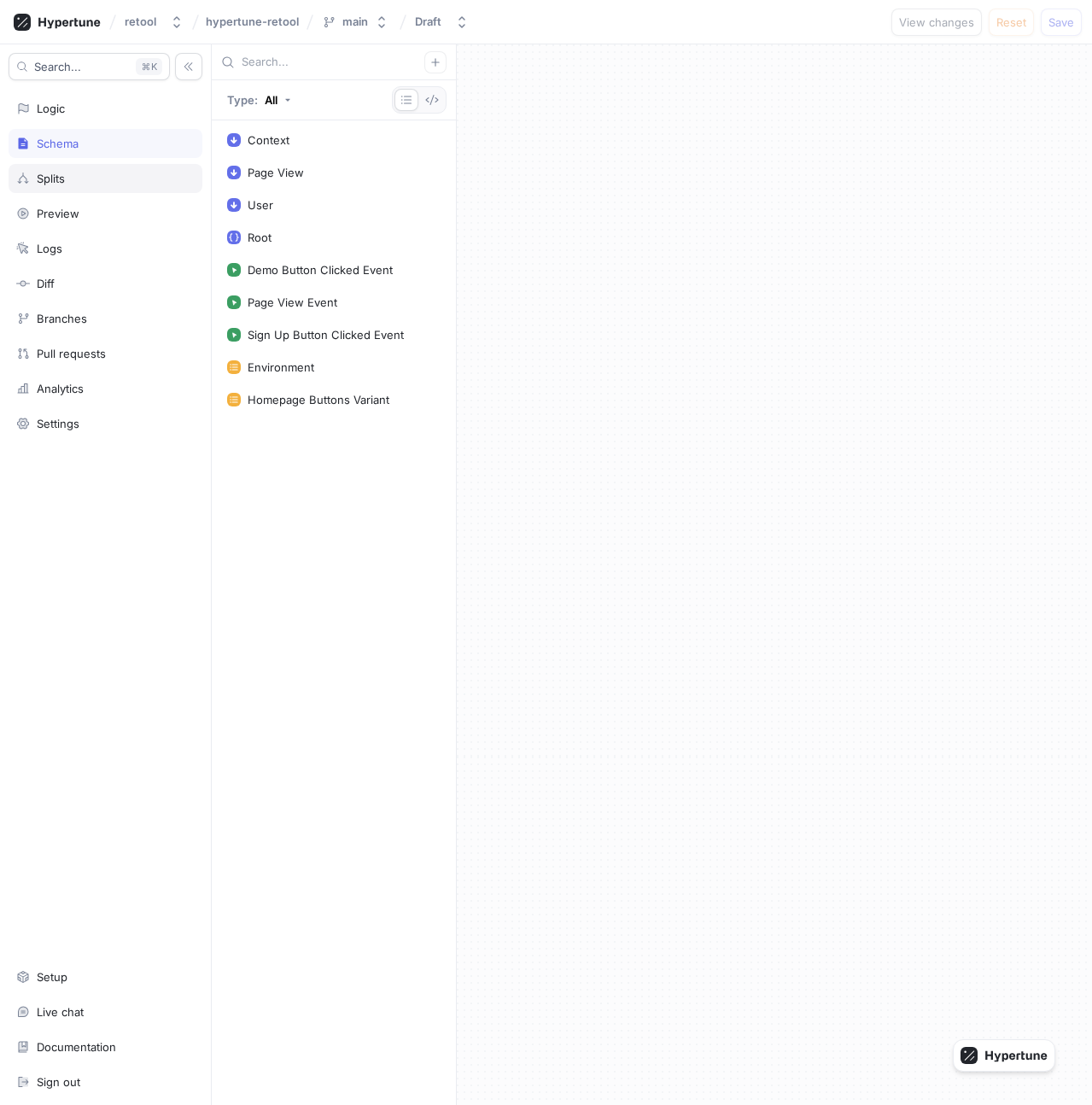
click at [86, 176] on div "Splits" at bounding box center [105, 178] width 178 height 13
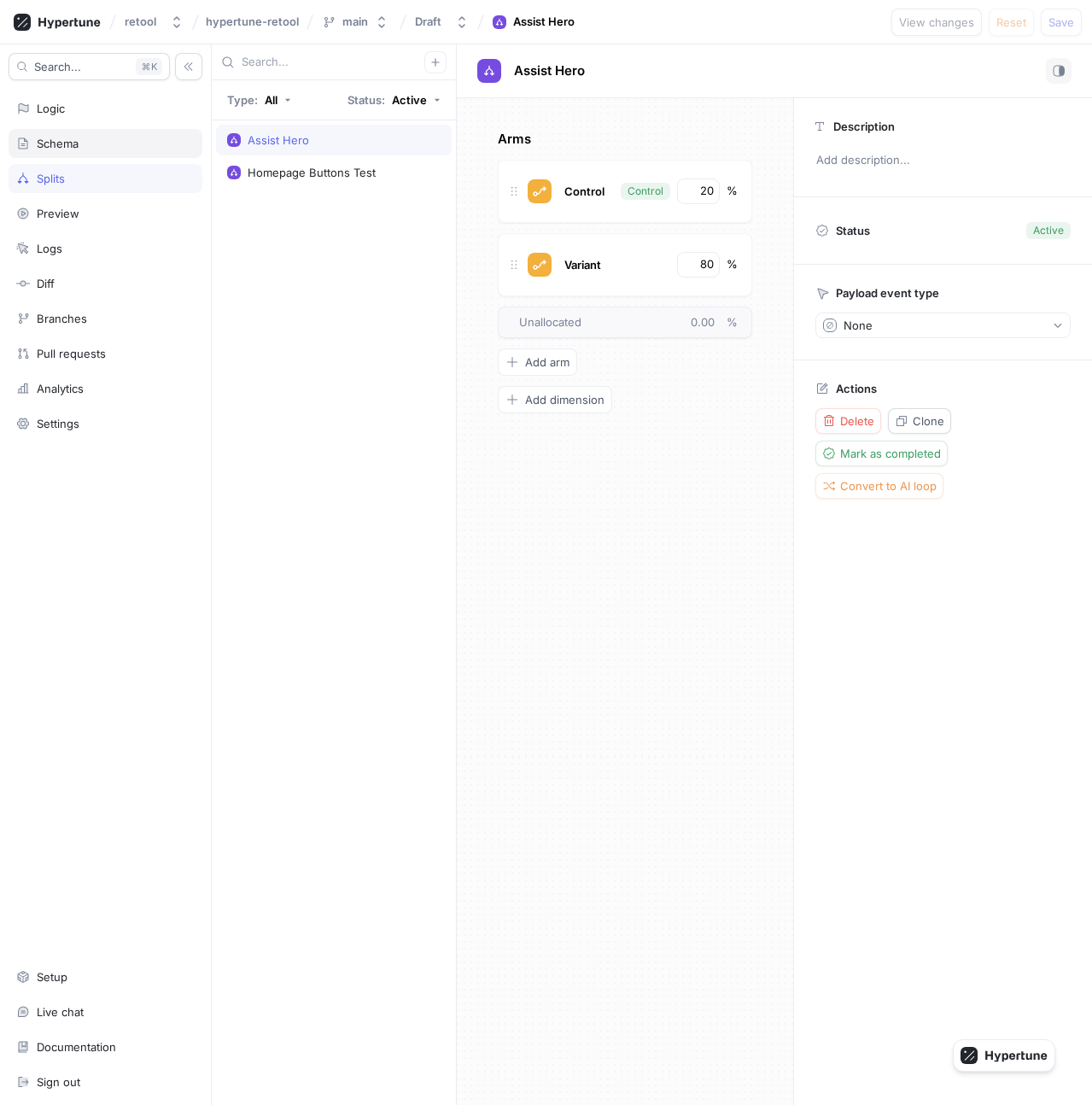
click at [87, 156] on div "Schema" at bounding box center [106, 143] width 193 height 29
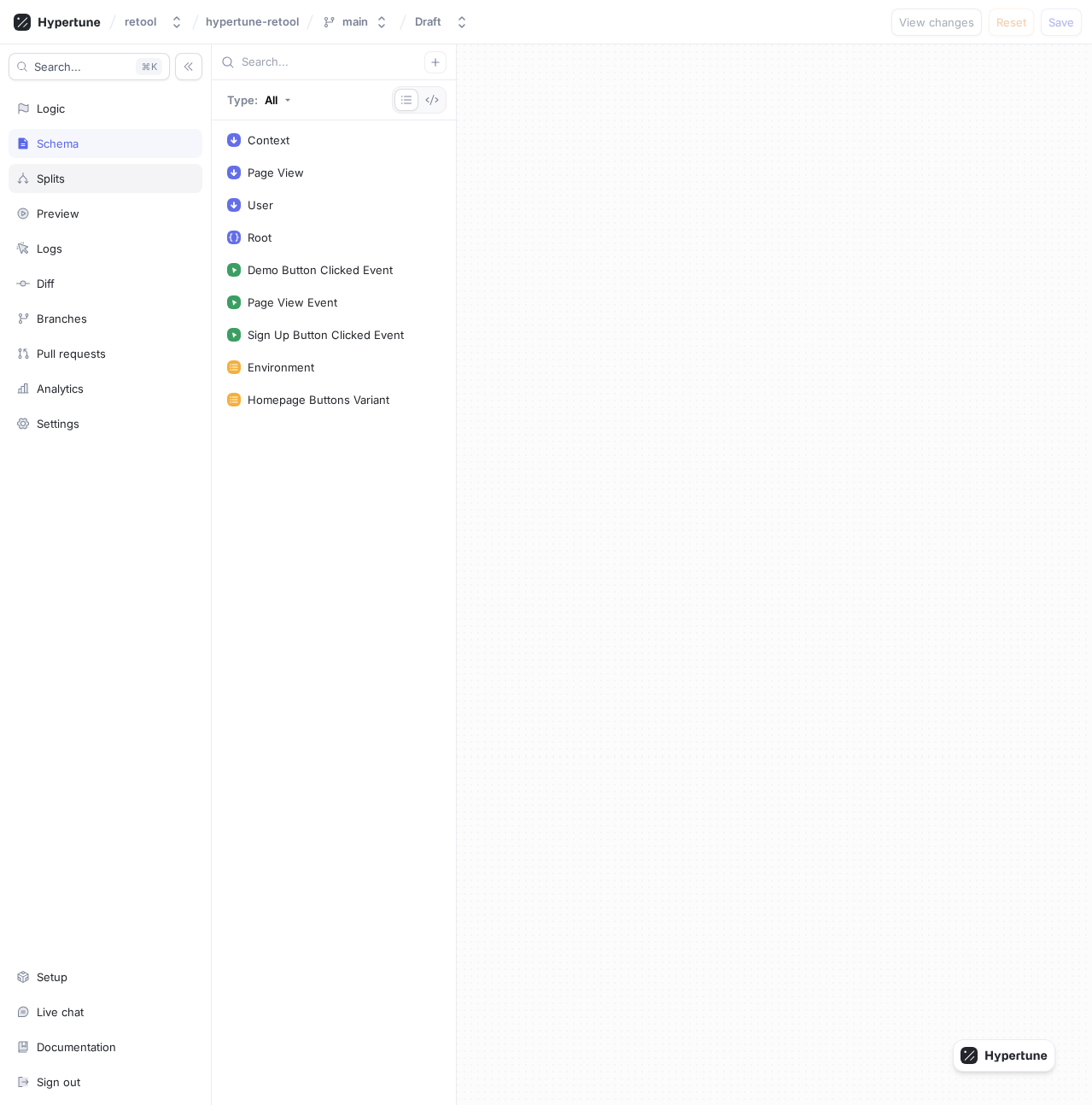
click at [86, 174] on div "Splits" at bounding box center [105, 178] width 178 height 13
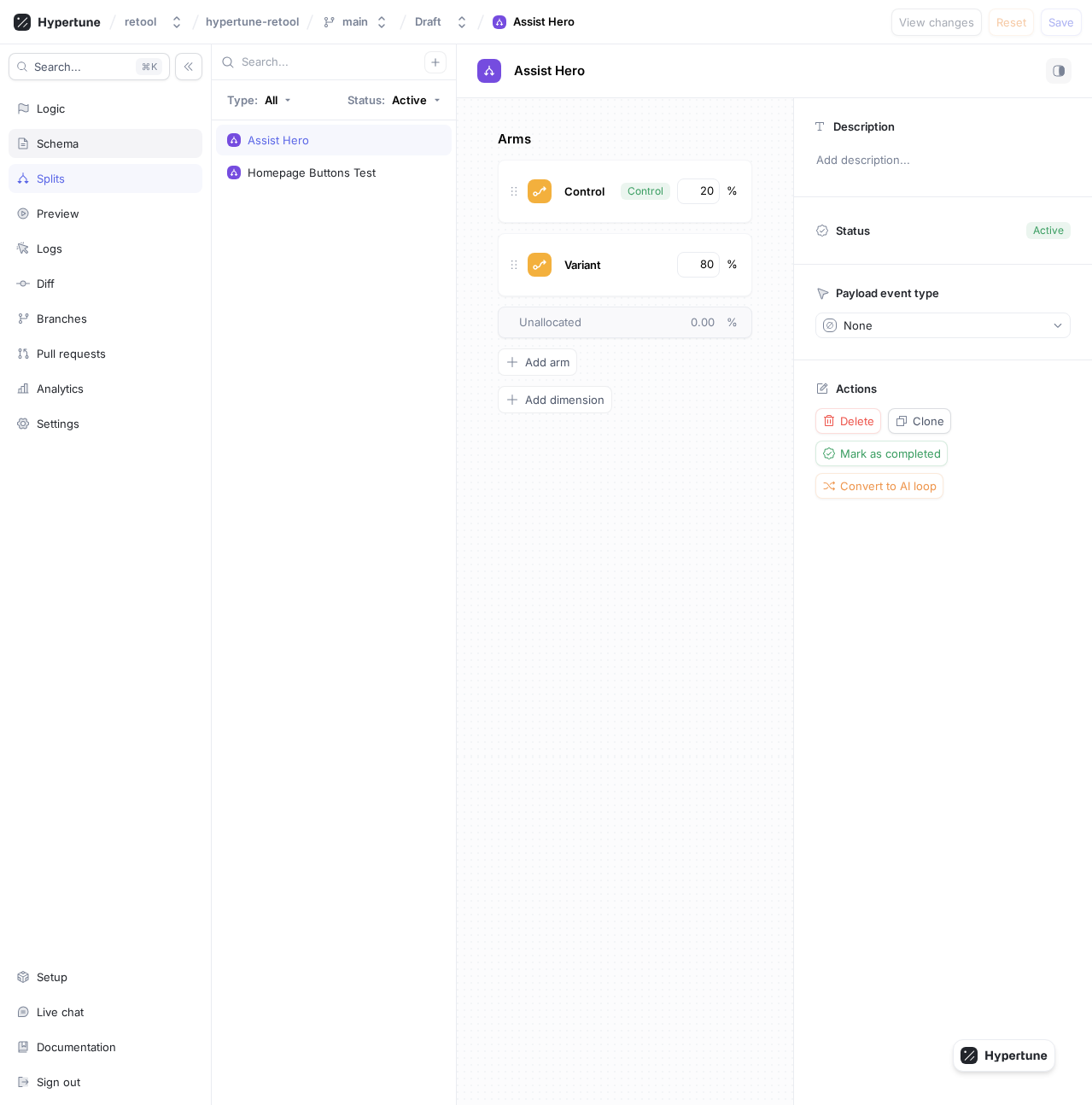
click at [85, 150] on div "Schema" at bounding box center [106, 143] width 193 height 29
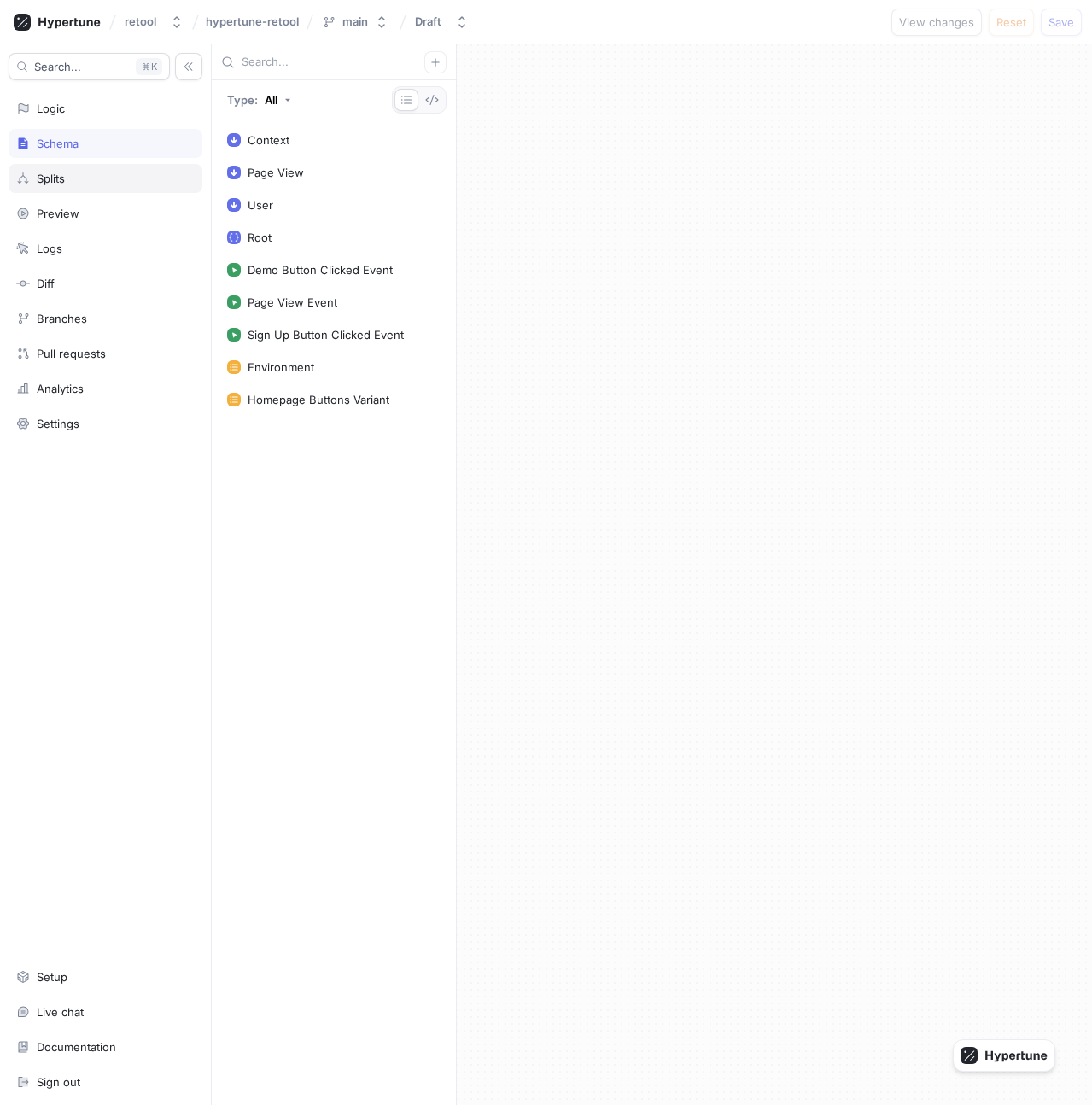
click at [84, 164] on div "Splits" at bounding box center [106, 178] width 193 height 29
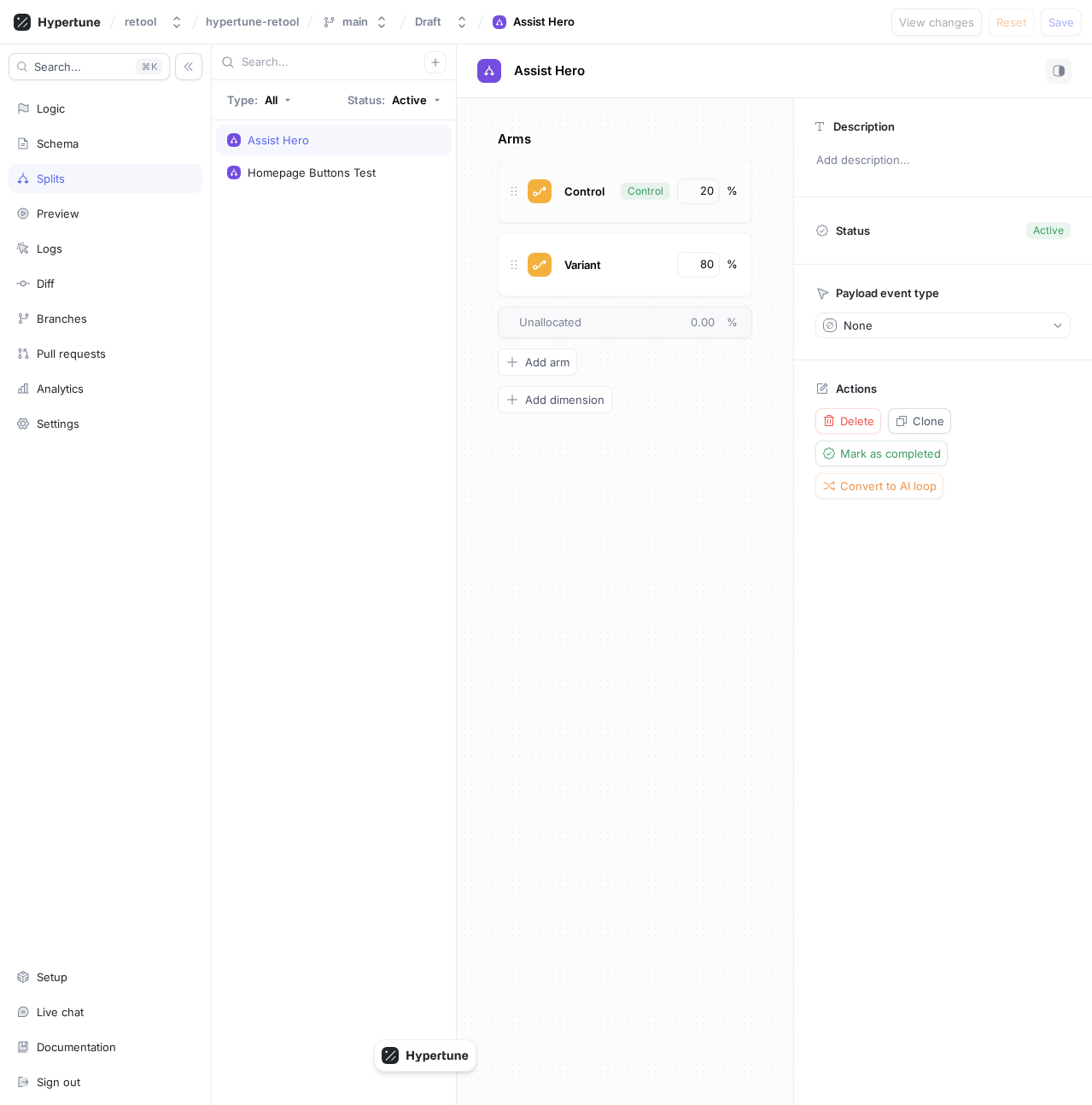
click at [615, 206] on div "Control Control 20 %" at bounding box center [625, 191] width 254 height 64
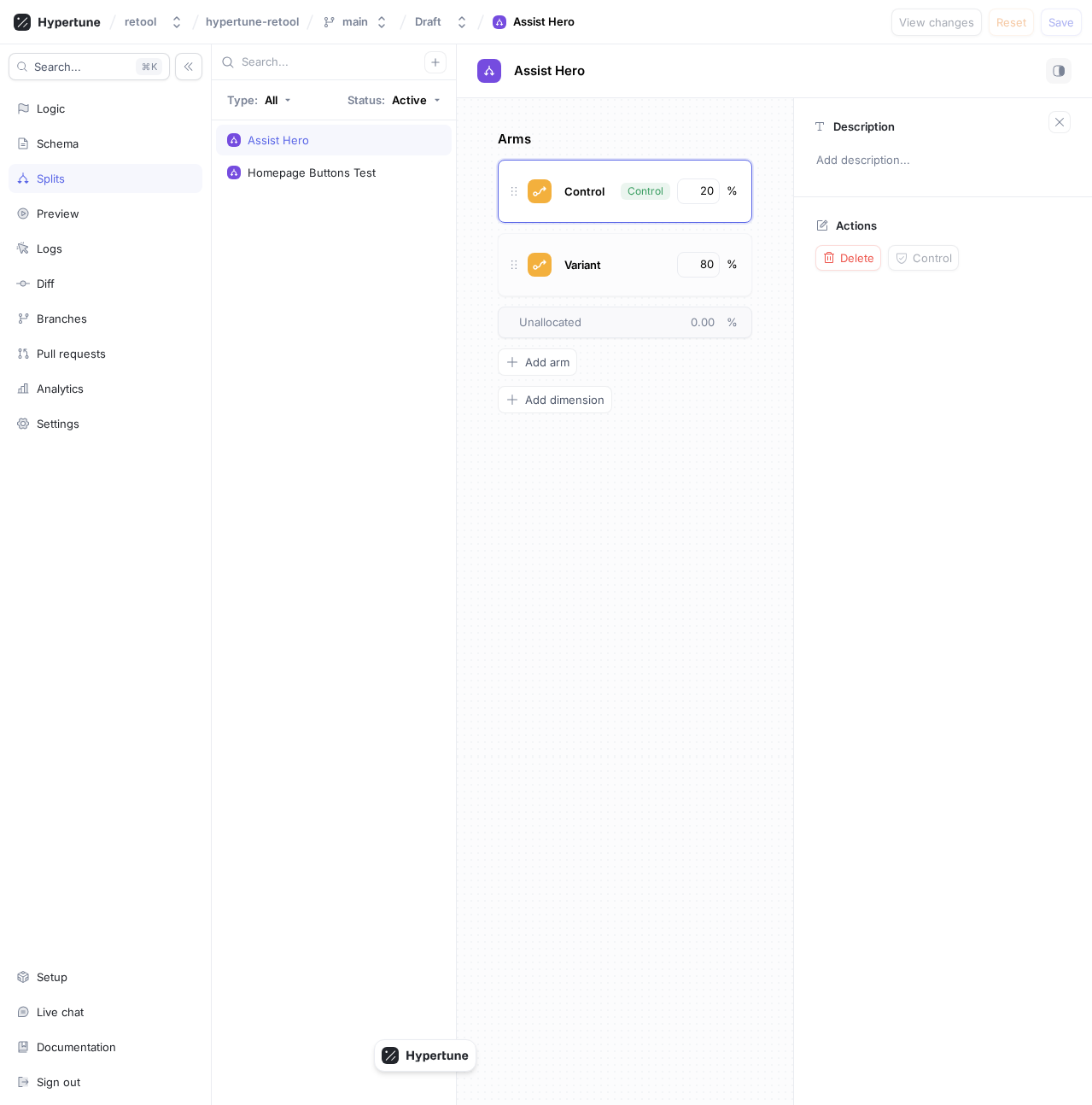
click at [625, 239] on div "Variant 80 %" at bounding box center [625, 264] width 254 height 64
click at [632, 508] on div "Arms Control Control 20 % Variant 80 % To pick up a draggable item, press the s…" at bounding box center [625, 602] width 337 height 1006
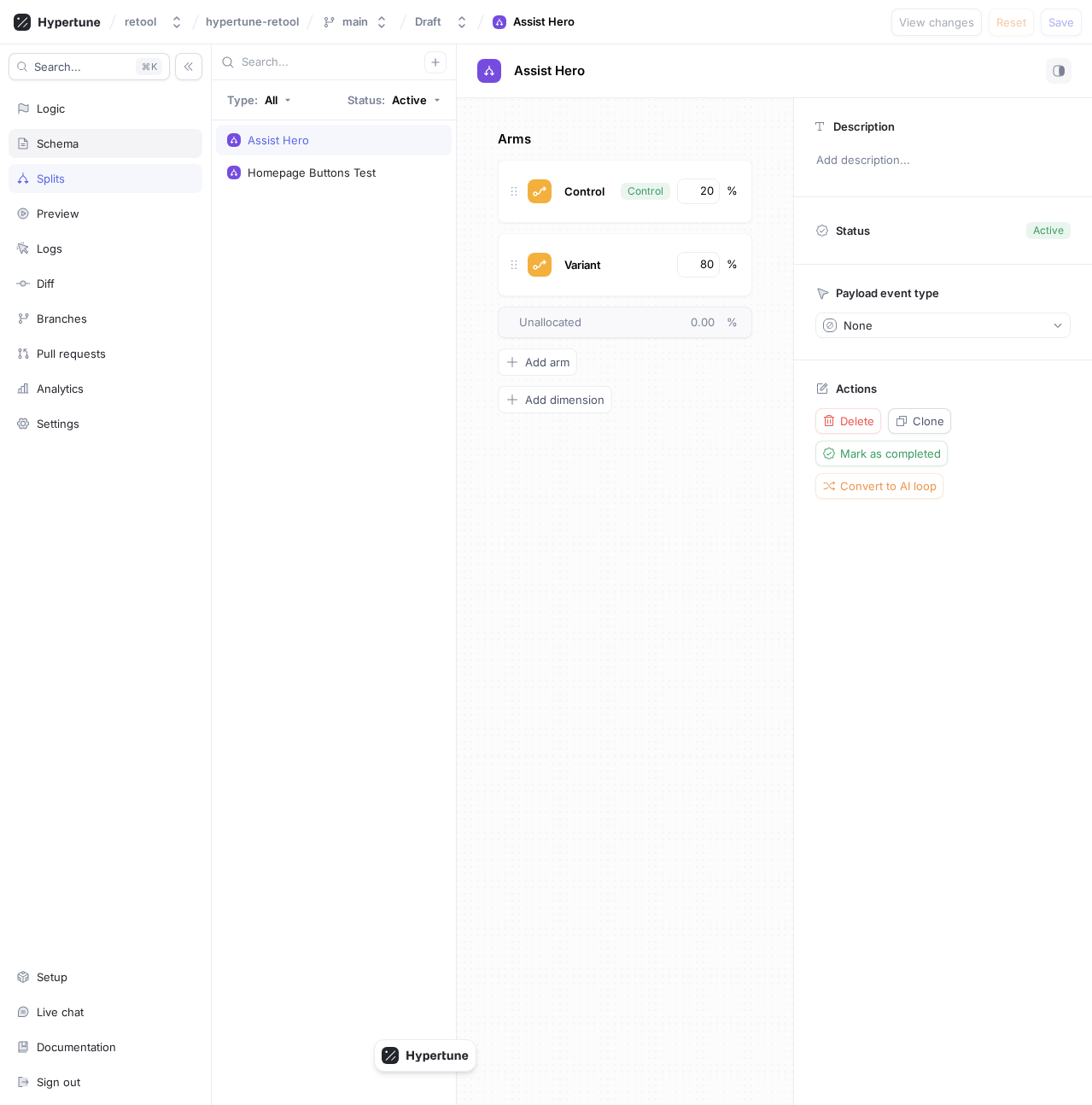
click at [100, 144] on div "Schema" at bounding box center [105, 143] width 178 height 13
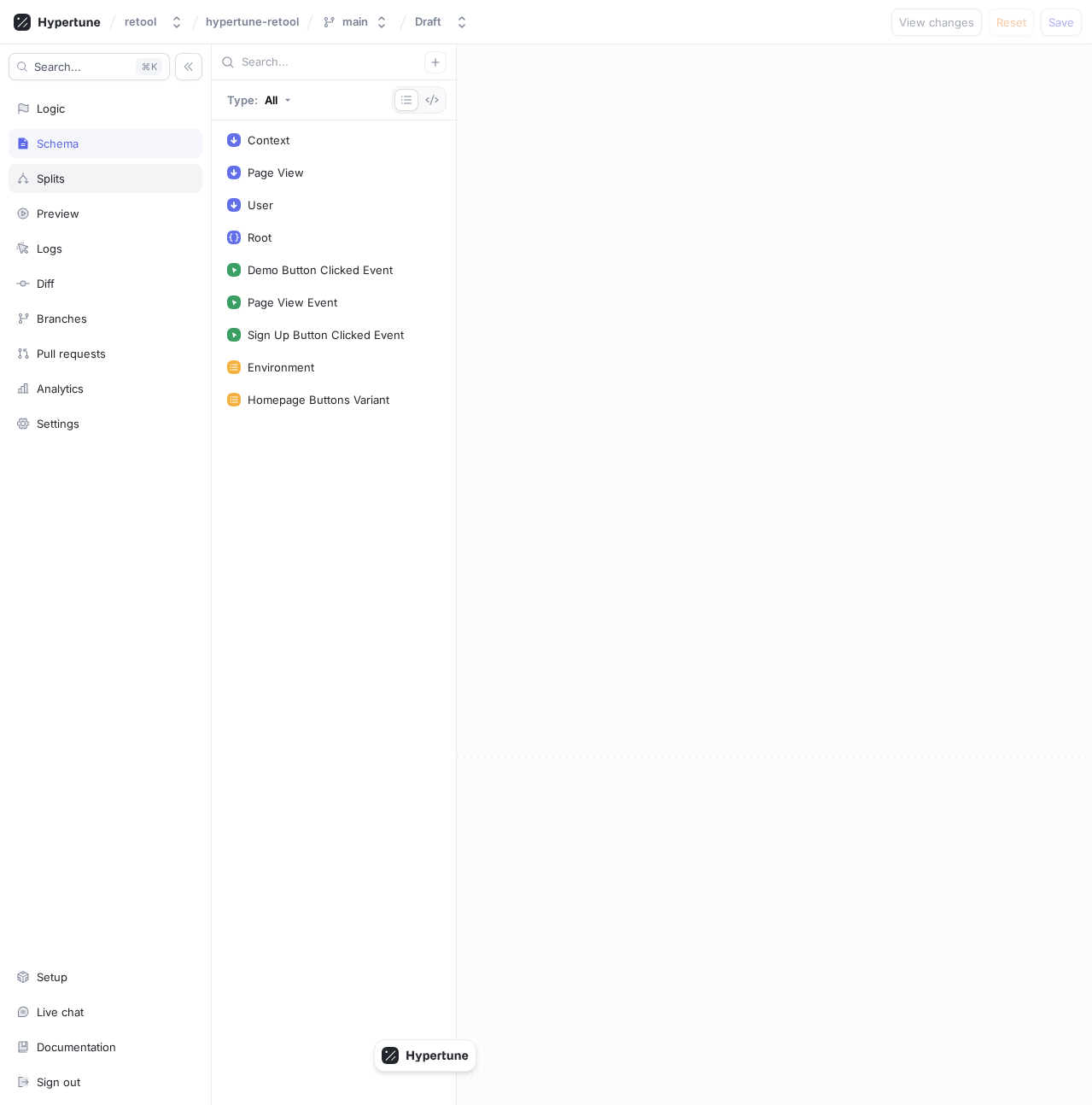
click at [103, 182] on div "Splits" at bounding box center [105, 178] width 178 height 13
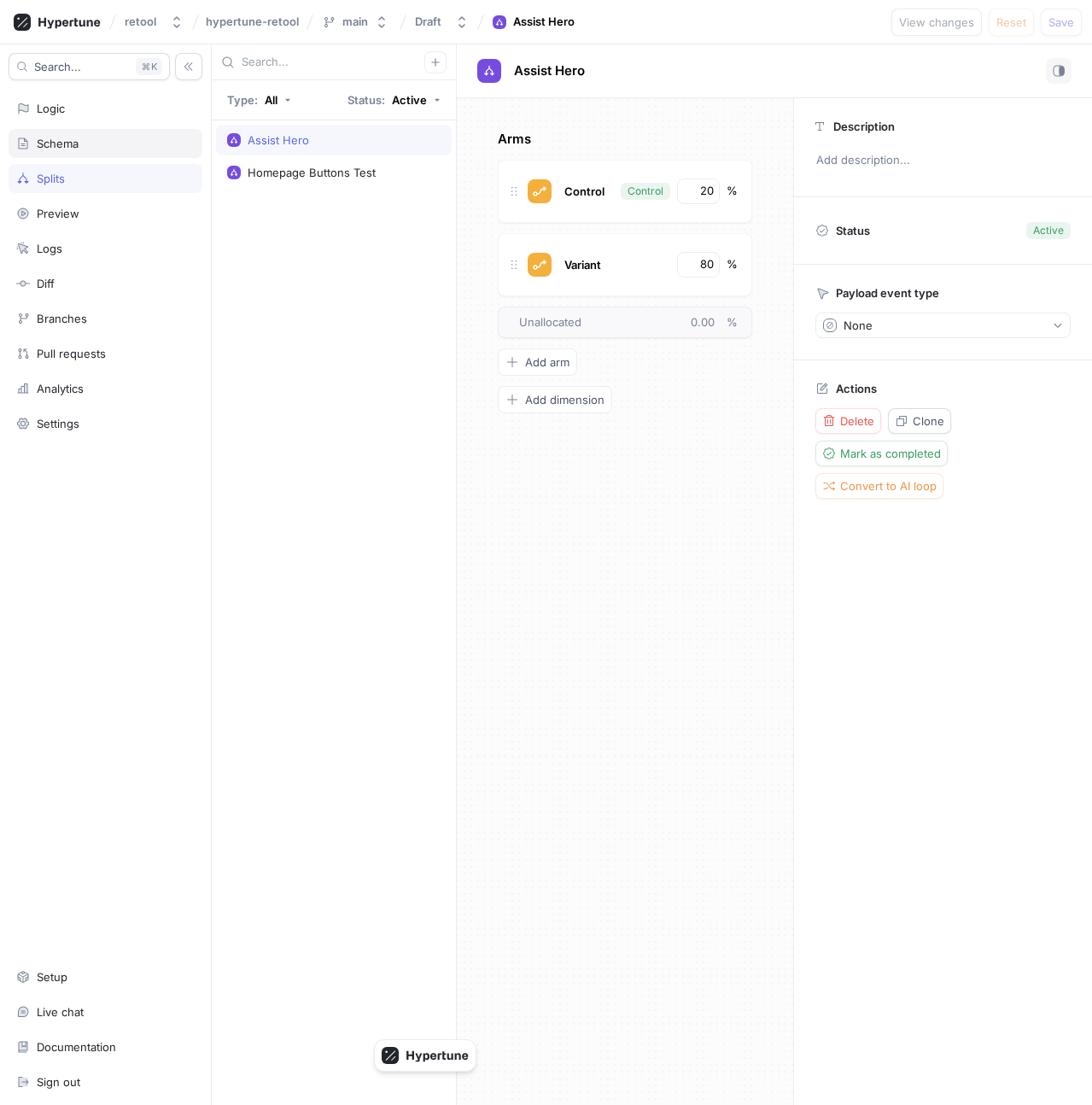
click at [114, 147] on div "Schema" at bounding box center [105, 143] width 178 height 13
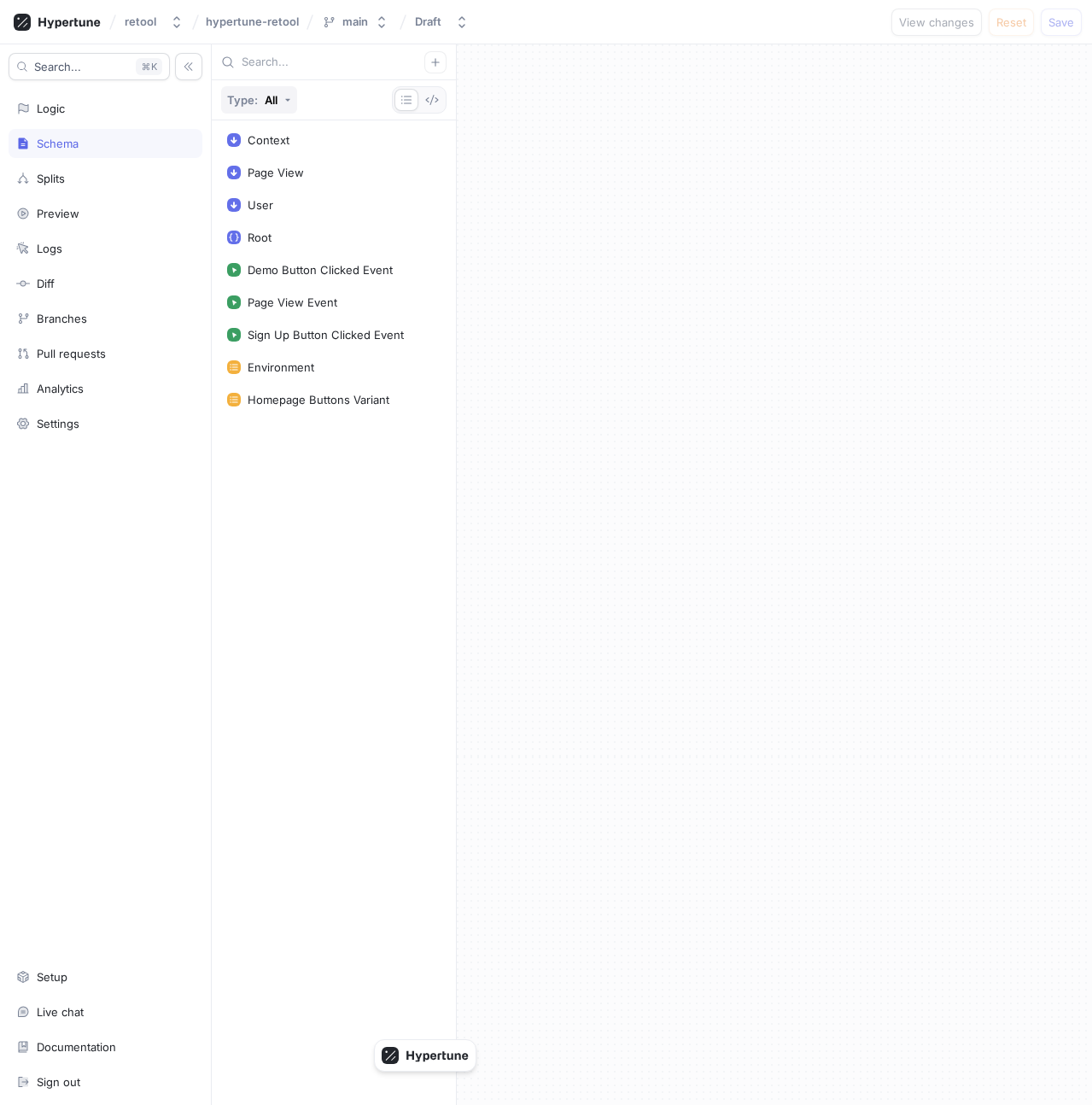
click at [273, 104] on div "All" at bounding box center [271, 100] width 13 height 11
click at [251, 235] on div "Events" at bounding box center [261, 224] width 71 height 28
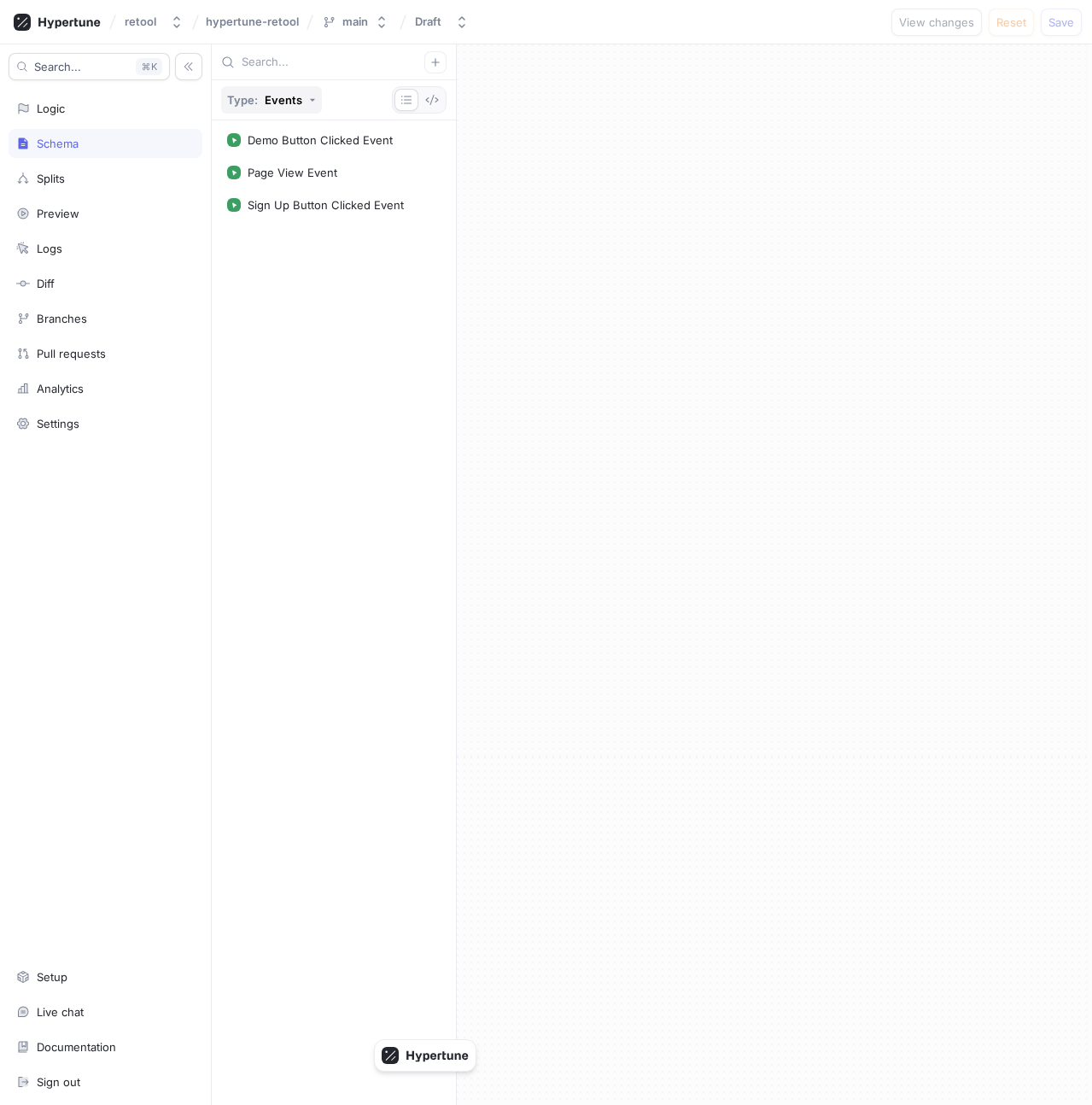
click at [262, 95] on div "Type: Events" at bounding box center [265, 100] width 75 height 11
click at [271, 137] on div "All" at bounding box center [259, 135] width 55 height 14
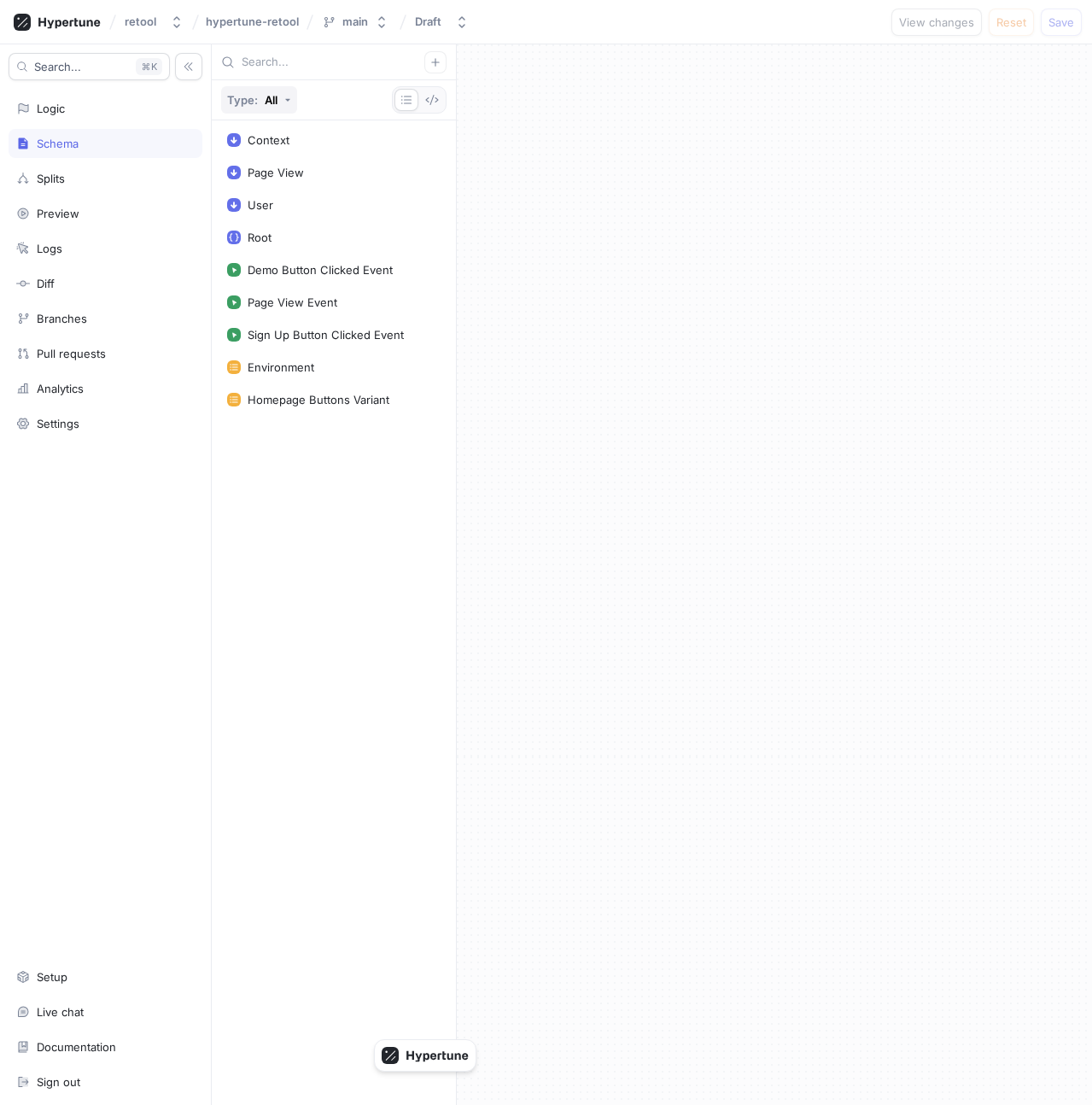
click at [271, 99] on div "All" at bounding box center [271, 100] width 13 height 11
click at [265, 237] on div "Events" at bounding box center [261, 224] width 71 height 28
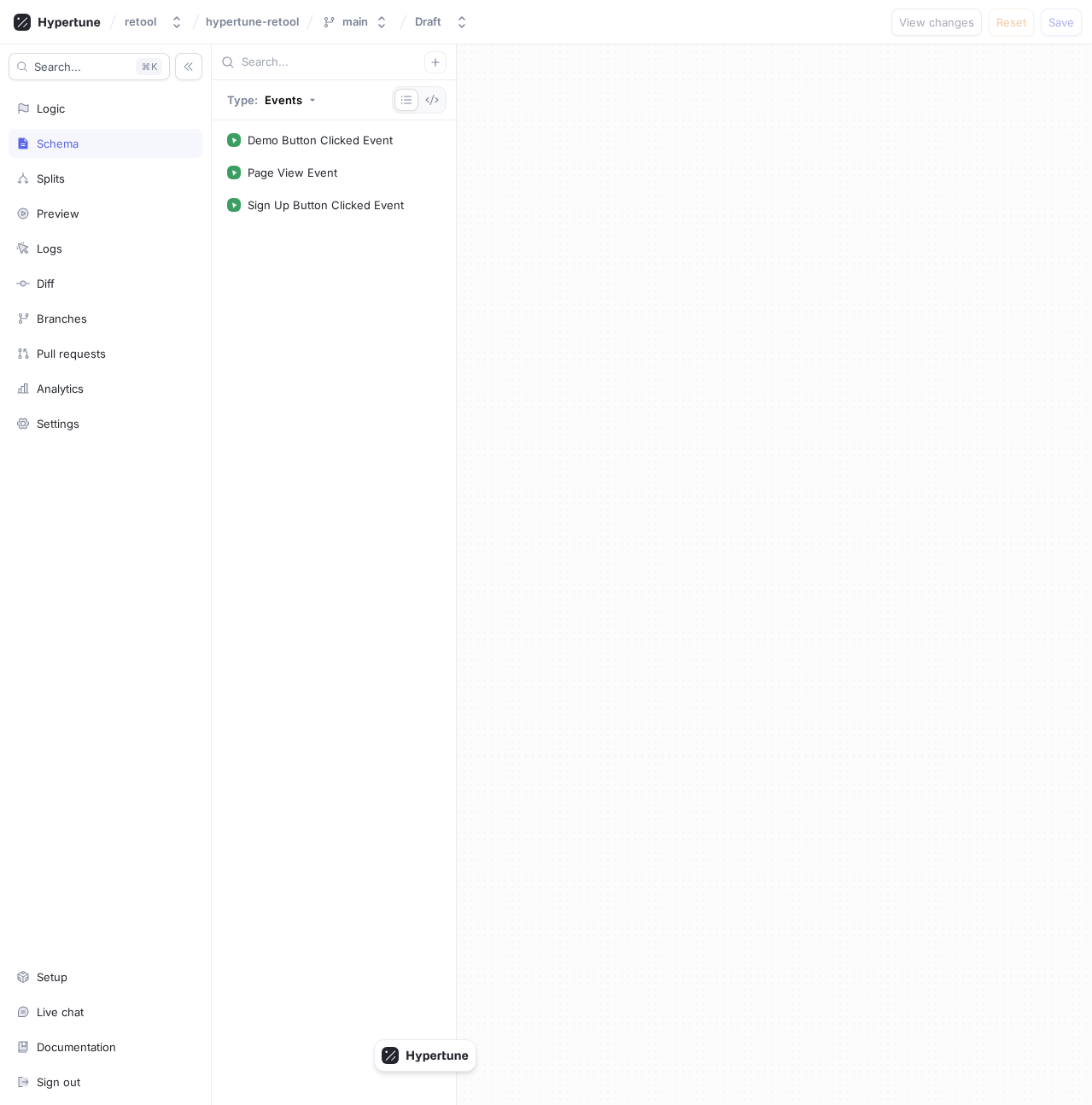
click at [279, 247] on div "Demo Button Clicked Event Page View Event Sign Up Button Clicked Event" at bounding box center [333, 612] width 245 height 984
click at [290, 179] on div "Page View Event" at bounding box center [333, 172] width 236 height 30
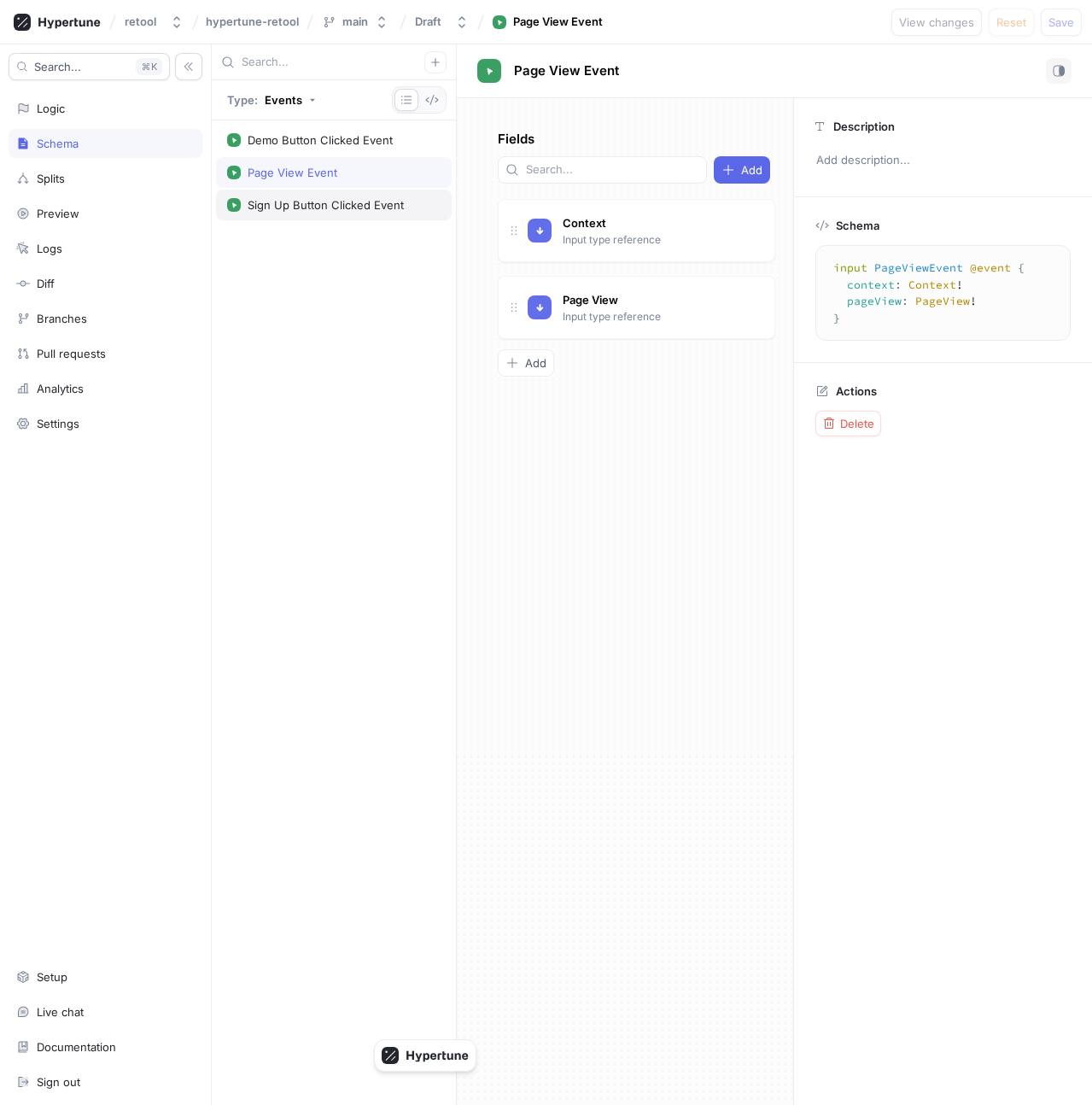
click at [295, 198] on div "Sign Up Button Clicked Event" at bounding box center [325, 204] width 156 height 13
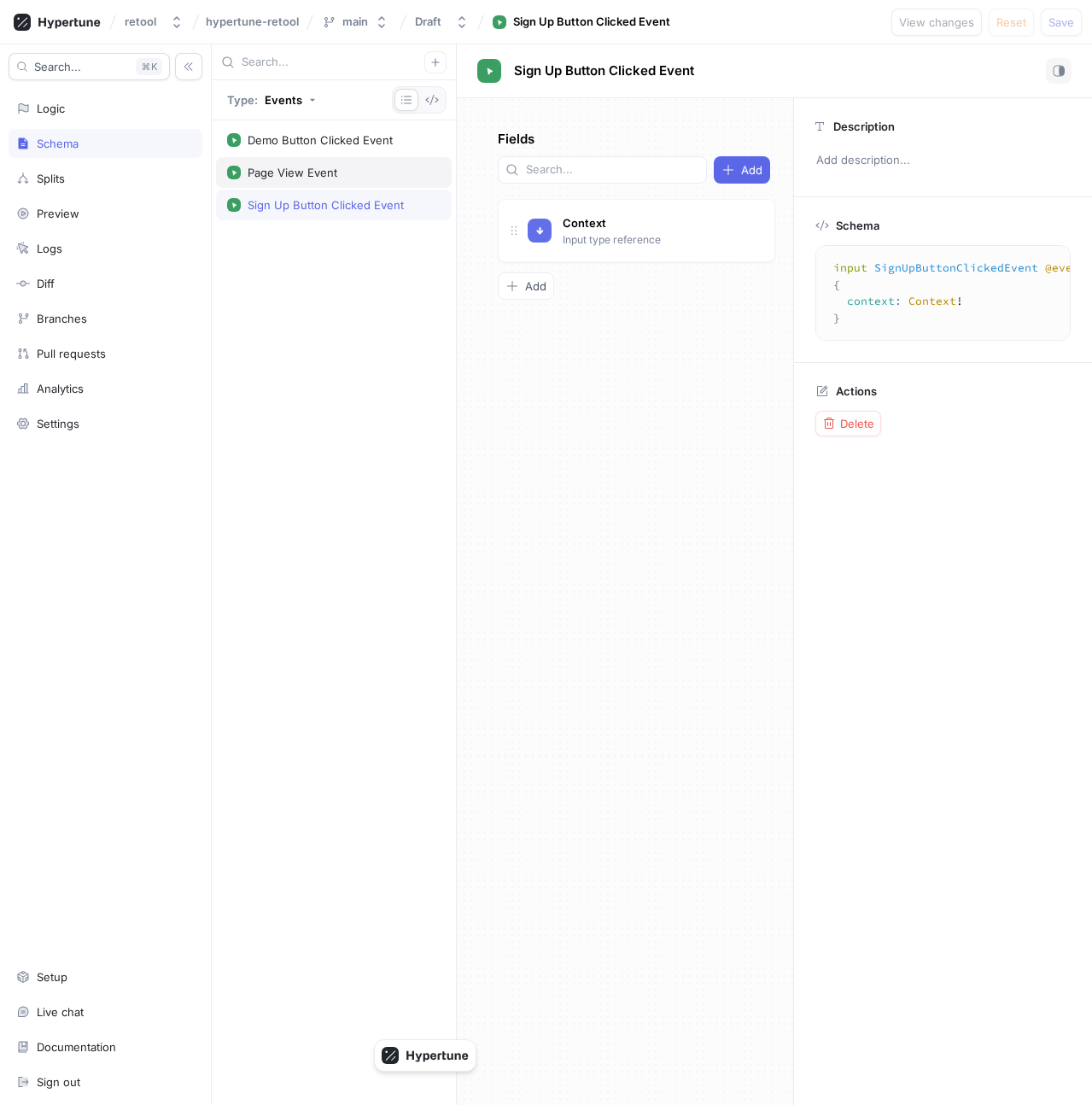
click at [298, 166] on div "Page View Event" at bounding box center [292, 172] width 90 height 13
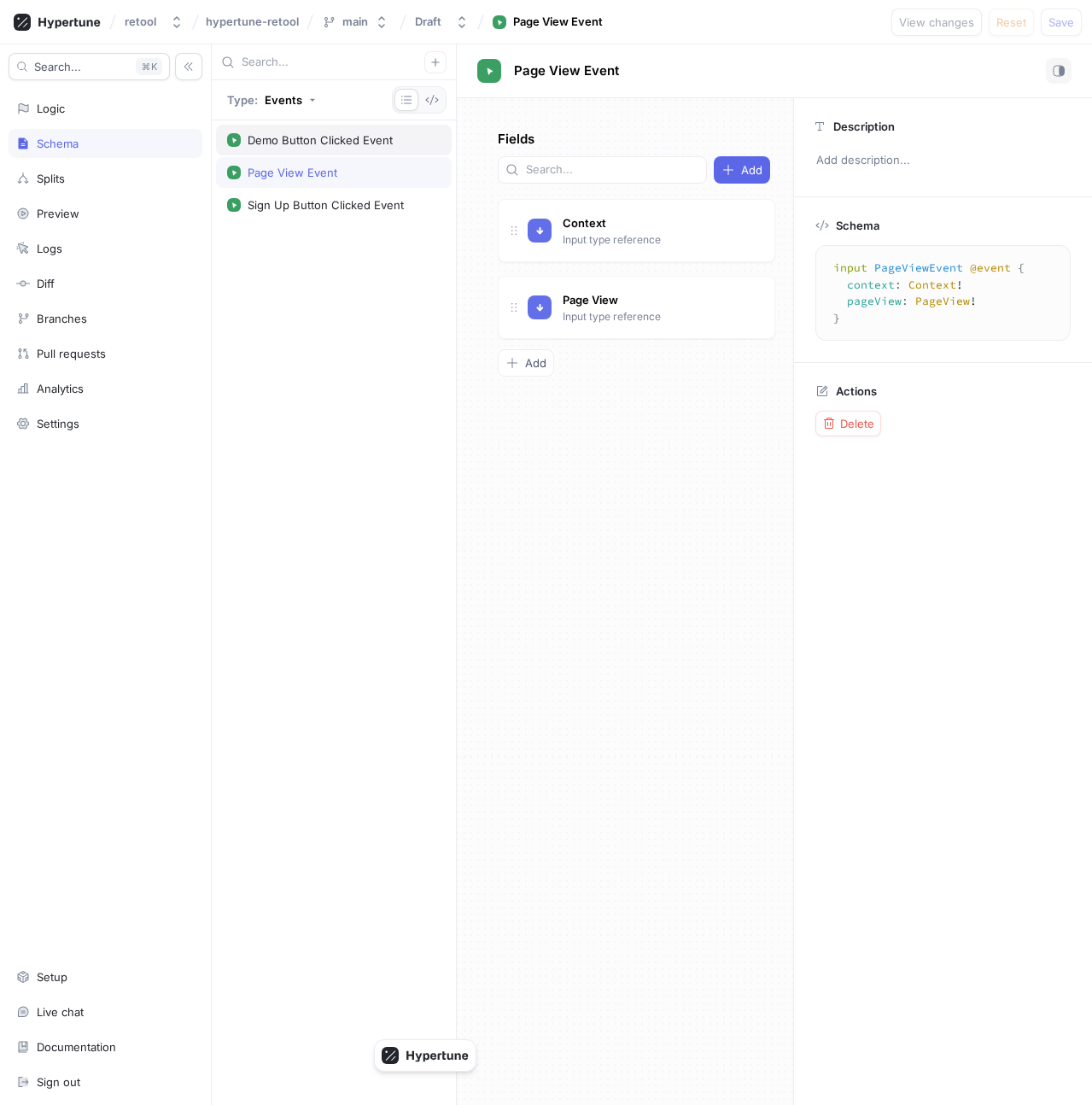
click at [299, 145] on div "Demo Button Clicked Event" at bounding box center [320, 140] width 145 height 13
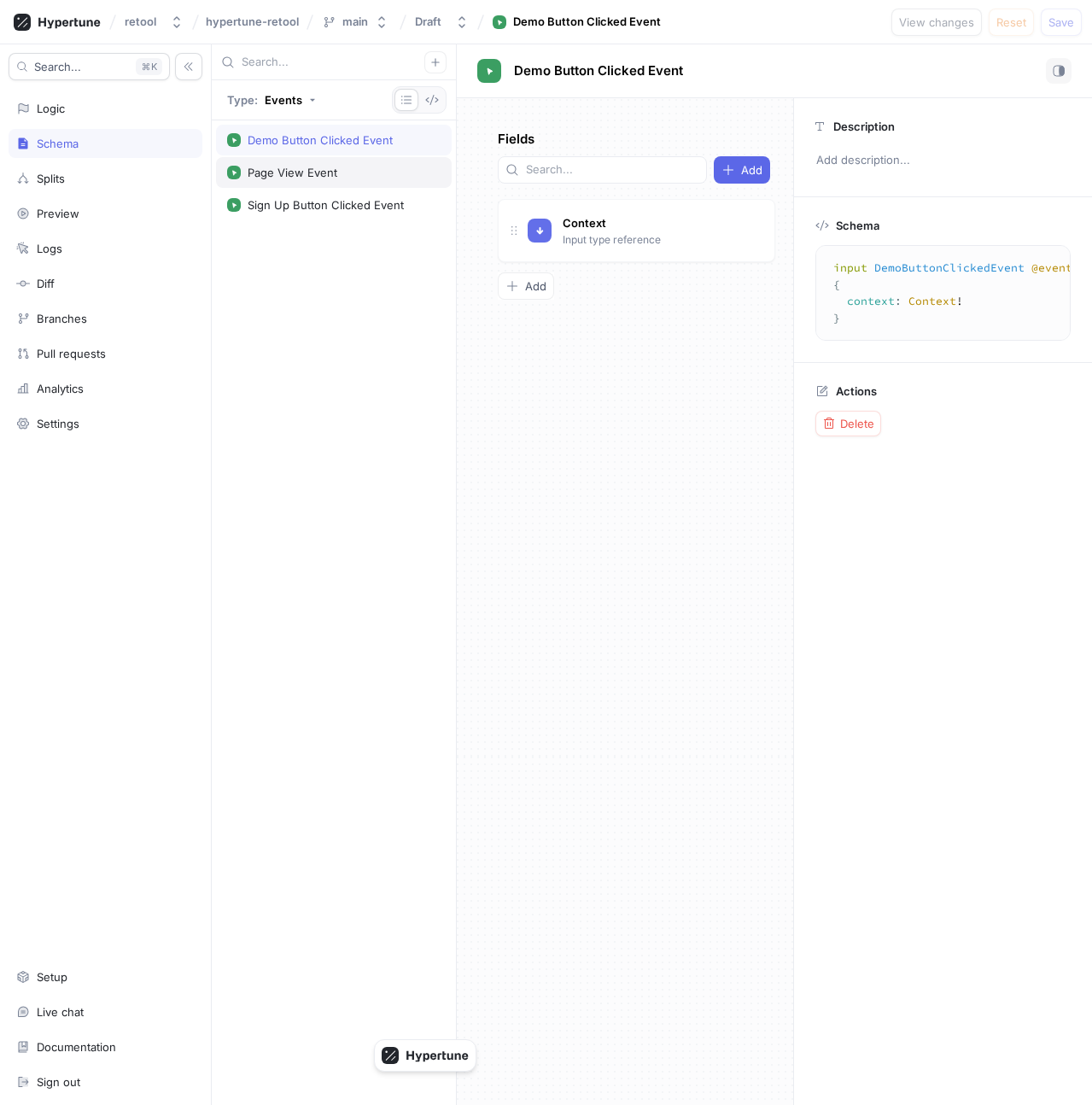
click at [318, 174] on div "Page View Event" at bounding box center [292, 172] width 90 height 13
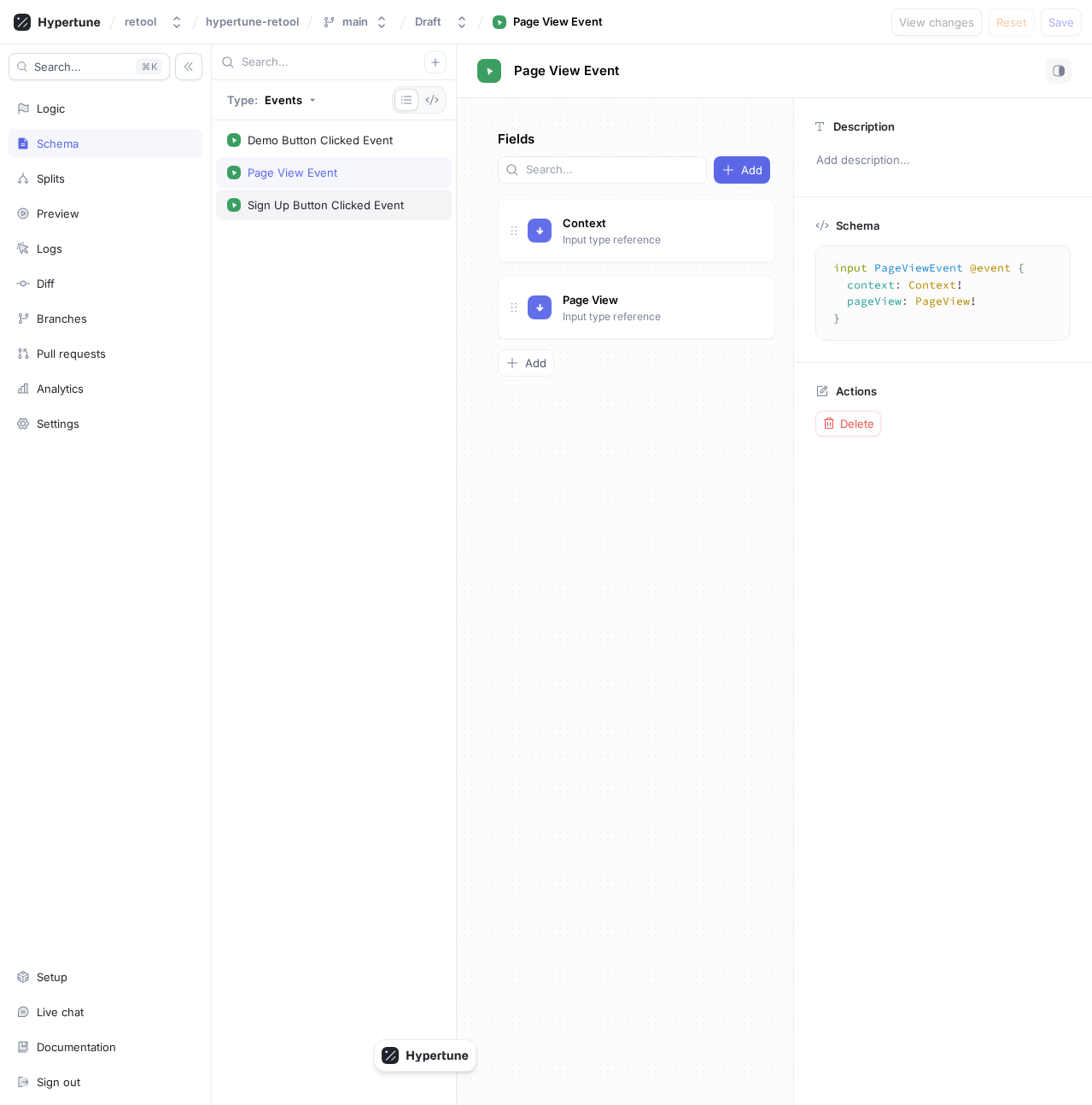
click at [321, 197] on div "Sign Up Button Clicked Event" at bounding box center [333, 205] width 236 height 30
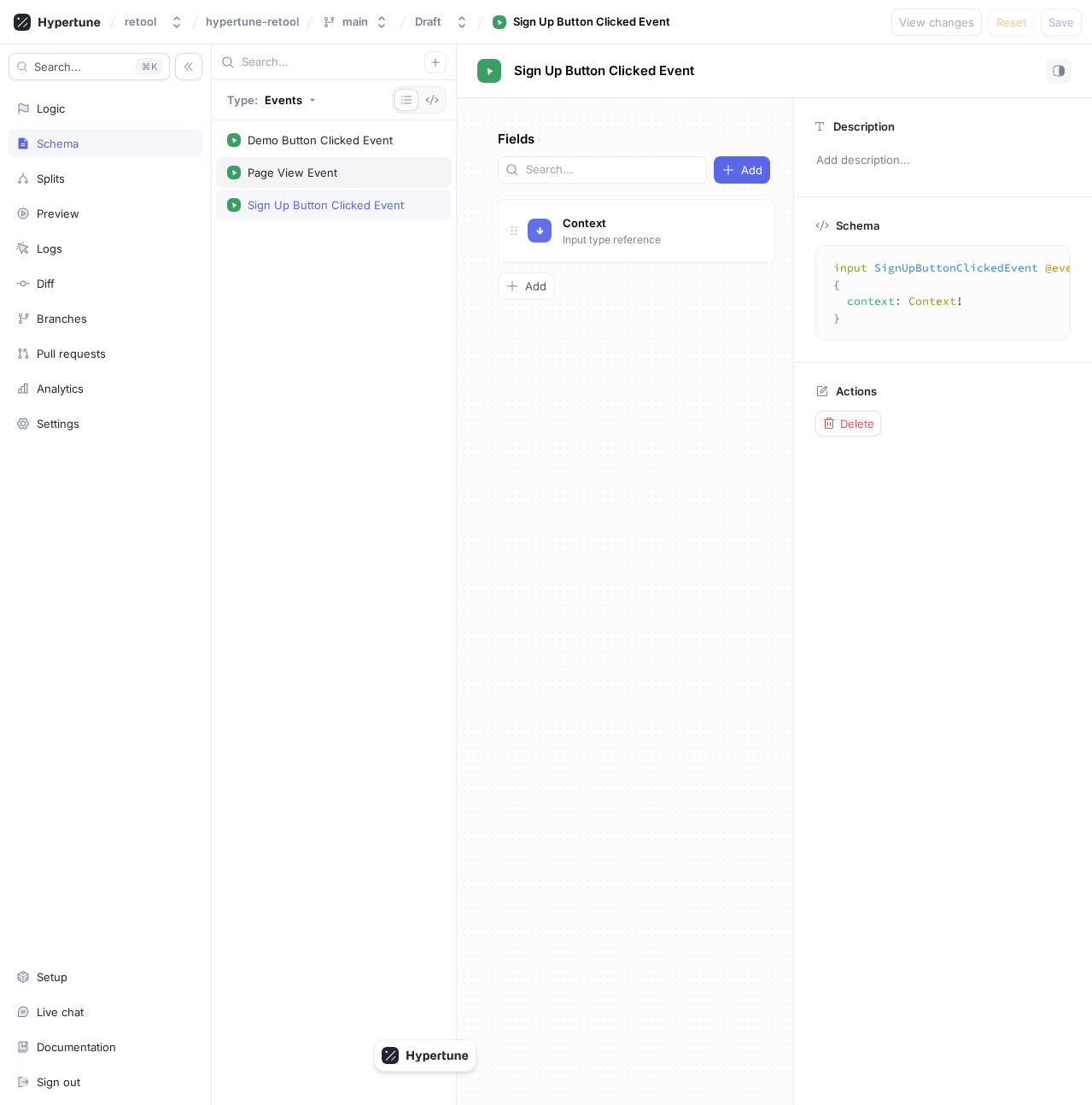
click at [322, 167] on div "Page View Event" at bounding box center [292, 172] width 90 height 13
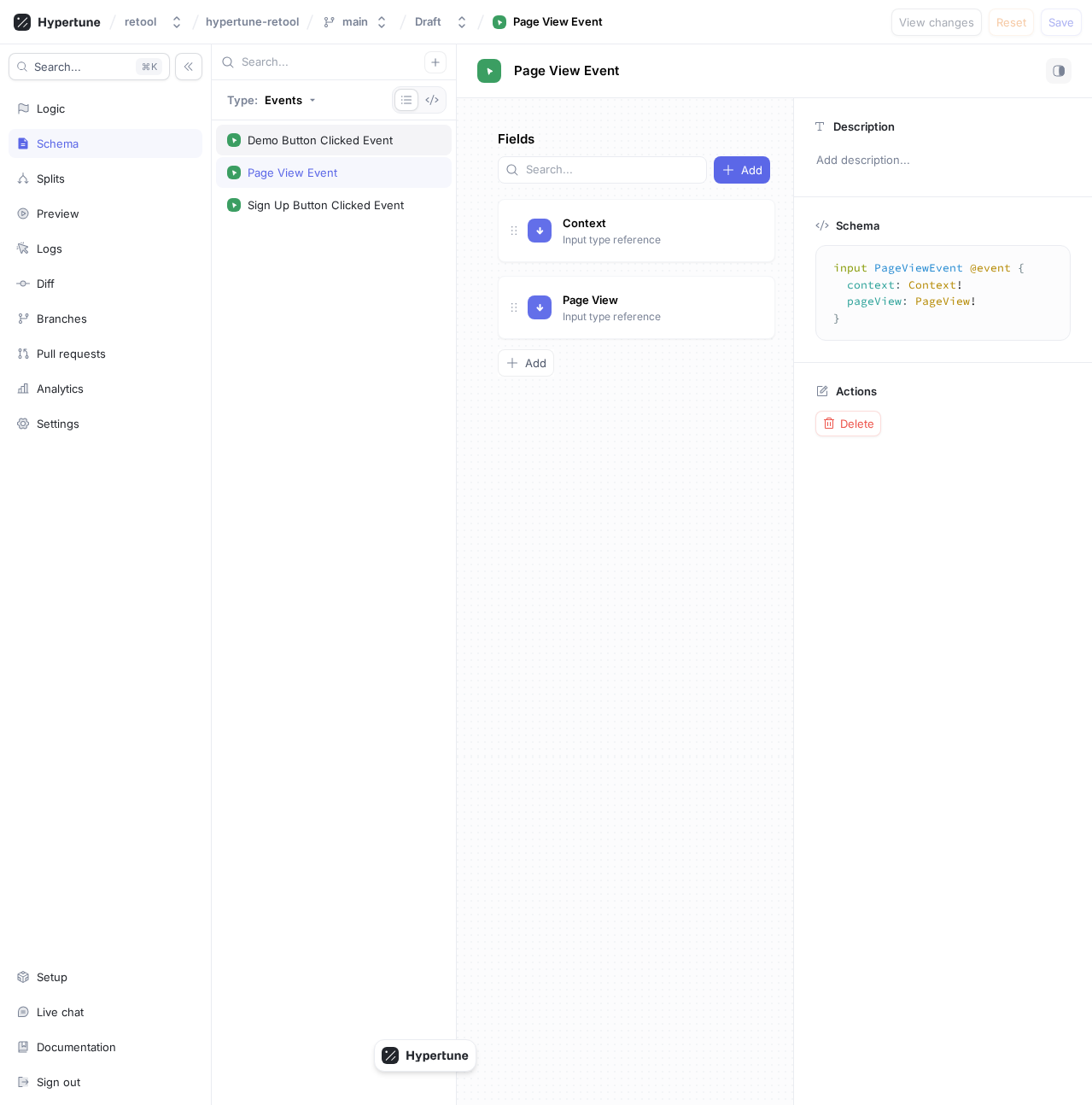
click at [321, 137] on div "Demo Button Clicked Event" at bounding box center [320, 140] width 145 height 13
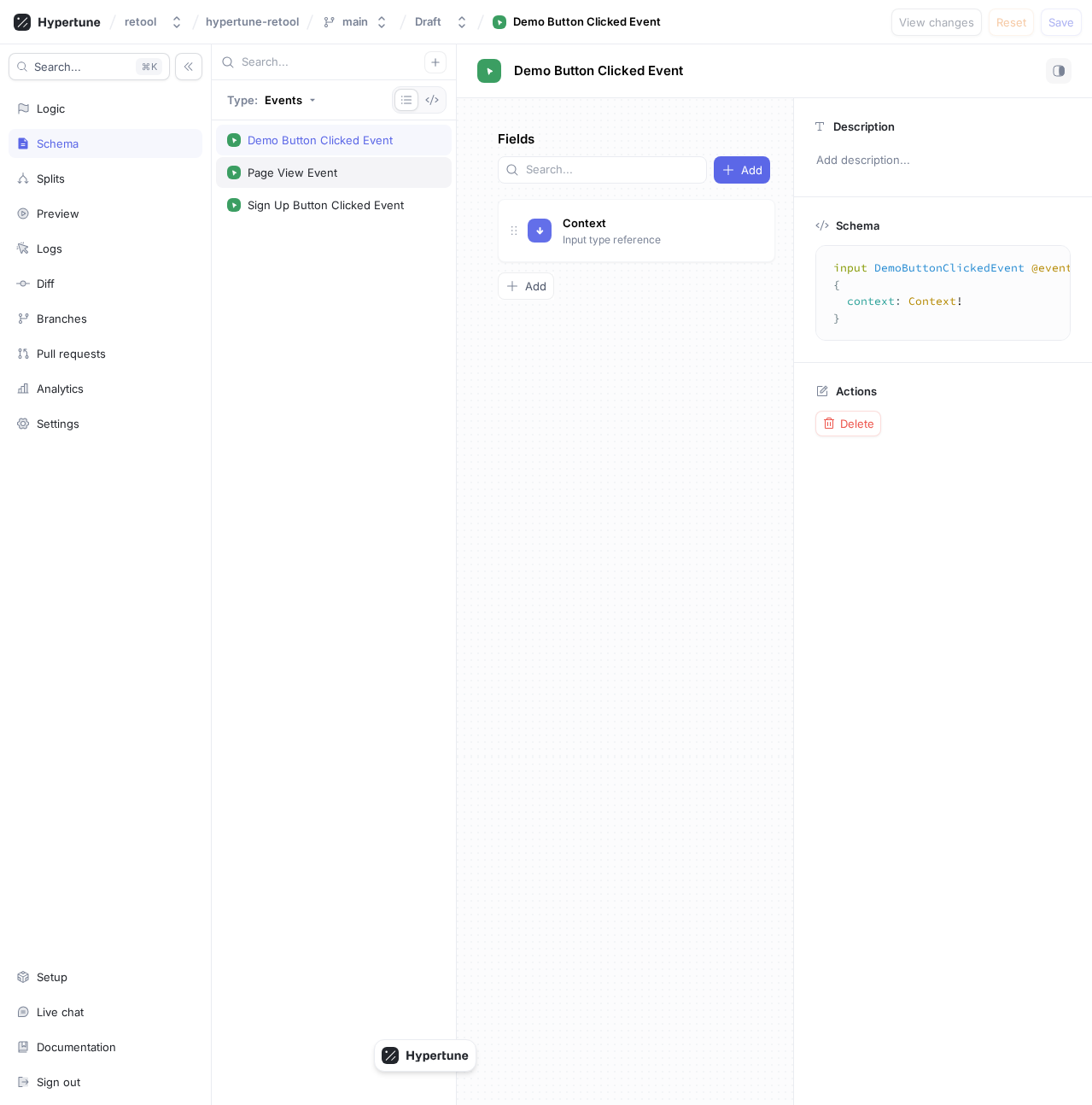
click at [321, 161] on div "Page View Event" at bounding box center [333, 172] width 236 height 30
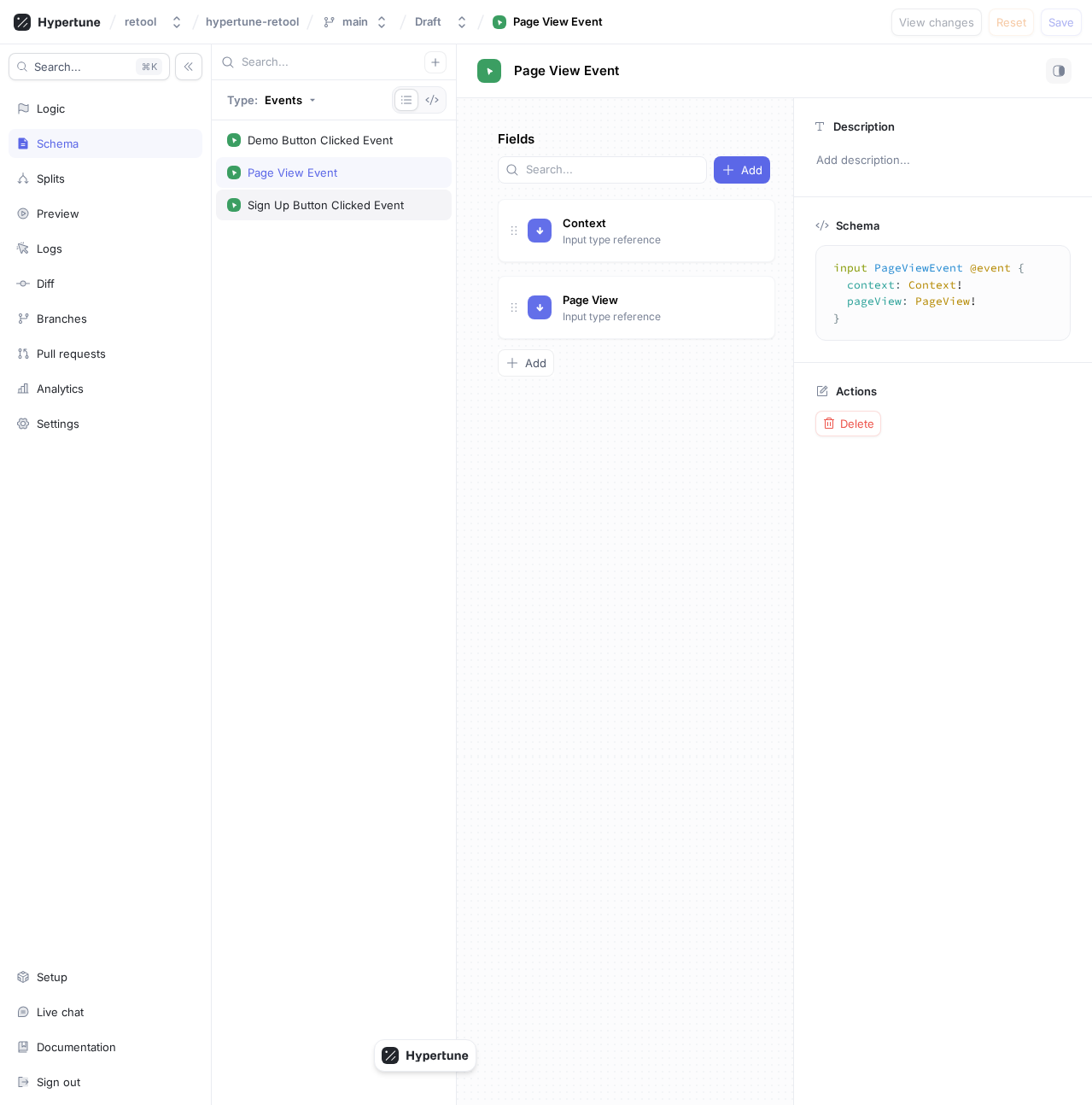
click at [321, 206] on div "Sign Up Button Clicked Event" at bounding box center [325, 204] width 156 height 13
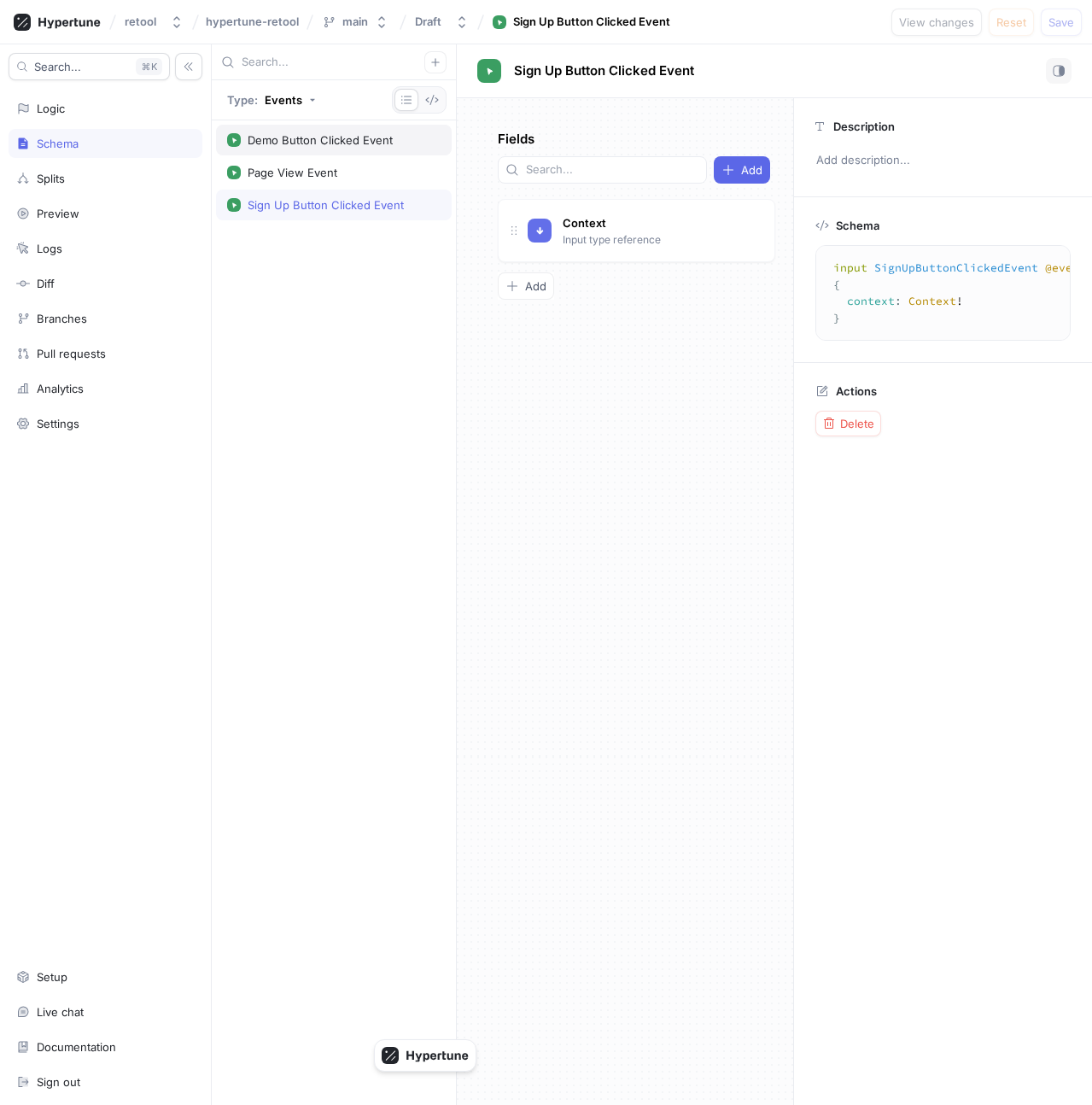
click at [321, 132] on div "Demo Button Clicked Event" at bounding box center [333, 140] width 236 height 30
click at [321, 170] on div "Page View Event" at bounding box center [292, 172] width 90 height 13
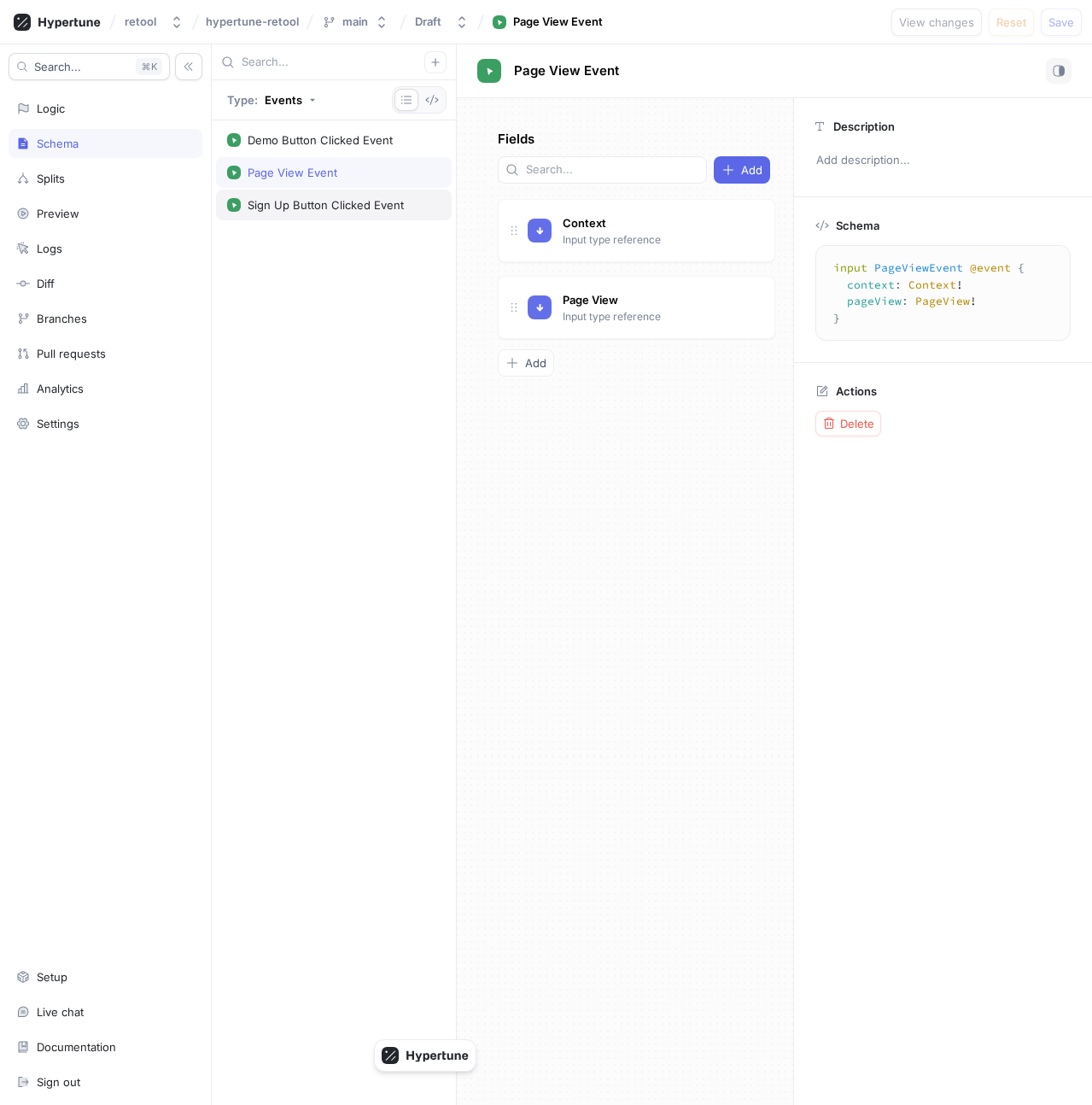
click at [321, 197] on div "Sign Up Button Clicked Event" at bounding box center [333, 205] width 236 height 30
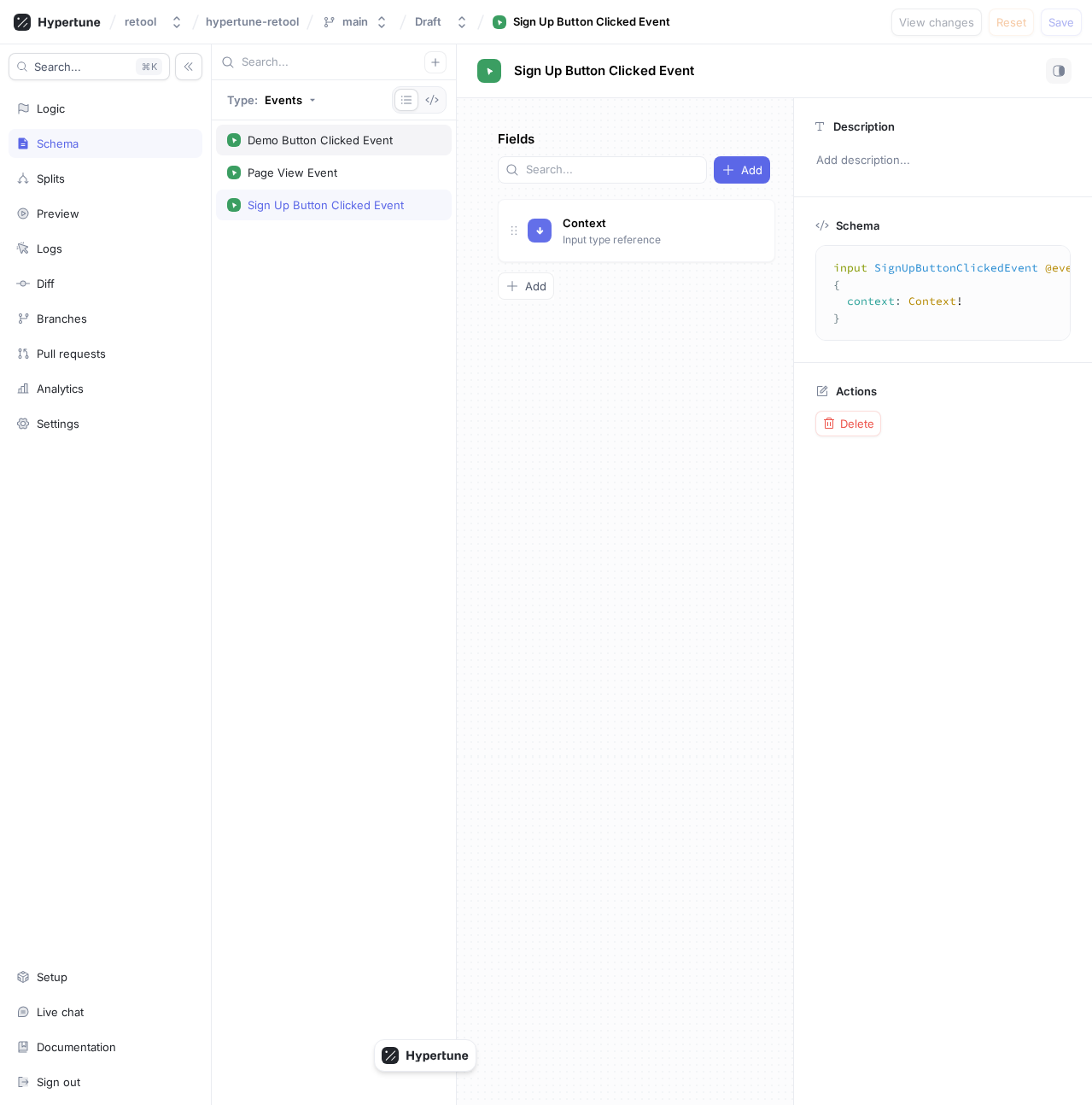
click at [321, 133] on div "Demo Button Clicked Event" at bounding box center [320, 140] width 145 height 13
click at [113, 182] on div "Splits" at bounding box center [105, 178] width 178 height 13
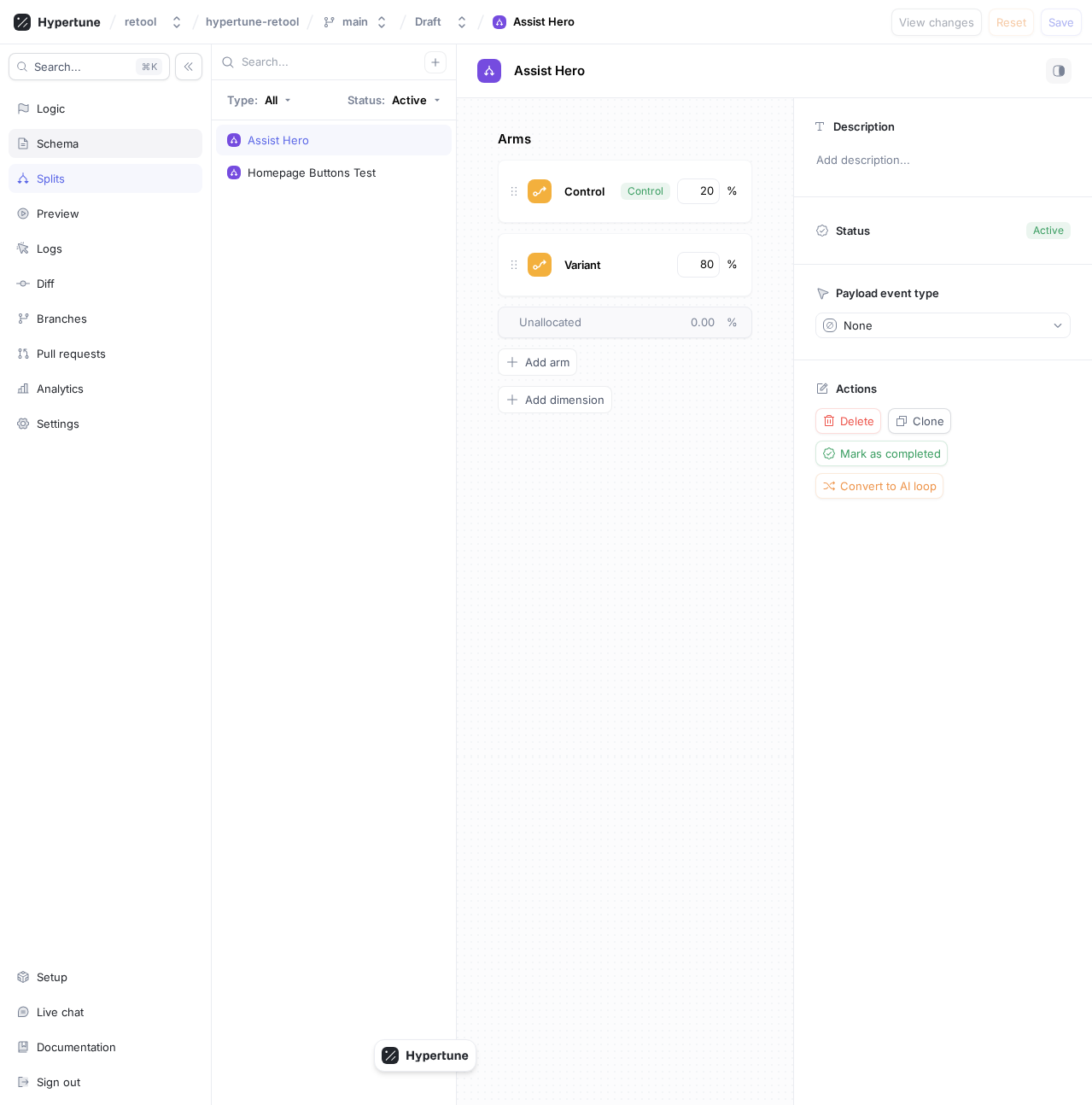
click at [112, 153] on div "Schema" at bounding box center [106, 143] width 193 height 29
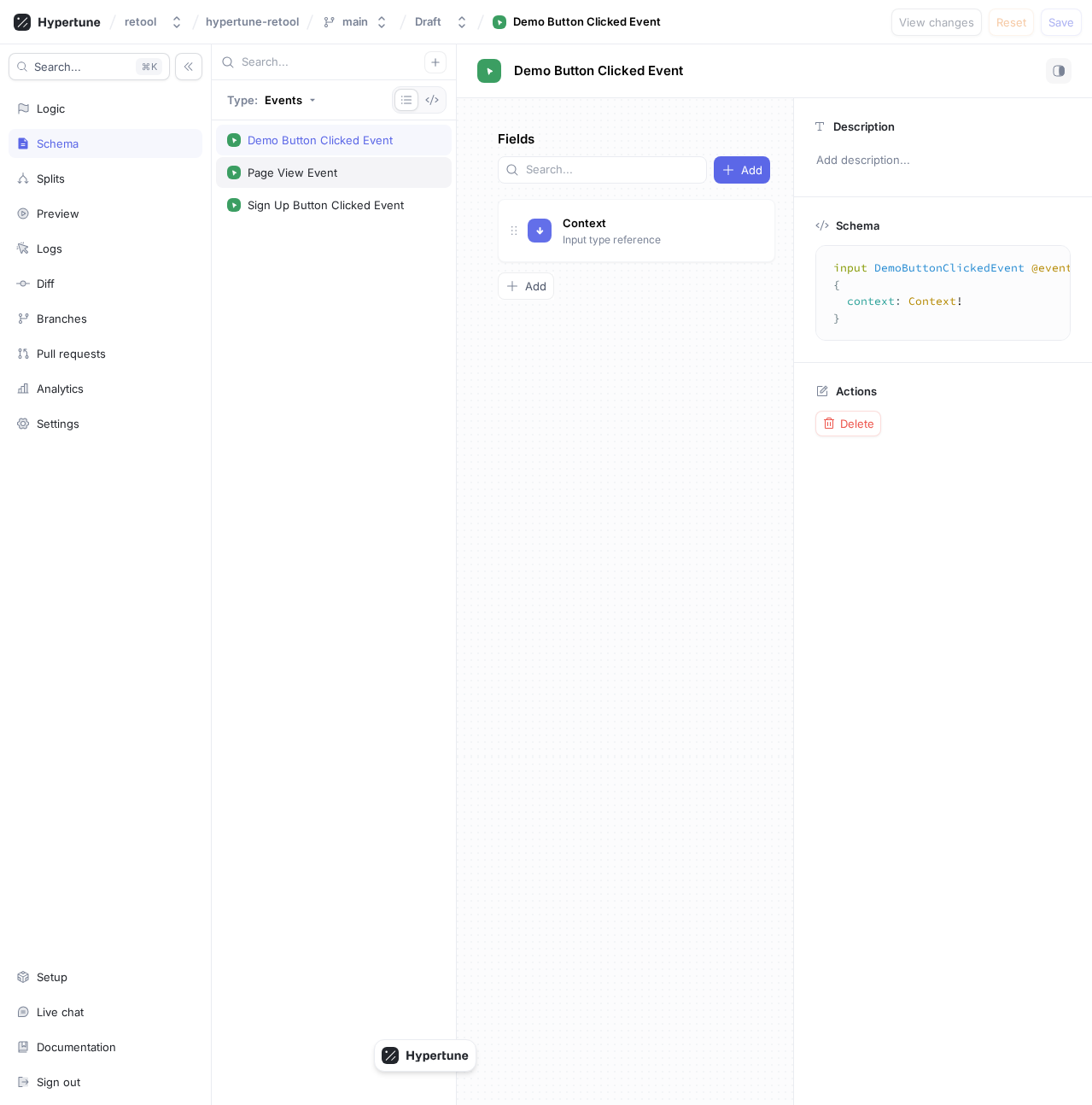
click at [425, 175] on div "Page View Event" at bounding box center [334, 172] width 213 height 13
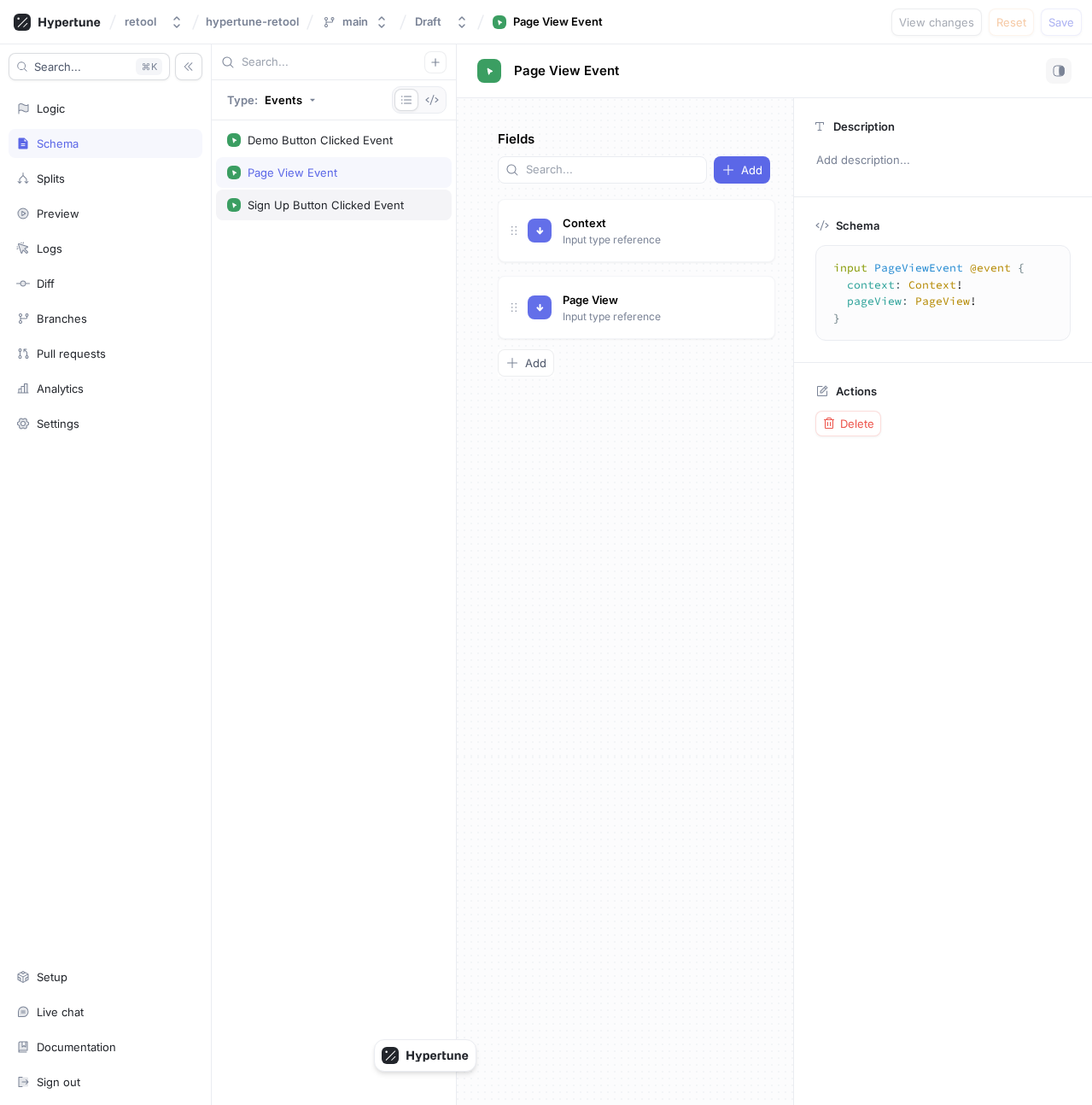
click at [425, 192] on div "Sign Up Button Clicked Event" at bounding box center [333, 205] width 236 height 30
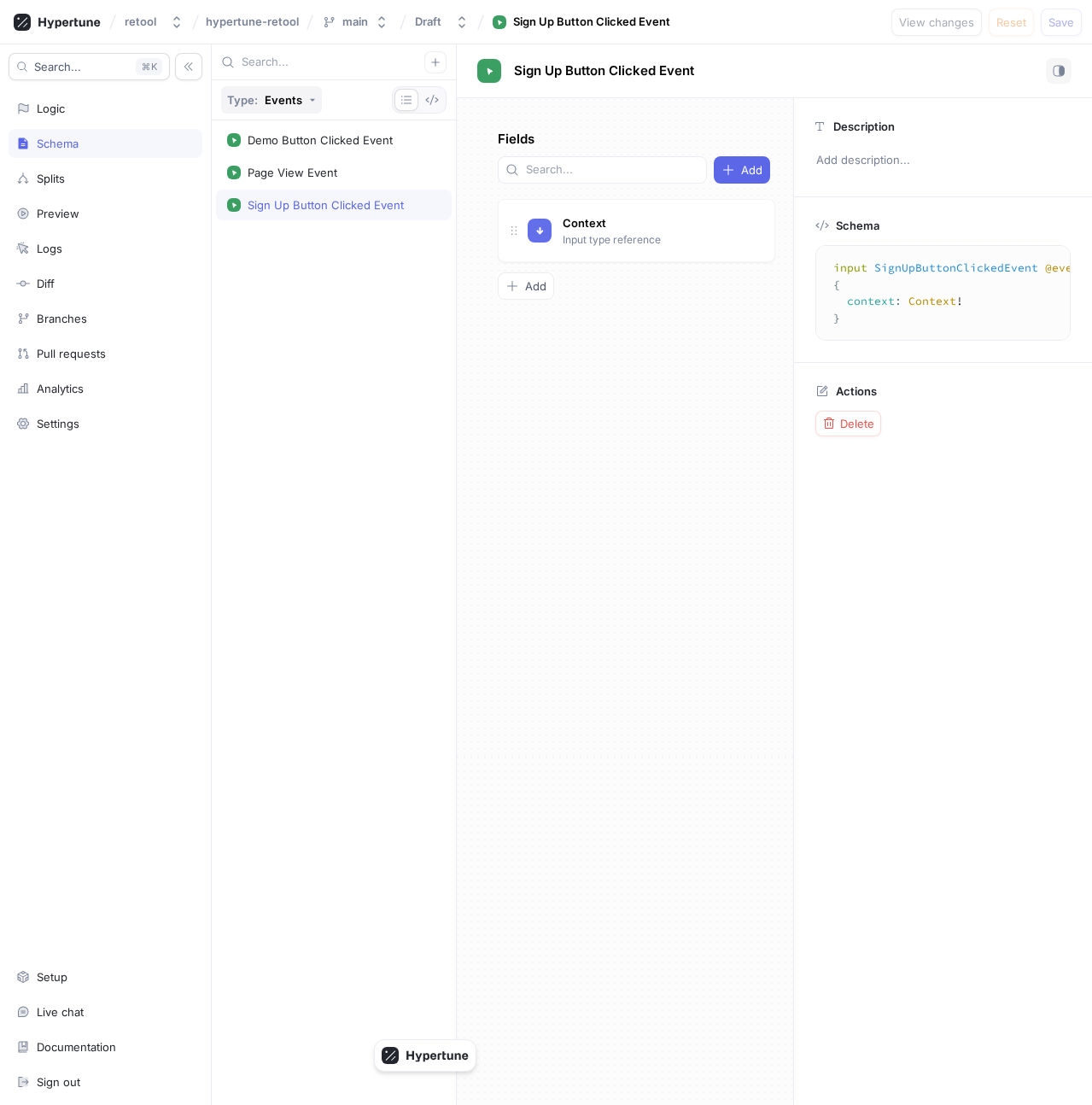
click at [313, 102] on button "Type: Events" at bounding box center [271, 99] width 100 height 28
click at [279, 138] on div "All" at bounding box center [259, 135] width 55 height 14
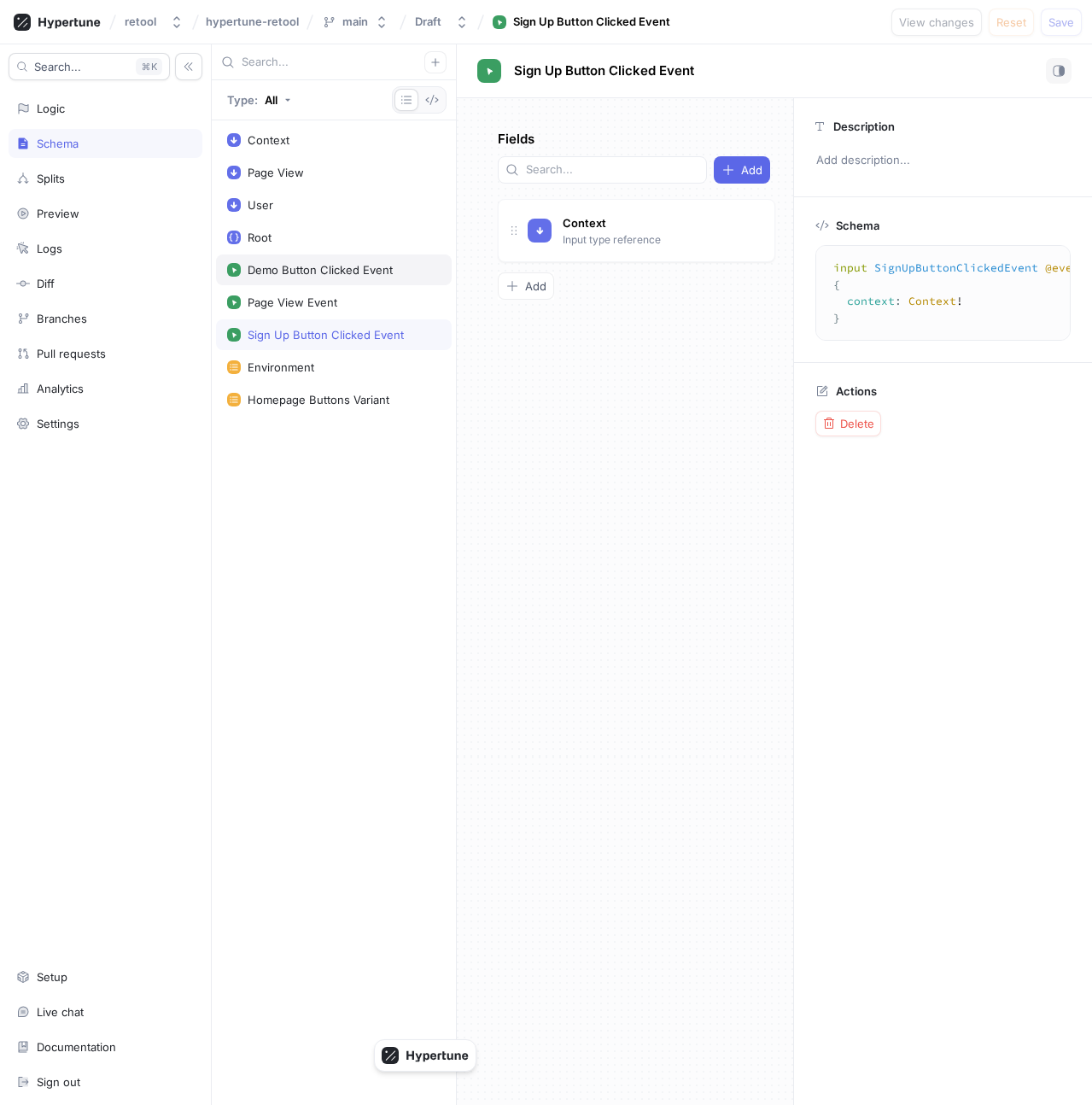
click at [303, 284] on div "Demo Button Clicked Event" at bounding box center [333, 270] width 236 height 30
click at [303, 298] on div "Page View Event" at bounding box center [292, 302] width 90 height 13
type textarea "input PageViewEvent @event { context: Context! pageView: PageView! }"
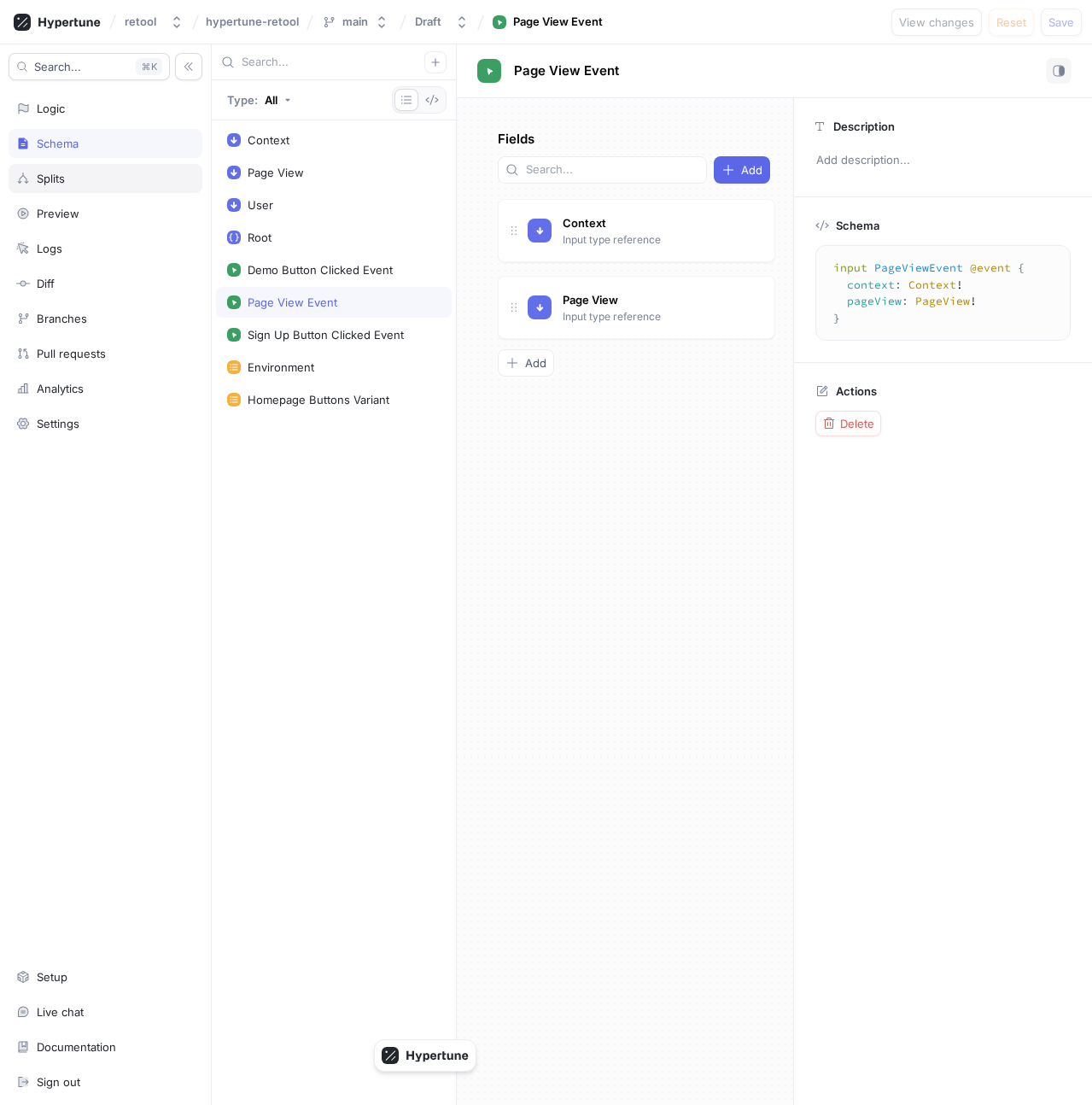
click at [111, 182] on div "Splits" at bounding box center [105, 178] width 178 height 13
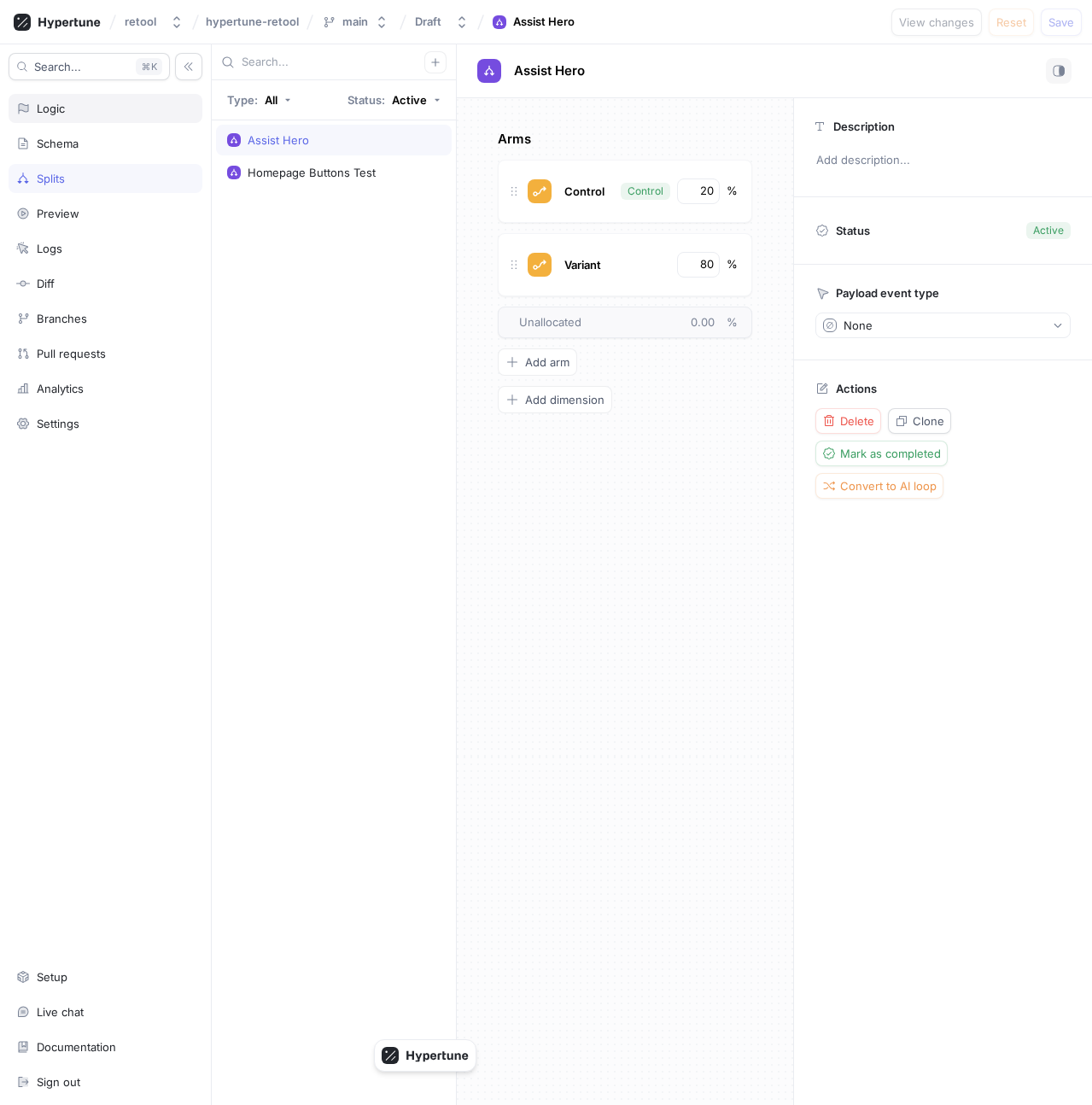
click at [62, 112] on div "Logic" at bounding box center [50, 107] width 28 height 13
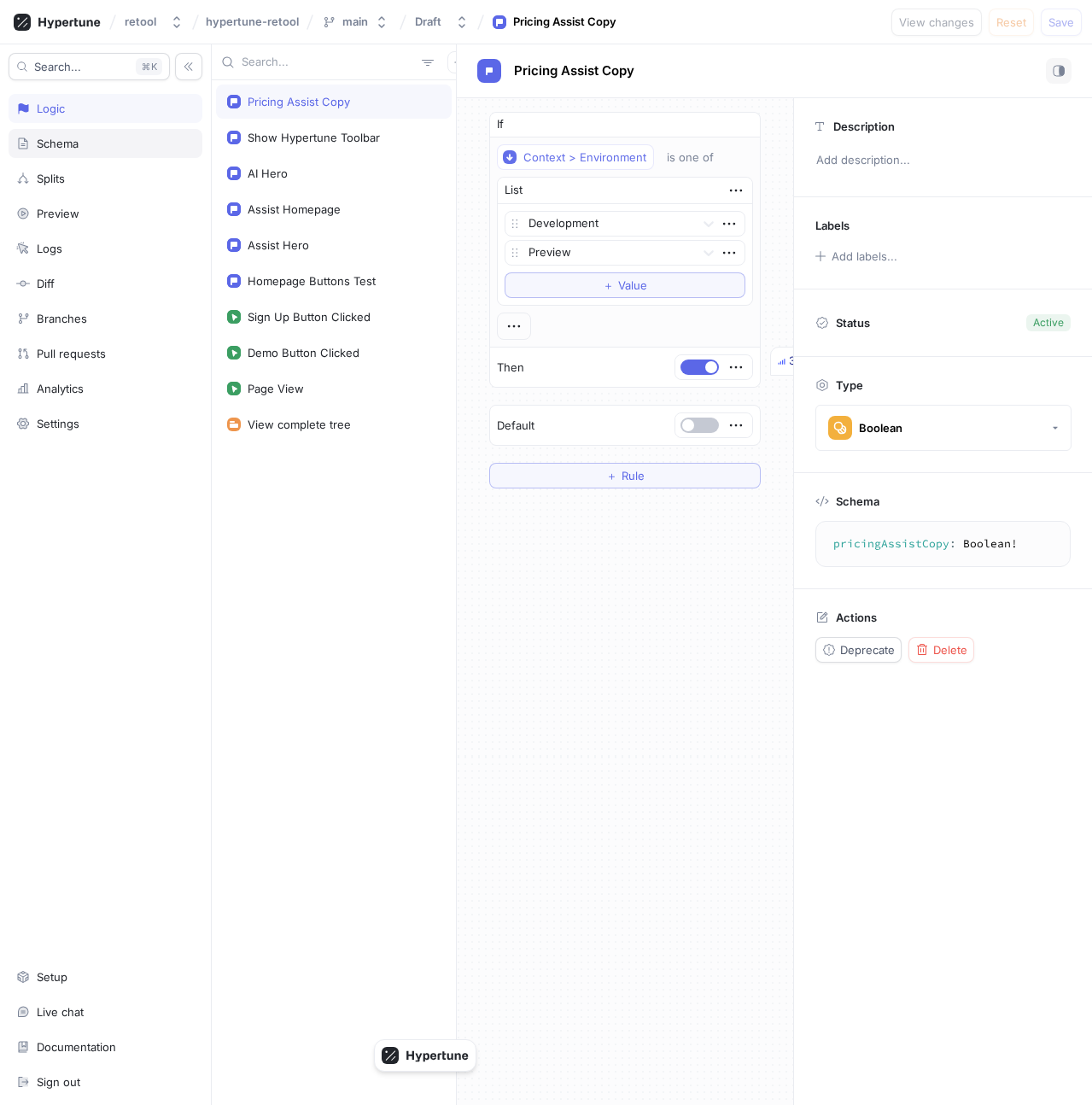
click at [100, 137] on div "Schema" at bounding box center [105, 143] width 178 height 13
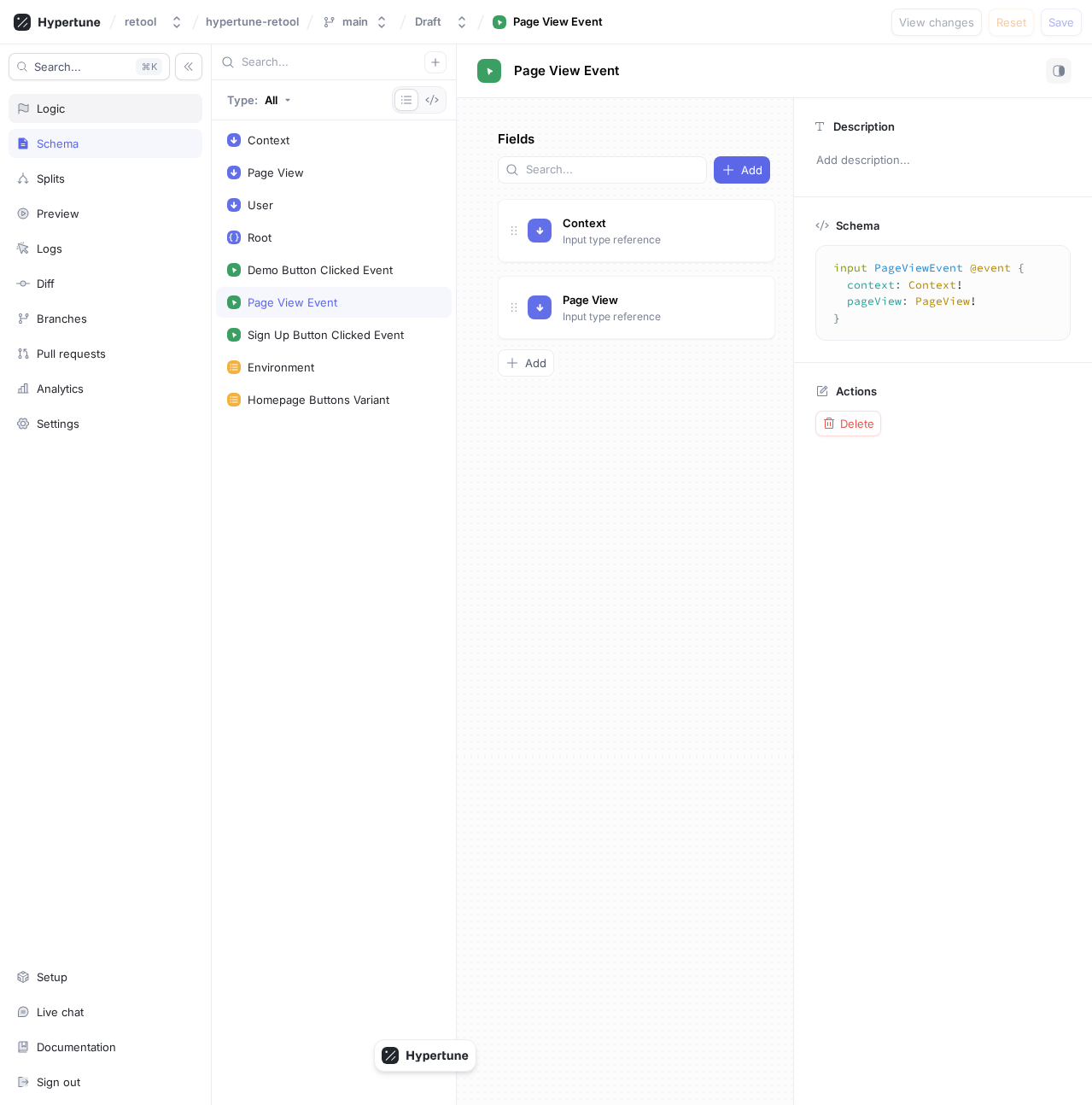
click at [93, 116] on div "Logic" at bounding box center [106, 108] width 193 height 29
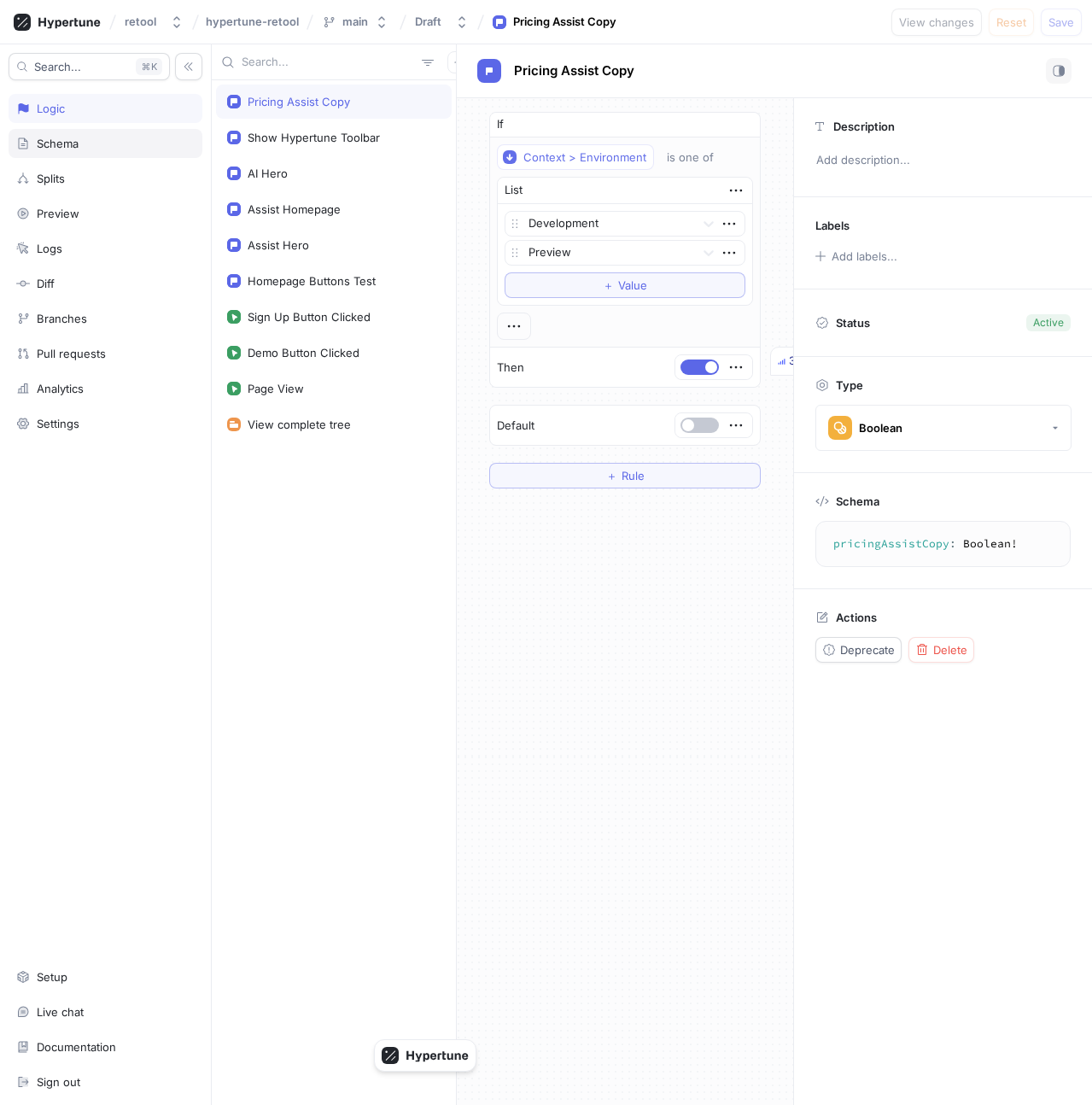
click at [100, 150] on div "Schema" at bounding box center [106, 143] width 193 height 29
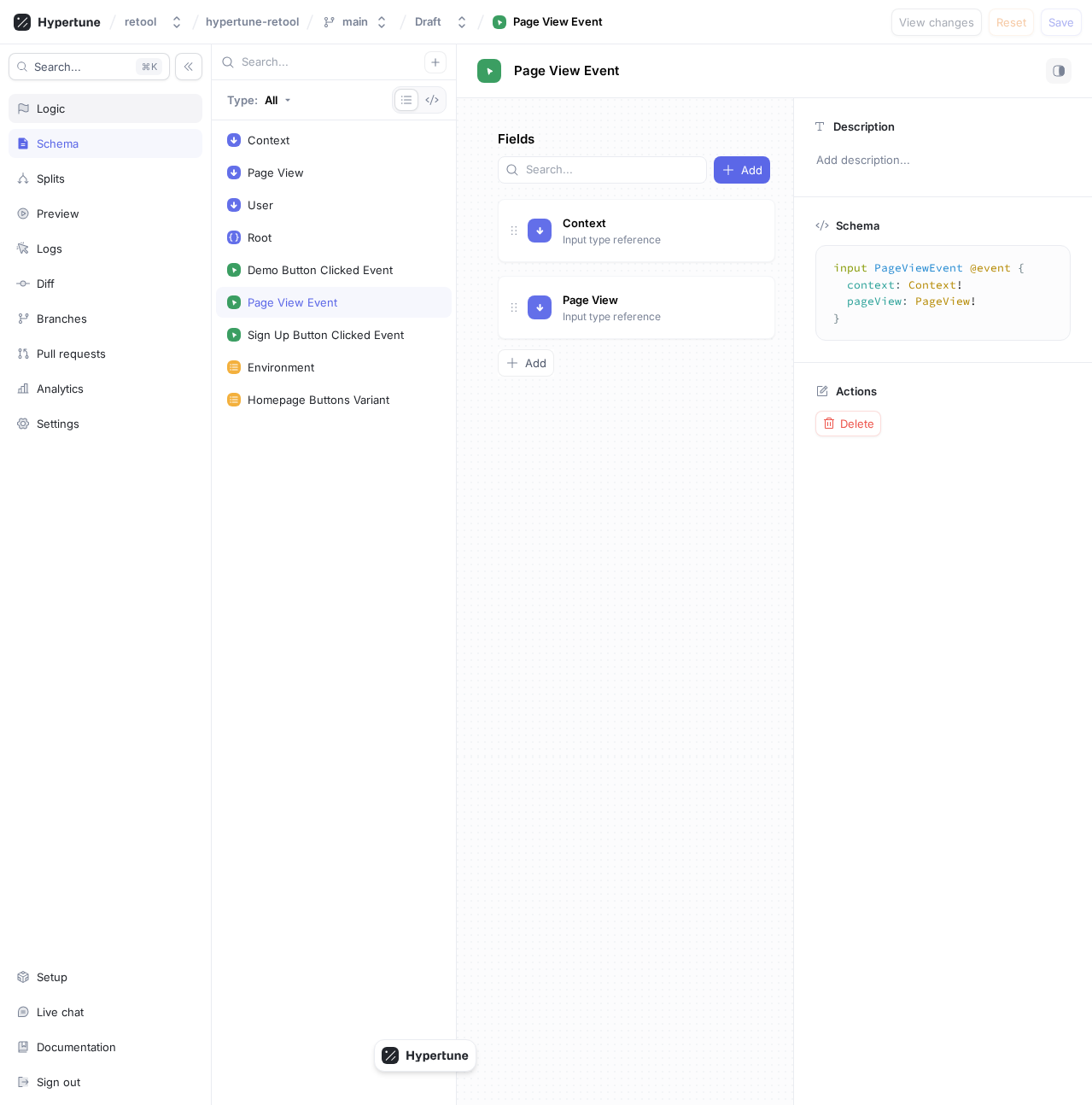
click at [89, 116] on div "Logic" at bounding box center [106, 108] width 193 height 29
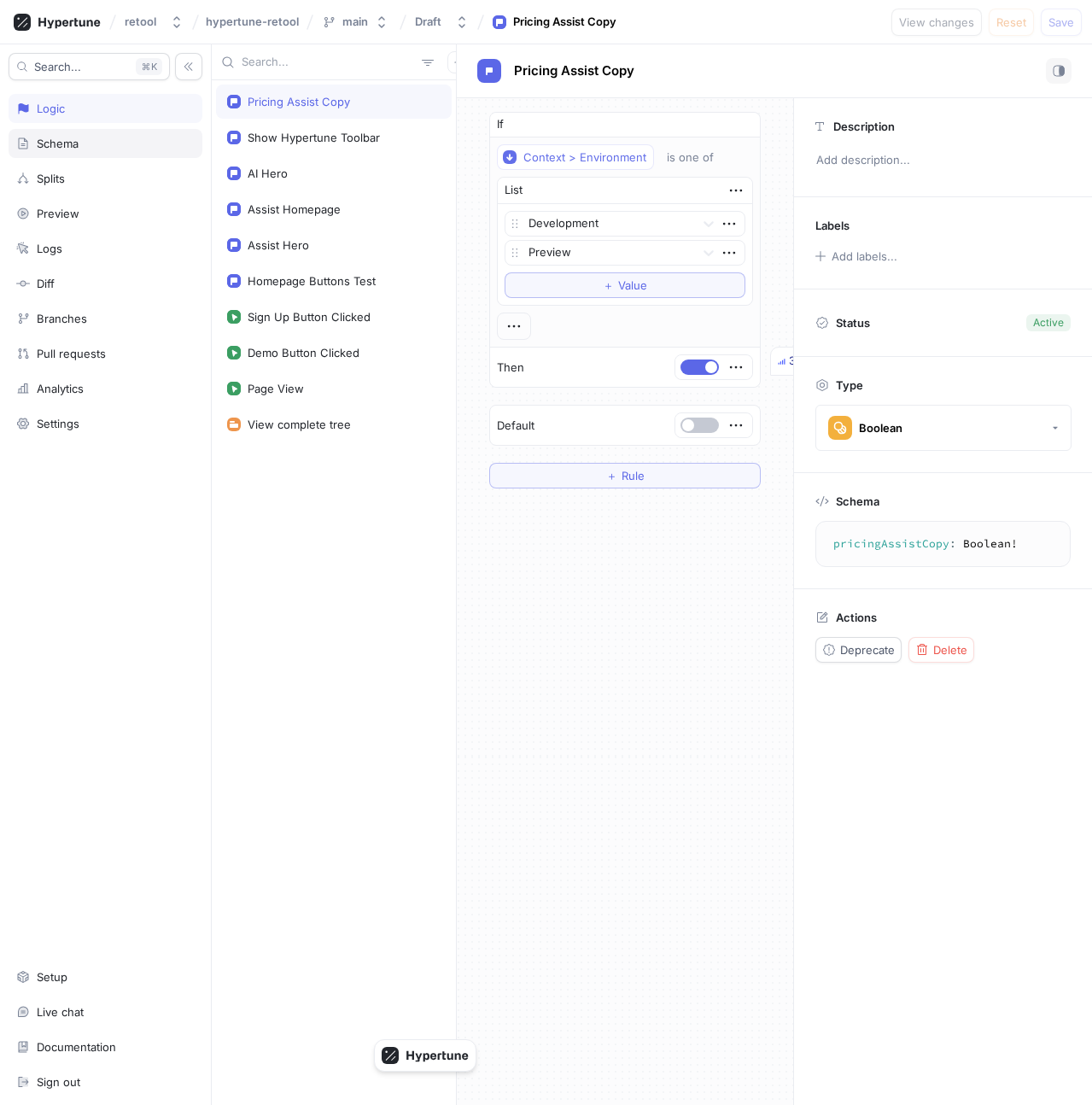
click at [92, 142] on div "Schema" at bounding box center [105, 143] width 178 height 13
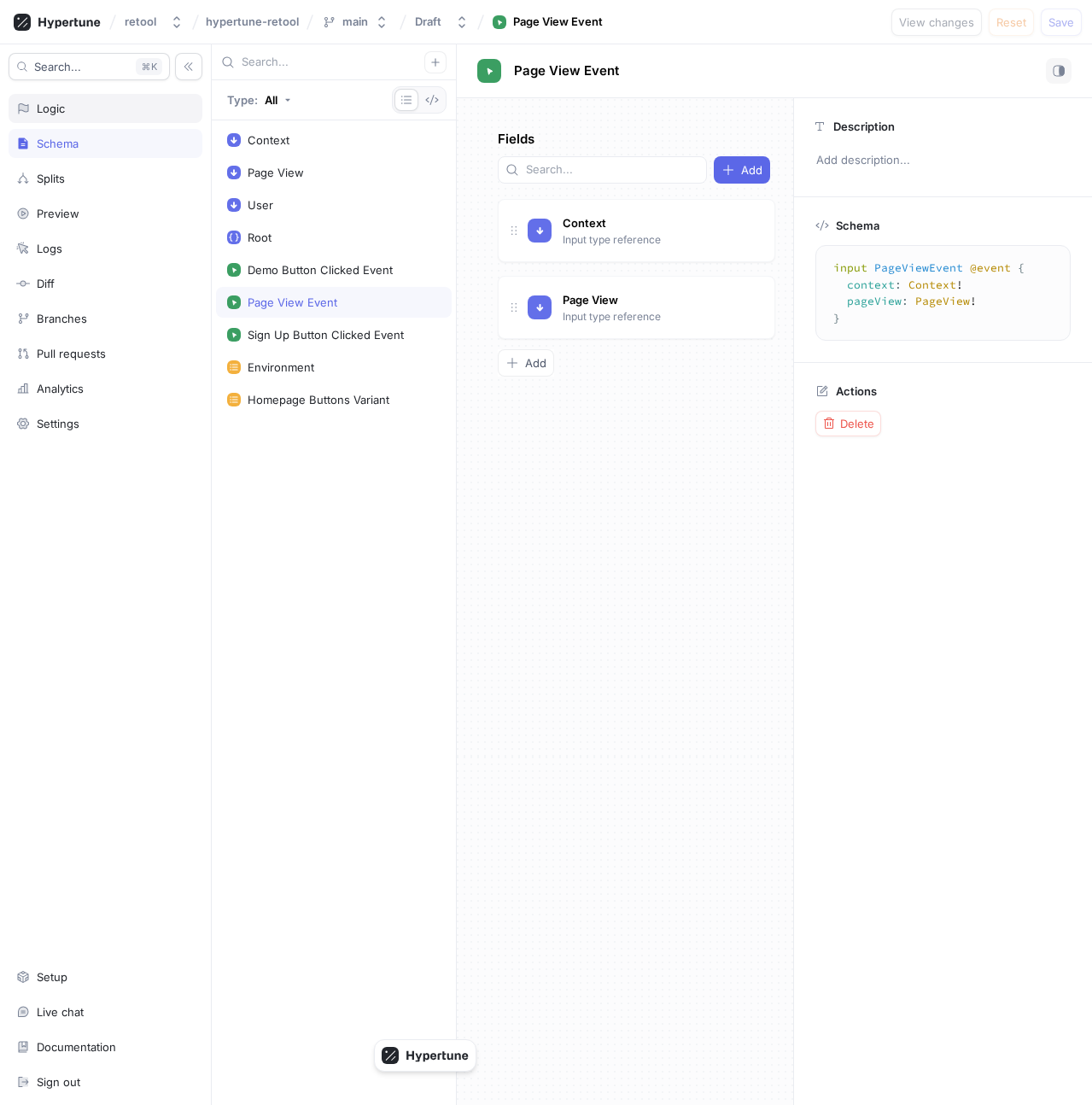
click at [86, 104] on div "Logic" at bounding box center [105, 107] width 178 height 13
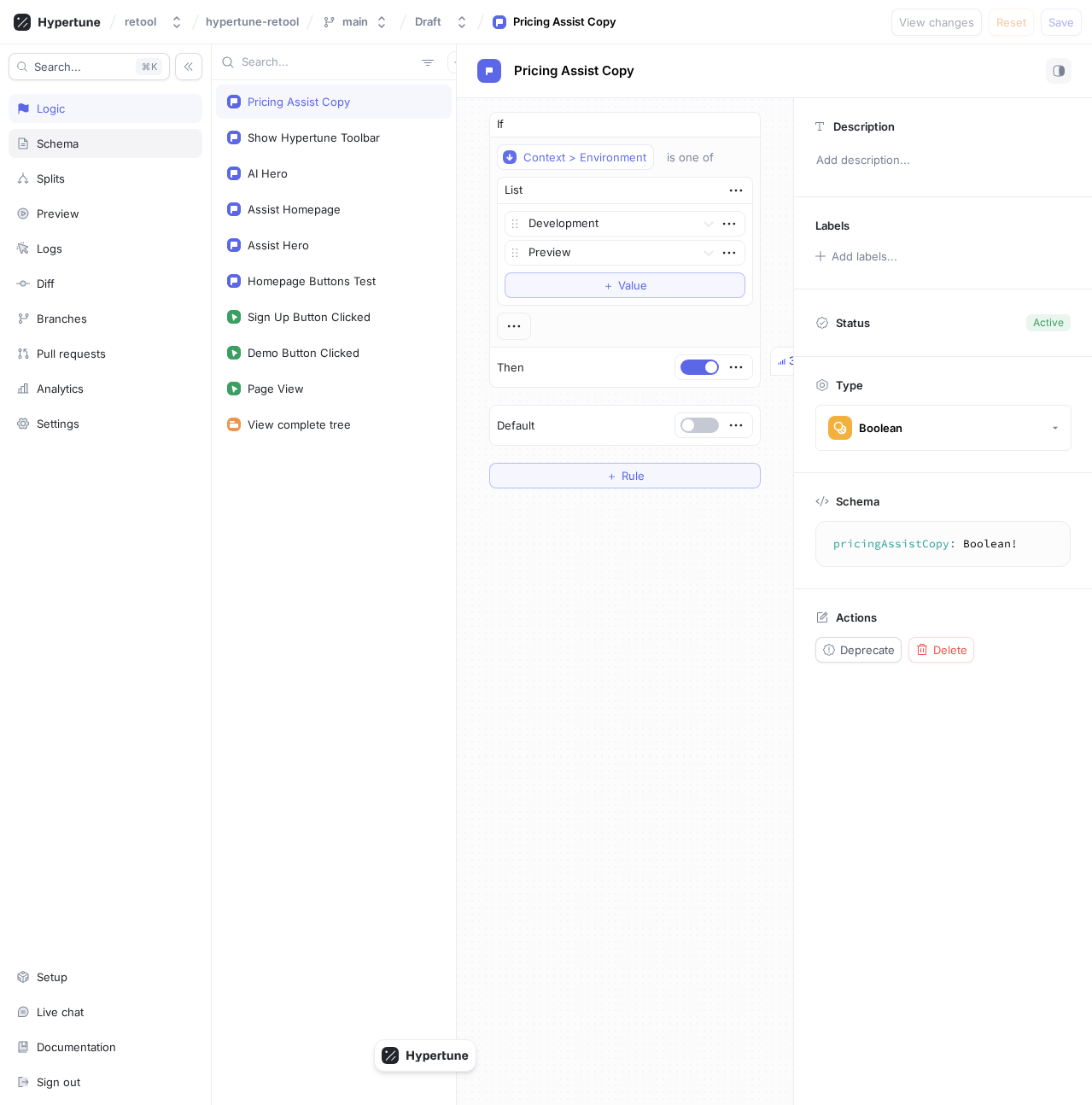
click at [88, 139] on div "Schema" at bounding box center [105, 143] width 178 height 13
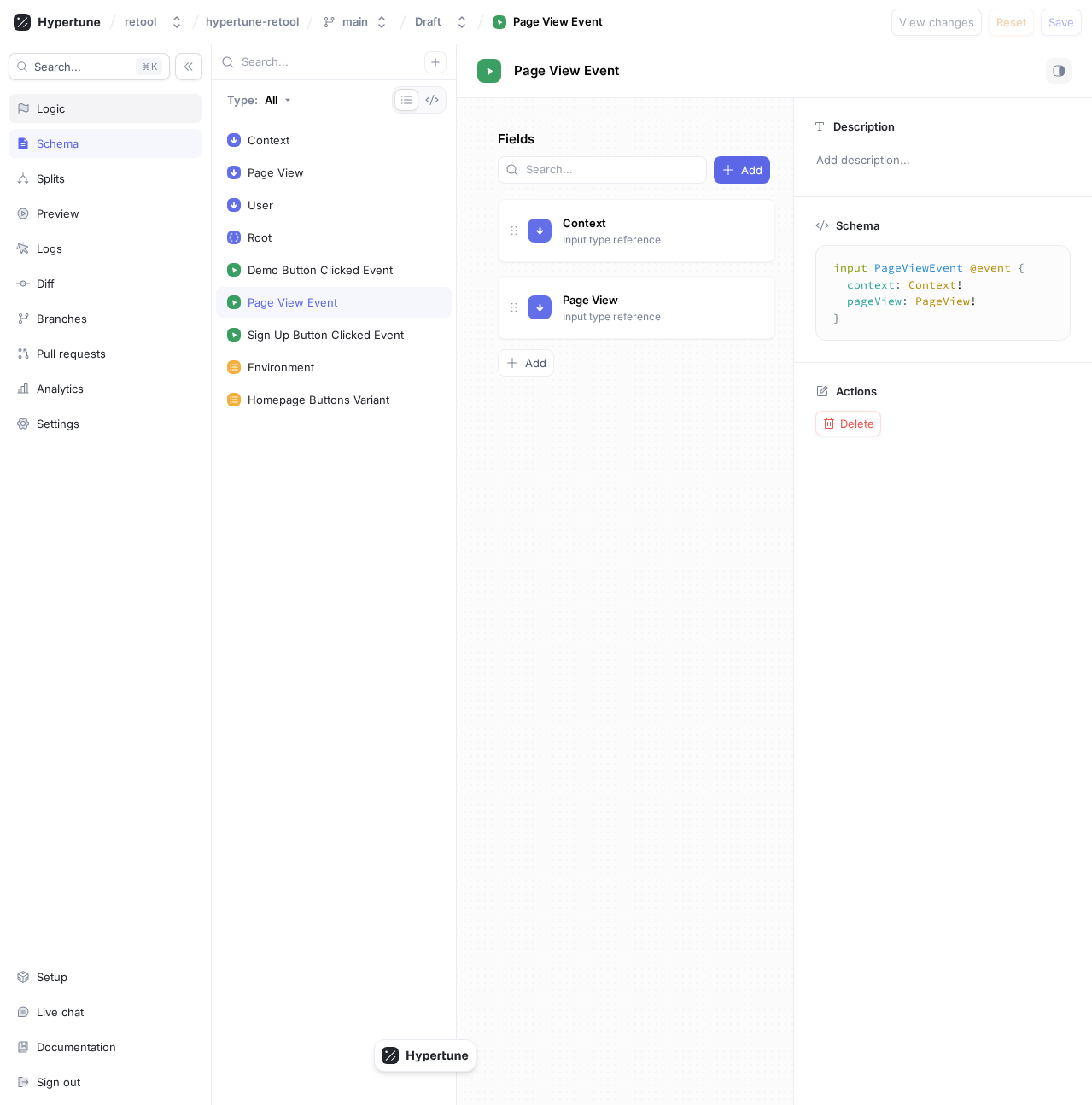
click at [82, 114] on div "Logic" at bounding box center [105, 107] width 178 height 13
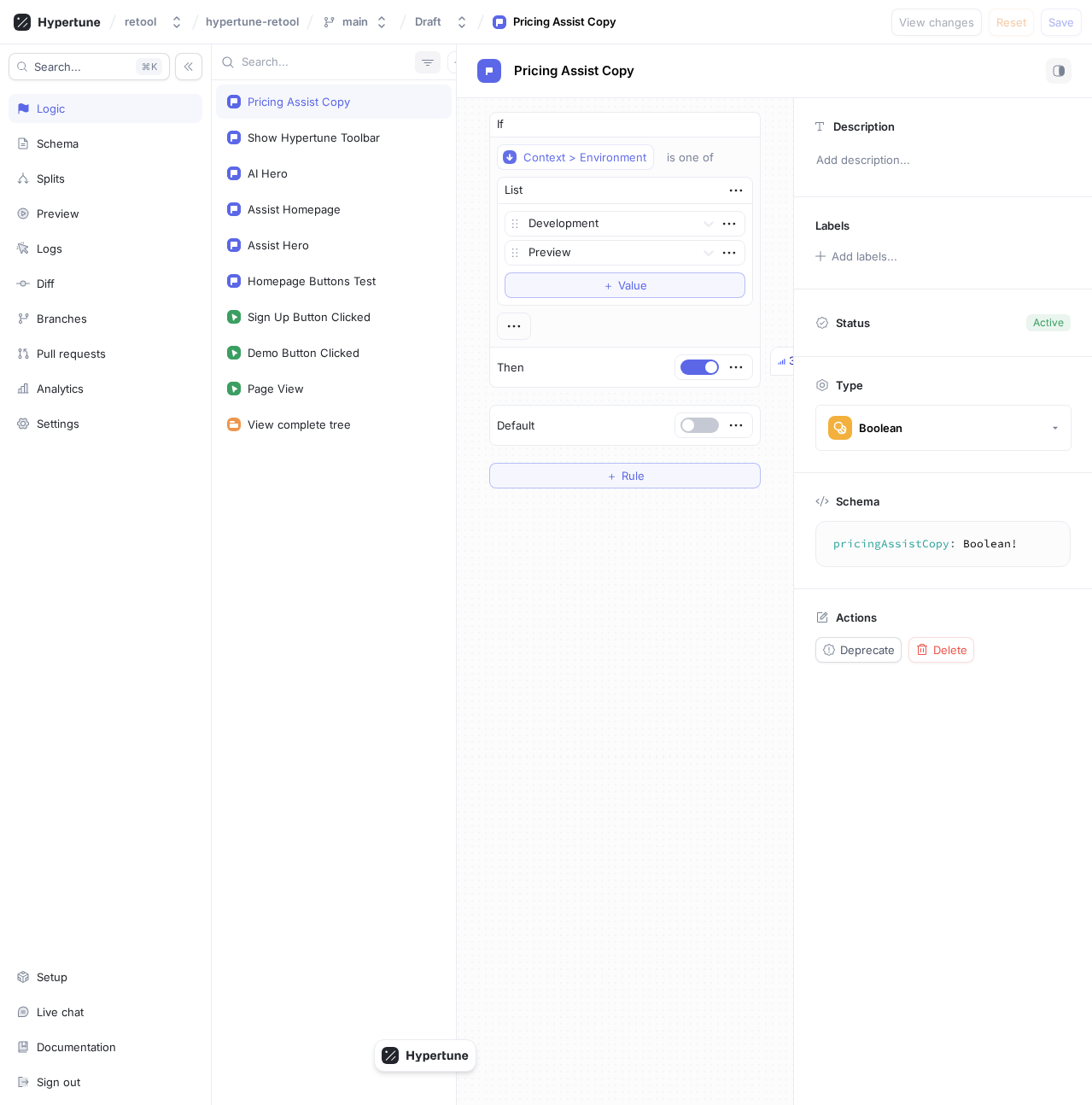
click at [421, 56] on icon "button" at bounding box center [427, 62] width 13 height 13
click at [75, 132] on div "Schema" at bounding box center [106, 143] width 193 height 29
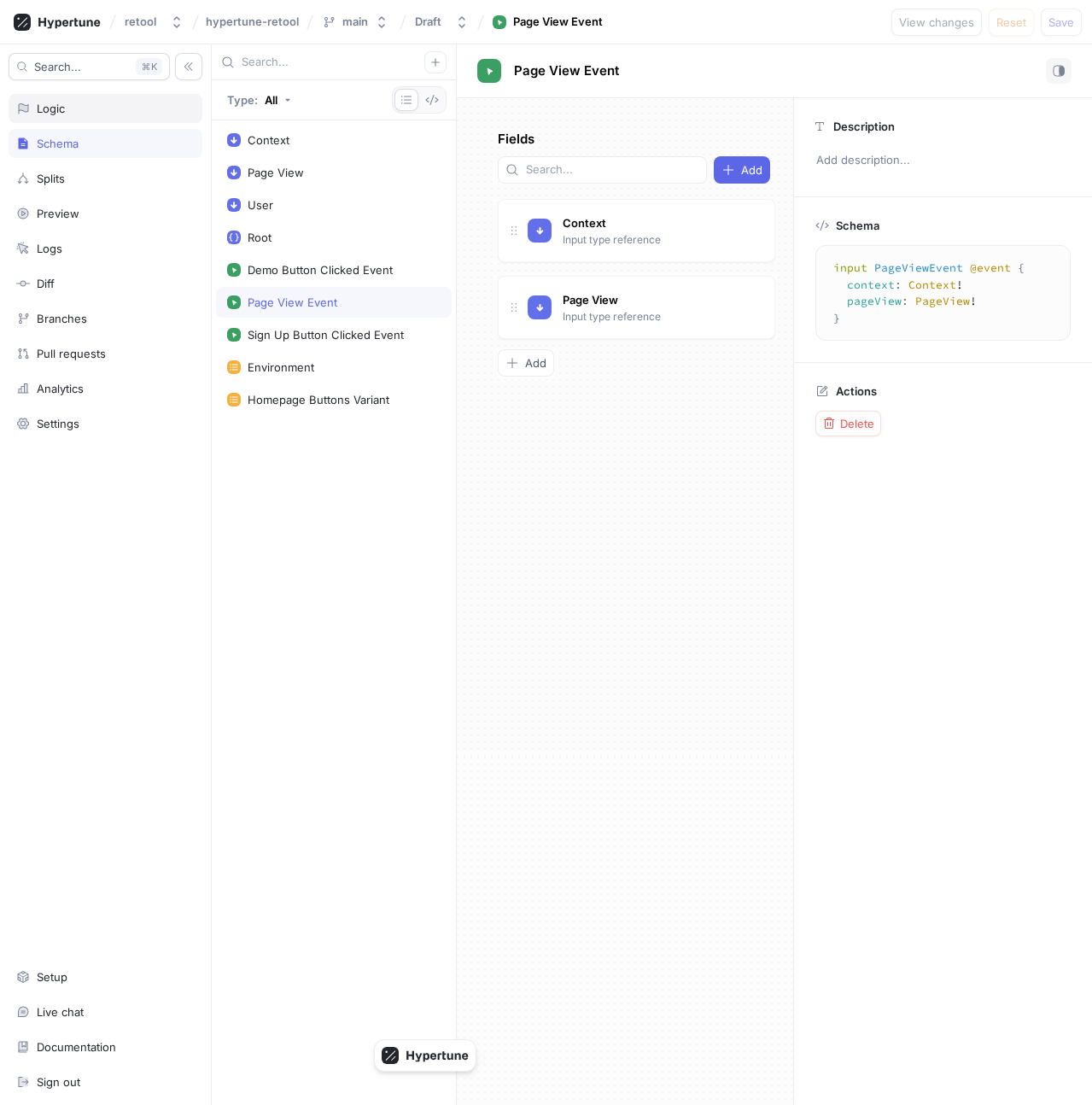
click at [59, 96] on div "Logic" at bounding box center [106, 108] width 193 height 29
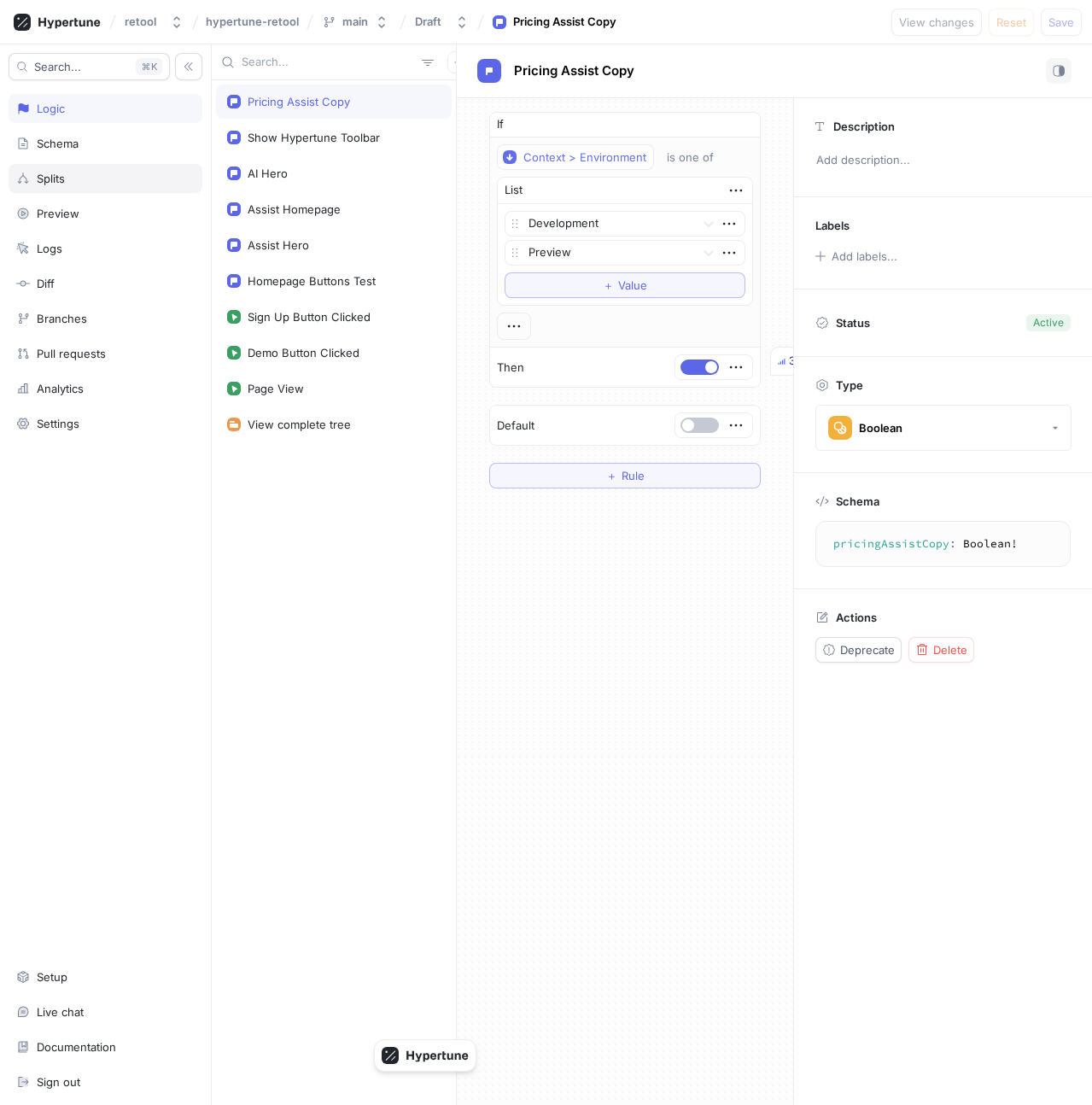
click at [99, 178] on div "Splits" at bounding box center [105, 178] width 178 height 13
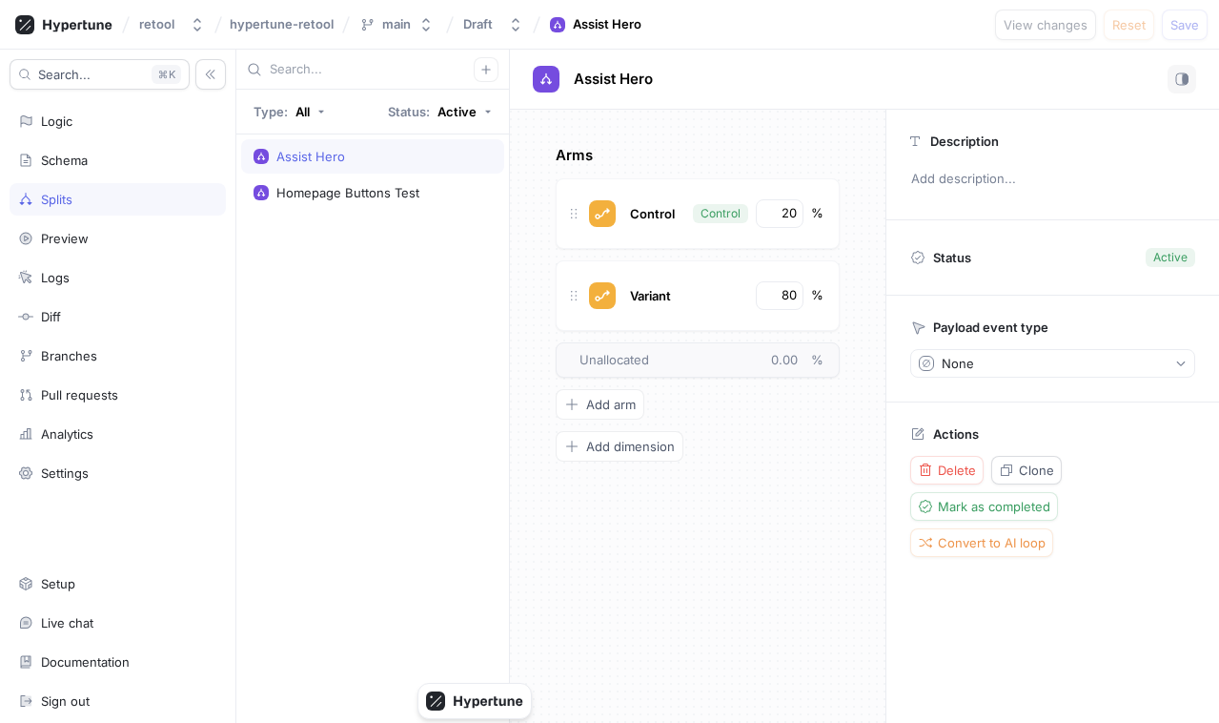
click at [736, 429] on div "Arms Control Control 20 % Variant 80 % To pick up a draggable item, press the s…" at bounding box center [698, 303] width 284 height 317
click at [793, 294] on input "80" at bounding box center [781, 295] width 32 height 19
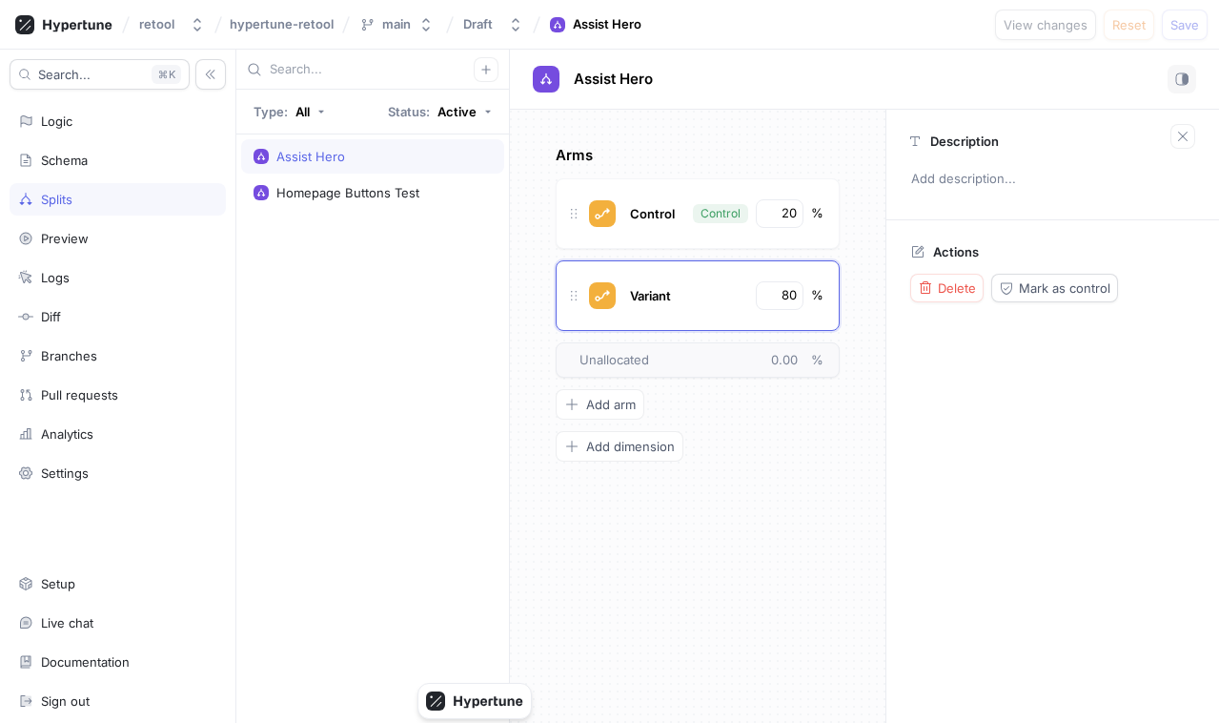
click at [652, 501] on div "Arms Control Control 20 % Variant 80 % To pick up a draggable item, press the s…" at bounding box center [698, 416] width 376 height 613
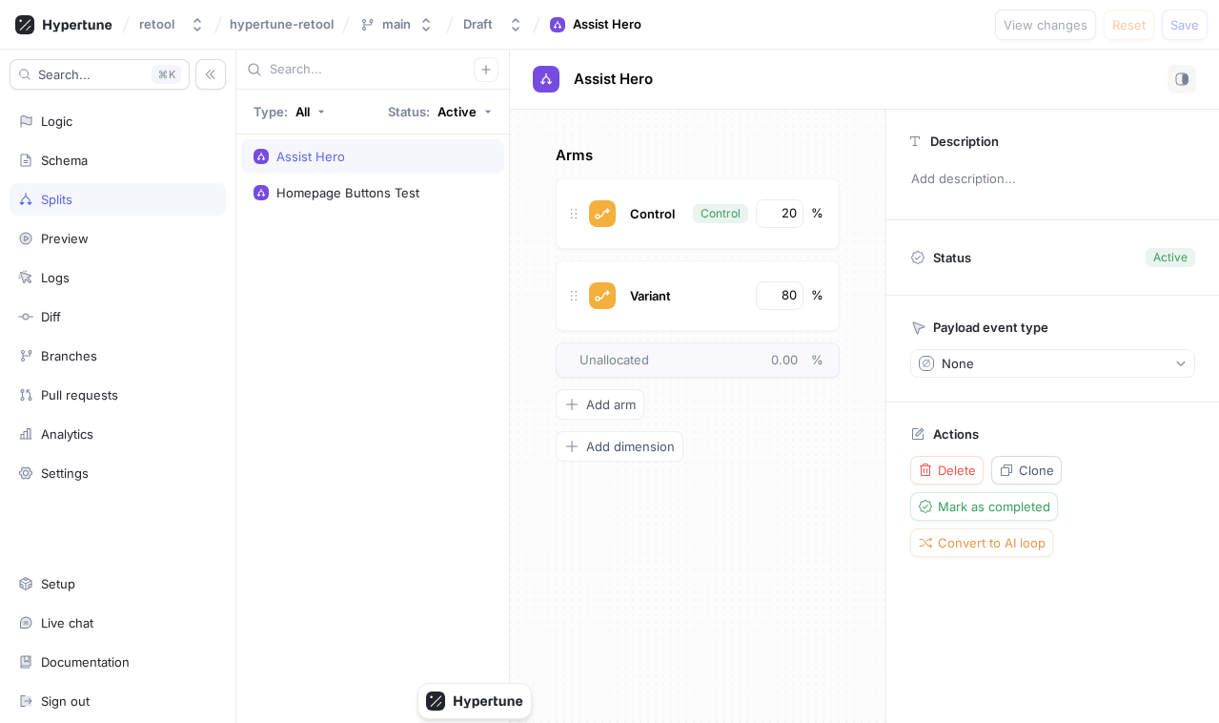
click at [714, 657] on div "Arms Control Control 20 % Variant 80 % To pick up a draggable item, press the s…" at bounding box center [698, 416] width 376 height 613
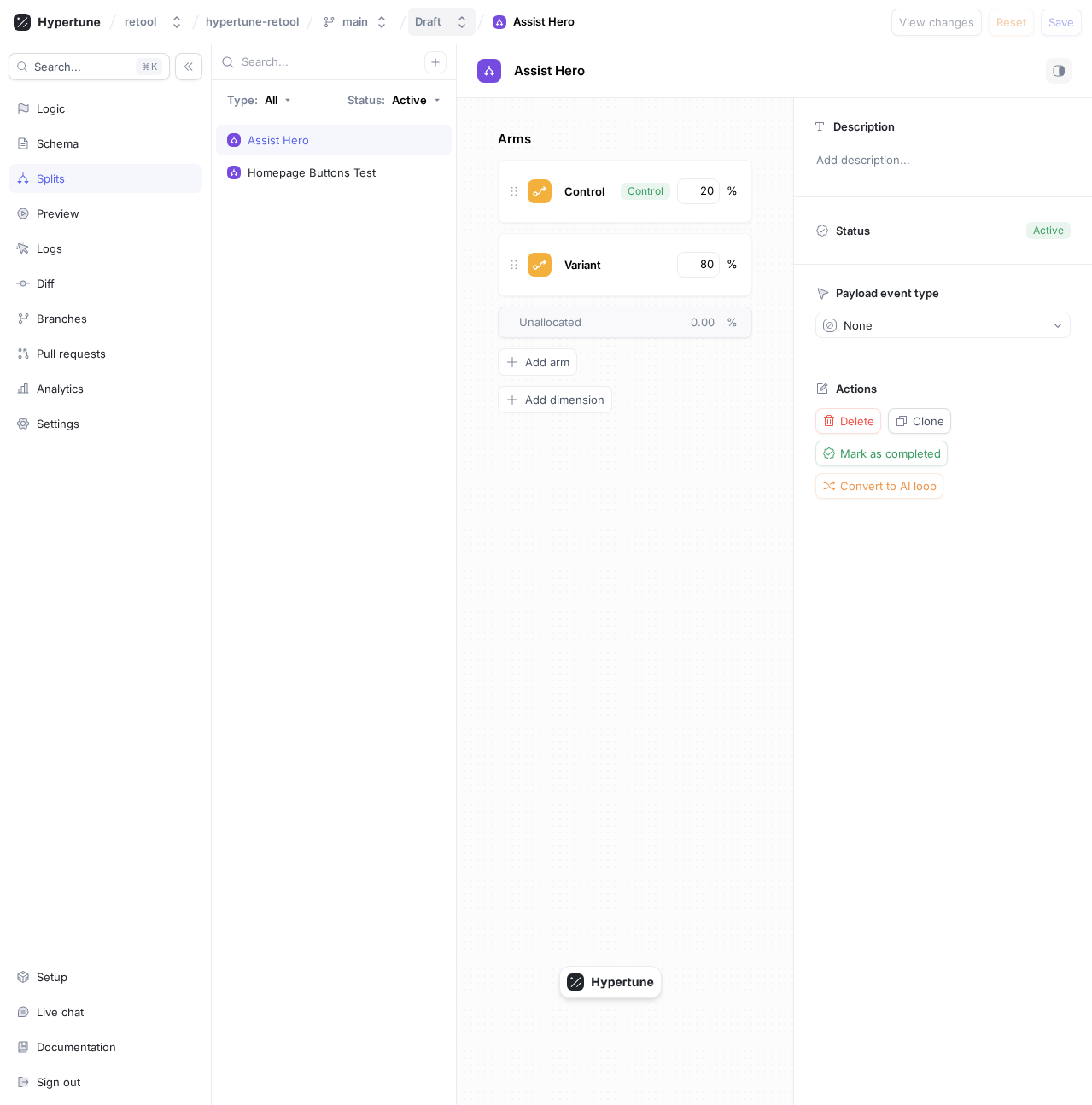
drag, startPoint x: 650, startPoint y: 875, endPoint x: 430, endPoint y: 13, distance: 889.6
click at [687, 490] on div "Arms Control Control 20 % Variant 80 % To pick up a draggable item, press the s…" at bounding box center [625, 602] width 337 height 1006
click at [168, 136] on div "Schema" at bounding box center [106, 143] width 193 height 29
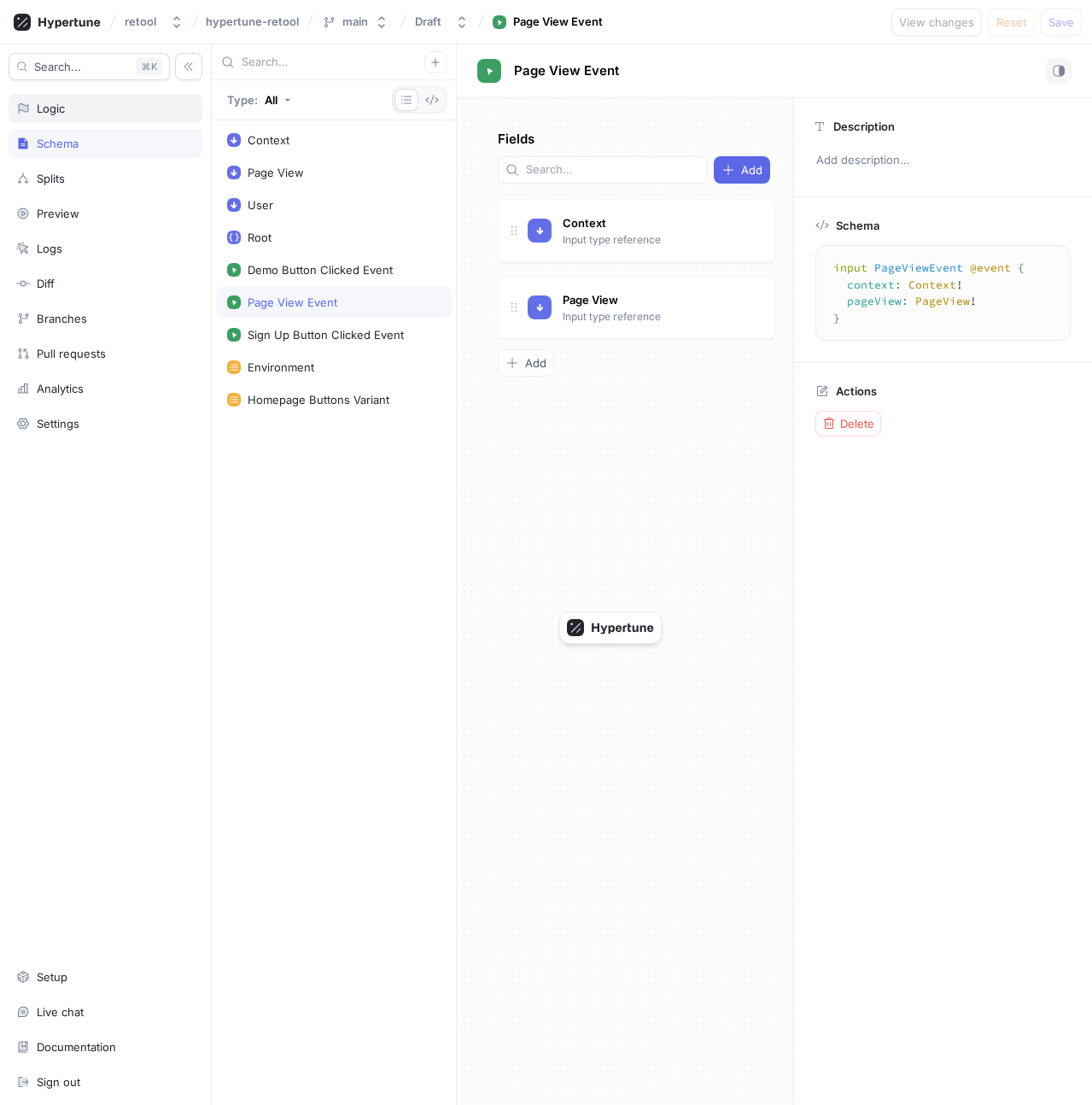
click at [150, 111] on div "Logic" at bounding box center [105, 107] width 178 height 13
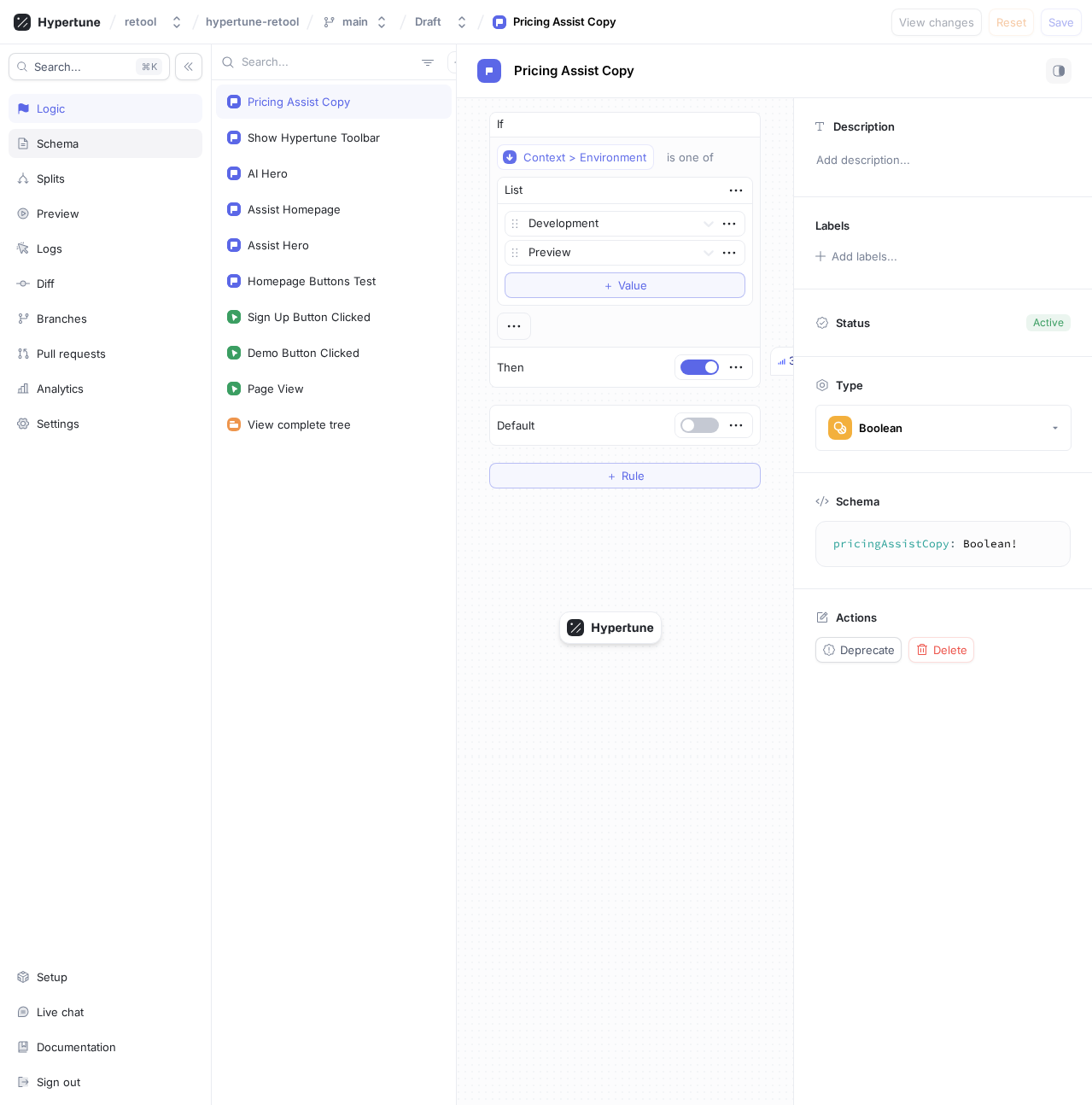
click at [122, 133] on div "Schema" at bounding box center [106, 143] width 193 height 29
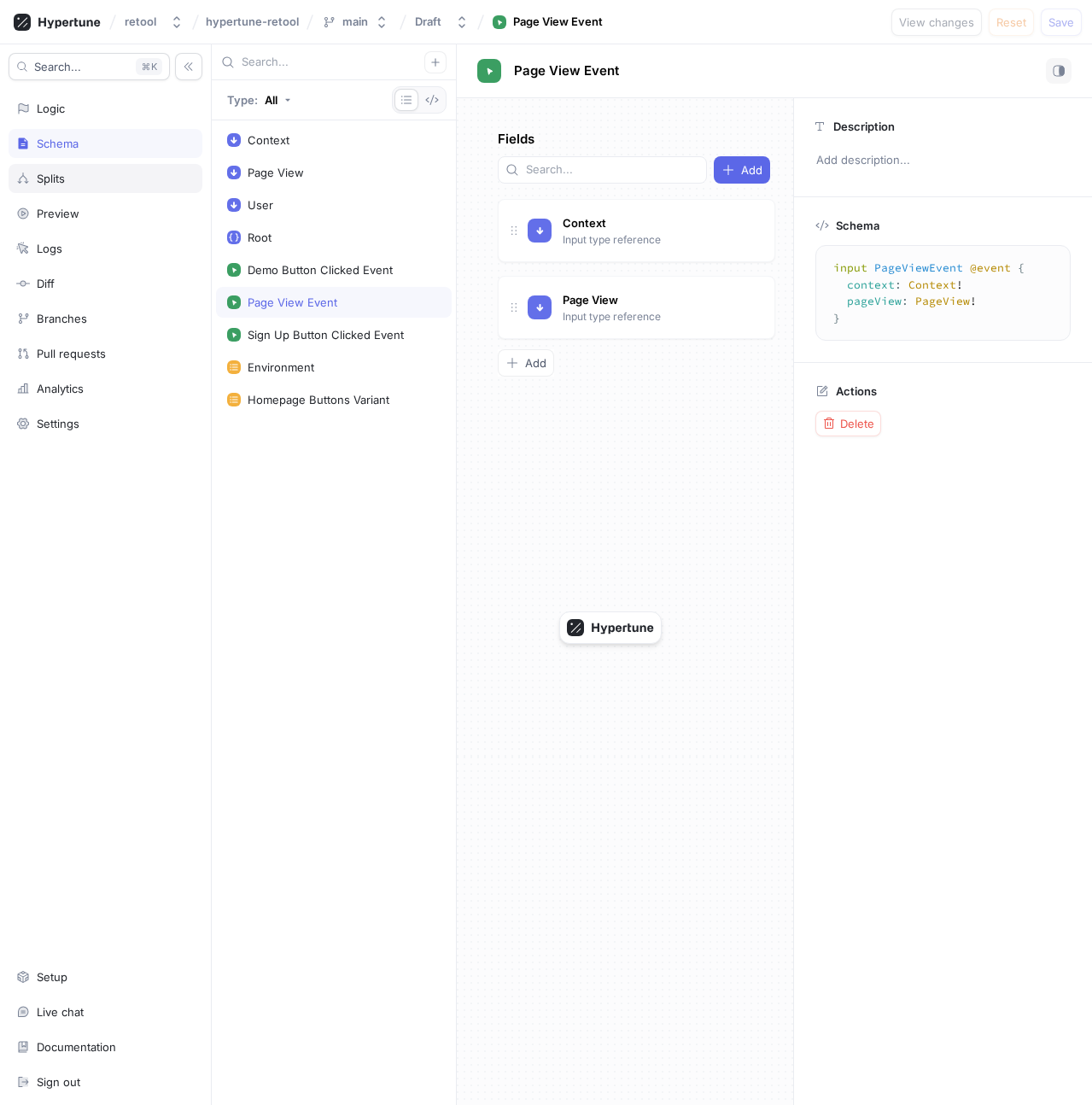
click at [123, 174] on div "Splits" at bounding box center [105, 178] width 178 height 13
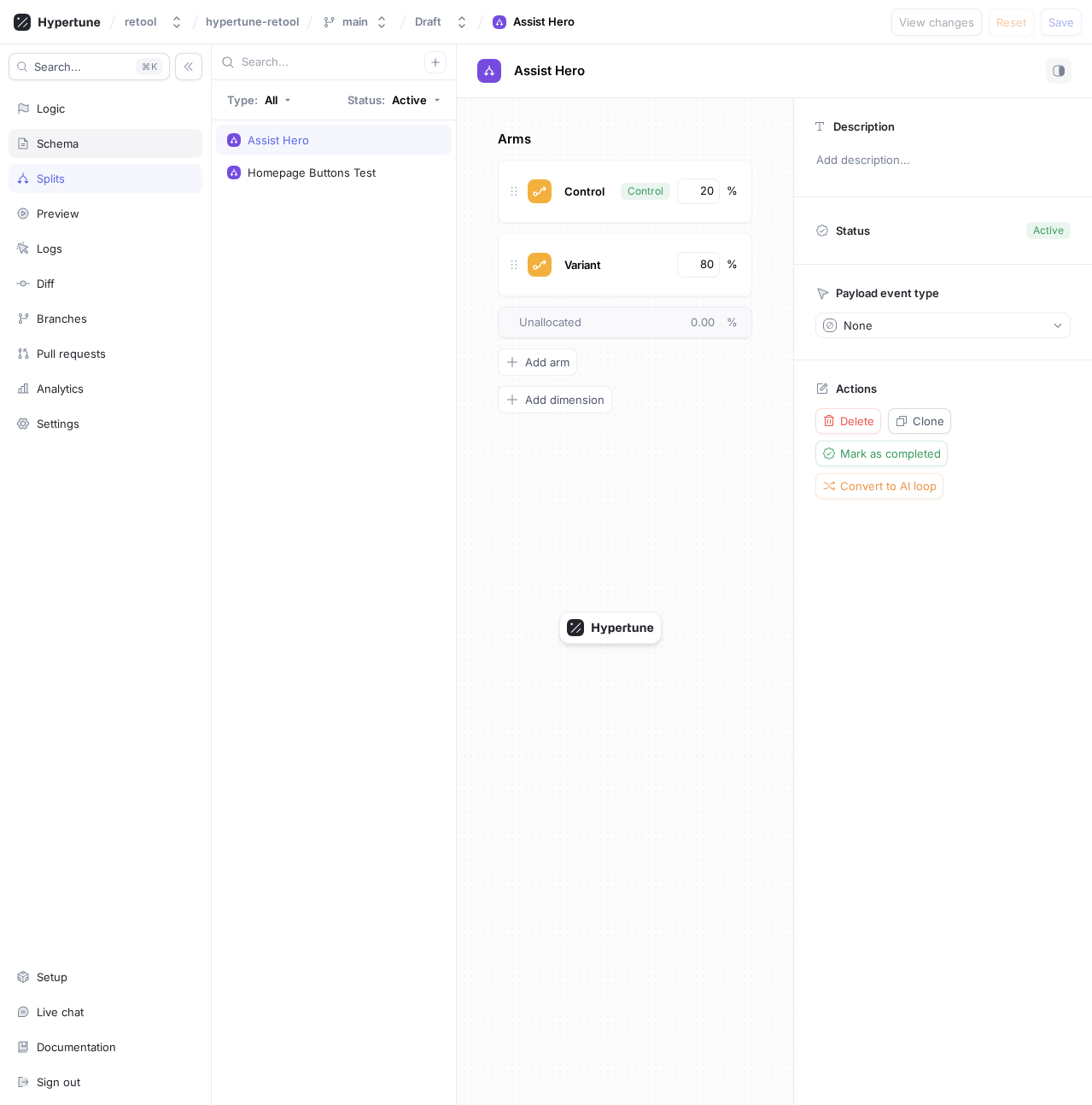
click at [129, 145] on div "Schema" at bounding box center [105, 143] width 178 height 13
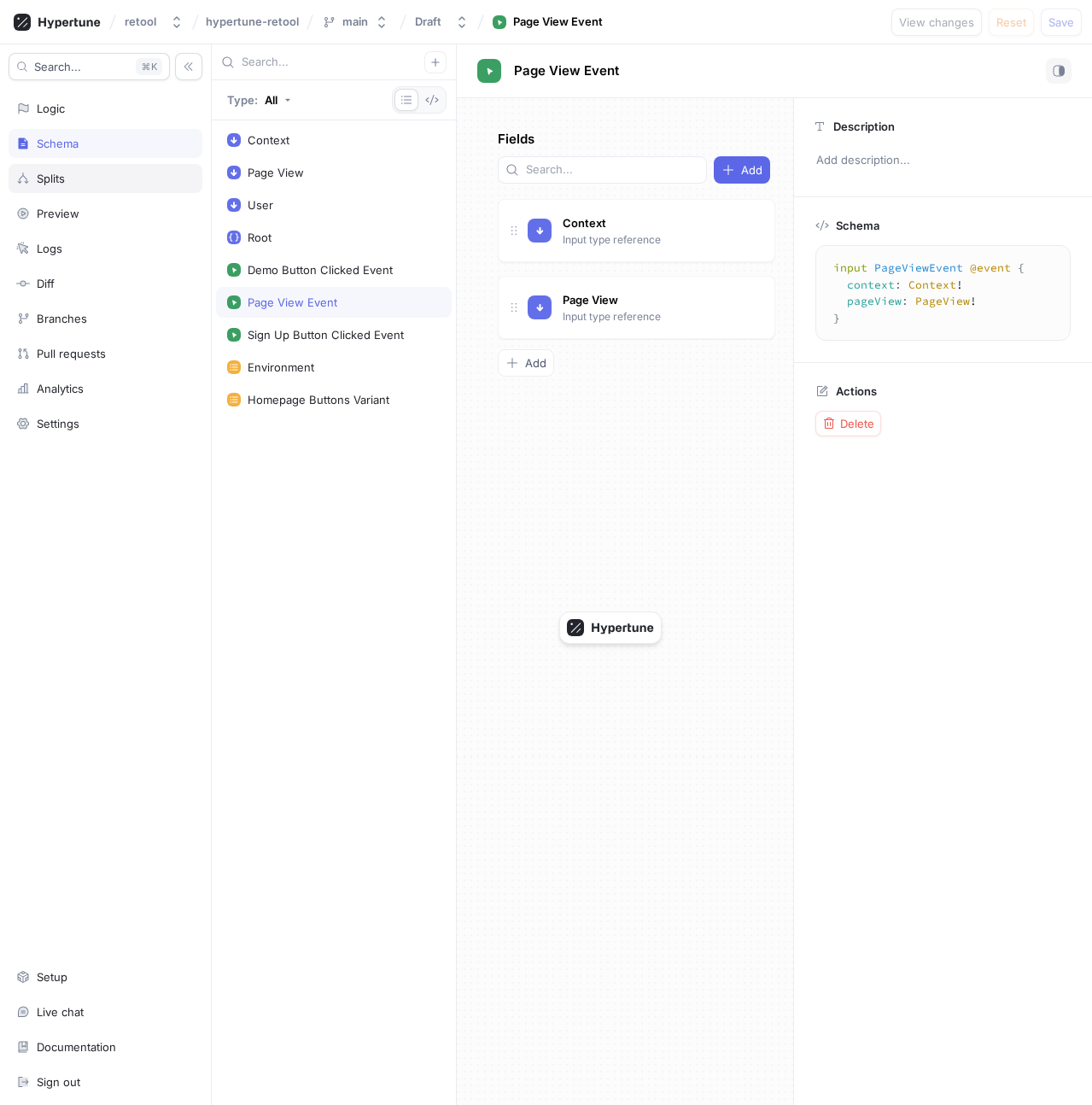
click at [140, 182] on div "Splits" at bounding box center [105, 178] width 178 height 13
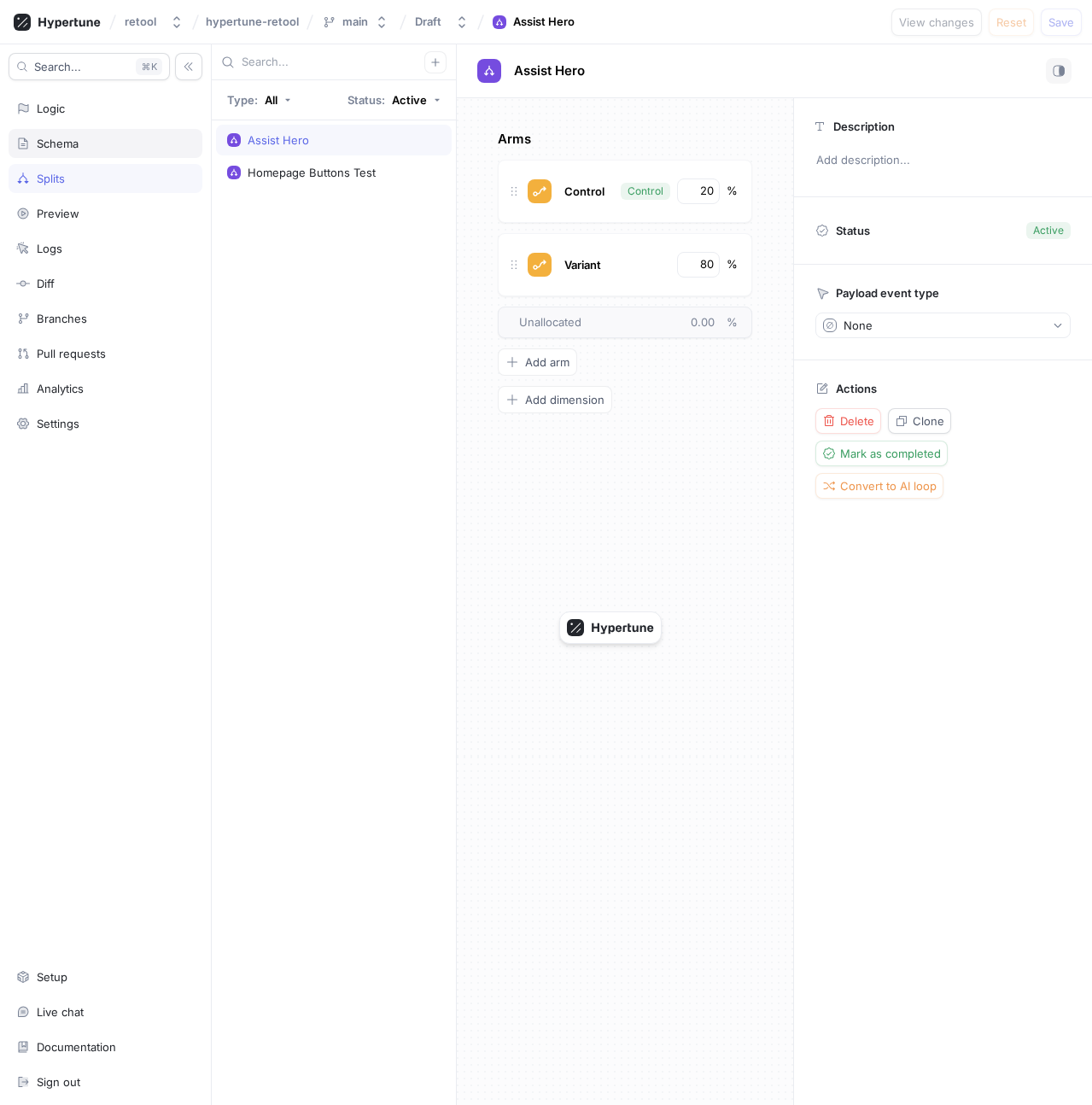
click at [119, 153] on div "Schema" at bounding box center [106, 143] width 193 height 29
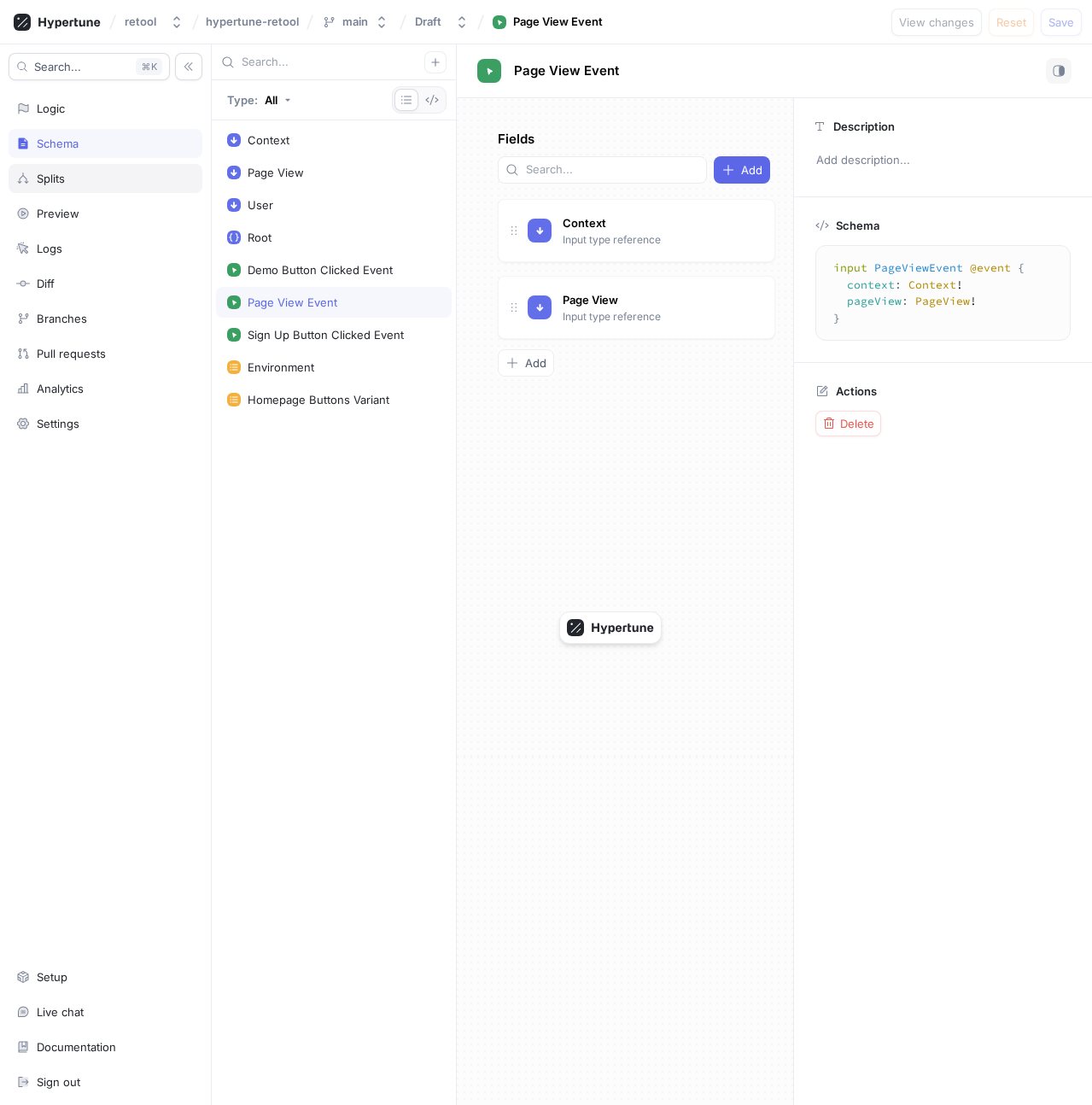
click at [125, 173] on div "Splits" at bounding box center [105, 178] width 178 height 13
